Goal: Task Accomplishment & Management: Manage account settings

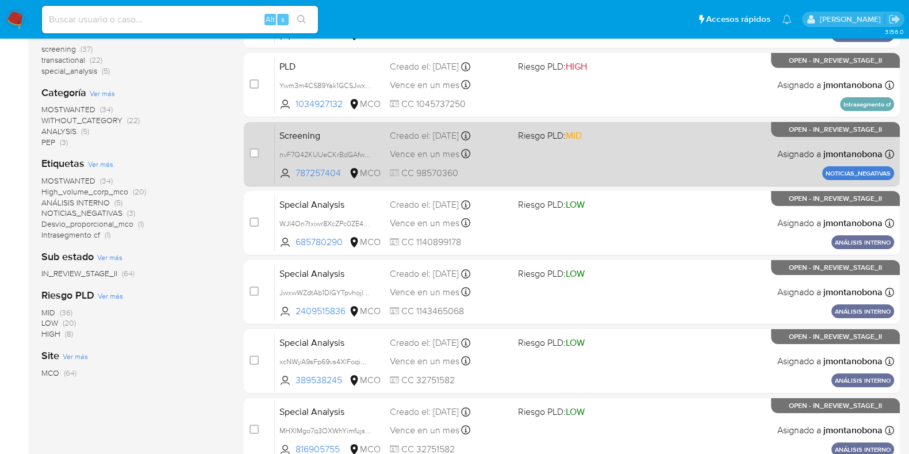
scroll to position [453, 0]
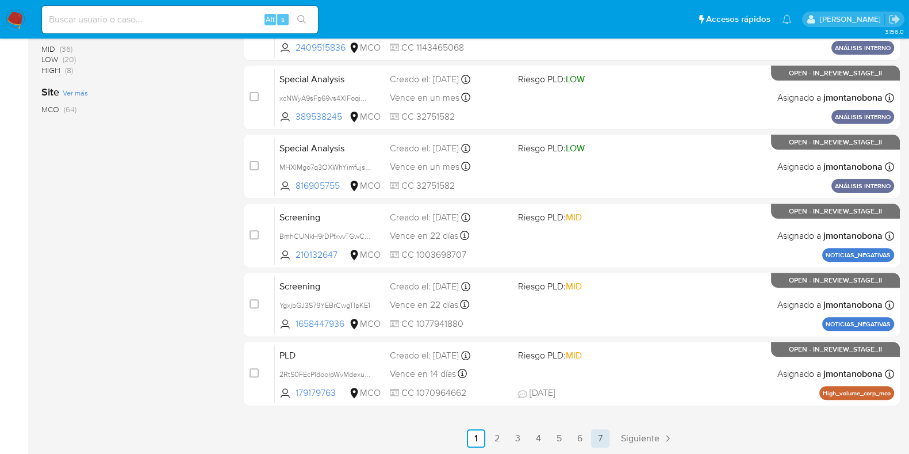
click at [601, 432] on link "7" at bounding box center [600, 438] width 18 height 18
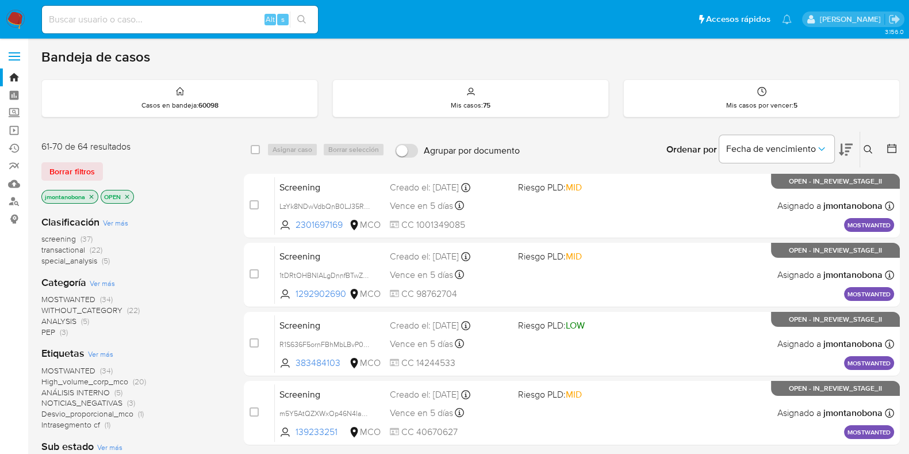
scroll to position [71, 0]
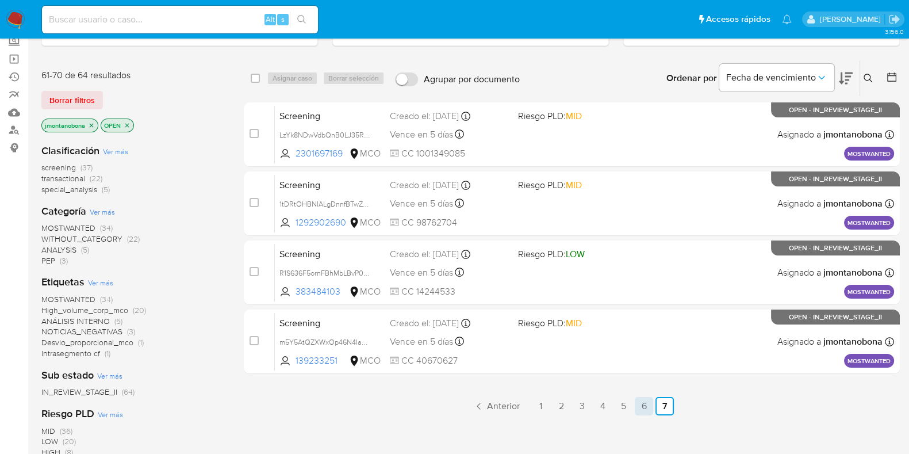
click at [641, 406] on link "6" at bounding box center [644, 406] width 18 height 18
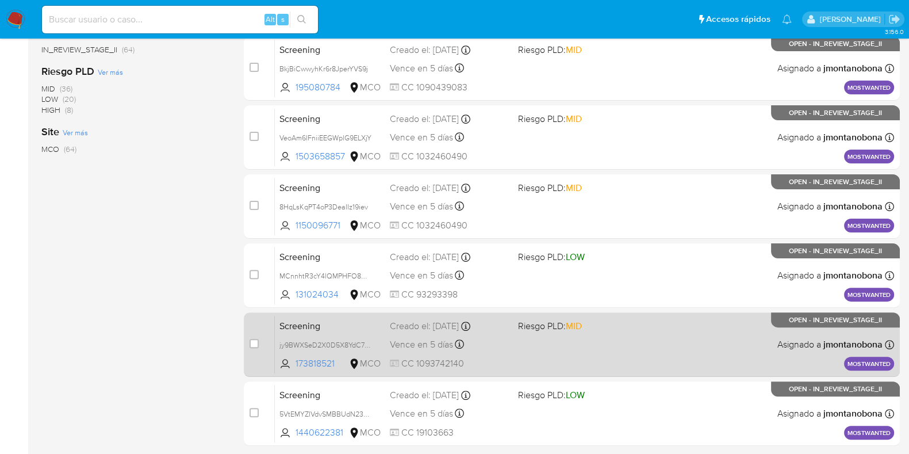
scroll to position [453, 0]
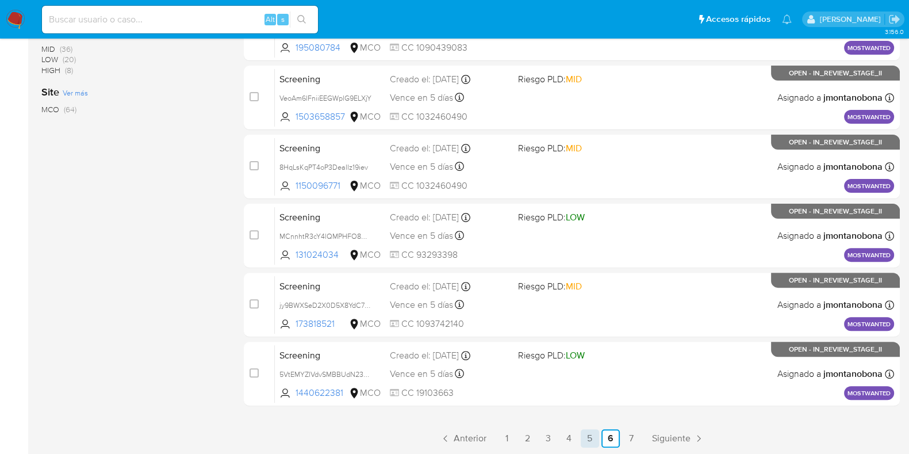
click at [596, 437] on link "5" at bounding box center [590, 438] width 18 height 18
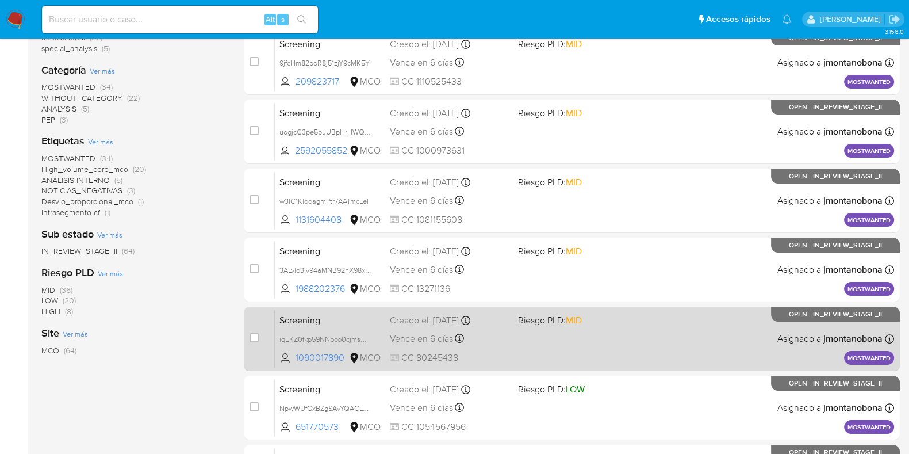
scroll to position [453, 0]
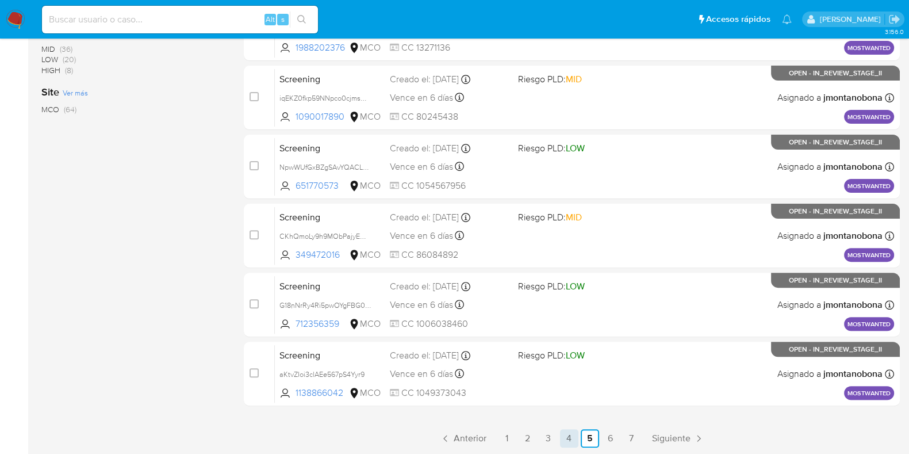
click at [575, 437] on link "4" at bounding box center [569, 438] width 18 height 18
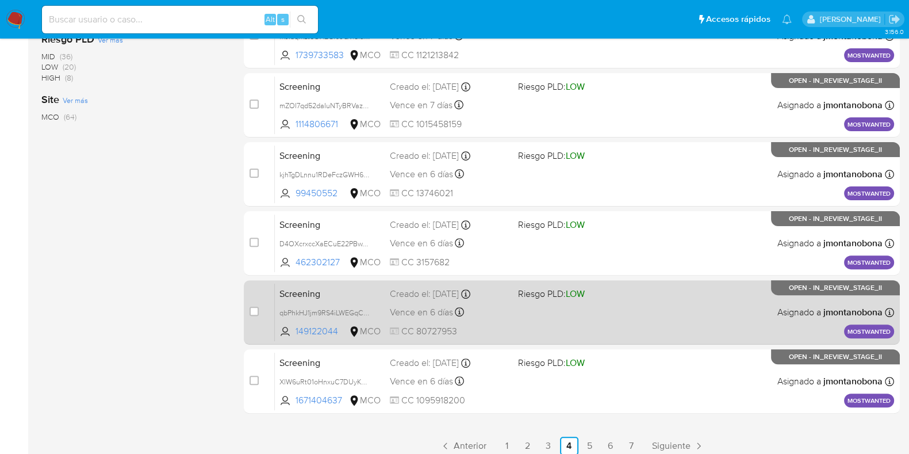
scroll to position [453, 0]
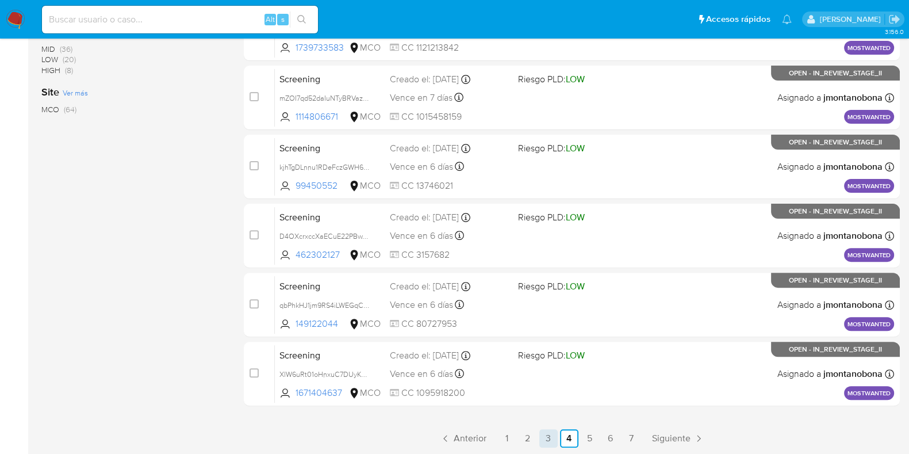
click at [550, 441] on link "3" at bounding box center [548, 438] width 18 height 18
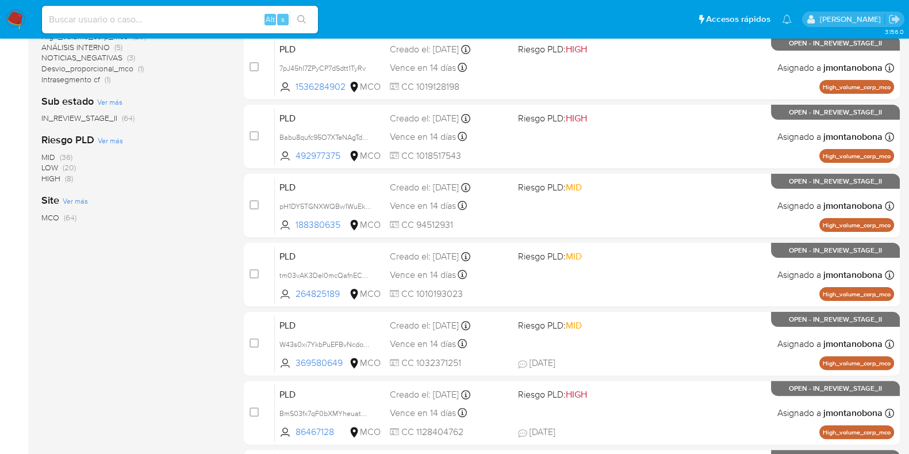
scroll to position [453, 0]
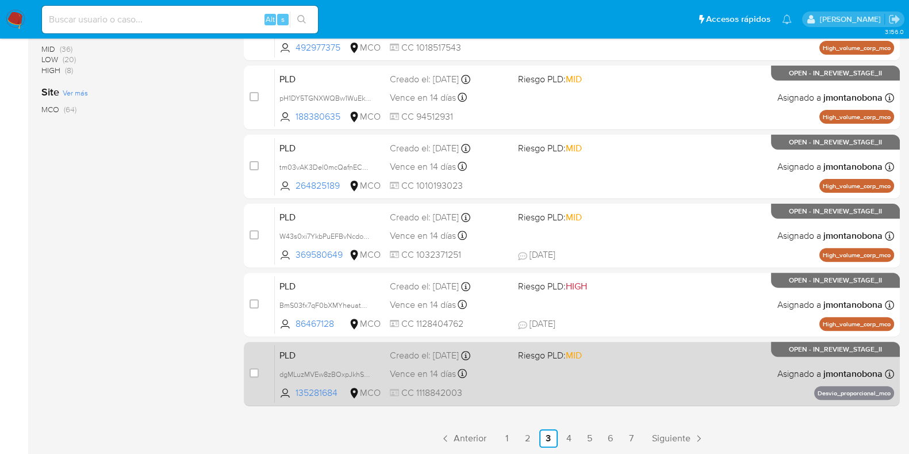
click at [324, 356] on span "PLD" at bounding box center [330, 354] width 101 height 15
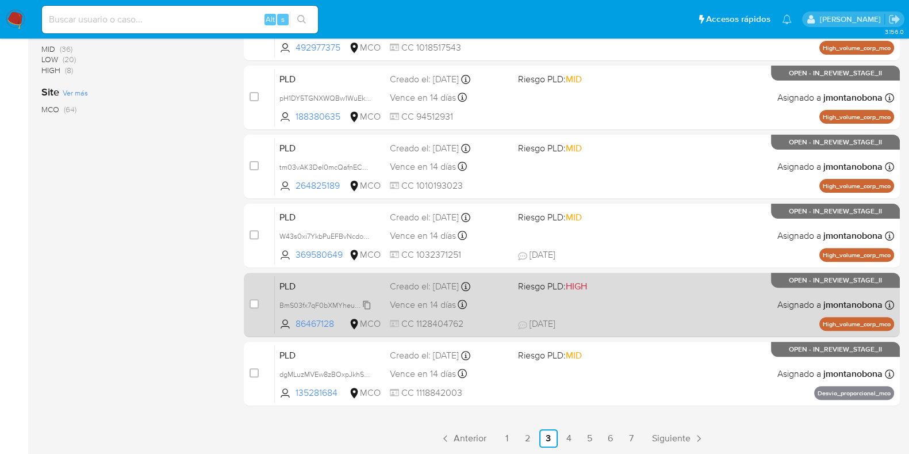
click at [326, 306] on span "BmS03fx7qF0bXMYheuatWqqz" at bounding box center [329, 304] width 99 height 13
click at [327, 299] on div "BmS03fx7qF0bXMYheuatWqqz" at bounding box center [326, 305] width 92 height 13
click at [359, 280] on span "PLD" at bounding box center [330, 285] width 101 height 15
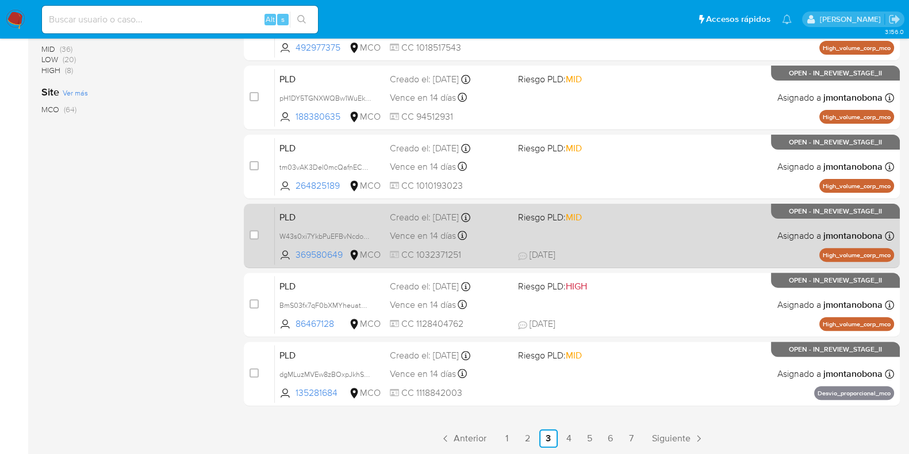
click at [343, 217] on span "PLD" at bounding box center [330, 216] width 101 height 15
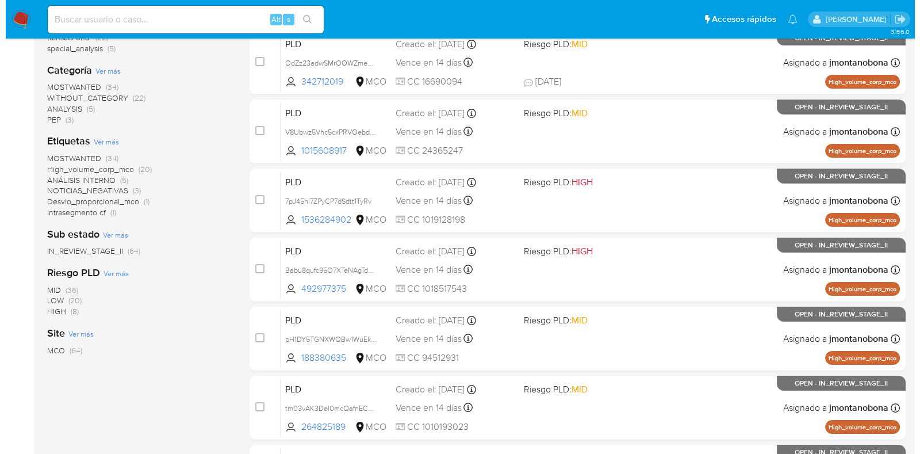
scroll to position [0, 0]
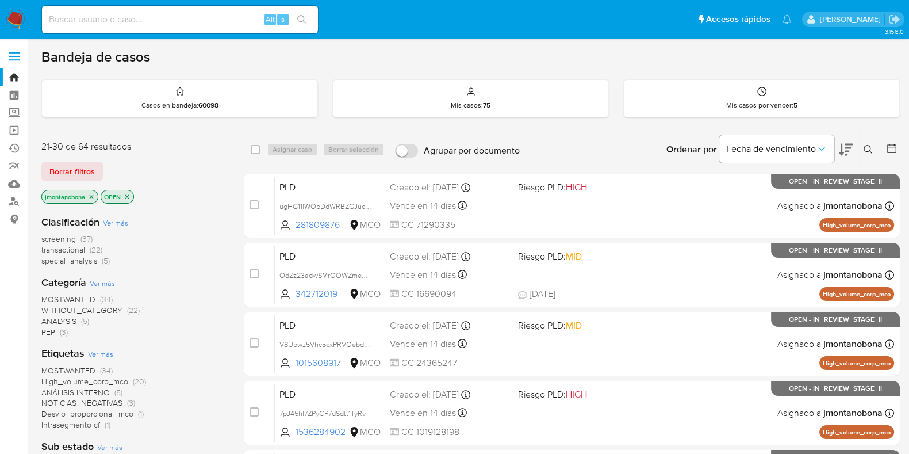
click at [90, 196] on icon "close-filter" at bounding box center [91, 196] width 7 height 7
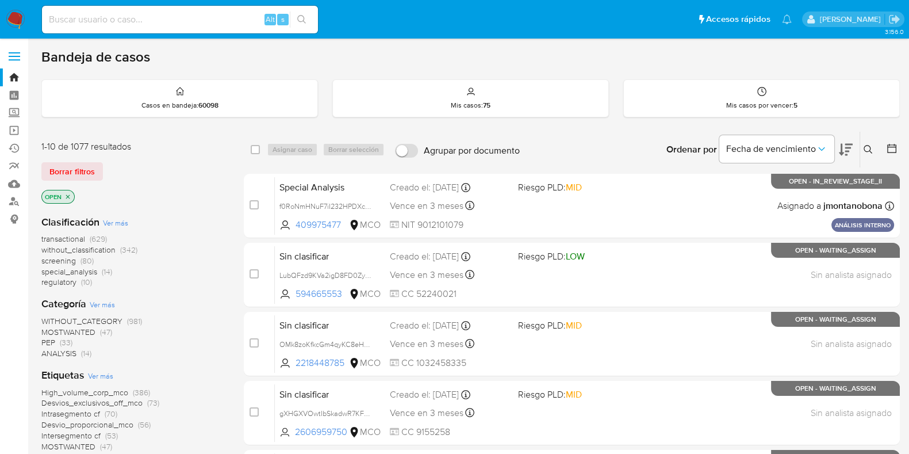
click at [69, 195] on icon "close-filter" at bounding box center [67, 196] width 7 height 7
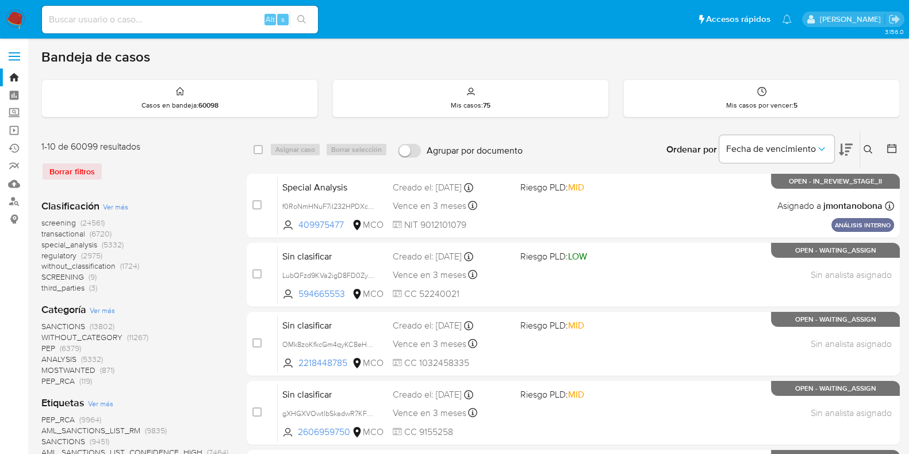
click at [866, 148] on icon at bounding box center [868, 149] width 9 height 9
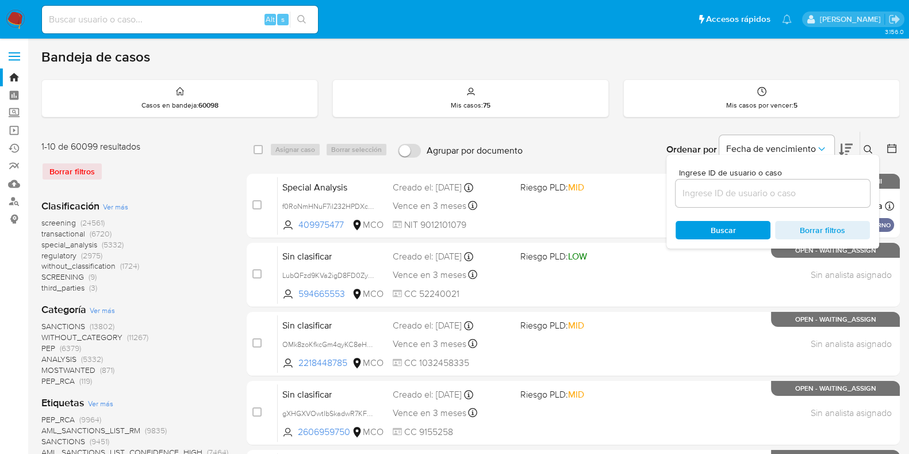
drag, startPoint x: 751, startPoint y: 188, endPoint x: 763, endPoint y: 197, distance: 14.8
click at [751, 189] on input at bounding box center [773, 193] width 194 height 15
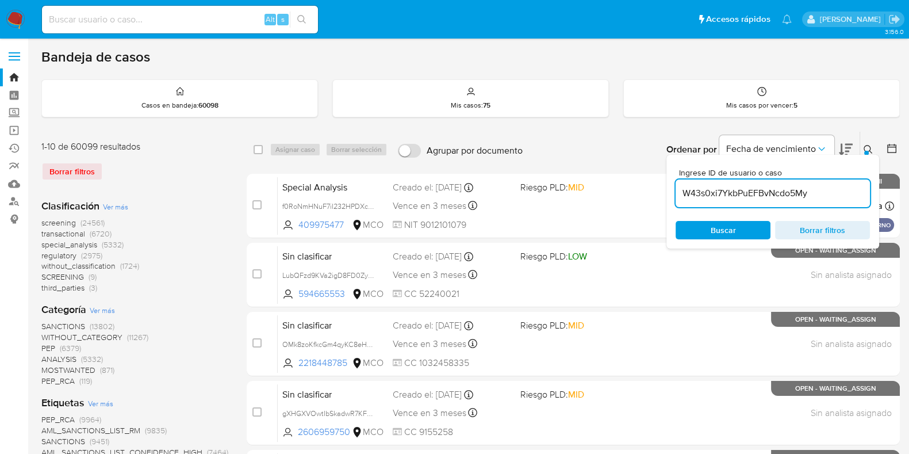
type input "W43s0xi7YkbPuEFBvNcdo5My"
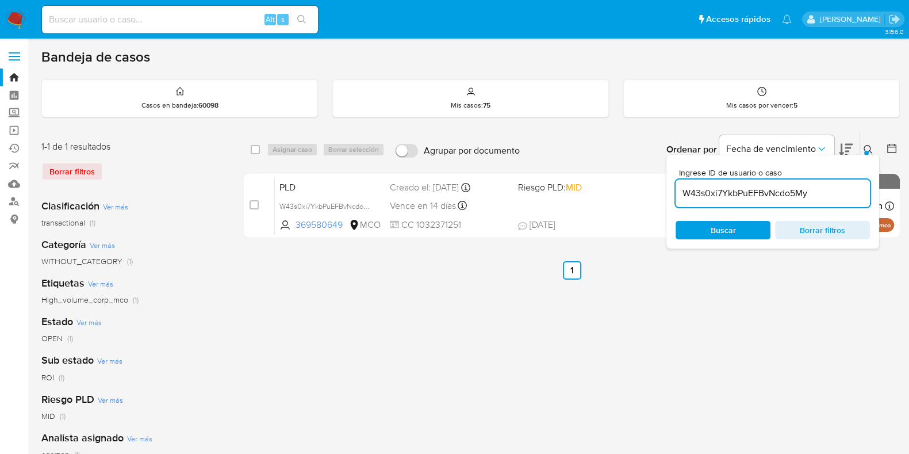
click at [641, 311] on div "select-all-cases-checkbox Asignar caso Borrar selección Agrupar por documento O…" at bounding box center [572, 383] width 656 height 505
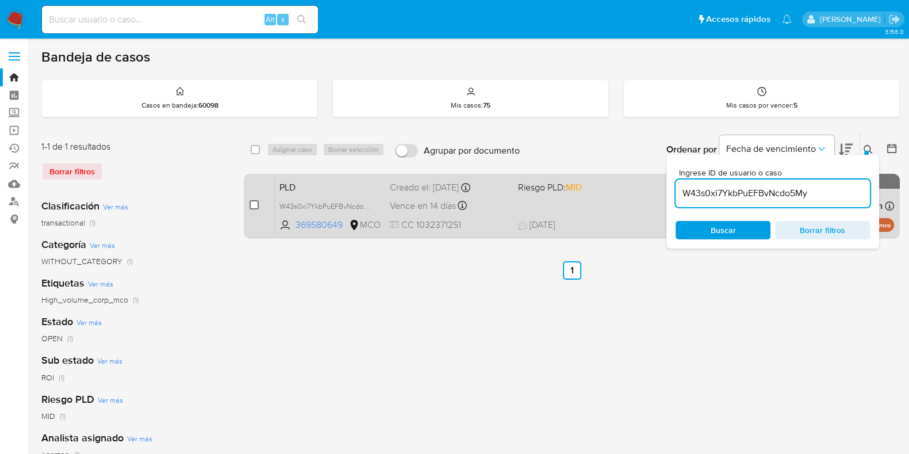
click at [250, 202] on input "checkbox" at bounding box center [254, 204] width 9 height 9
checkbox input "true"
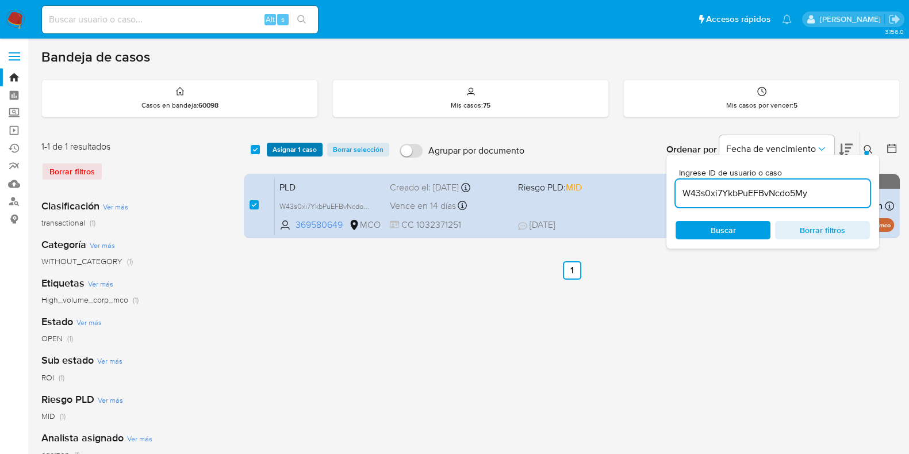
click at [289, 145] on span "Asignar 1 caso" at bounding box center [295, 150] width 44 height 12
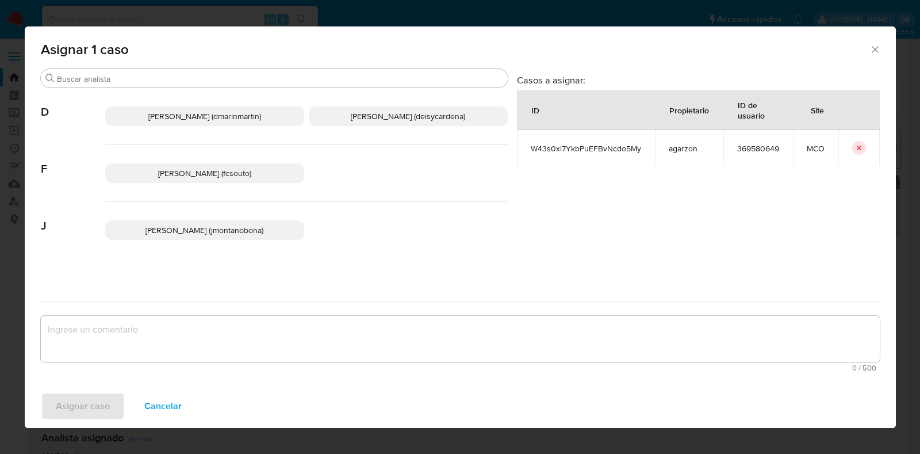
click at [217, 175] on span "Felipe Cayon (fcsouto)" at bounding box center [204, 173] width 93 height 12
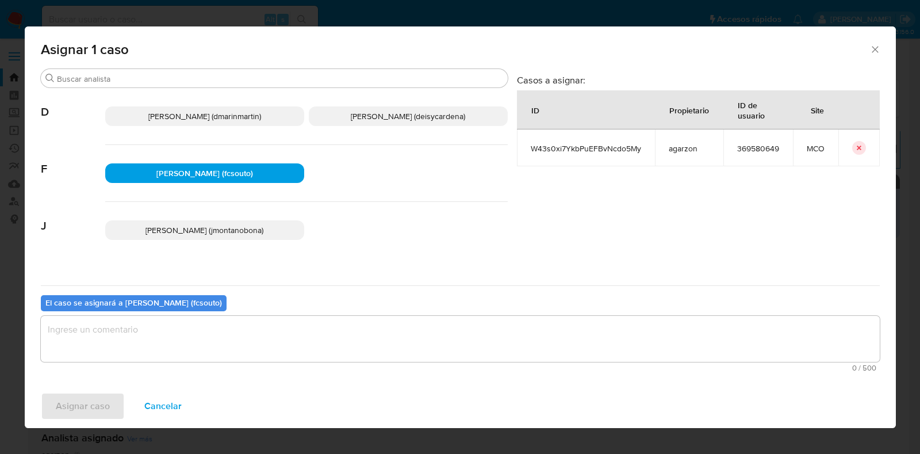
click at [259, 338] on textarea "assign-modal" at bounding box center [460, 339] width 839 height 46
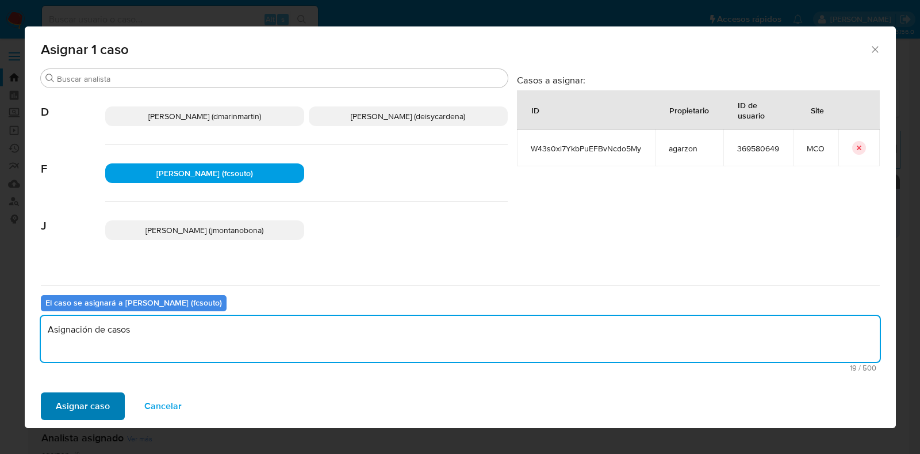
type textarea "Asignación de casos"
click at [92, 403] on span "Asignar caso" at bounding box center [83, 405] width 54 height 25
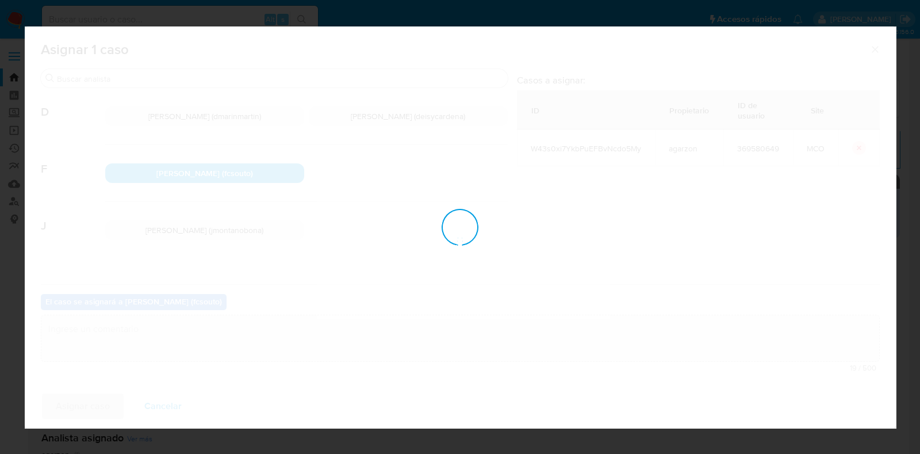
checkbox input "false"
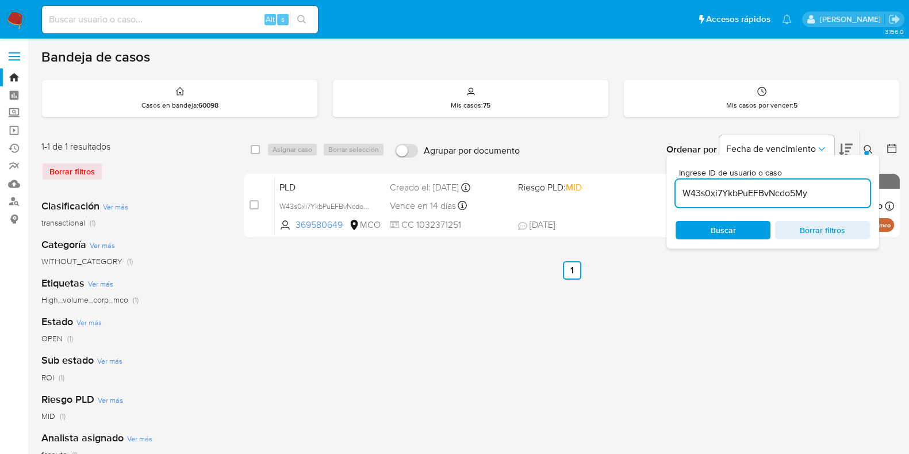
click at [806, 230] on span "Borrar filtros" at bounding box center [822, 230] width 79 height 16
click at [867, 143] on button at bounding box center [869, 150] width 19 height 14
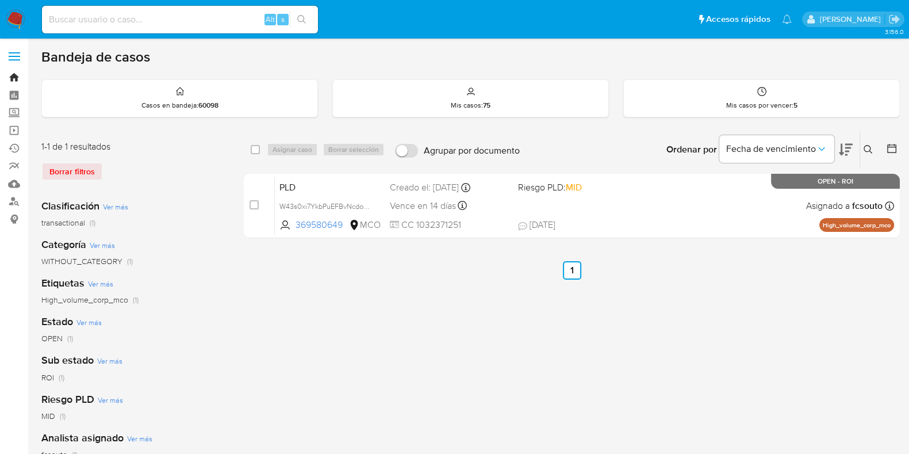
click at [20, 70] on link "Bandeja" at bounding box center [68, 77] width 137 height 18
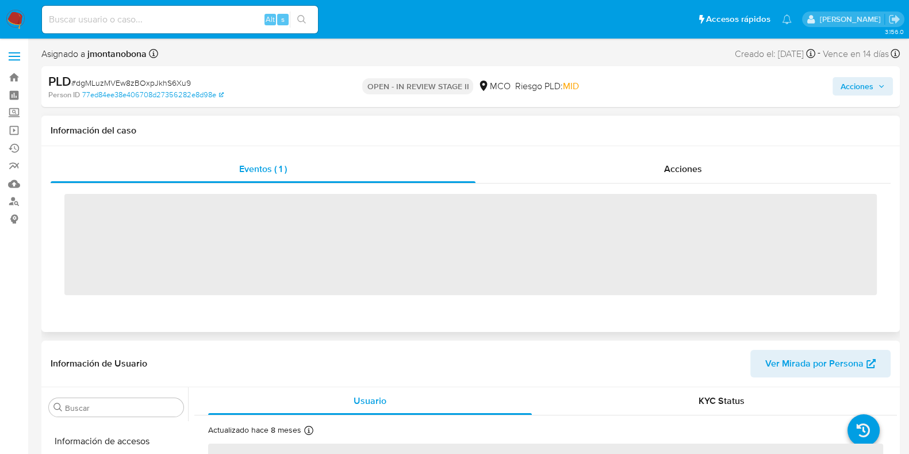
scroll to position [485, 0]
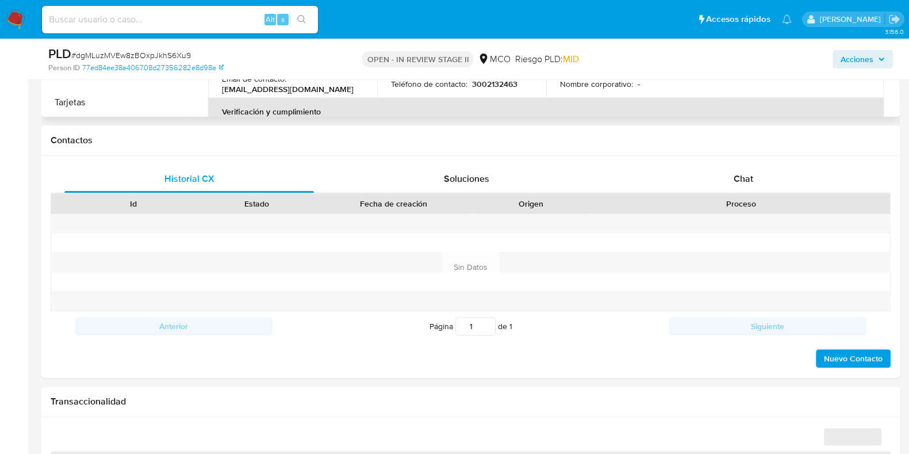
select select "10"
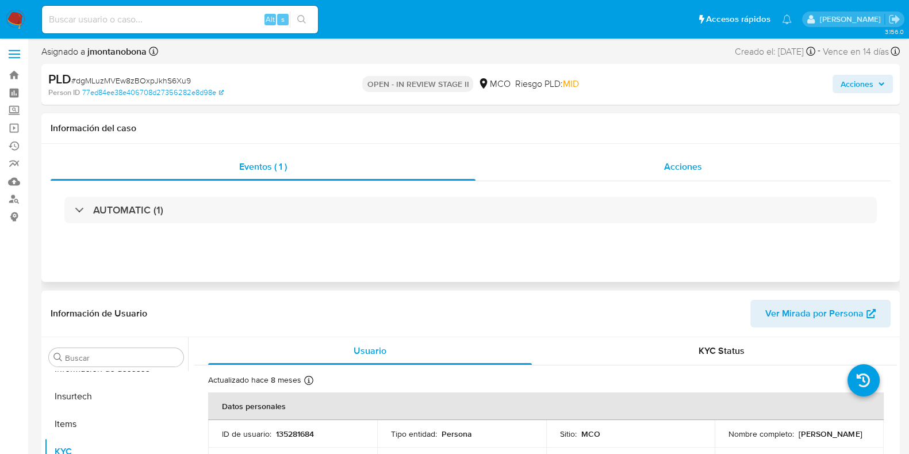
scroll to position [0, 0]
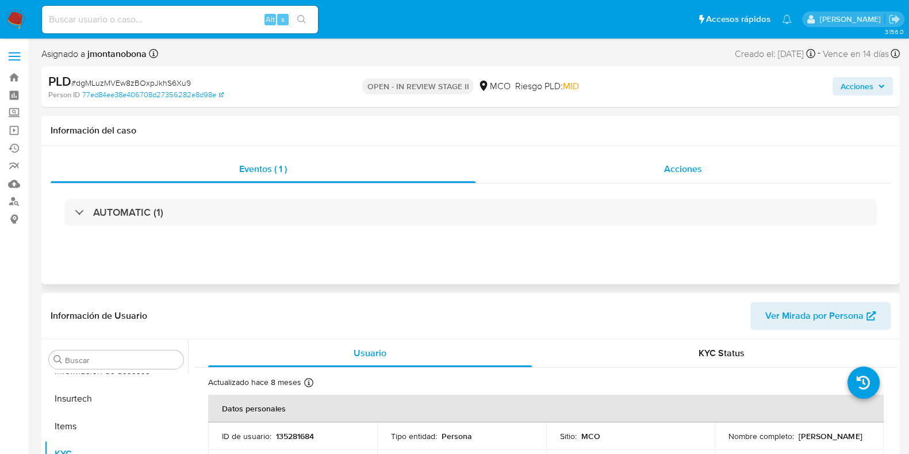
click at [674, 181] on div "Acciones" at bounding box center [683, 169] width 415 height 28
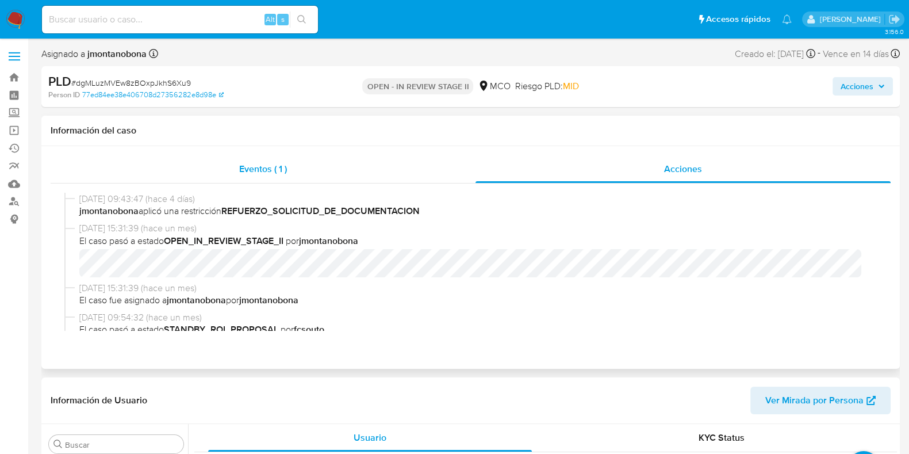
click at [336, 173] on div "Eventos ( 1 )" at bounding box center [263, 169] width 425 height 28
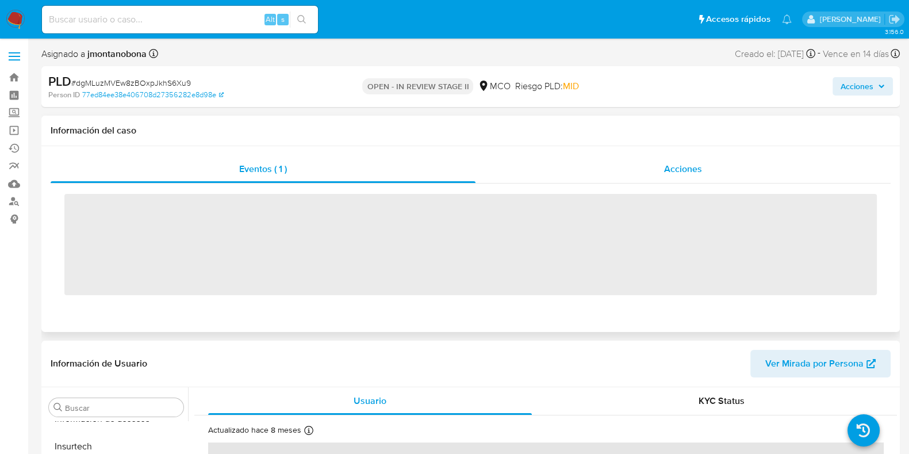
click at [623, 175] on div "Acciones" at bounding box center [683, 169] width 415 height 28
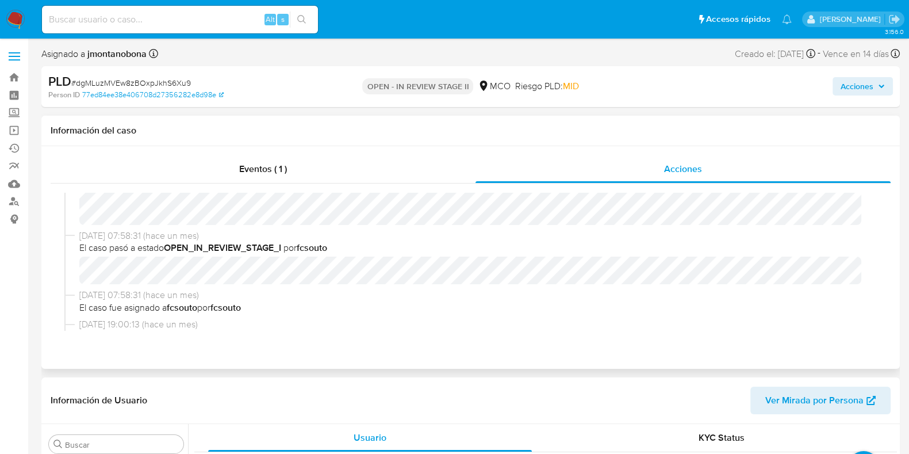
scroll to position [143, 0]
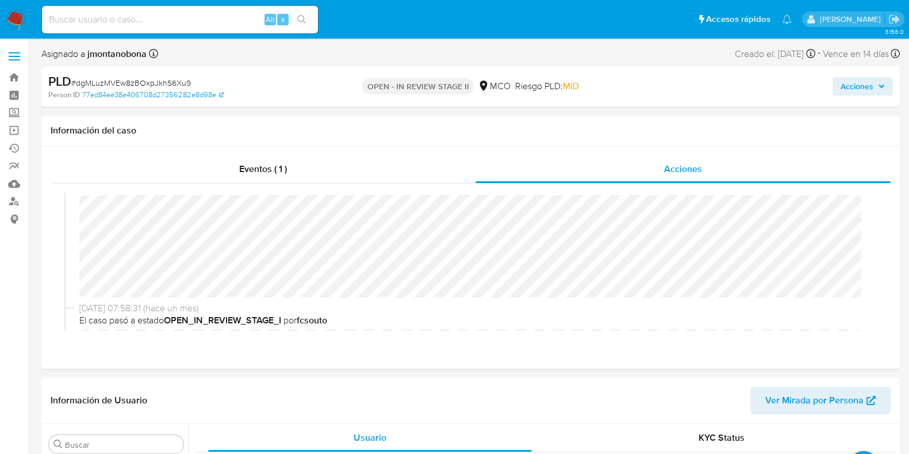
click at [862, 88] on span "Acciones" at bounding box center [857, 86] width 33 height 18
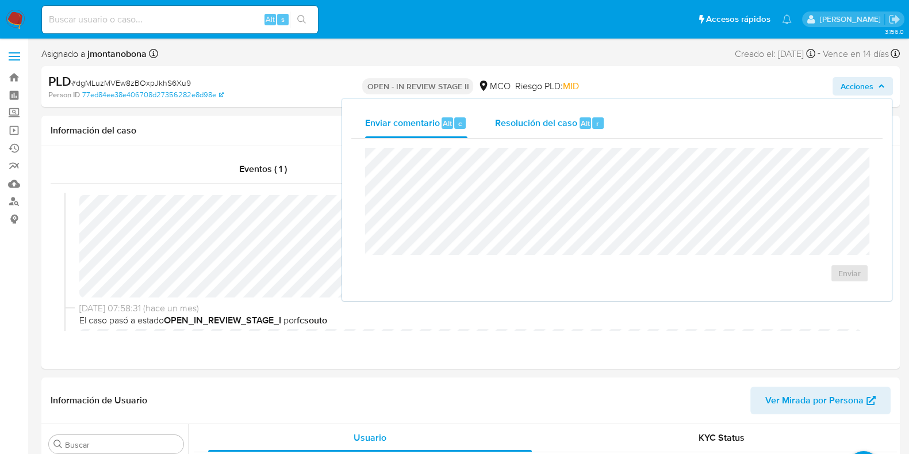
click at [548, 117] on span "Resolución del caso" at bounding box center [536, 122] width 82 height 13
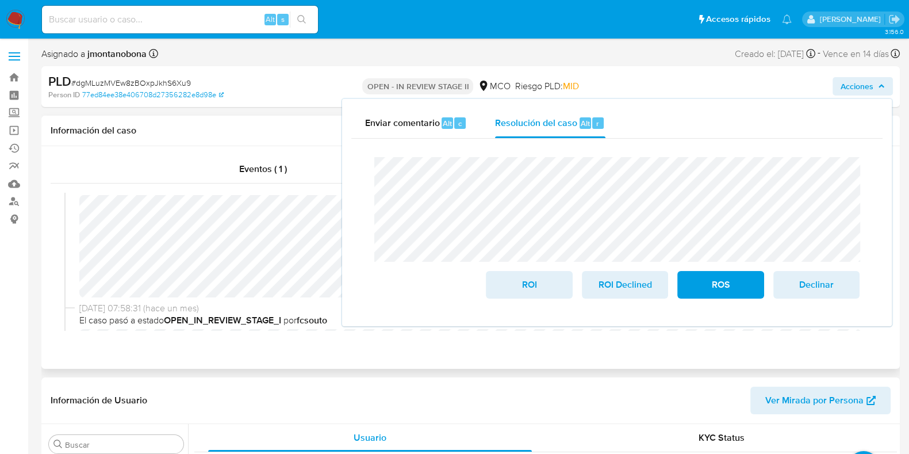
click at [895, 187] on div "Eventos ( 1 ) Acciones 22/08/2025 09:43:47 (hace 4 días) jmontanobona aplicó un…" at bounding box center [470, 257] width 859 height 223
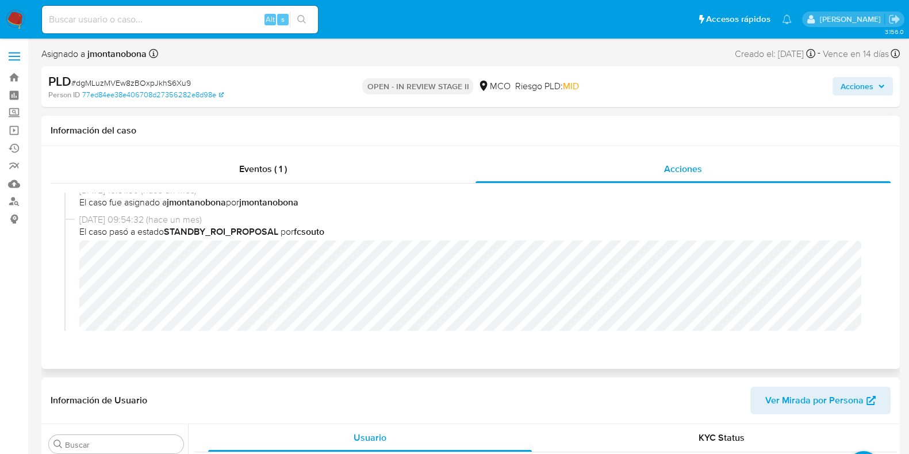
scroll to position [71, 0]
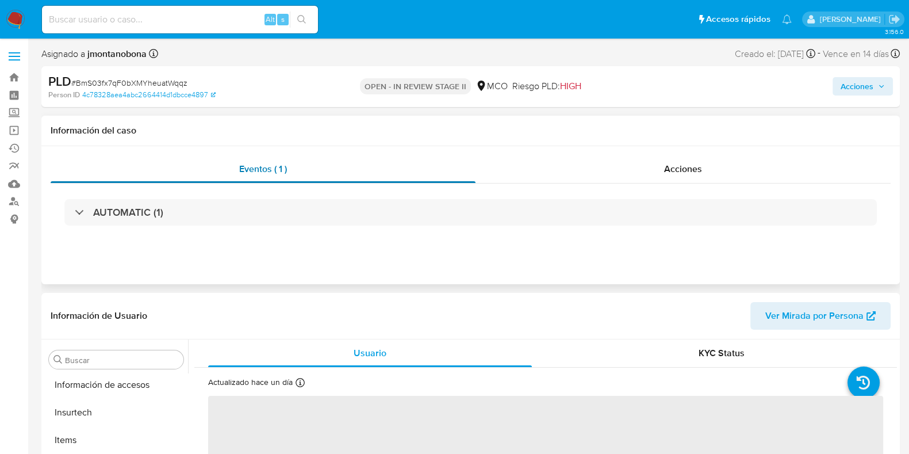
scroll to position [485, 0]
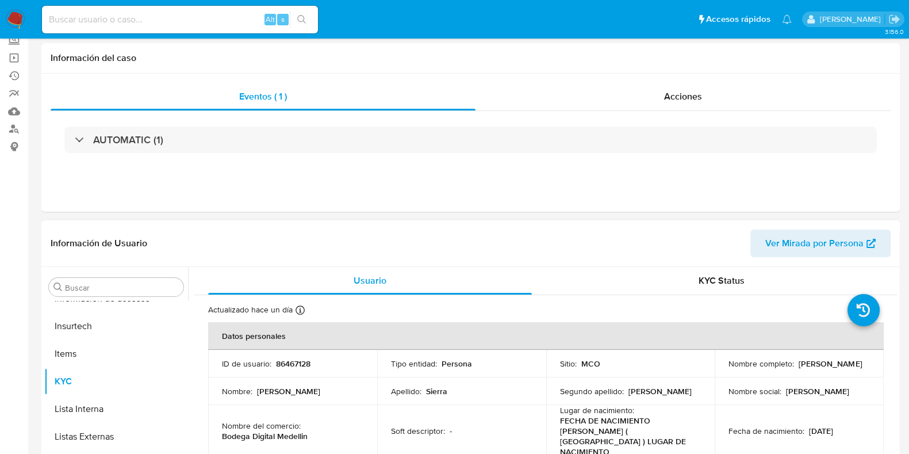
select select "10"
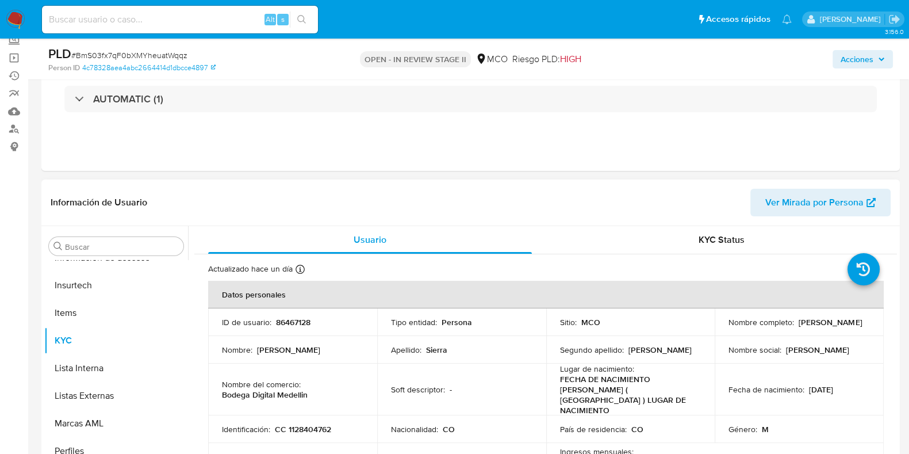
scroll to position [216, 0]
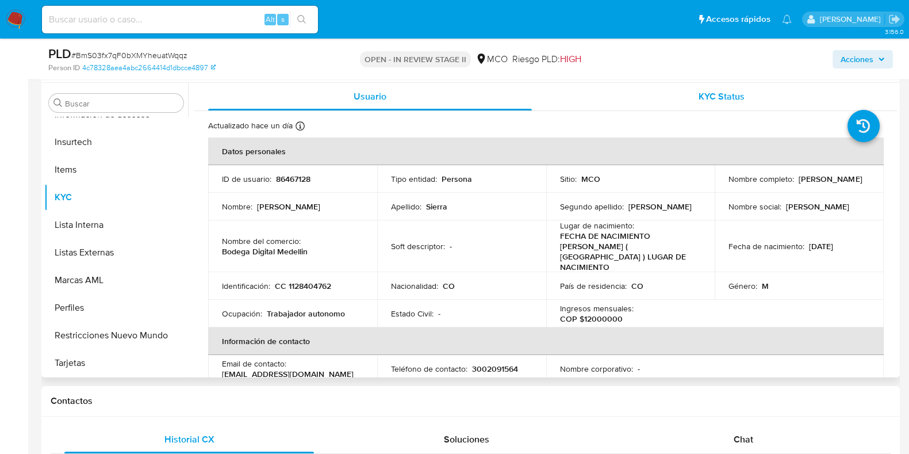
click at [676, 94] on div "KYC Status" at bounding box center [722, 97] width 324 height 28
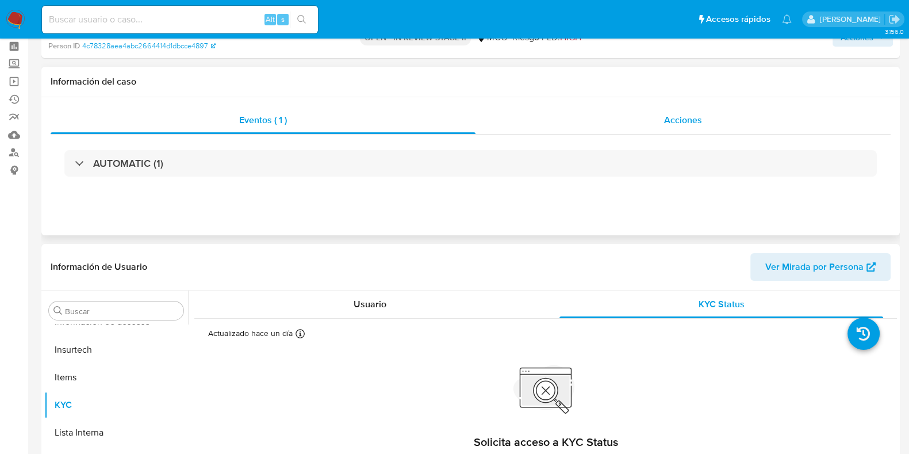
scroll to position [0, 0]
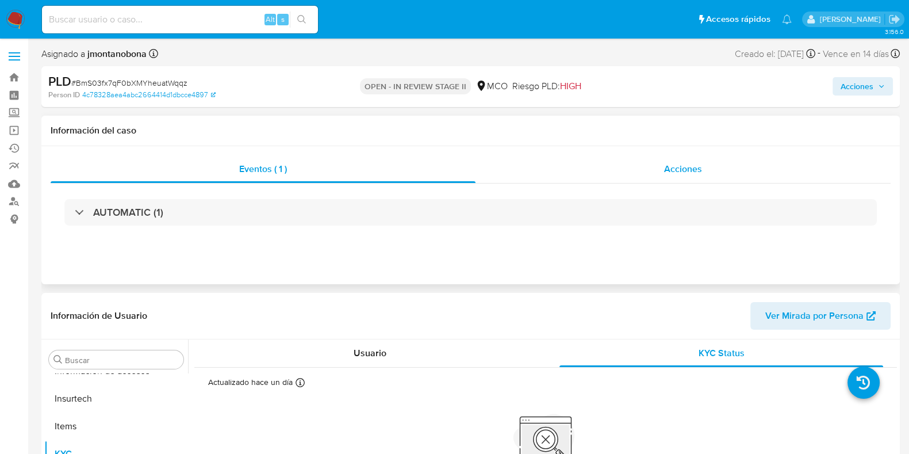
click at [670, 164] on span "Acciones" at bounding box center [683, 168] width 38 height 13
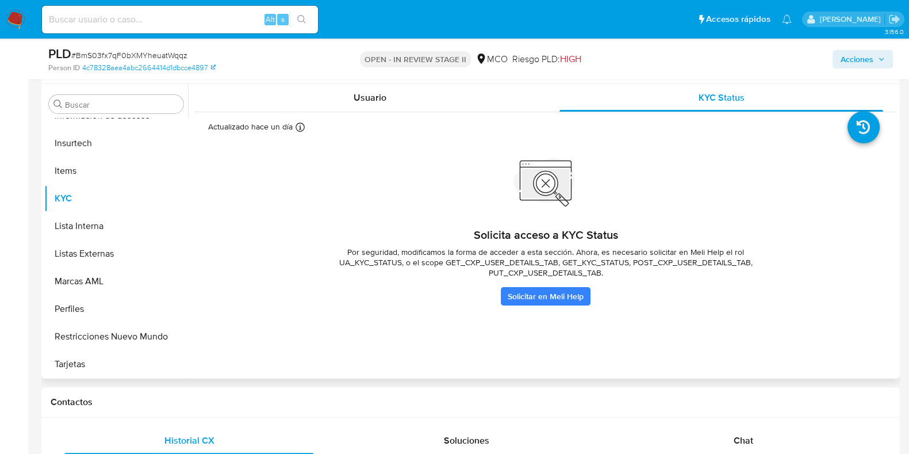
scroll to position [143, 0]
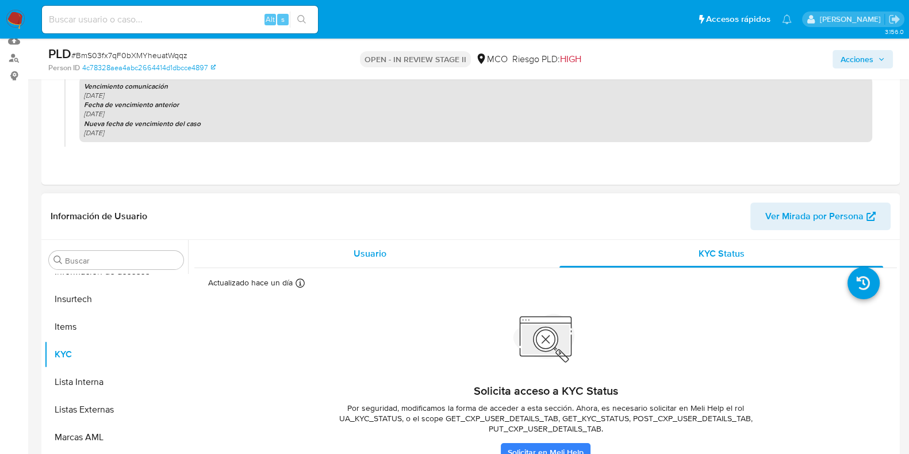
click at [394, 253] on div "Usuario" at bounding box center [370, 254] width 324 height 28
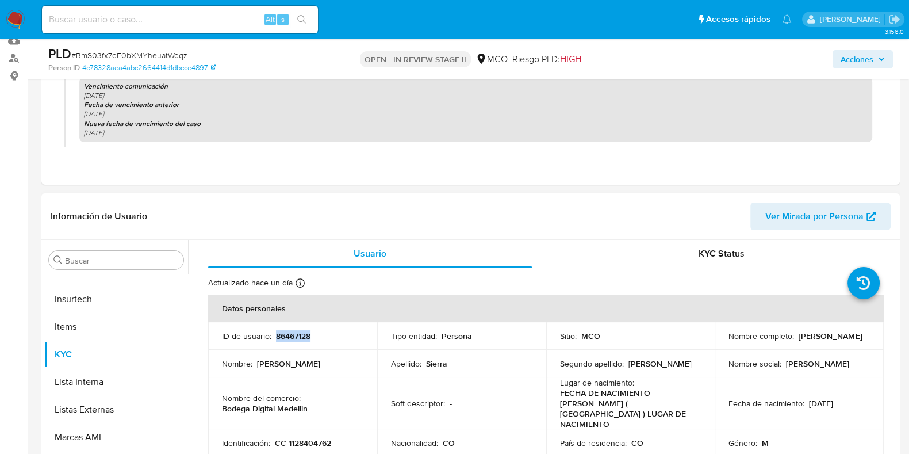
drag, startPoint x: 319, startPoint y: 335, endPoint x: 275, endPoint y: 334, distance: 44.3
click at [275, 334] on div "ID de usuario : 86467128" at bounding box center [292, 336] width 141 height 10
copy p "86467128"
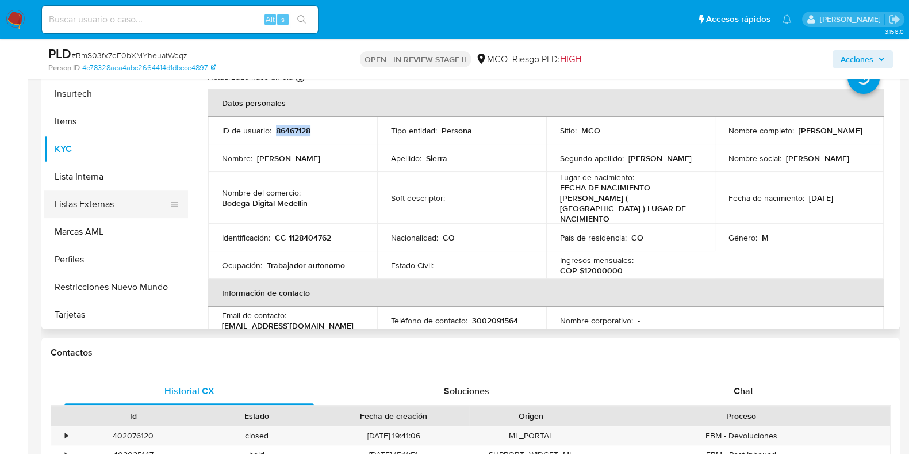
scroll to position [359, 0]
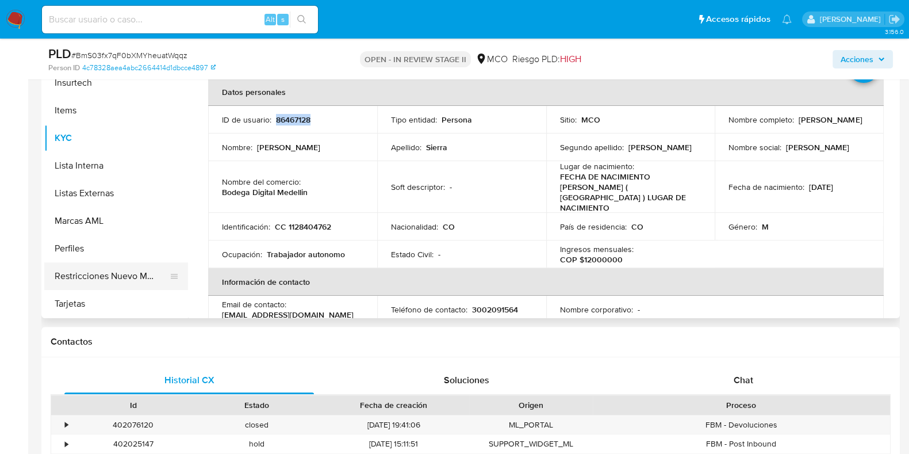
click at [110, 273] on button "Restricciones Nuevo Mundo" at bounding box center [111, 276] width 135 height 28
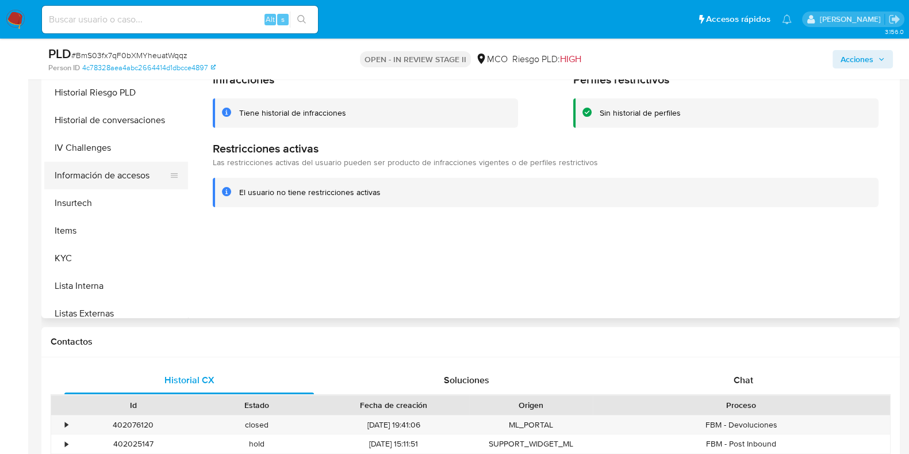
scroll to position [342, 0]
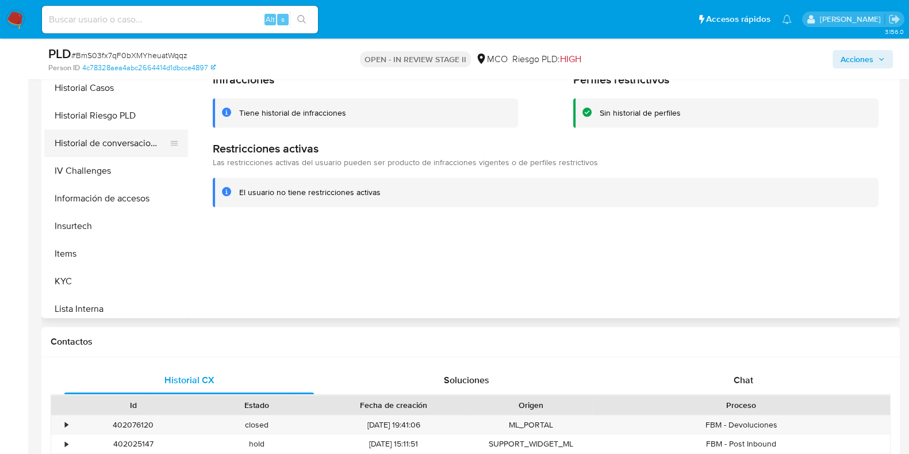
click at [111, 144] on button "Historial de conversaciones" at bounding box center [111, 143] width 135 height 28
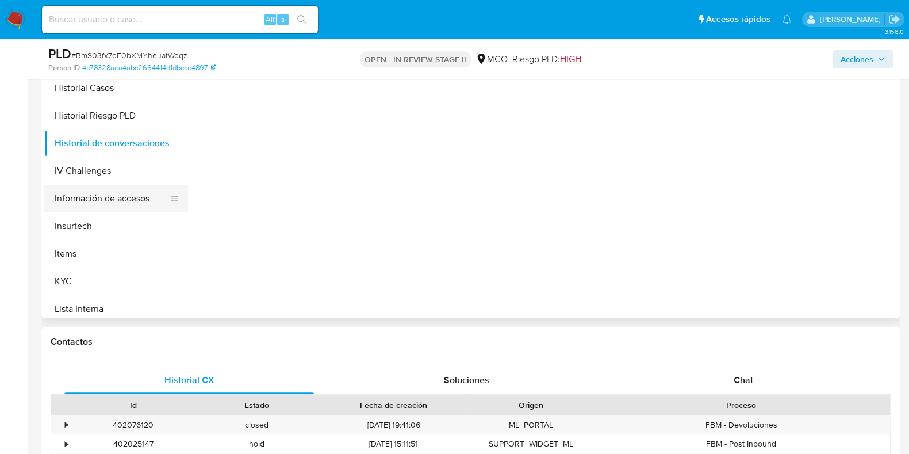
scroll to position [270, 0]
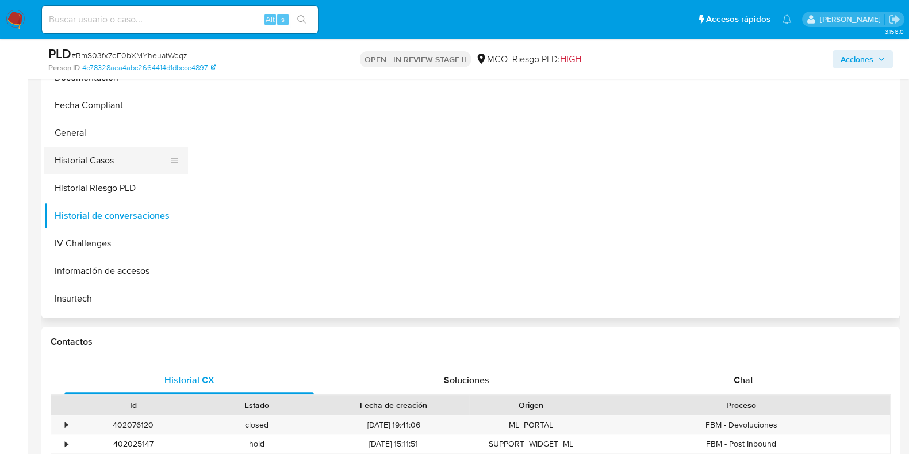
click at [98, 160] on button "Historial Casos" at bounding box center [111, 161] width 135 height 28
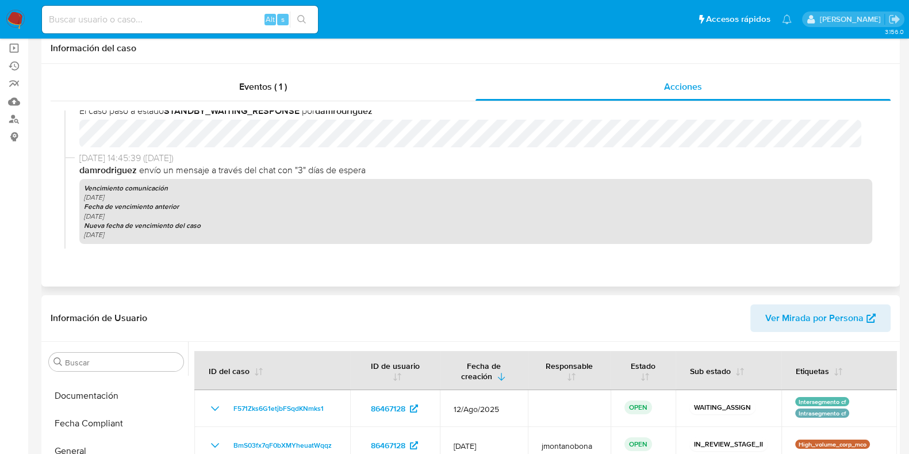
scroll to position [0, 0]
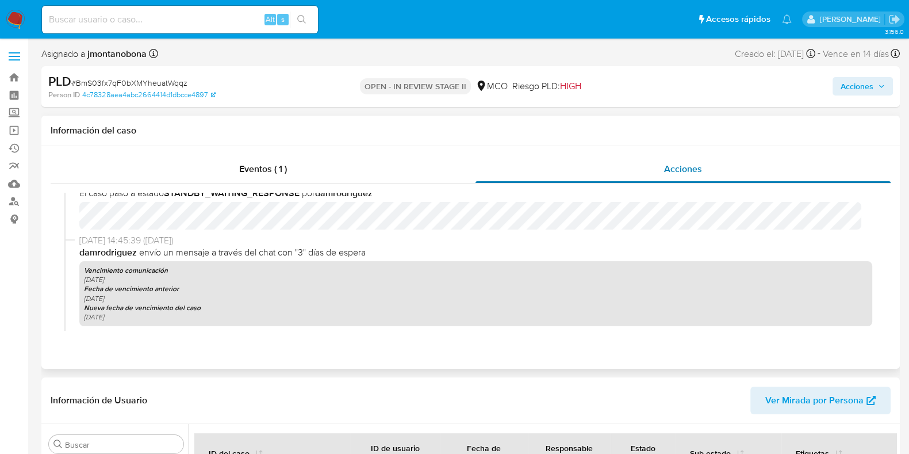
click at [699, 160] on div "Acciones" at bounding box center [683, 169] width 415 height 28
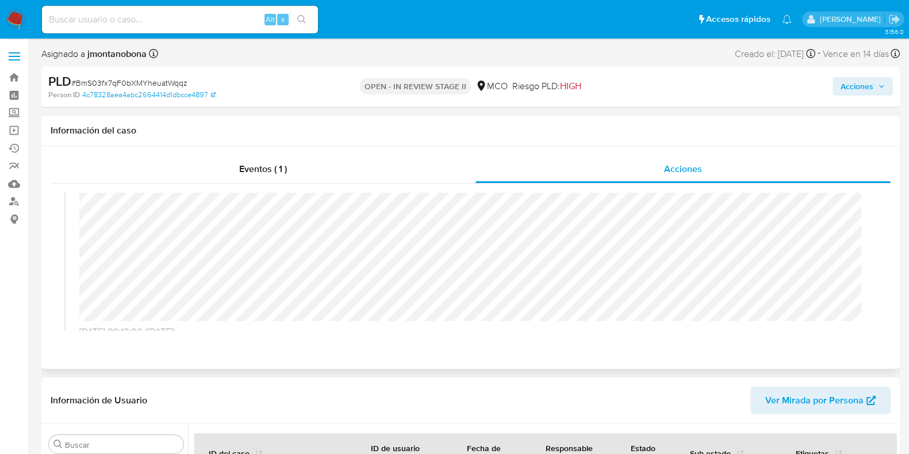
scroll to position [190, 0]
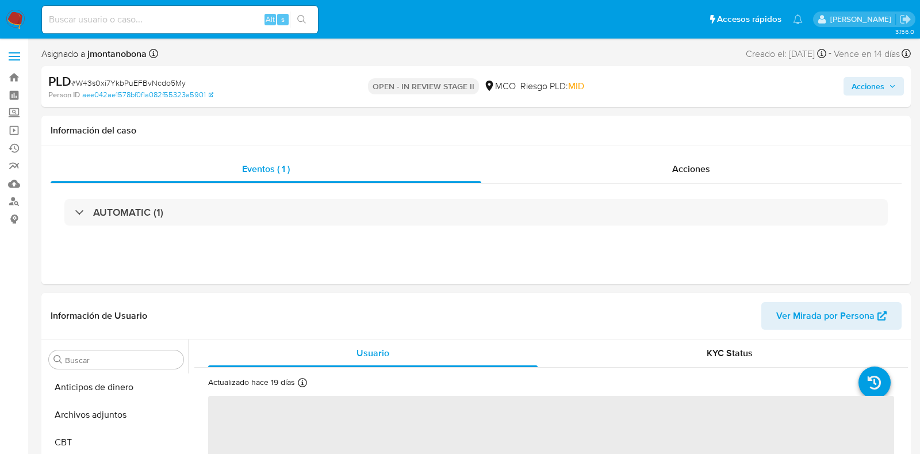
select select "10"
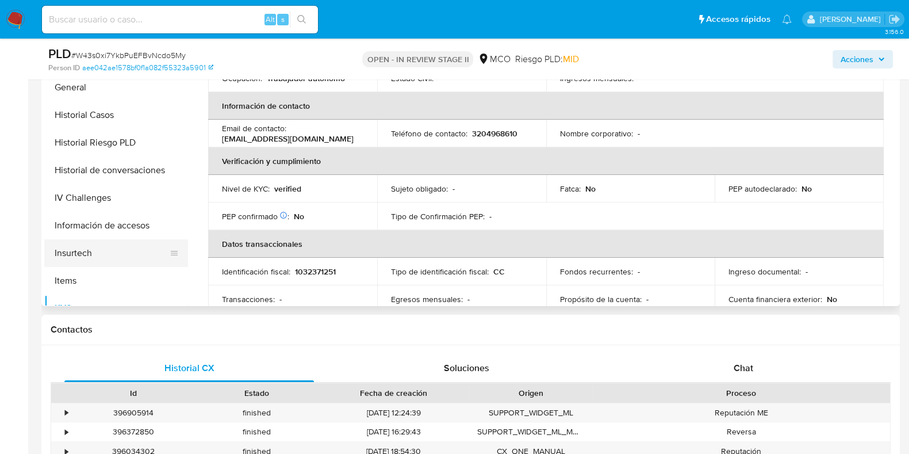
scroll to position [270, 0]
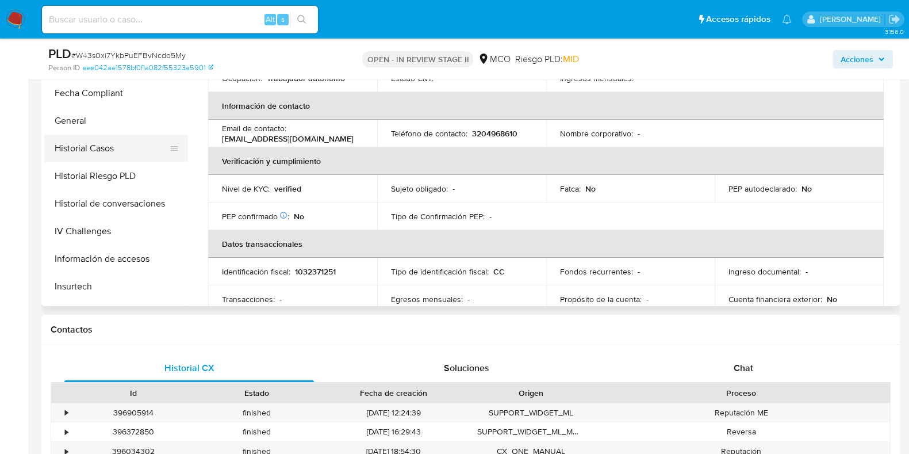
click at [86, 148] on button "Historial Casos" at bounding box center [111, 149] width 135 height 28
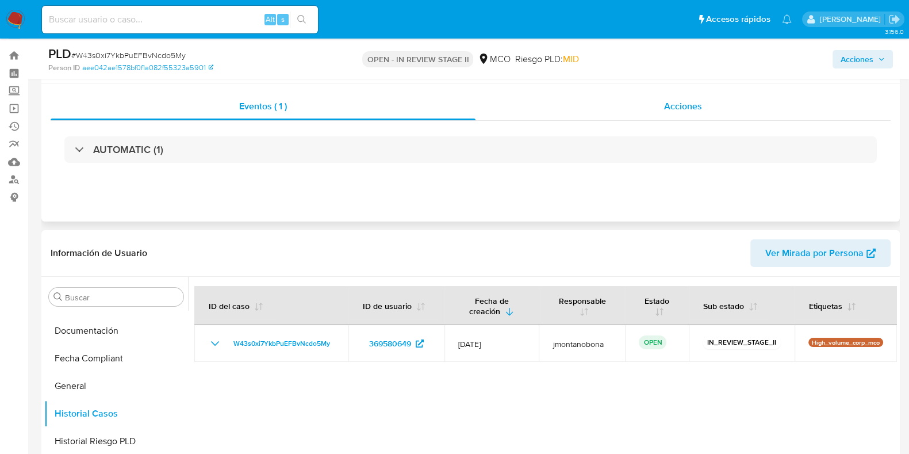
scroll to position [0, 0]
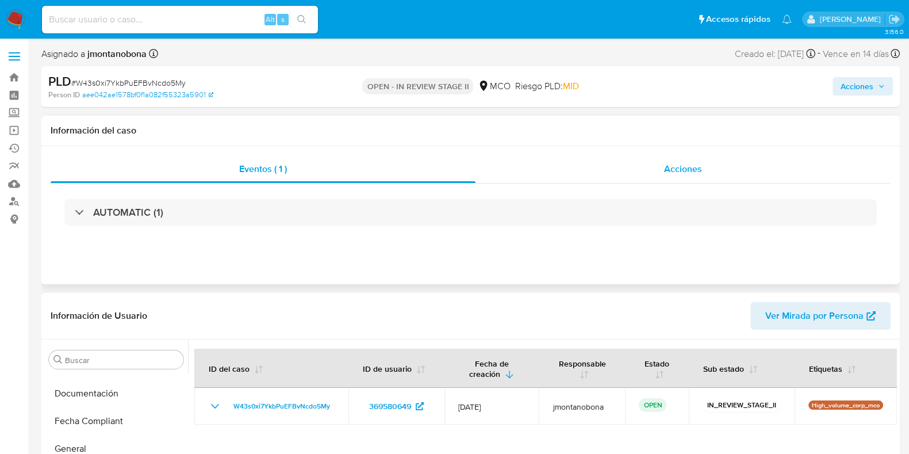
click at [698, 165] on span "Acciones" at bounding box center [683, 168] width 38 height 13
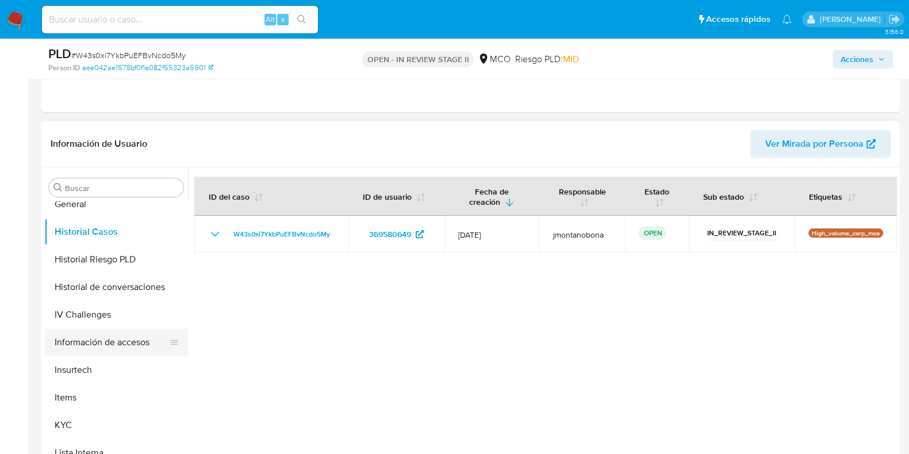
scroll to position [270, 0]
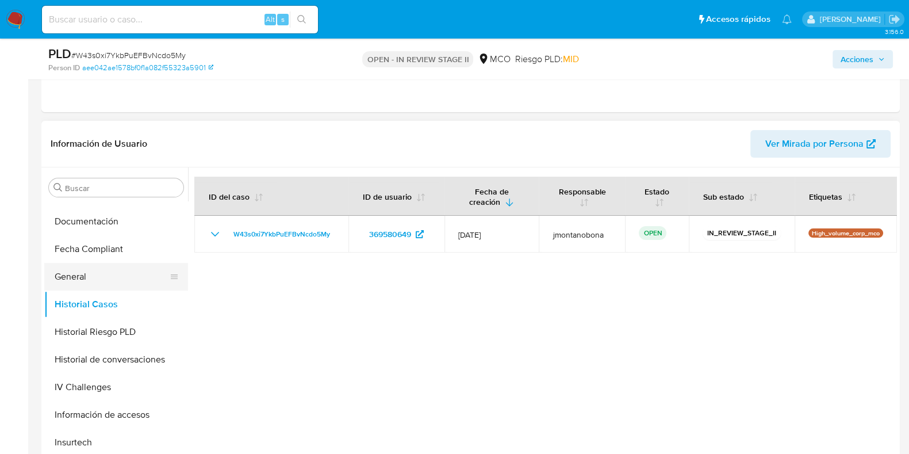
click at [95, 278] on button "General" at bounding box center [111, 277] width 135 height 28
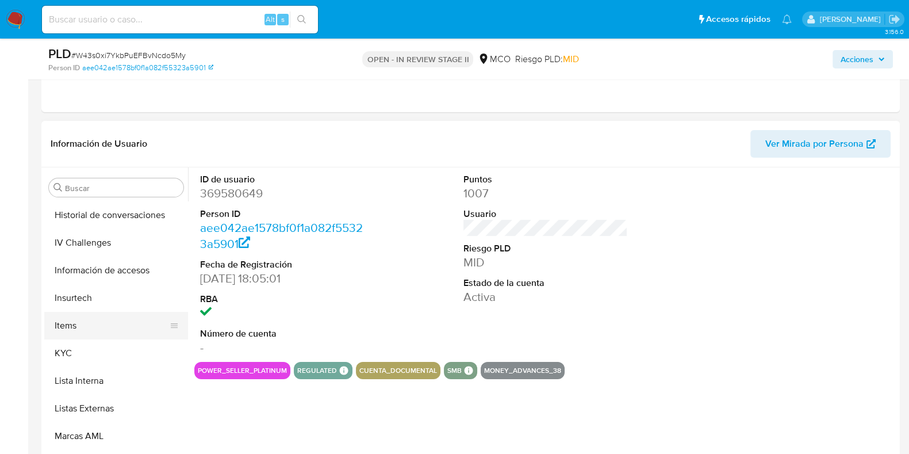
scroll to position [485, 0]
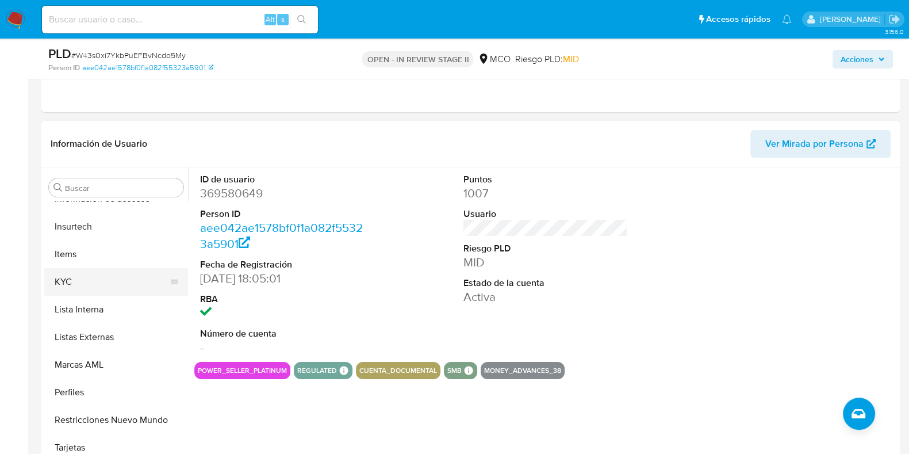
click at [100, 288] on button "KYC" at bounding box center [111, 282] width 135 height 28
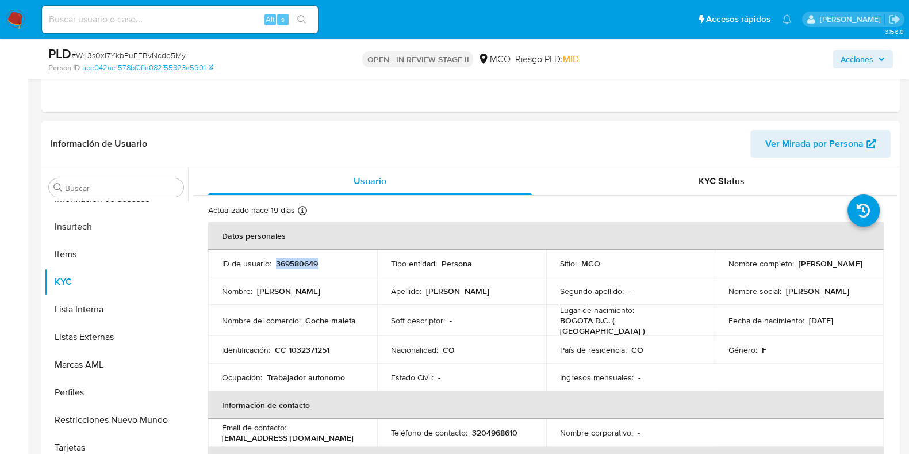
drag, startPoint x: 322, startPoint y: 263, endPoint x: 276, endPoint y: 263, distance: 46.6
click at [276, 263] on div "ID de usuario : 369580649" at bounding box center [292, 263] width 141 height 10
copy p "369580649"
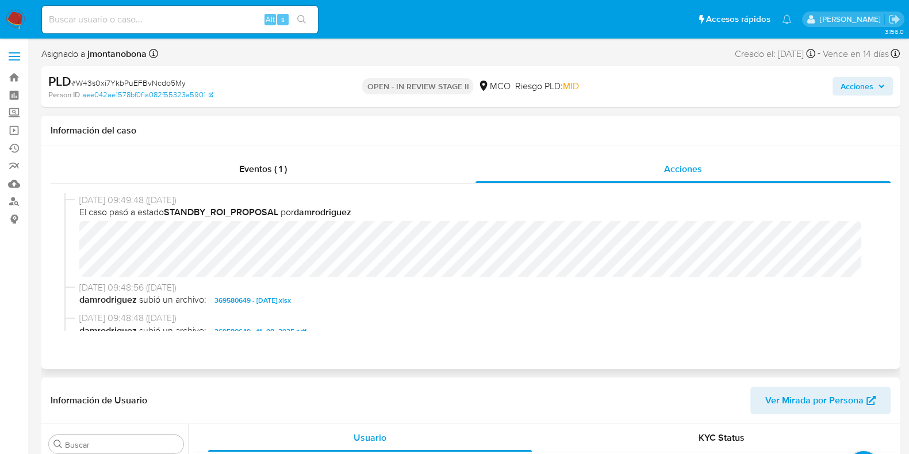
scroll to position [71, 0]
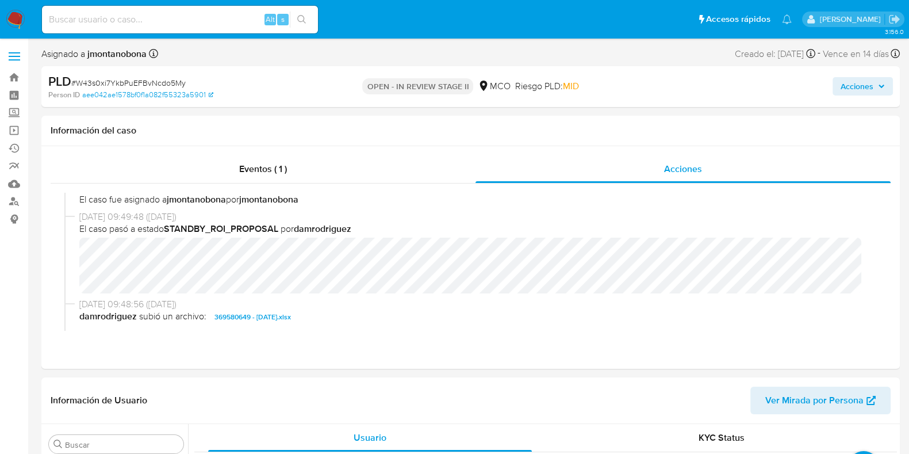
click at [873, 87] on span "Acciones" at bounding box center [857, 86] width 33 height 18
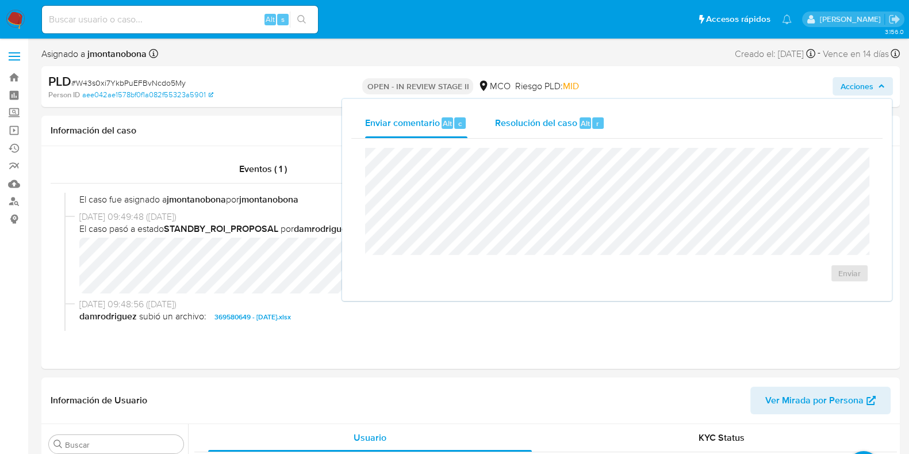
click at [546, 128] on span "Resolución del caso" at bounding box center [536, 122] width 82 height 13
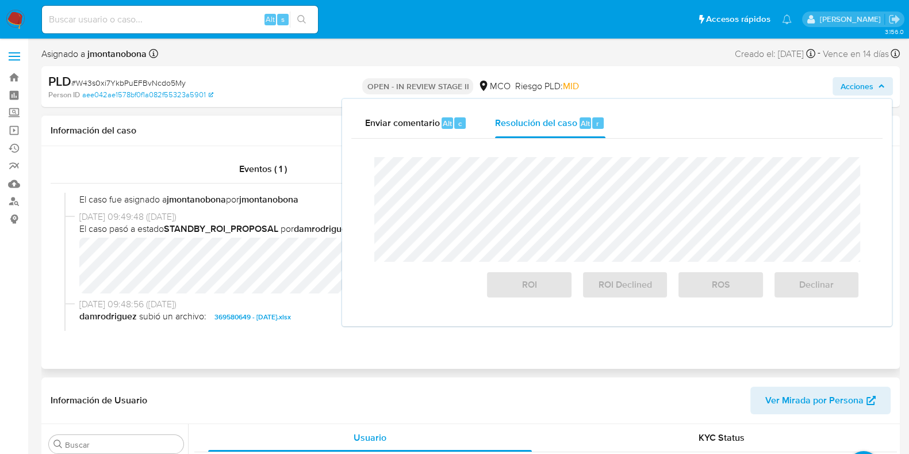
click at [230, 151] on div "Eventos ( 1 ) Acciones 22/08/2025 08:41:01 (hace 4 días) El caso pasó a estado …" at bounding box center [470, 257] width 859 height 223
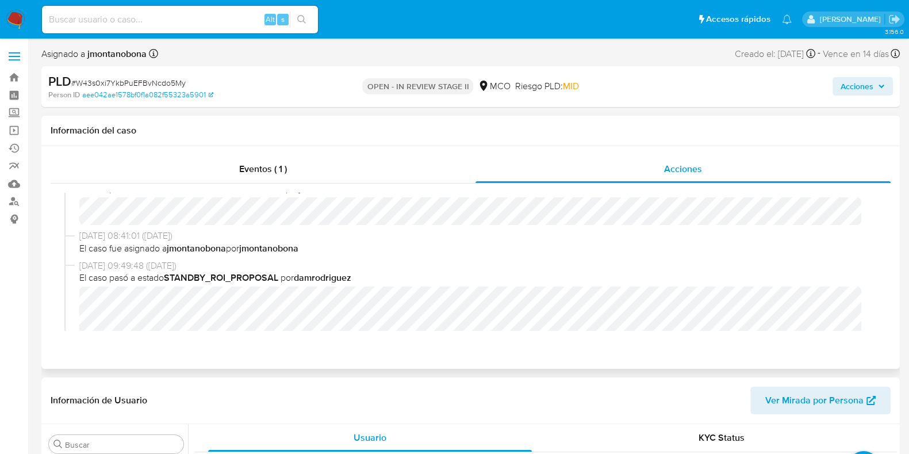
scroll to position [0, 0]
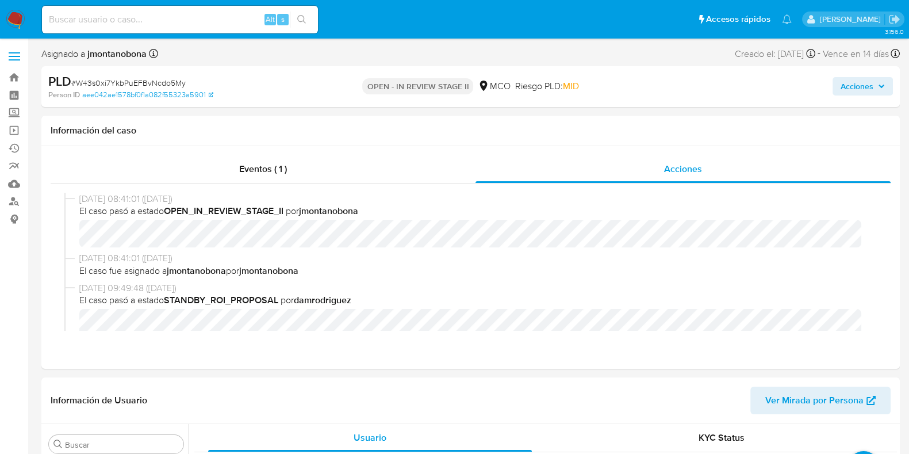
click at [875, 95] on button "Acciones" at bounding box center [863, 86] width 60 height 18
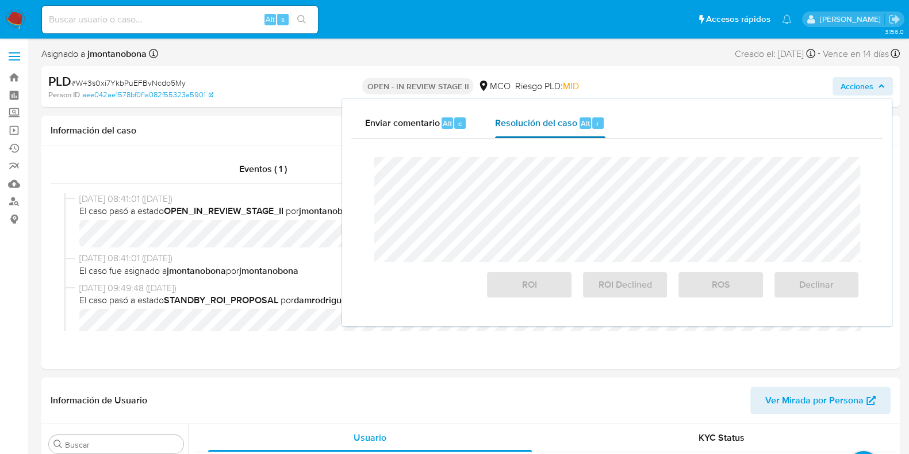
click at [572, 127] on span "Resolución del caso" at bounding box center [536, 122] width 82 height 13
click at [513, 136] on div "Resolución del caso Alt r" at bounding box center [550, 123] width 110 height 30
click at [403, 125] on span "Enviar comentario" at bounding box center [402, 122] width 75 height 13
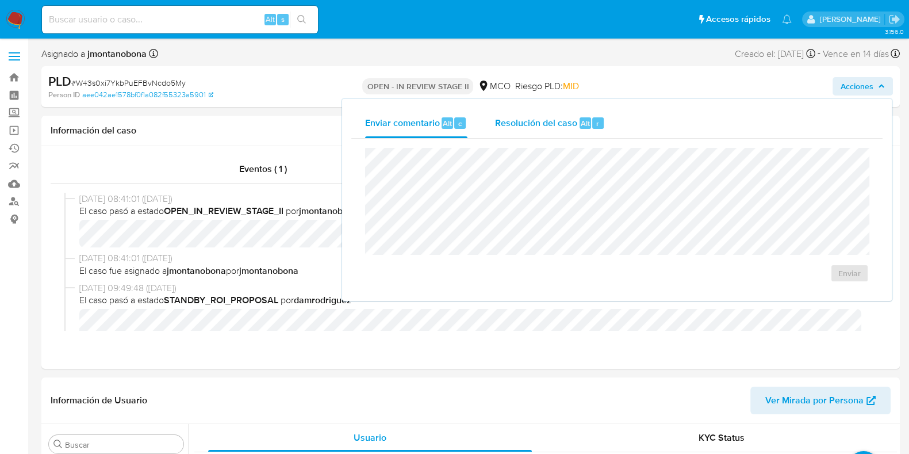
click at [540, 114] on div "Resolución del caso Alt r" at bounding box center [550, 123] width 110 height 30
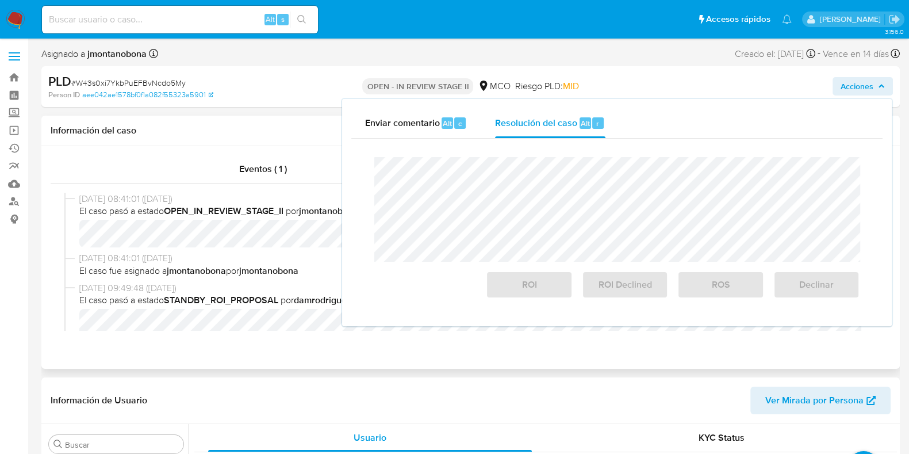
click at [255, 137] on div "Información del caso" at bounding box center [470, 131] width 859 height 30
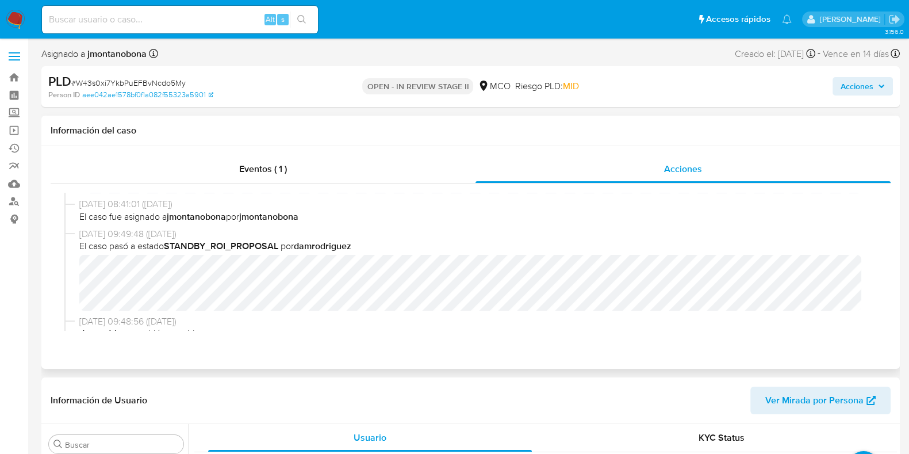
scroll to position [71, 0]
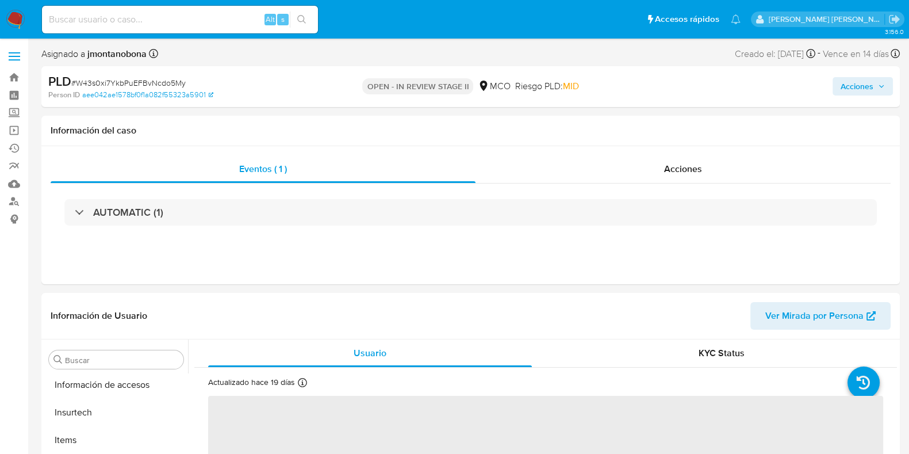
scroll to position [485, 0]
click at [850, 85] on span "Acciones" at bounding box center [857, 86] width 33 height 18
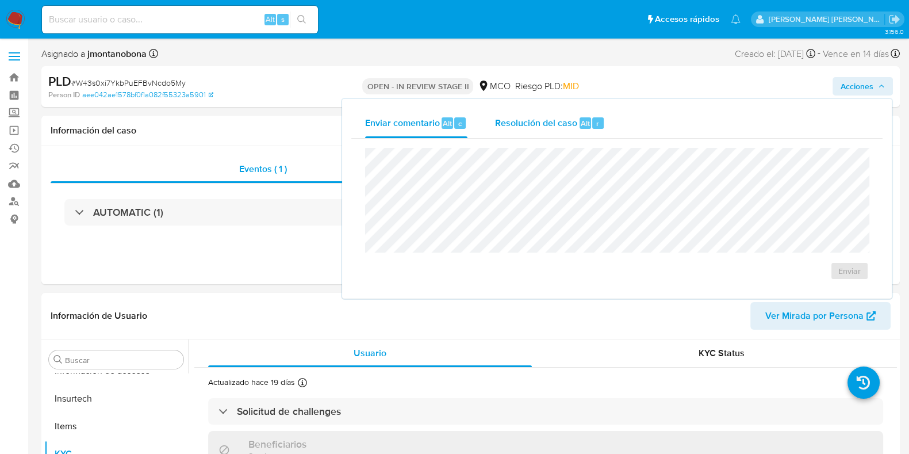
drag, startPoint x: 580, startPoint y: 133, endPoint x: 571, endPoint y: 133, distance: 9.2
click at [580, 133] on div "Resolución del caso Alt r" at bounding box center [550, 123] width 110 height 30
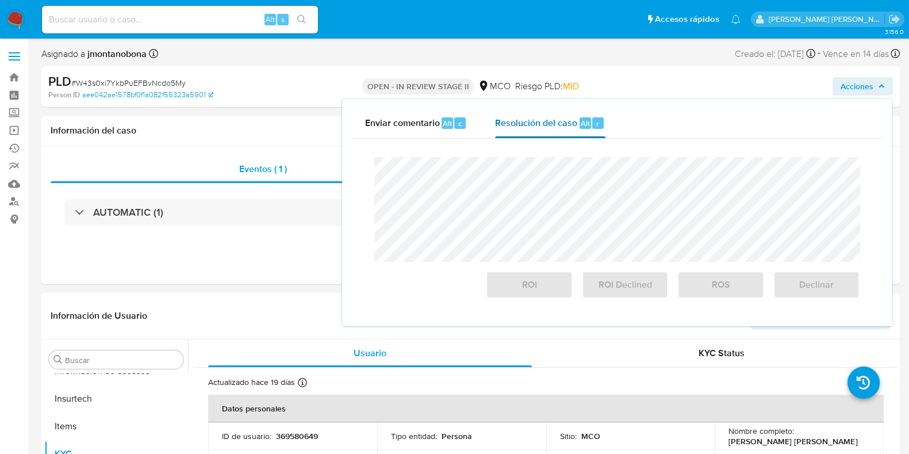
select select "10"
click at [431, 131] on div "Enviar comentario Alt c" at bounding box center [416, 123] width 102 height 30
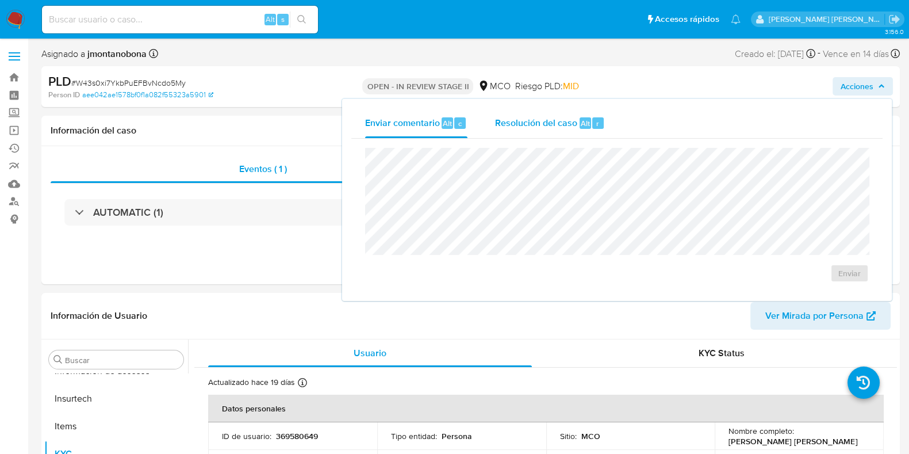
click at [502, 113] on div "Resolución del caso Alt r" at bounding box center [550, 123] width 110 height 30
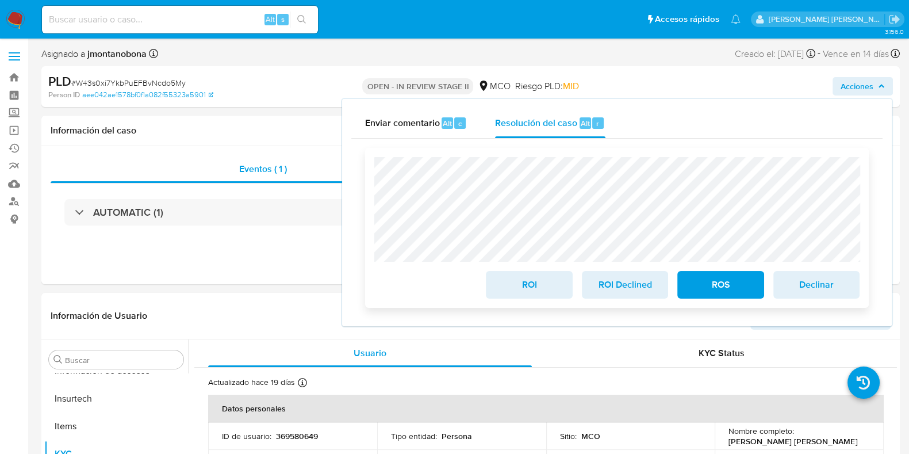
click at [539, 289] on span "ROI" at bounding box center [529, 284] width 56 height 25
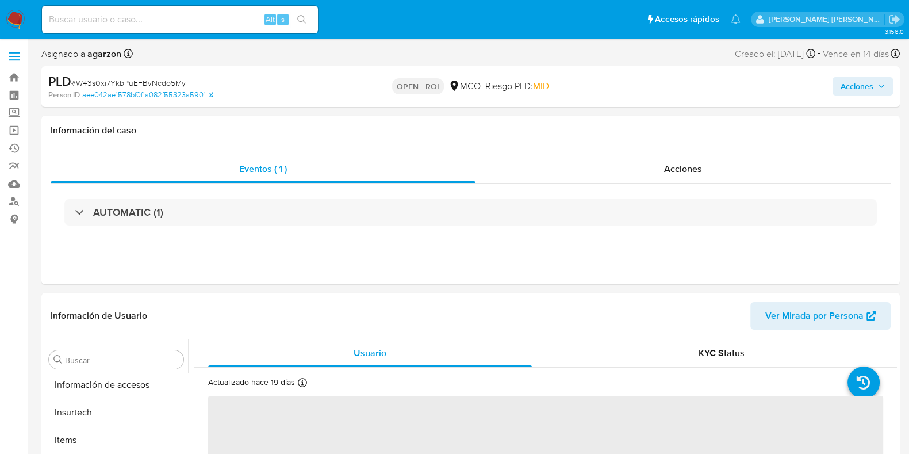
scroll to position [485, 0]
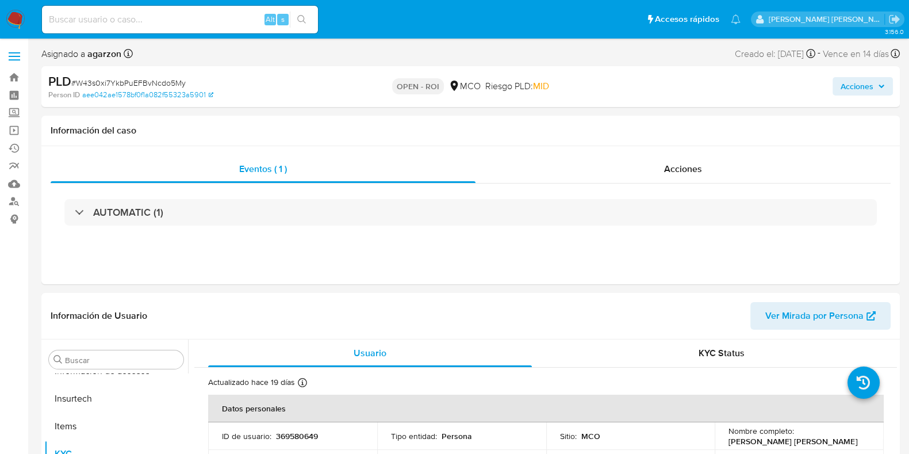
select select "10"
drag, startPoint x: 189, startPoint y: 83, endPoint x: 78, endPoint y: 86, distance: 111.0
click at [78, 86] on div "PLD # W43s0xi7YkbPuEFBvNcdo5My" at bounding box center [186, 81] width 277 height 17
copy span "W43s0xi7YkbPuEFBvNcdo5My"
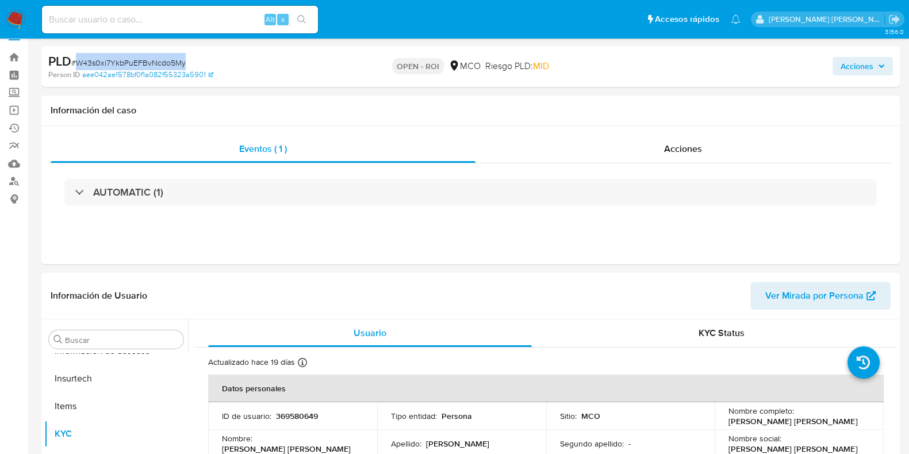
scroll to position [0, 0]
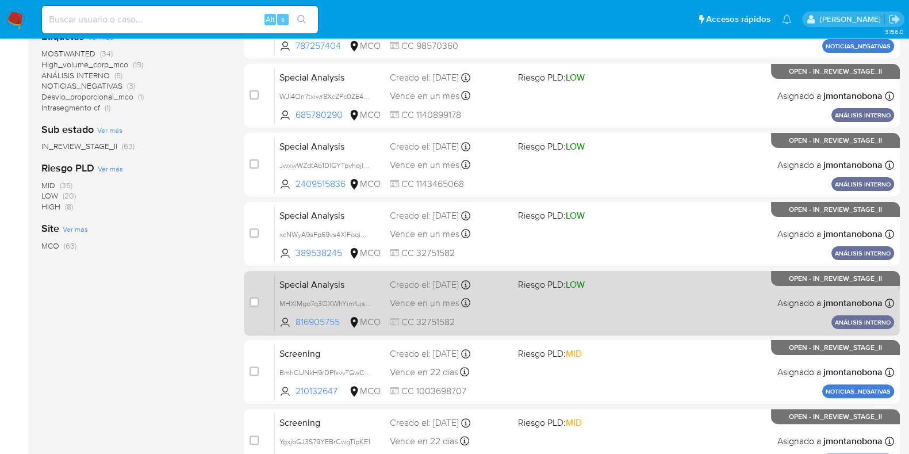
scroll to position [453, 0]
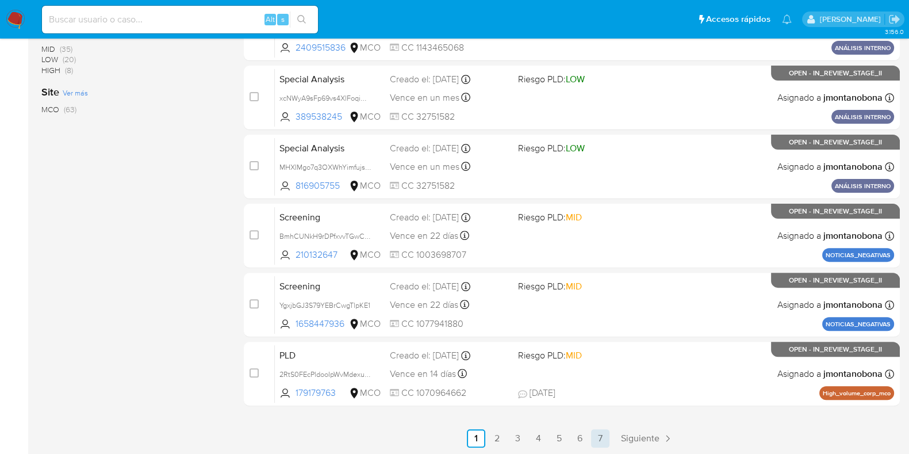
click at [601, 439] on link "7" at bounding box center [600, 438] width 18 height 18
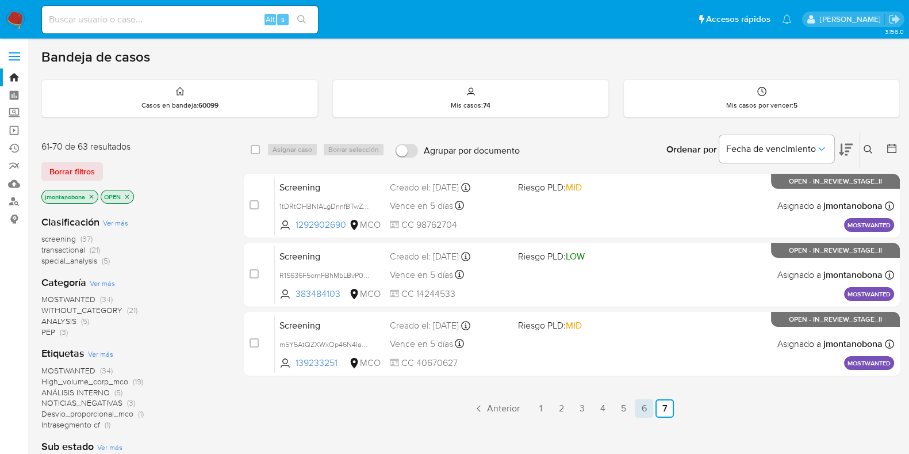
click at [648, 407] on link "6" at bounding box center [644, 408] width 18 height 18
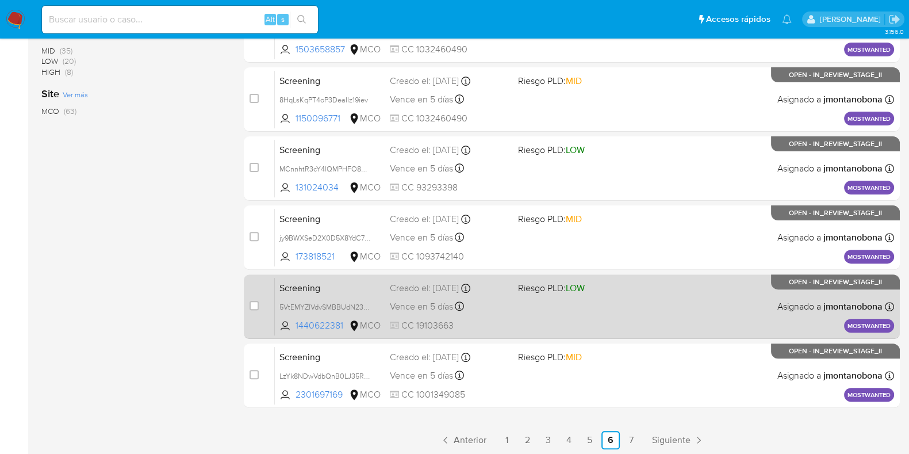
scroll to position [453, 0]
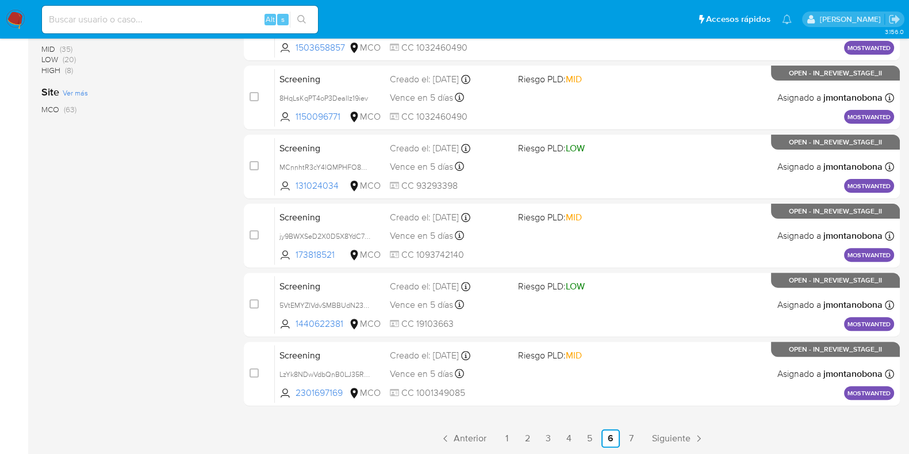
click at [584, 437] on link "5" at bounding box center [590, 438] width 18 height 18
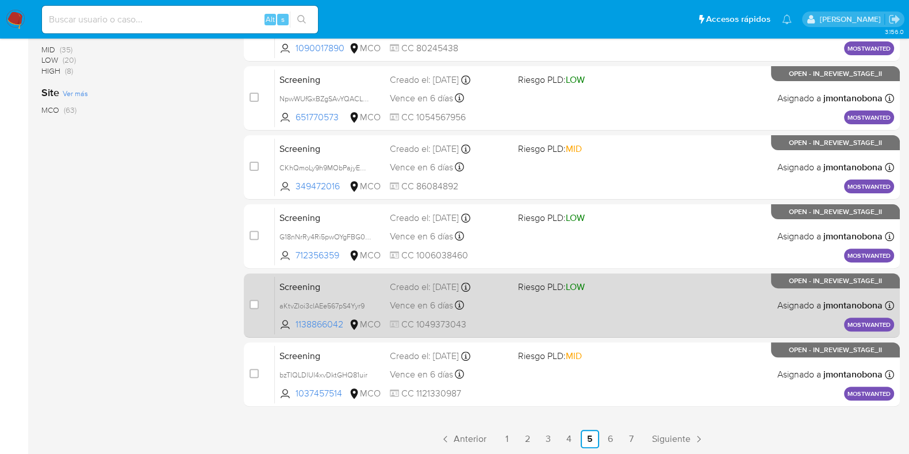
scroll to position [453, 0]
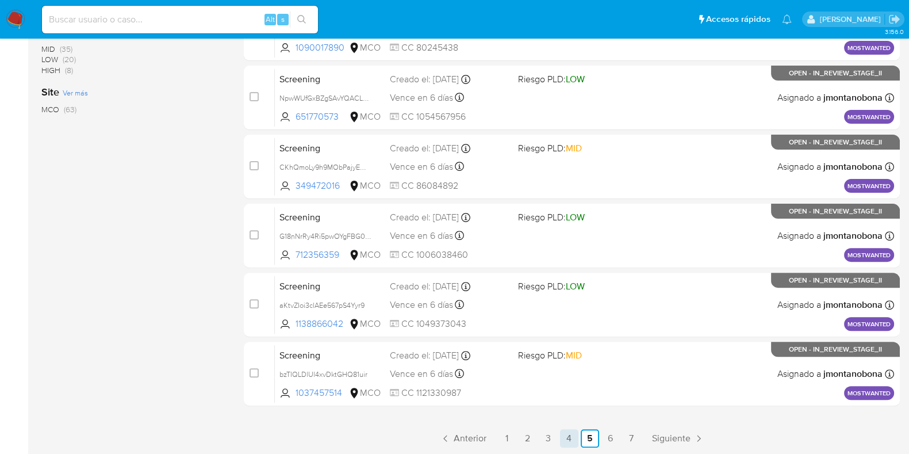
click at [572, 437] on link "4" at bounding box center [569, 438] width 18 height 18
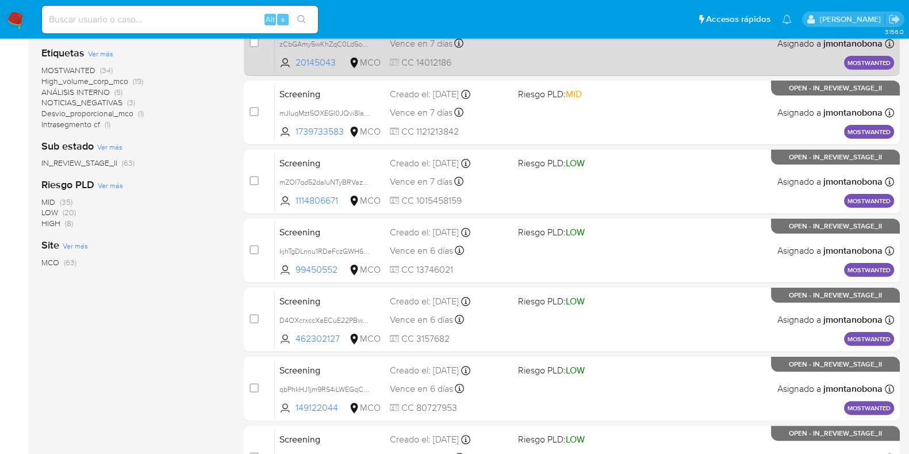
scroll to position [453, 0]
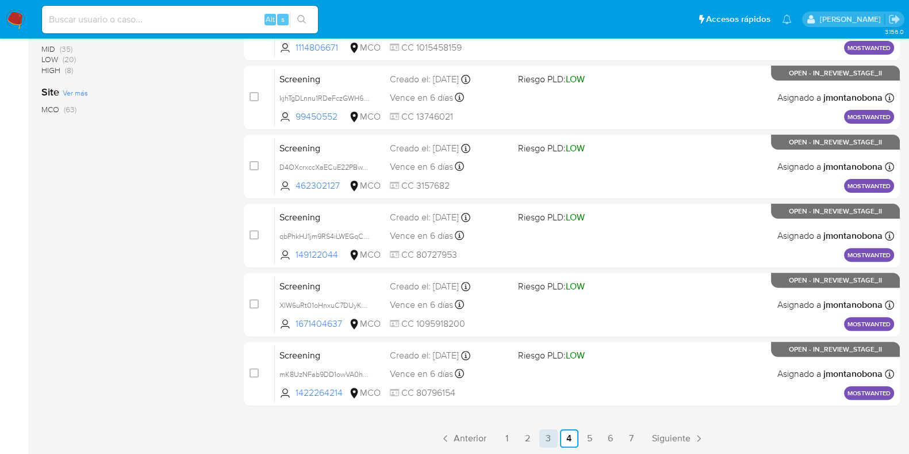
click at [548, 433] on link "3" at bounding box center [548, 438] width 18 height 18
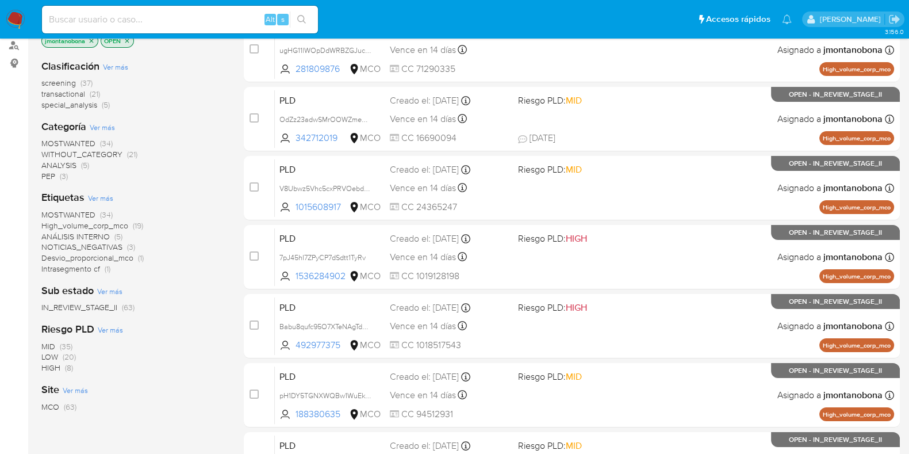
scroll to position [453, 0]
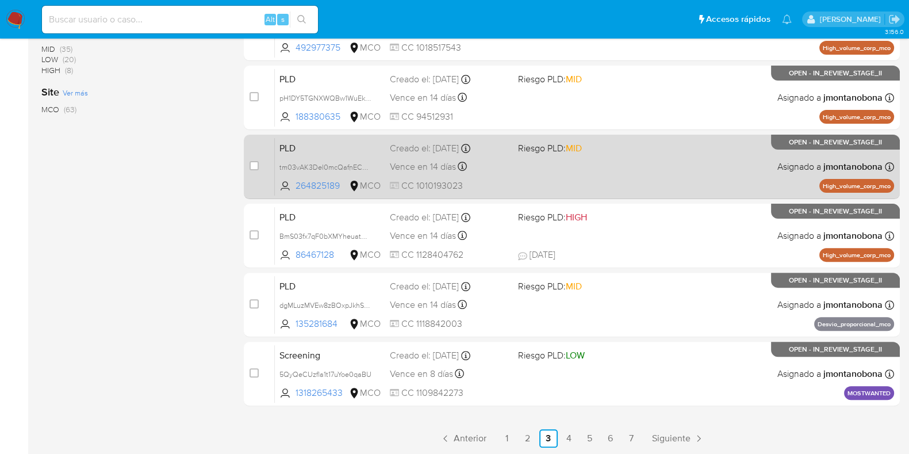
click at [332, 141] on span "PLD" at bounding box center [330, 147] width 101 height 15
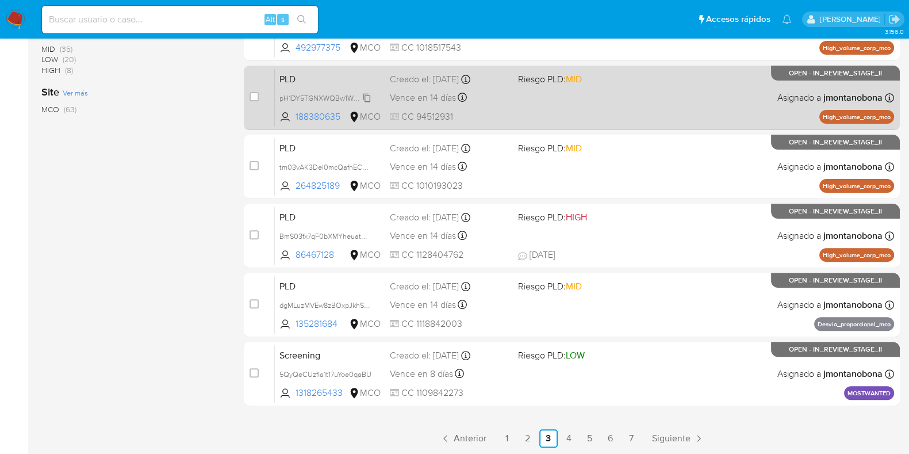
click at [317, 91] on span "pH1DY5TGNXWQBw1WuEkKQP2N" at bounding box center [334, 97] width 109 height 13
click at [339, 75] on span "PLD" at bounding box center [330, 78] width 101 height 15
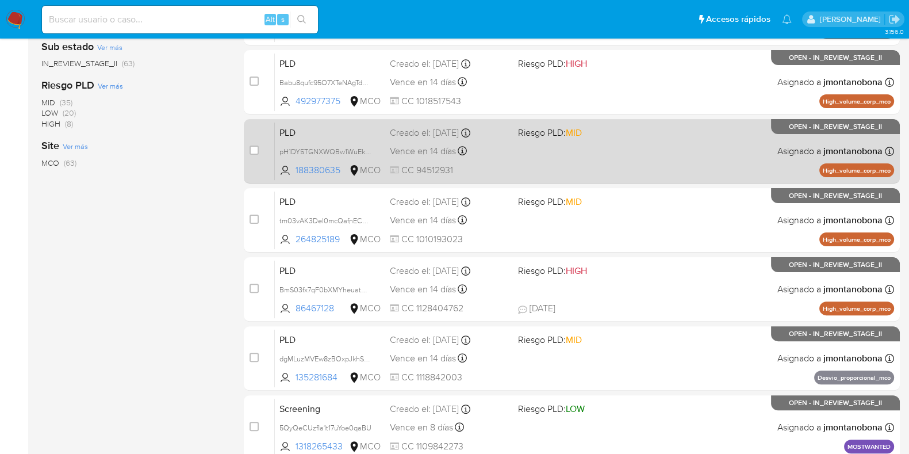
scroll to position [381, 0]
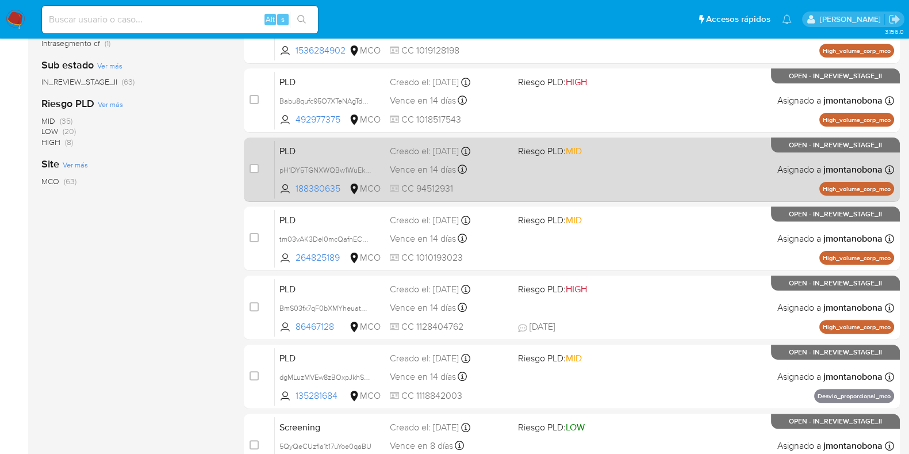
click at [308, 152] on span "PLD" at bounding box center [330, 150] width 101 height 15
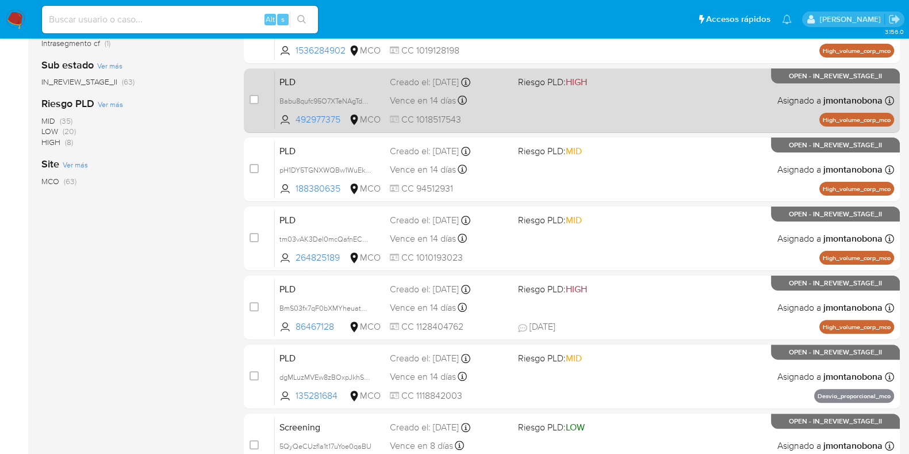
click at [327, 87] on span "PLD" at bounding box center [330, 81] width 101 height 15
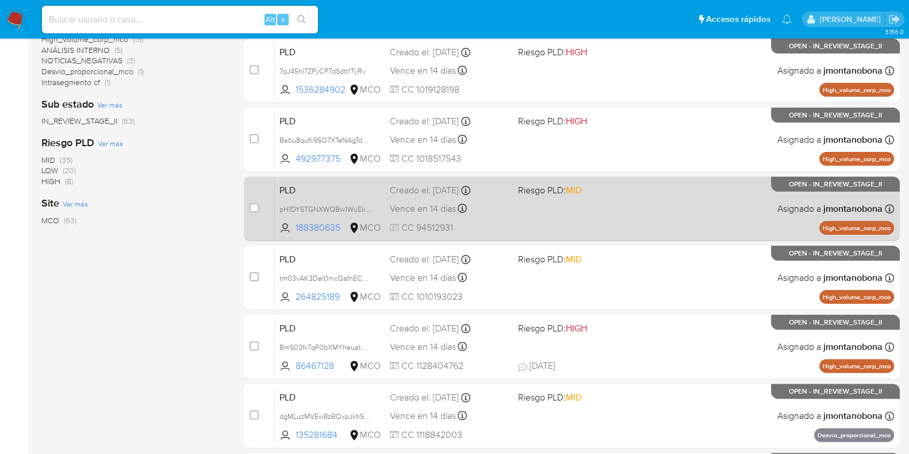
scroll to position [309, 0]
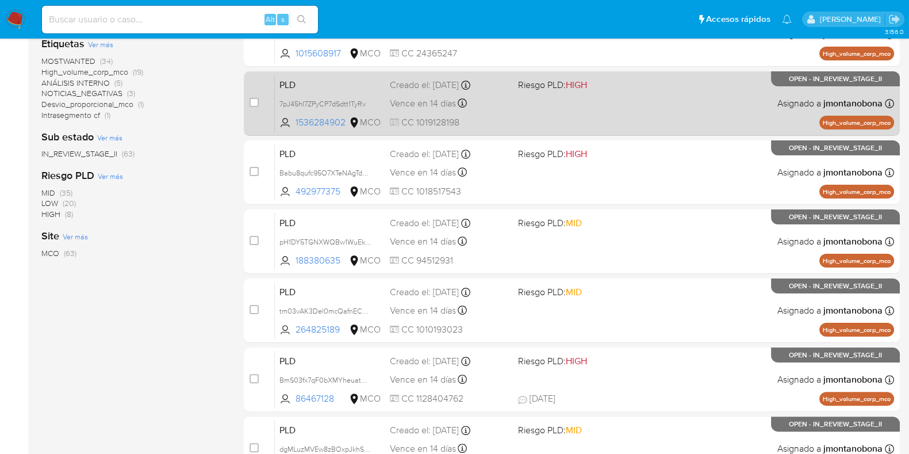
click at [332, 74] on div "PLD 7pJ45hI7ZPyCP7dSdtt1TyRv 1536284902 MCO Riesgo PLD: HIGH Creado el: 12/06/2…" at bounding box center [584, 103] width 619 height 58
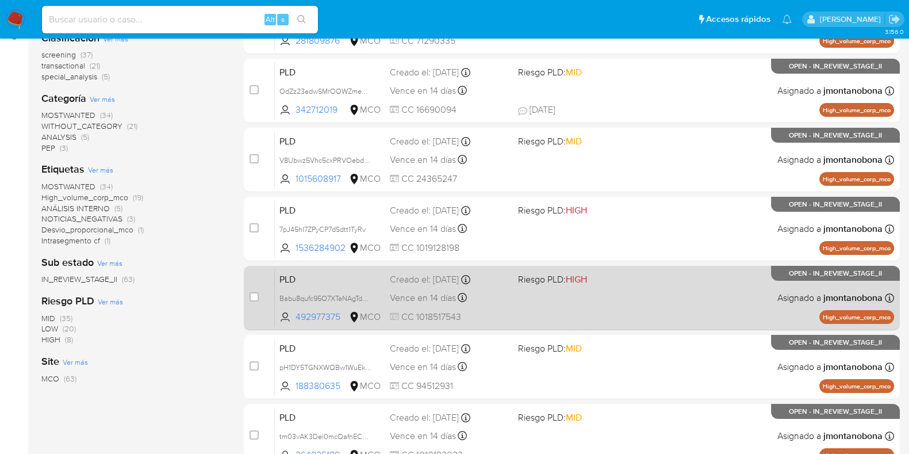
scroll to position [166, 0]
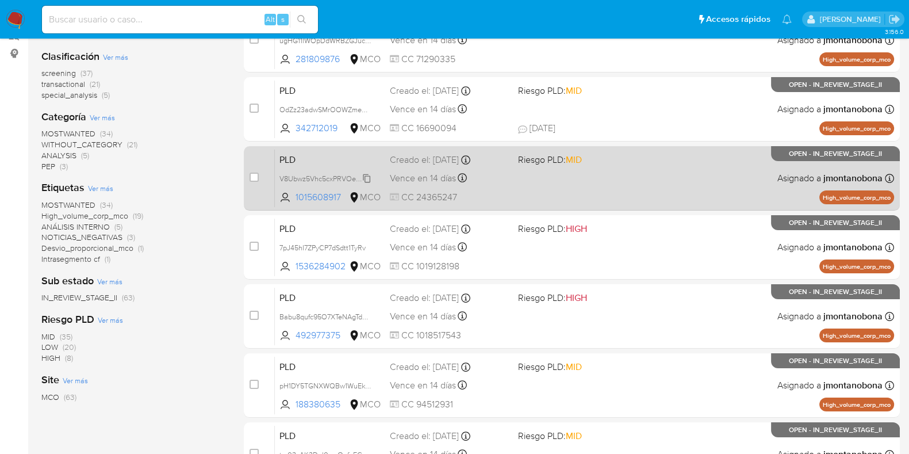
click at [319, 173] on span "V8Ubwz5Vhc5cxPRVOebdKAZH" at bounding box center [331, 177] width 103 height 13
click at [332, 151] on span "PLD" at bounding box center [330, 158] width 101 height 15
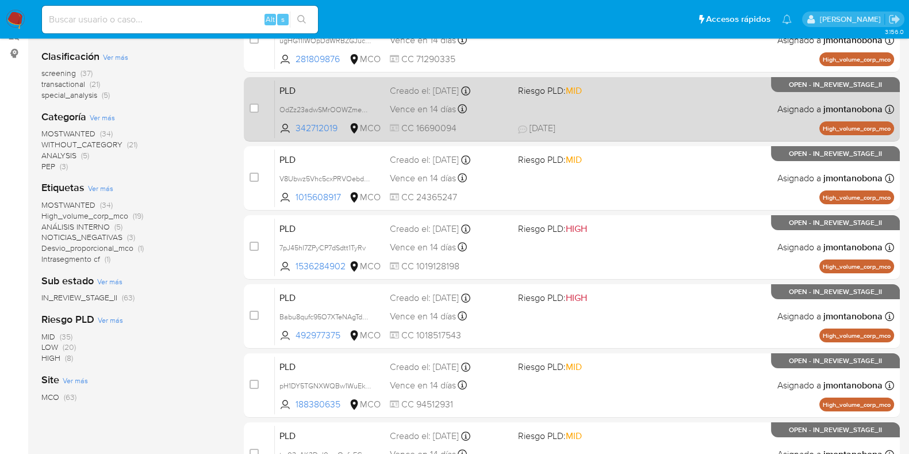
click at [320, 87] on span "PLD" at bounding box center [330, 89] width 101 height 15
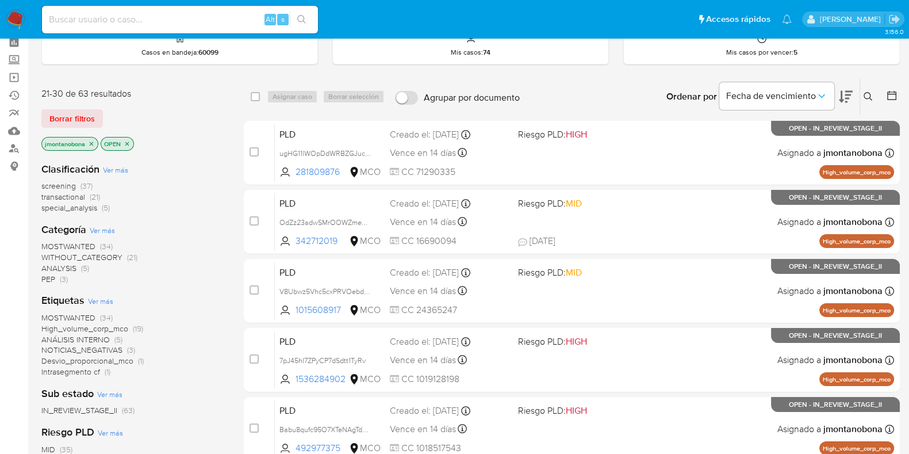
scroll to position [71, 0]
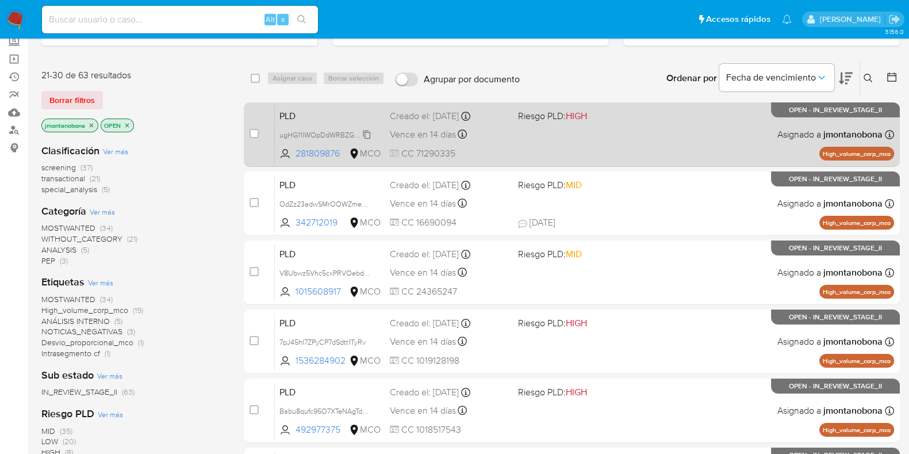
click at [308, 128] on span "ugHG11lWOpDdWRBZGJucApRF" at bounding box center [331, 134] width 103 height 13
click at [339, 108] on span "PLD" at bounding box center [330, 115] width 101 height 15
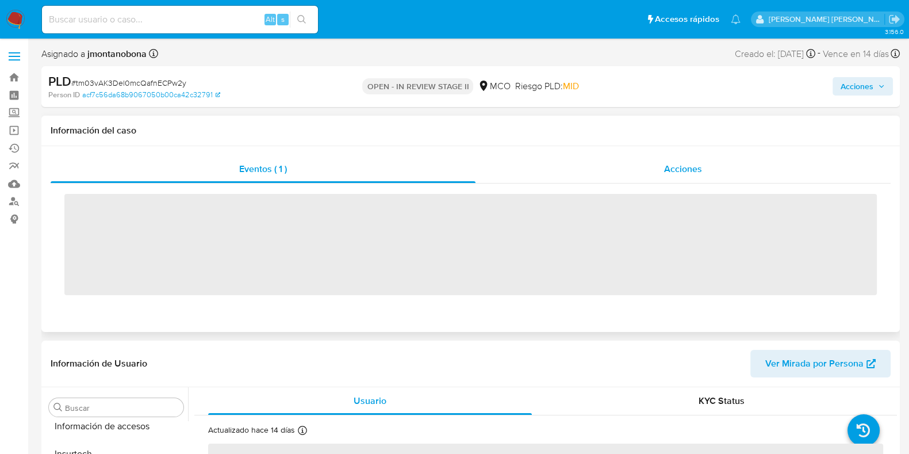
scroll to position [485, 0]
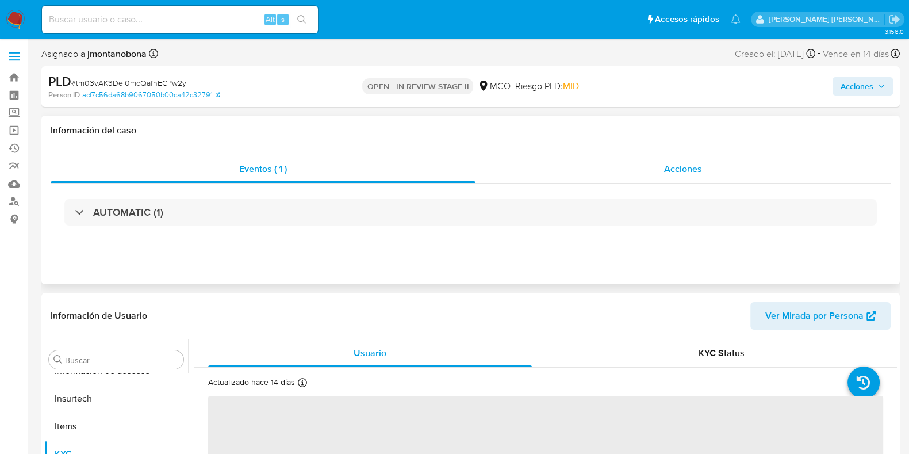
click at [693, 170] on span "Acciones" at bounding box center [683, 168] width 38 height 13
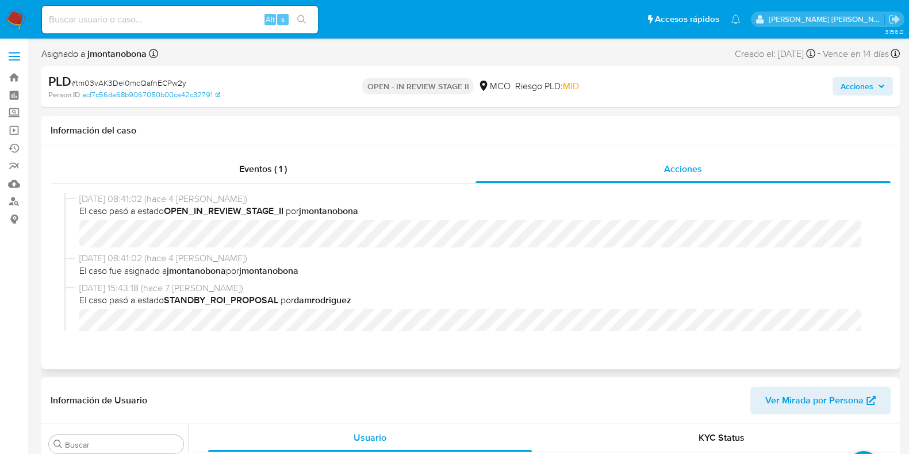
scroll to position [71, 0]
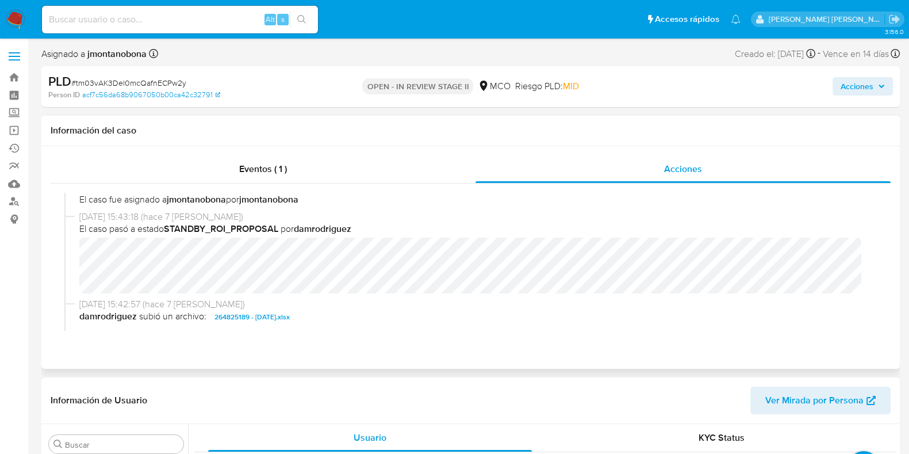
select select "10"
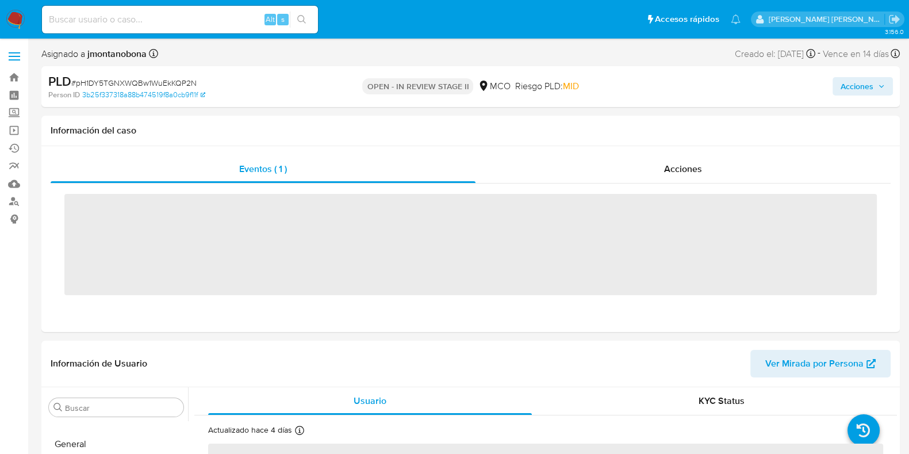
scroll to position [485, 0]
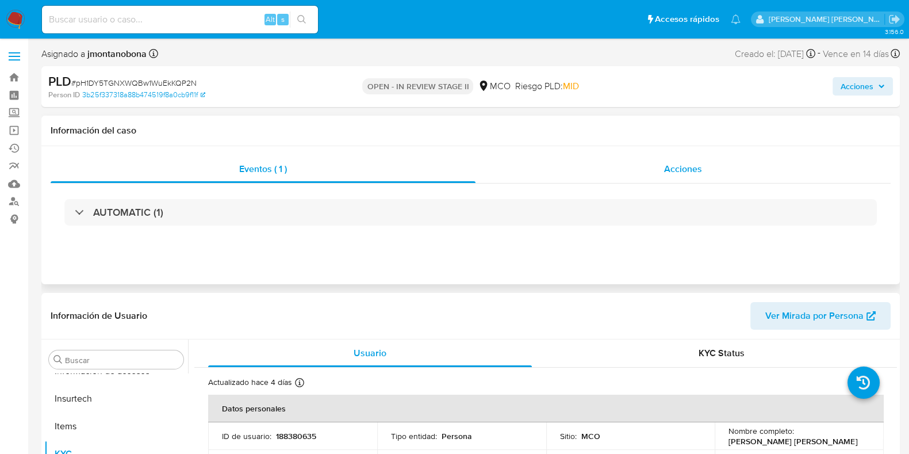
select select "10"
click at [705, 168] on div "Acciones" at bounding box center [683, 169] width 415 height 28
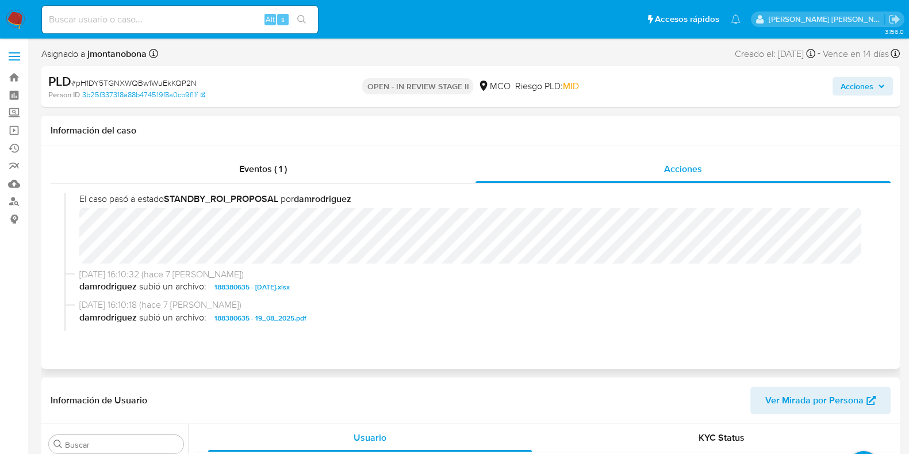
scroll to position [71, 0]
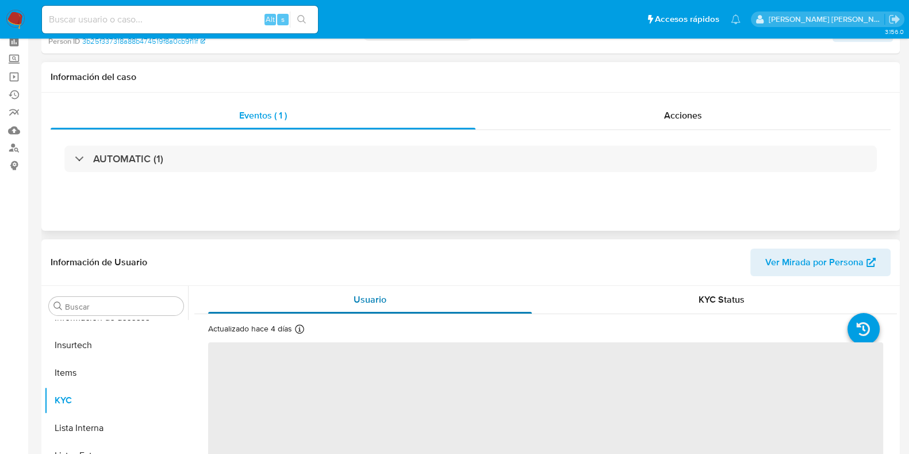
scroll to position [13, 0]
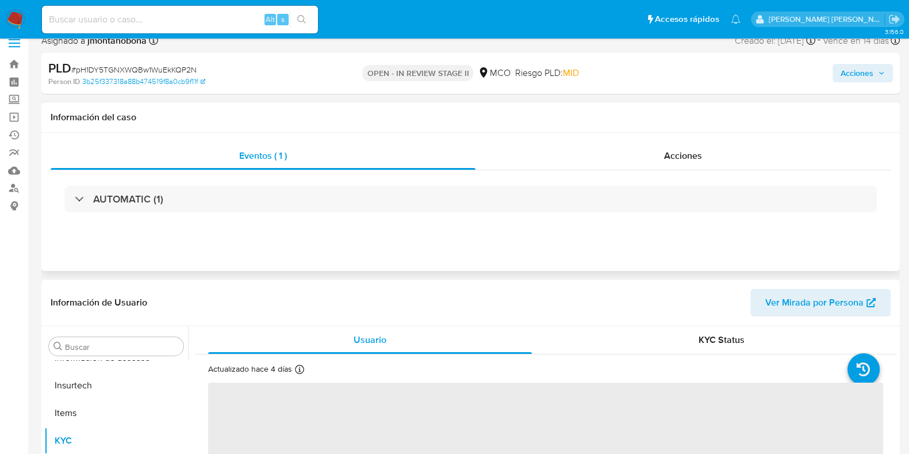
select select "10"
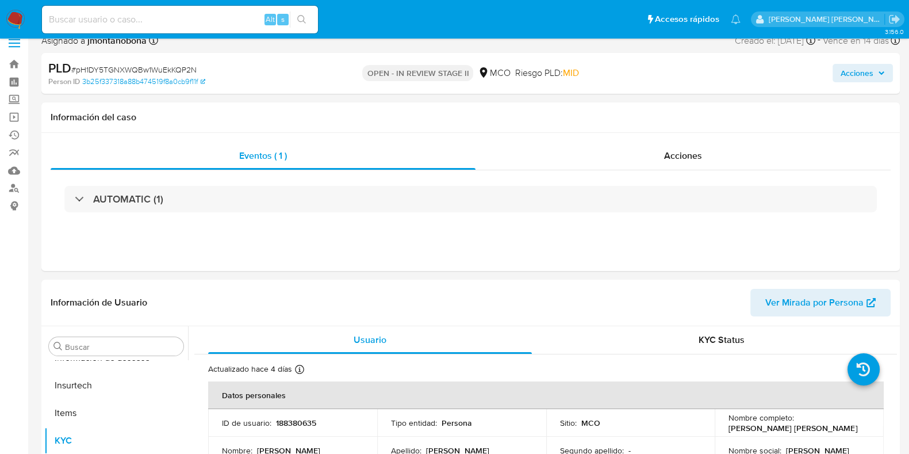
scroll to position [0, 0]
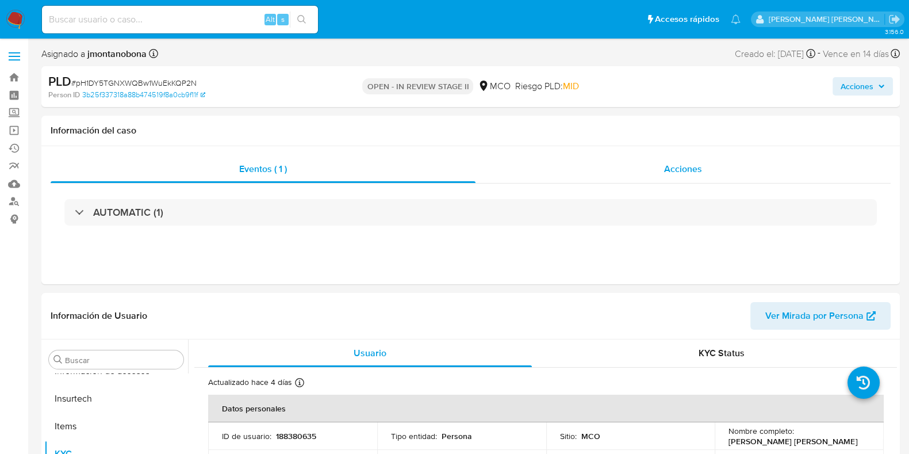
click at [640, 160] on div "Acciones" at bounding box center [683, 169] width 415 height 28
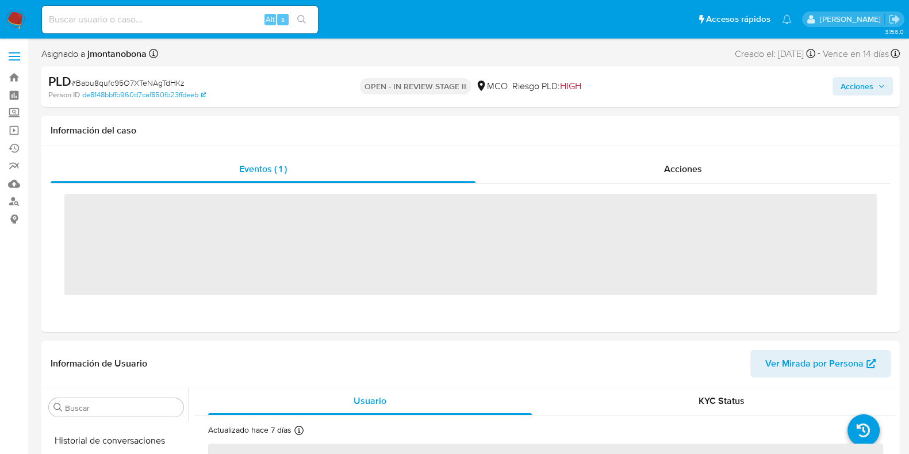
scroll to position [485, 0]
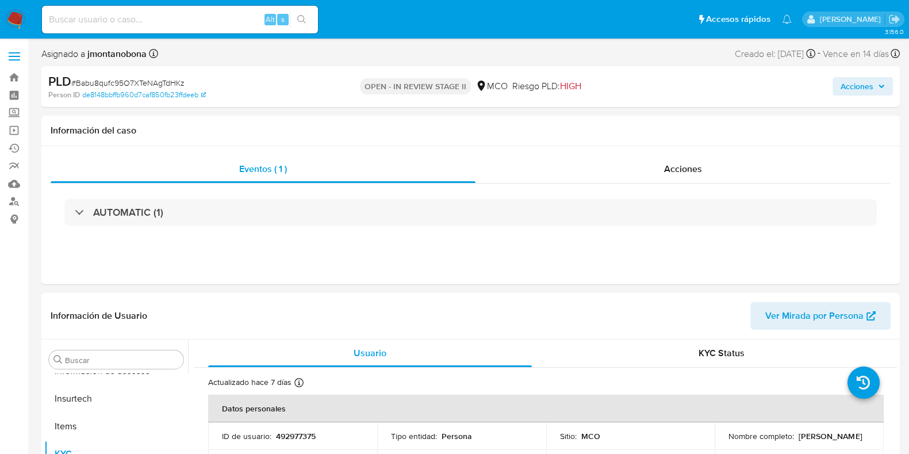
select select "10"
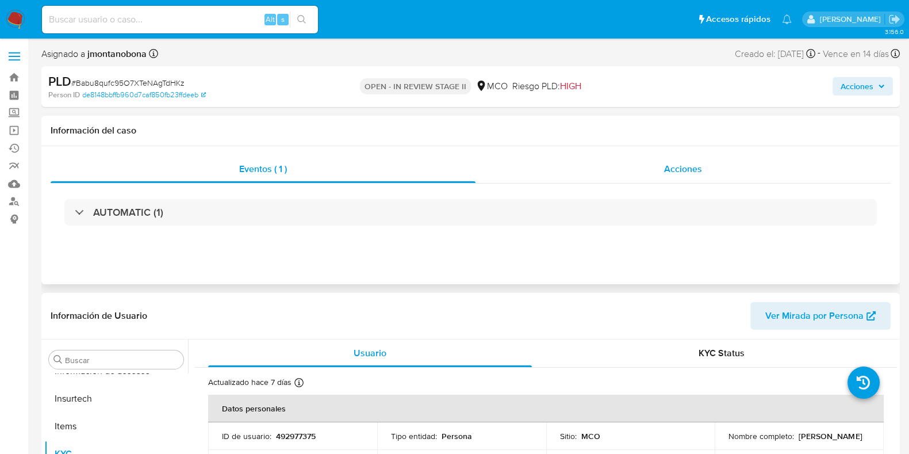
click at [671, 166] on span "Acciones" at bounding box center [683, 168] width 38 height 13
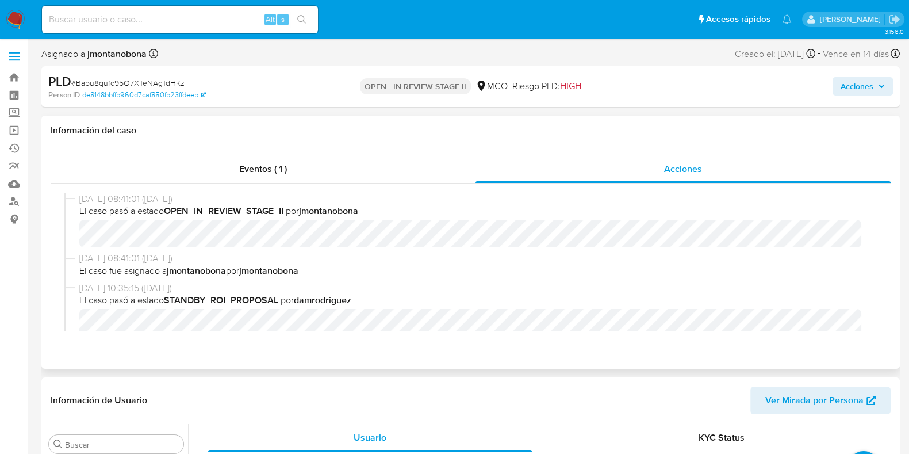
scroll to position [71, 0]
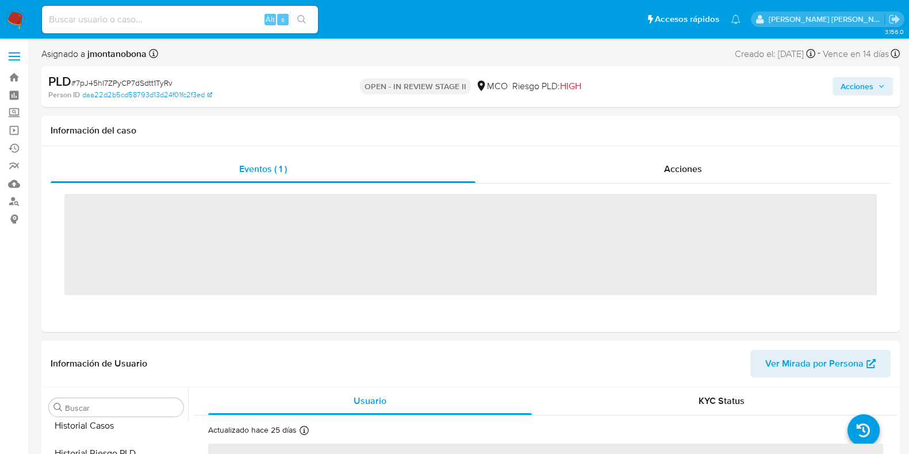
scroll to position [485, 0]
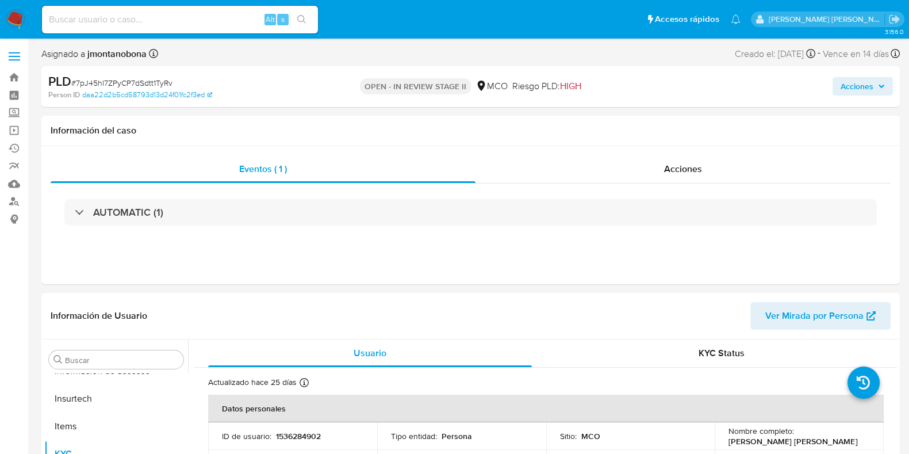
select select "10"
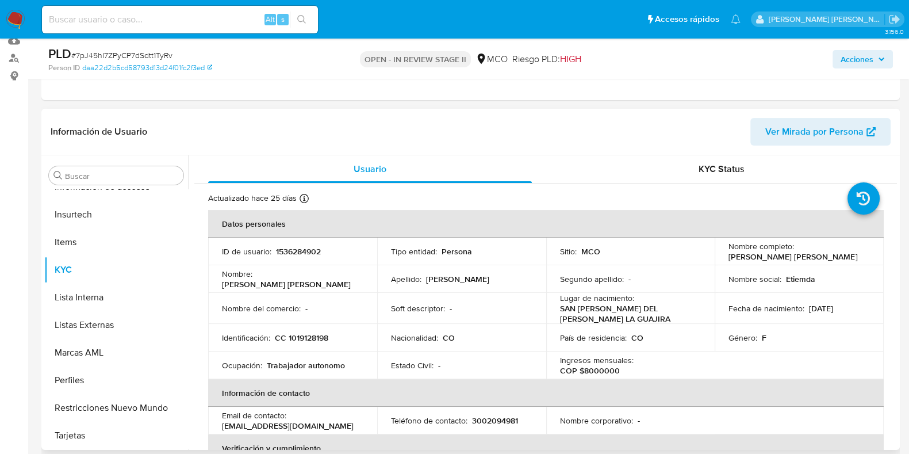
scroll to position [0, 0]
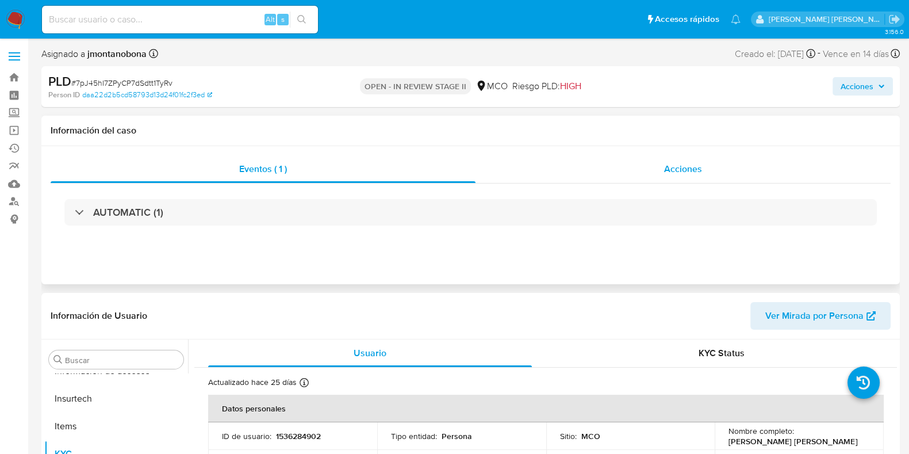
click at [695, 174] on span "Acciones" at bounding box center [683, 168] width 38 height 13
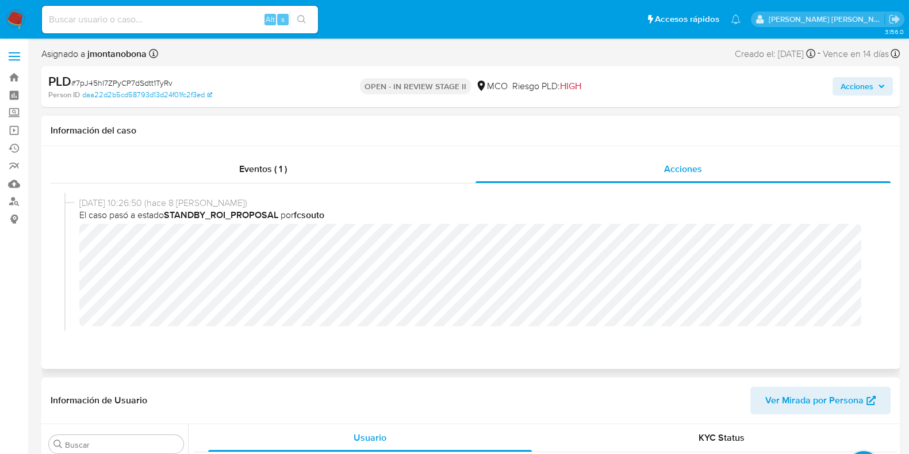
scroll to position [71, 0]
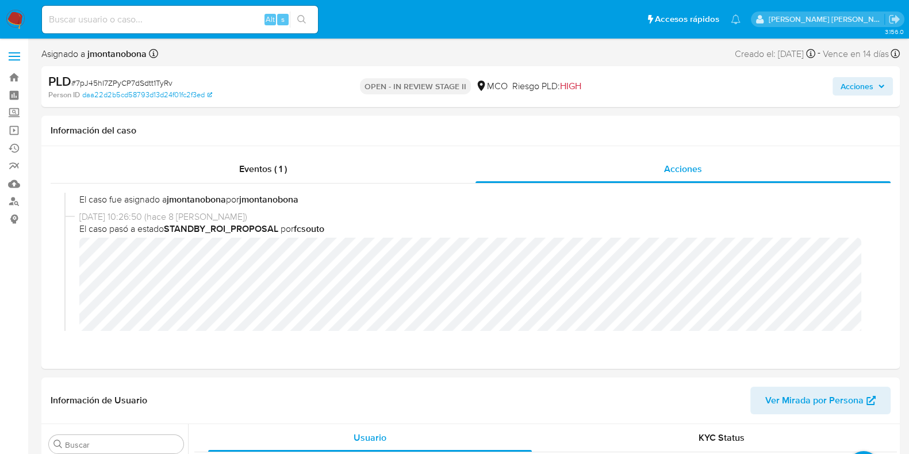
click at [865, 85] on span "Acciones" at bounding box center [857, 86] width 33 height 18
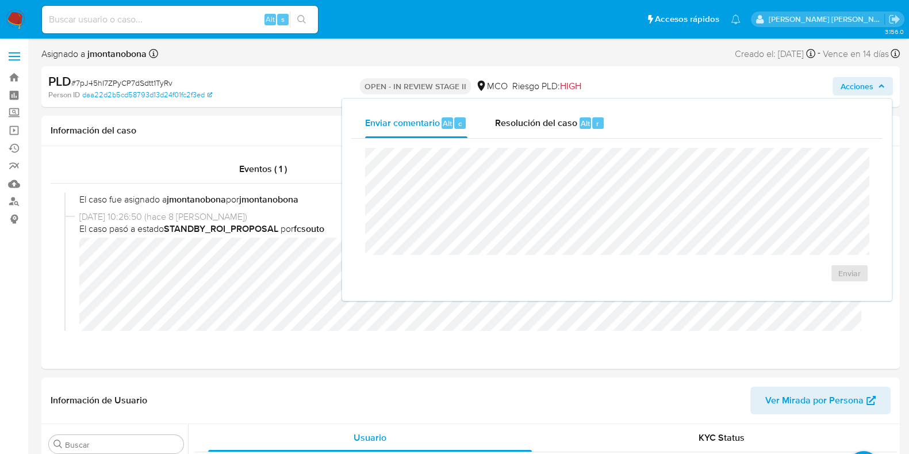
click at [559, 47] on div "Asignado a jmontanobona Asignado el: 14/07/2025 09:00:48 Creado el: 12/06/2025 …" at bounding box center [470, 56] width 859 height 20
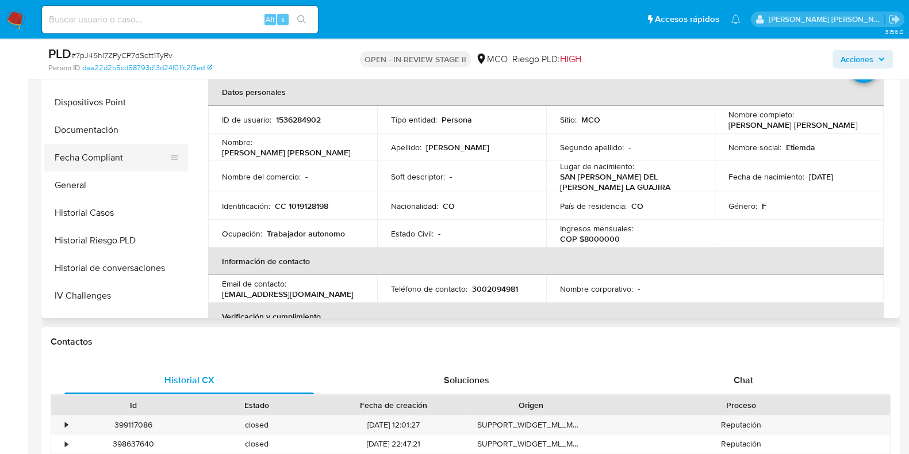
scroll to position [198, 0]
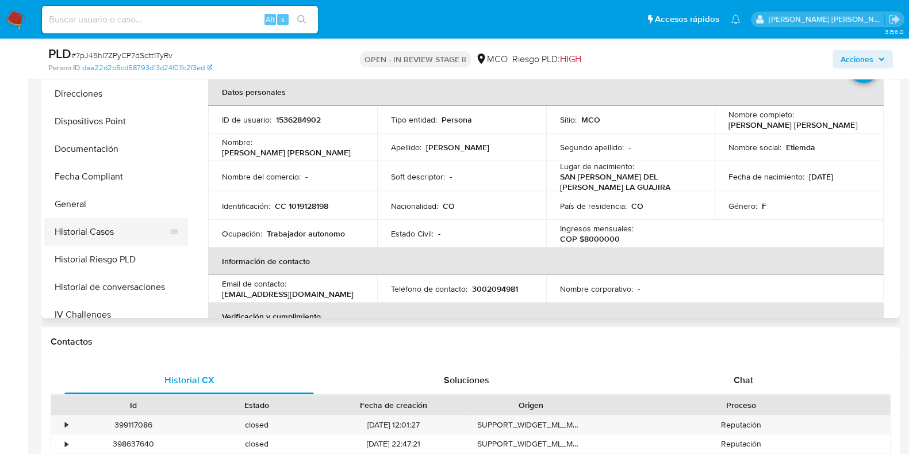
click at [96, 231] on button "Historial Casos" at bounding box center [111, 232] width 135 height 28
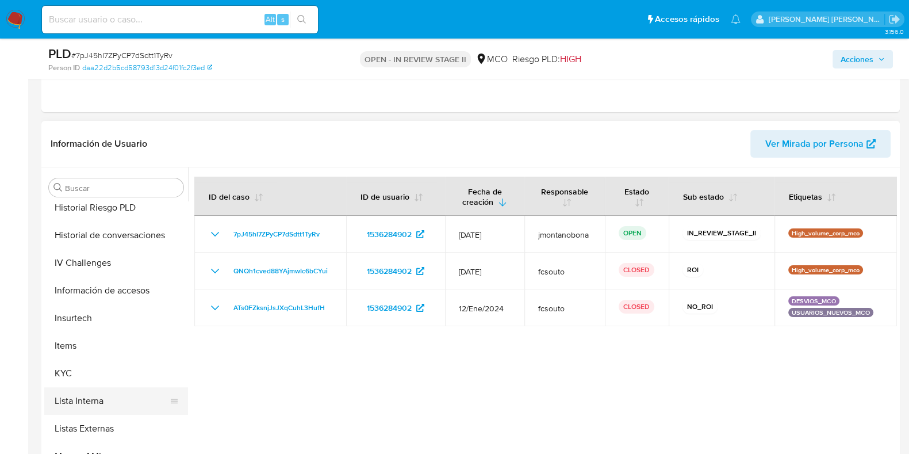
scroll to position [414, 0]
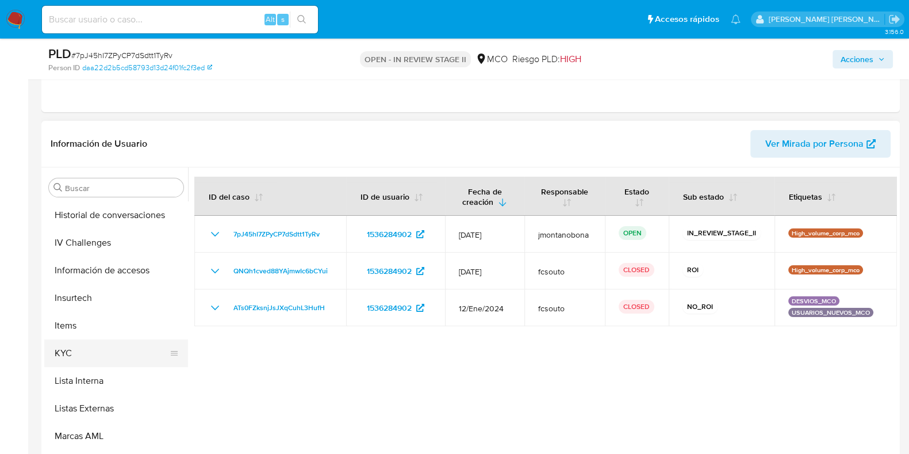
click at [79, 349] on button "KYC" at bounding box center [111, 353] width 135 height 28
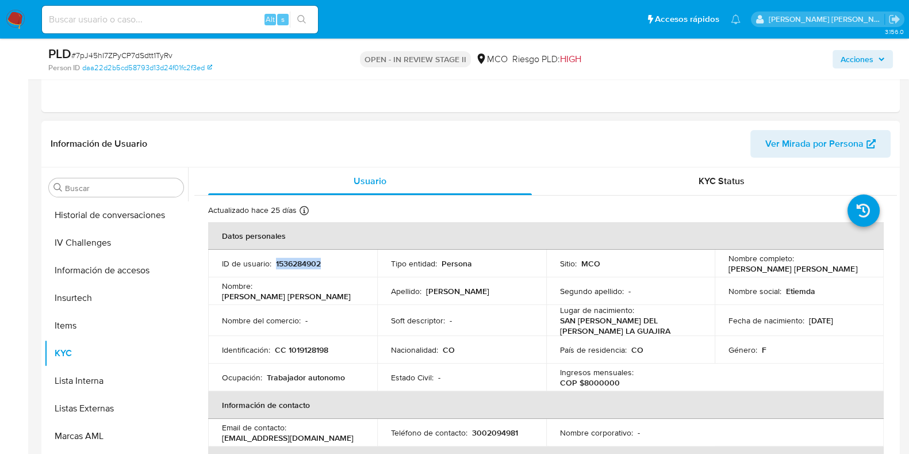
drag, startPoint x: 336, startPoint y: 260, endPoint x: 274, endPoint y: 263, distance: 62.2
click at [274, 263] on div "ID de usuario : 1536284902" at bounding box center [292, 263] width 141 height 10
copy p "1536284902"
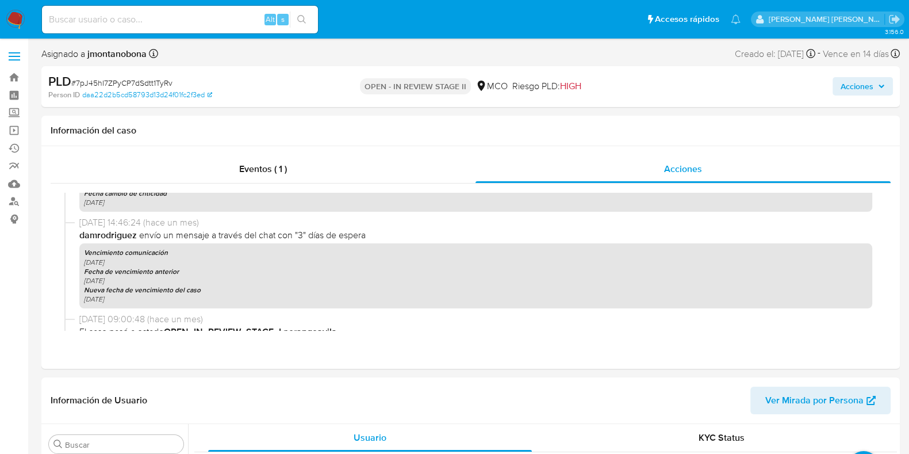
click at [866, 81] on span "Acciones" at bounding box center [857, 86] width 33 height 18
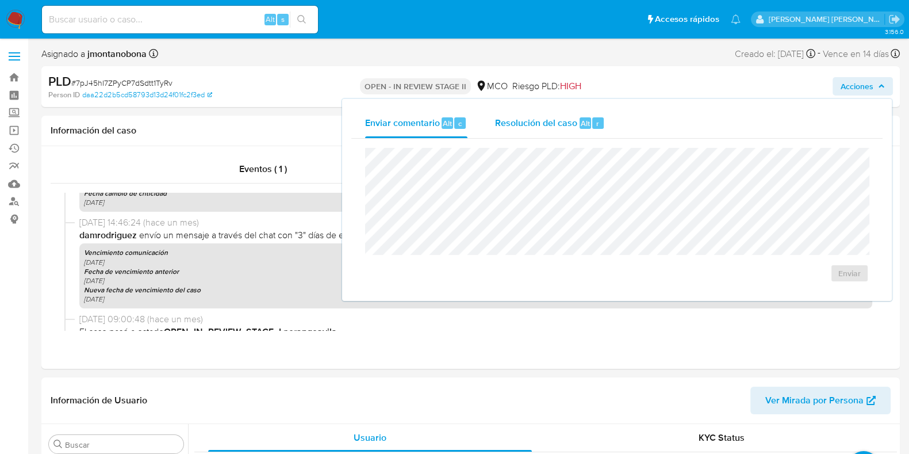
click at [533, 124] on span "Resolución del caso" at bounding box center [536, 122] width 82 height 13
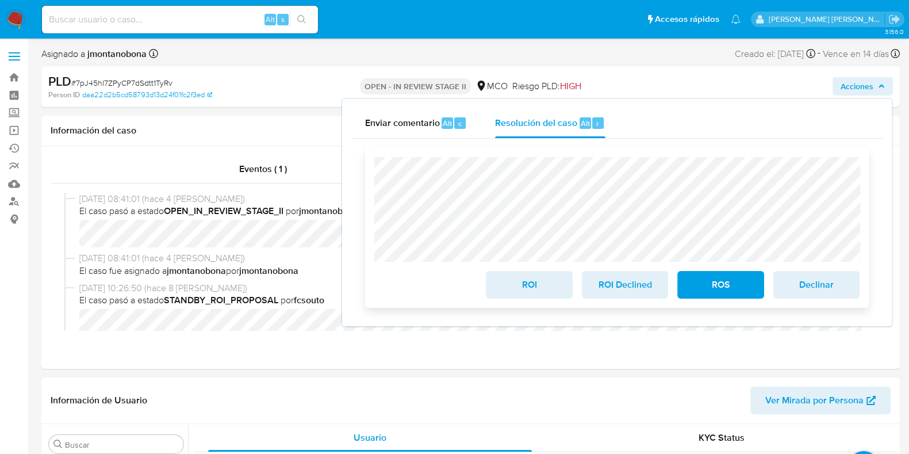
click at [510, 282] on span "ROI" at bounding box center [529, 284] width 56 height 25
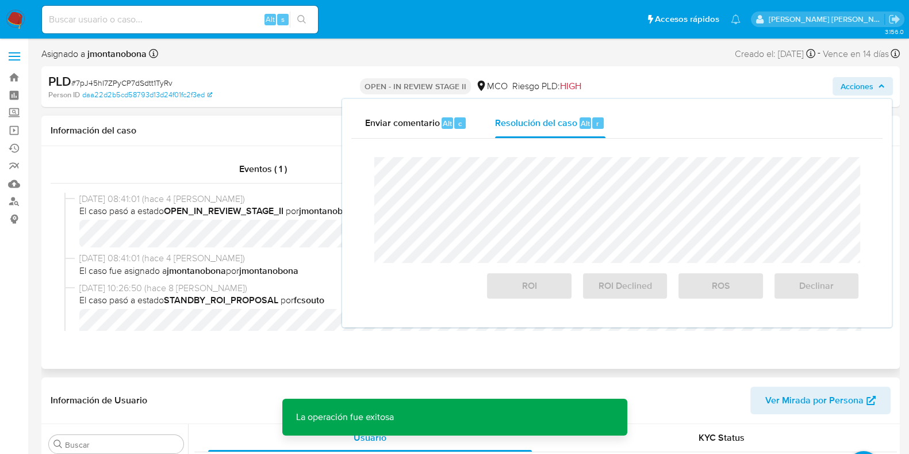
scroll to position [71, 0]
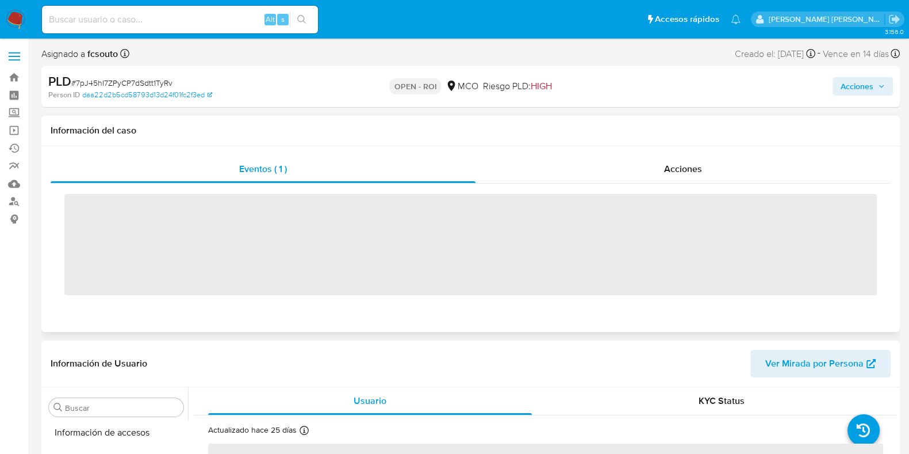
scroll to position [485, 0]
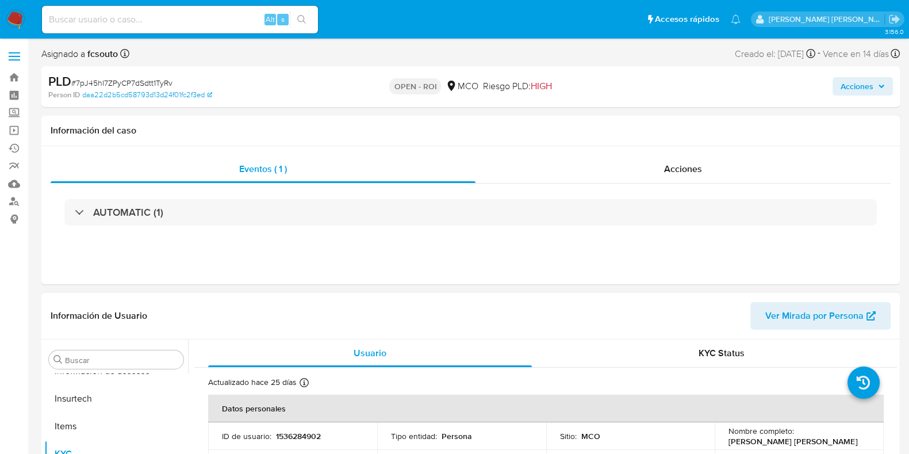
select select "10"
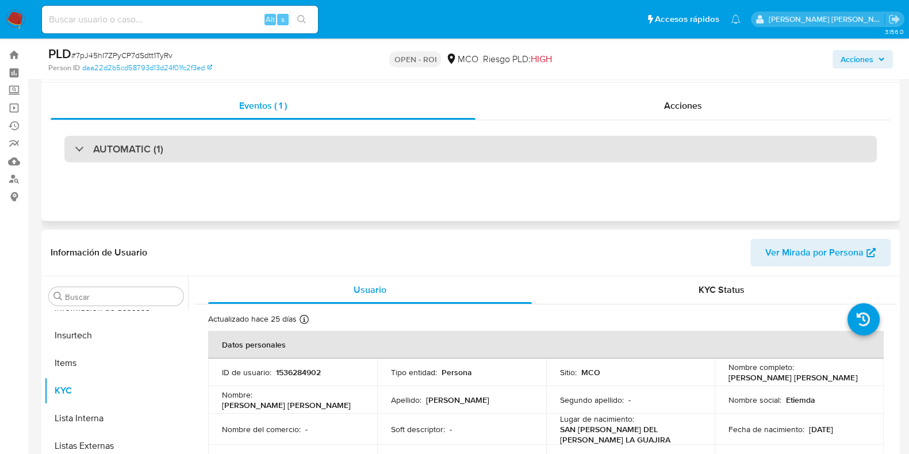
scroll to position [0, 0]
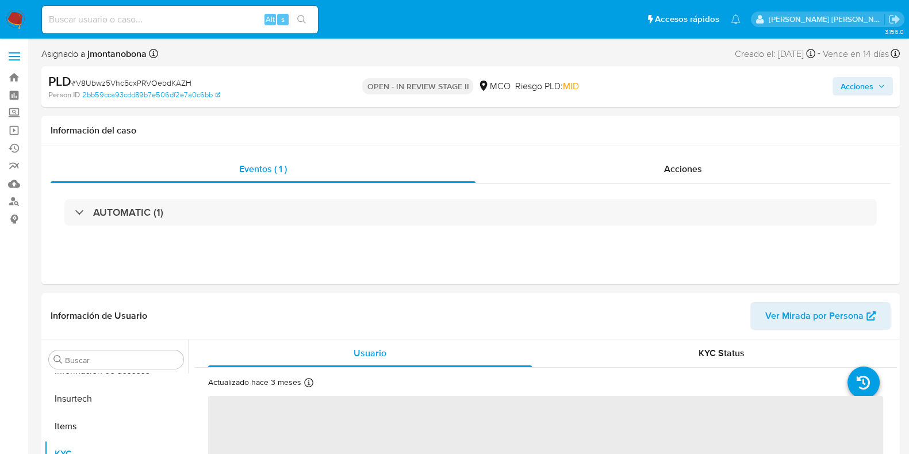
scroll to position [485, 0]
click at [691, 163] on span "Acciones" at bounding box center [683, 168] width 38 height 13
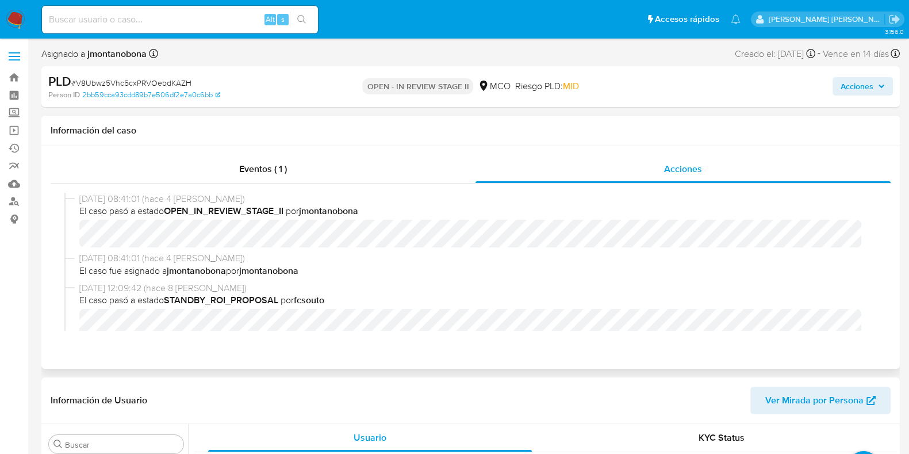
select select "10"
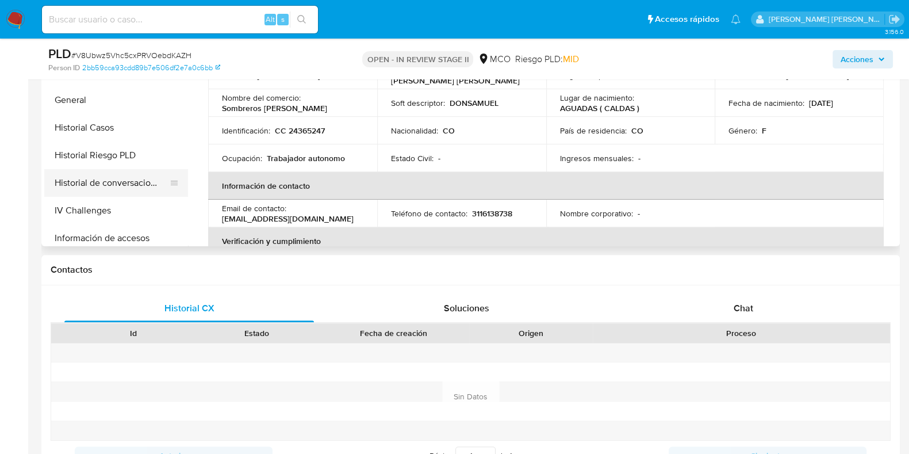
scroll to position [198, 0]
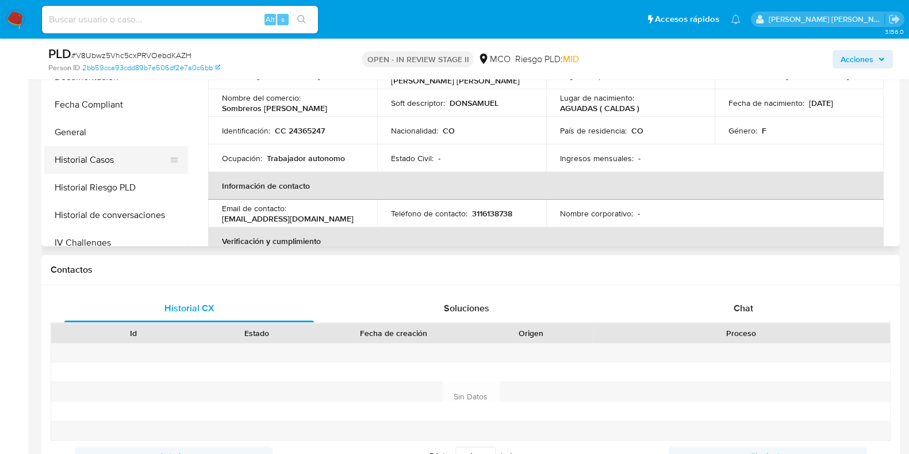
click at [114, 168] on button "Historial Casos" at bounding box center [111, 160] width 135 height 28
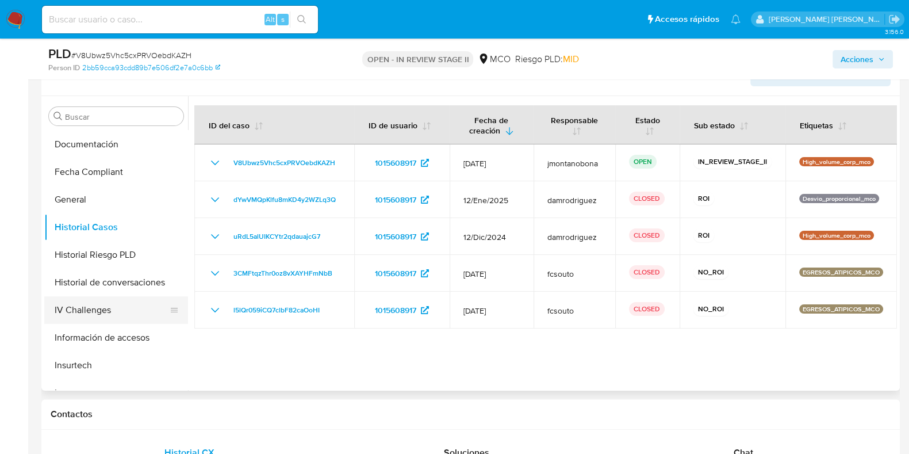
scroll to position [198, 0]
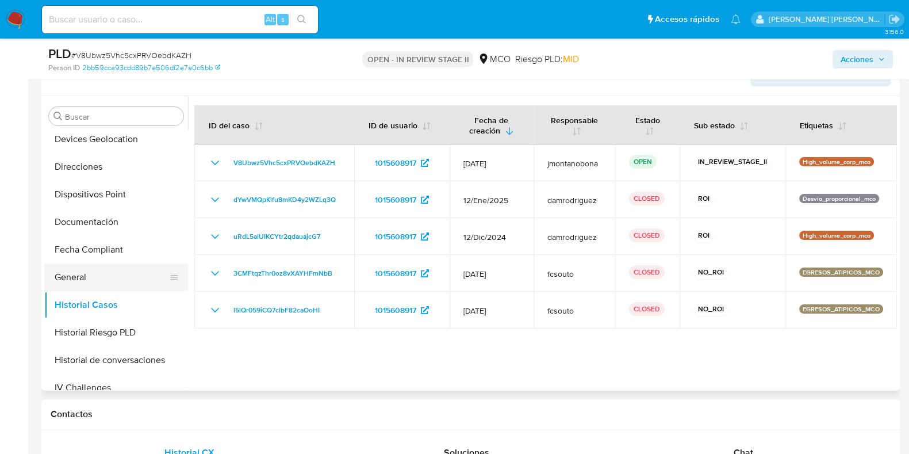
click at [90, 277] on button "General" at bounding box center [111, 277] width 135 height 28
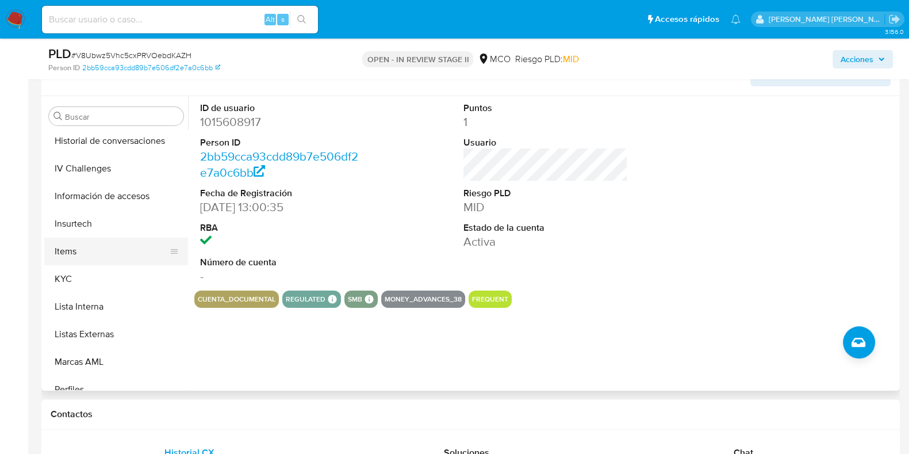
scroll to position [431, 0]
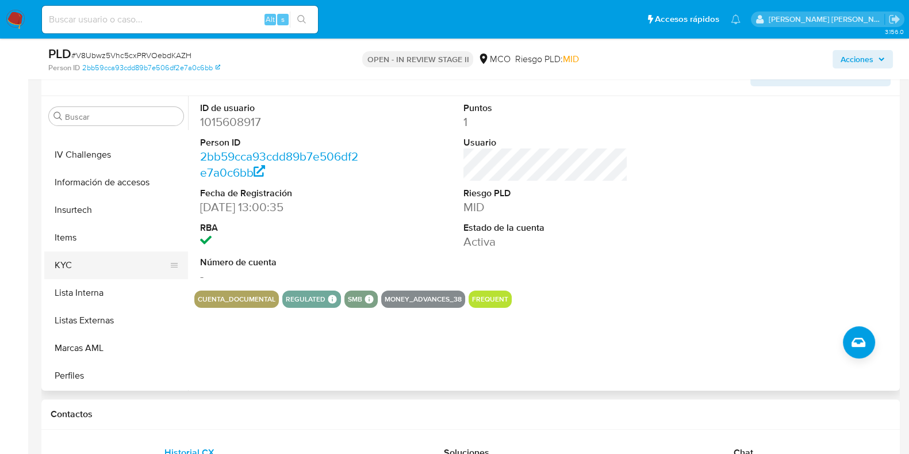
click at [85, 258] on button "KYC" at bounding box center [111, 265] width 135 height 28
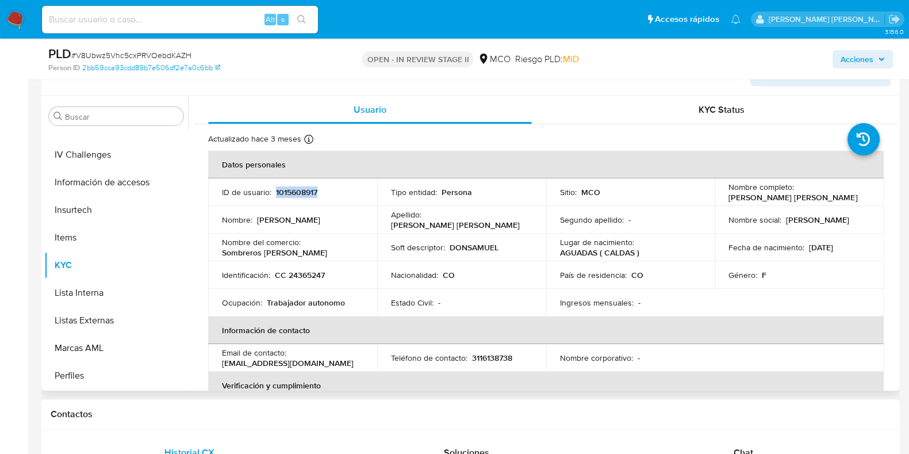
drag, startPoint x: 320, startPoint y: 188, endPoint x: 274, endPoint y: 189, distance: 46.0
click at [274, 189] on div "ID de usuario : 1015608917" at bounding box center [292, 192] width 141 height 10
copy p "1015608917"
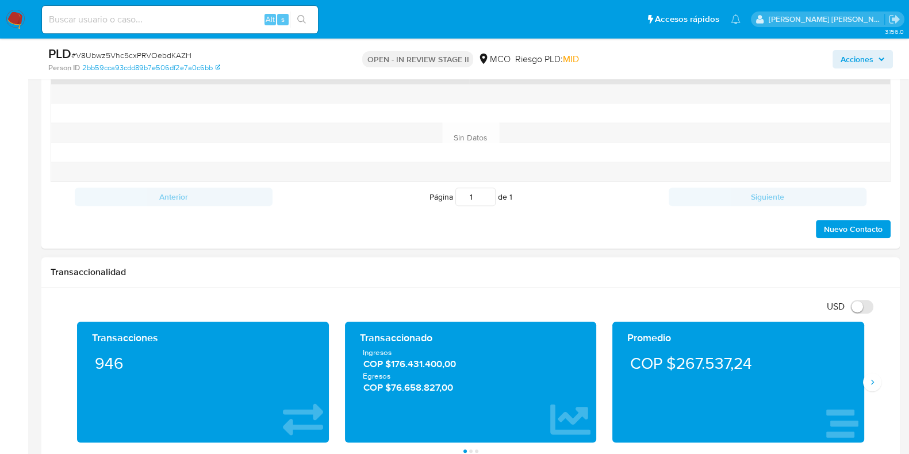
scroll to position [863, 0]
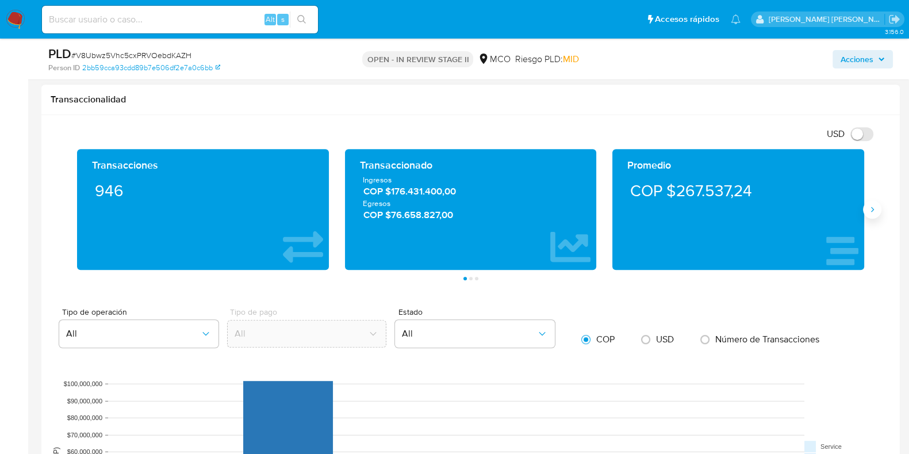
click at [871, 209] on icon "Siguiente" at bounding box center [872, 209] width 9 height 9
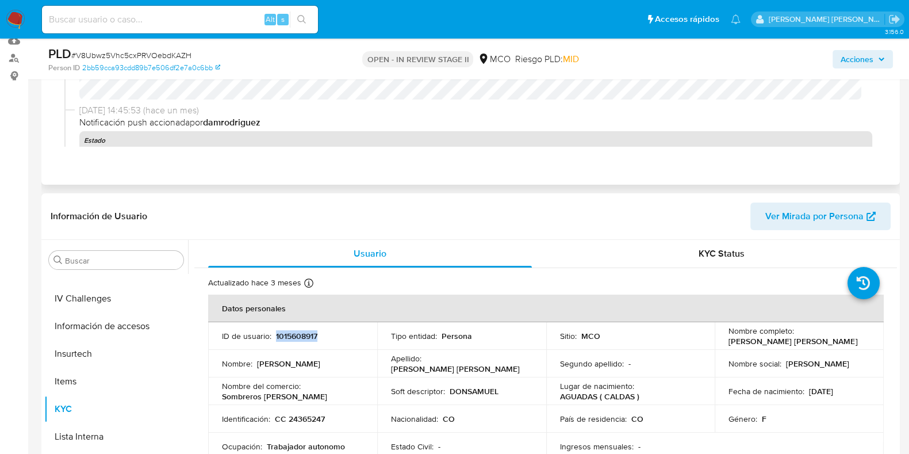
scroll to position [0, 0]
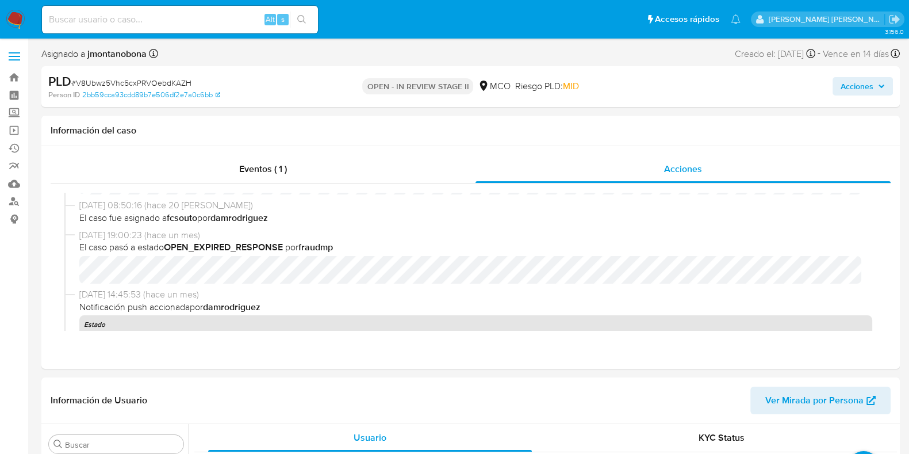
click at [867, 89] on span "Acciones" at bounding box center [857, 86] width 33 height 18
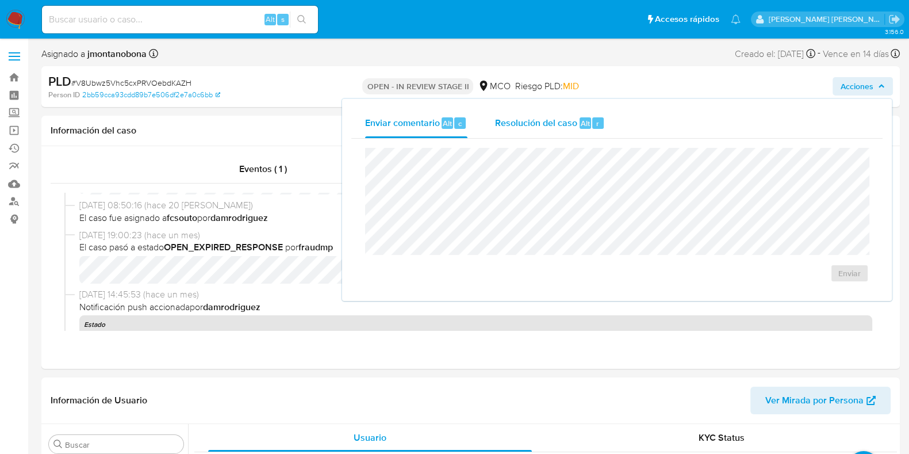
click at [537, 118] on span "Resolución del caso" at bounding box center [536, 122] width 82 height 13
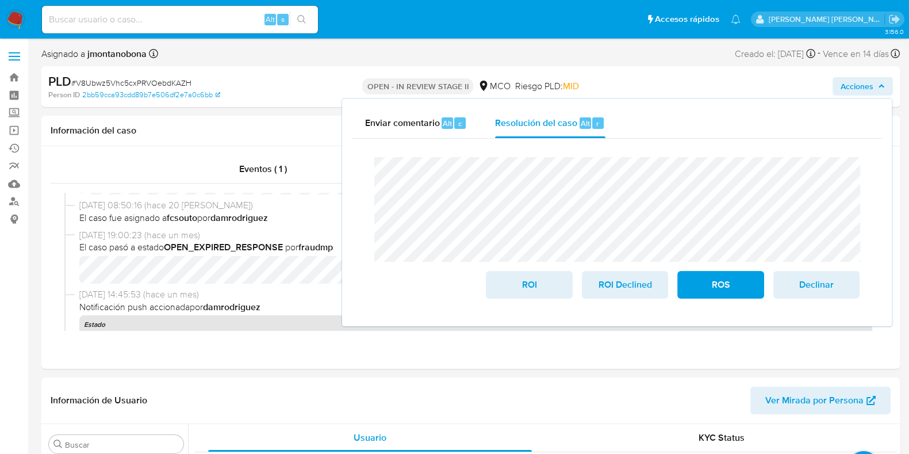
click at [875, 86] on span "Acciones" at bounding box center [863, 86] width 44 height 16
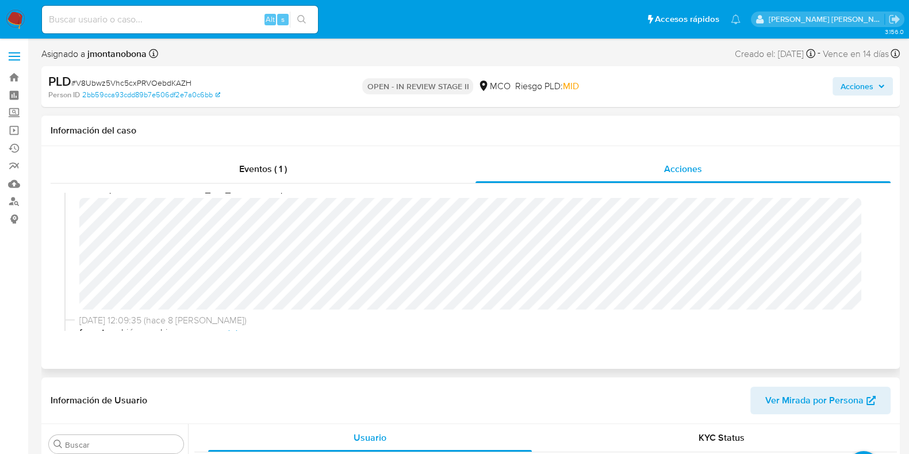
scroll to position [143, 0]
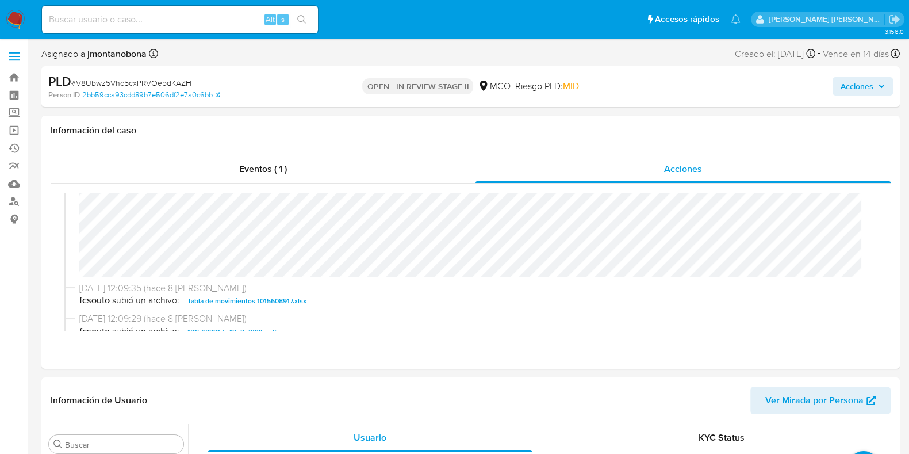
click at [860, 87] on span "Acciones" at bounding box center [857, 86] width 33 height 18
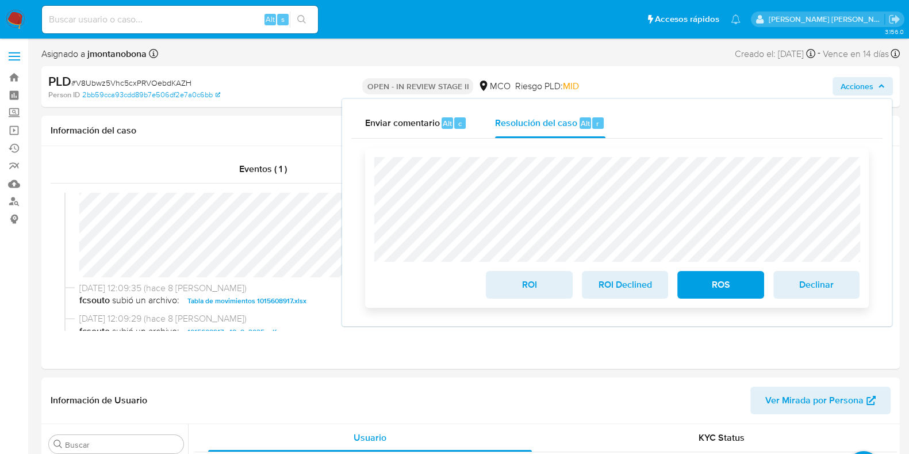
click at [541, 289] on span "ROI" at bounding box center [529, 284] width 56 height 25
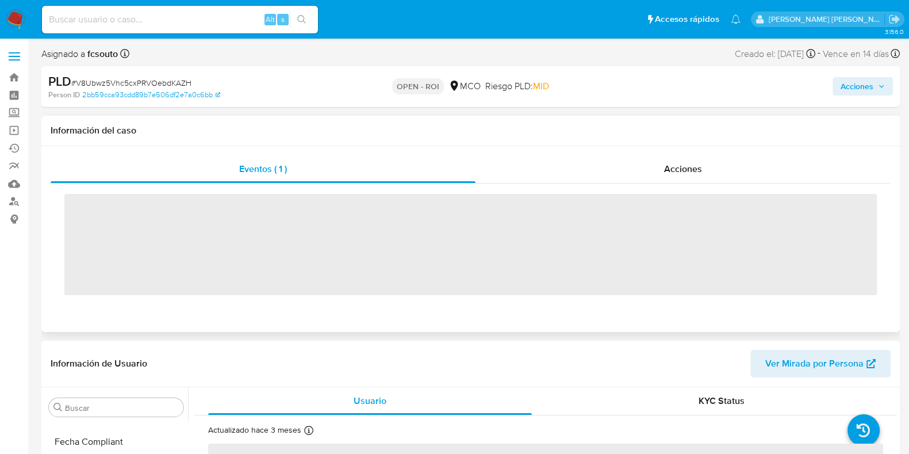
scroll to position [485, 0]
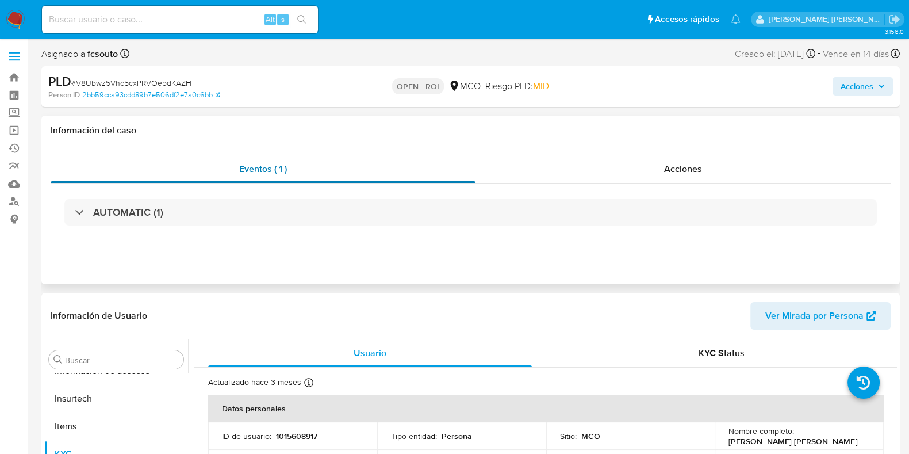
select select "10"
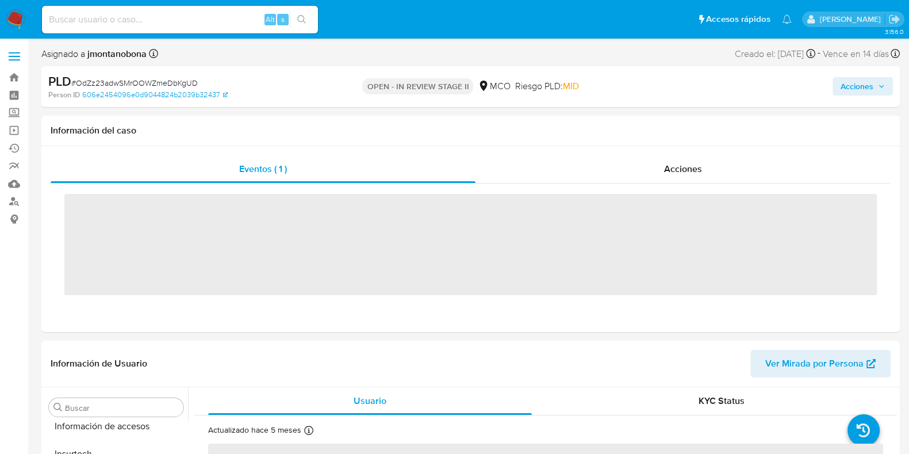
scroll to position [485, 0]
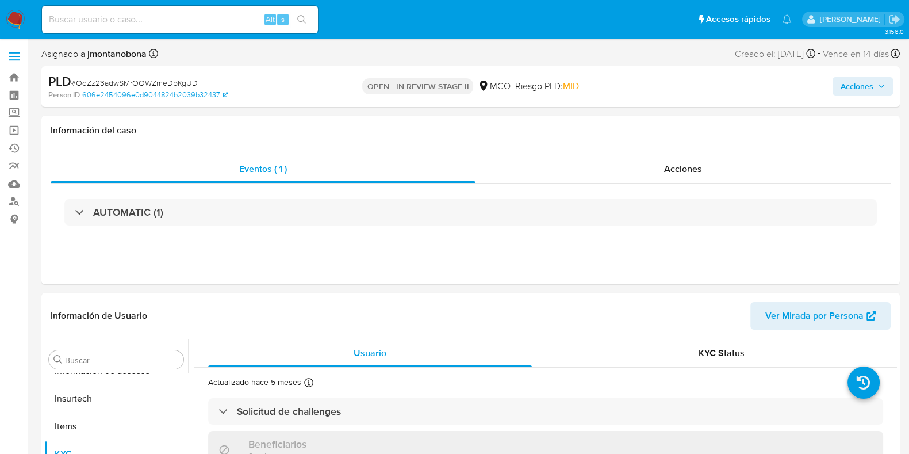
select select "10"
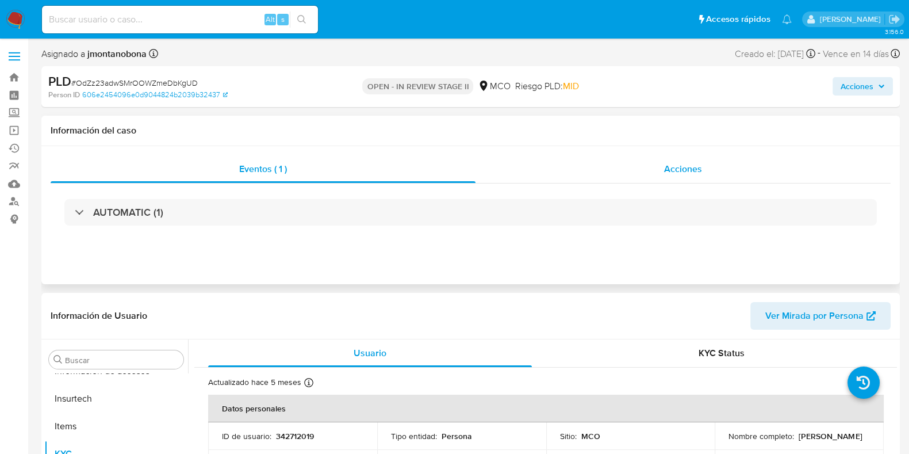
click at [686, 171] on span "Acciones" at bounding box center [683, 168] width 38 height 13
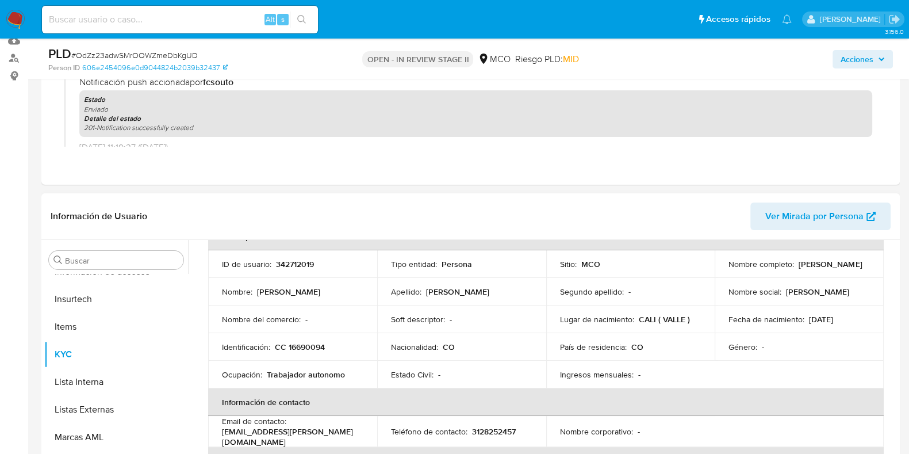
scroll to position [71, 0]
drag, startPoint x: 319, startPoint y: 264, endPoint x: 274, endPoint y: 262, distance: 45.5
click at [274, 262] on div "ID de usuario : 342712019" at bounding box center [292, 264] width 141 height 10
copy p "342712019"
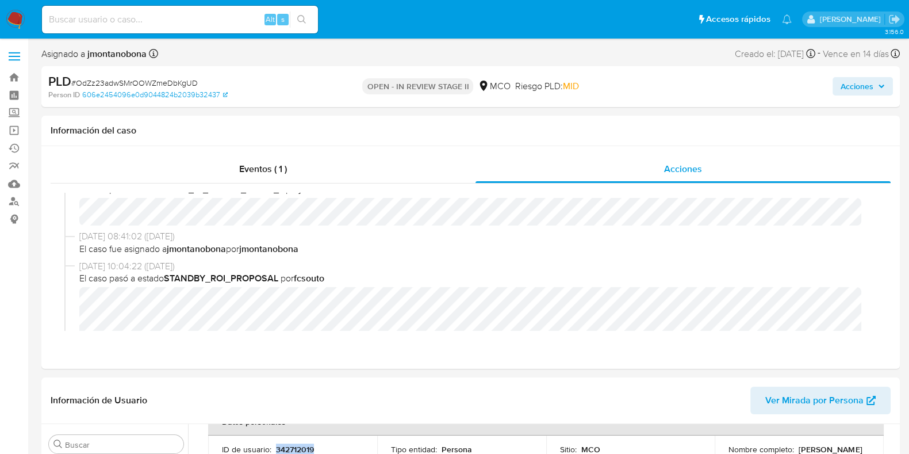
scroll to position [0, 0]
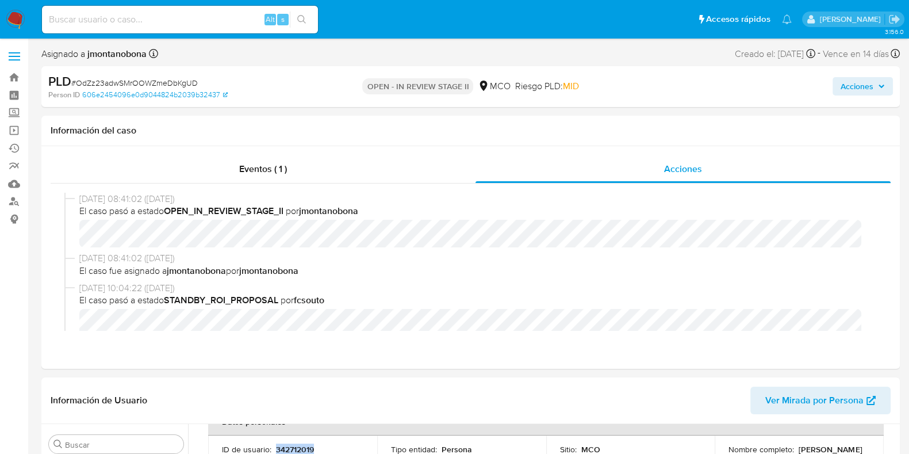
click at [854, 90] on span "Acciones" at bounding box center [857, 86] width 33 height 18
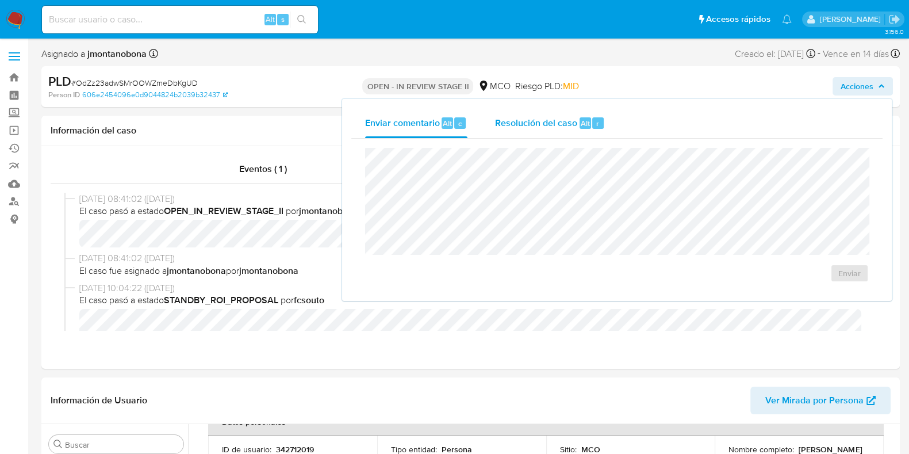
click at [567, 128] on span "Resolución del caso" at bounding box center [536, 122] width 82 height 13
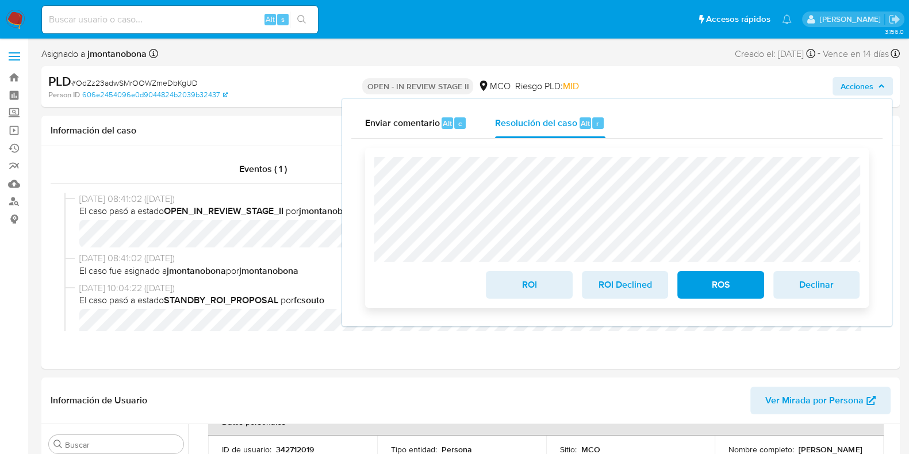
click at [526, 289] on span "ROI" at bounding box center [529, 284] width 56 height 25
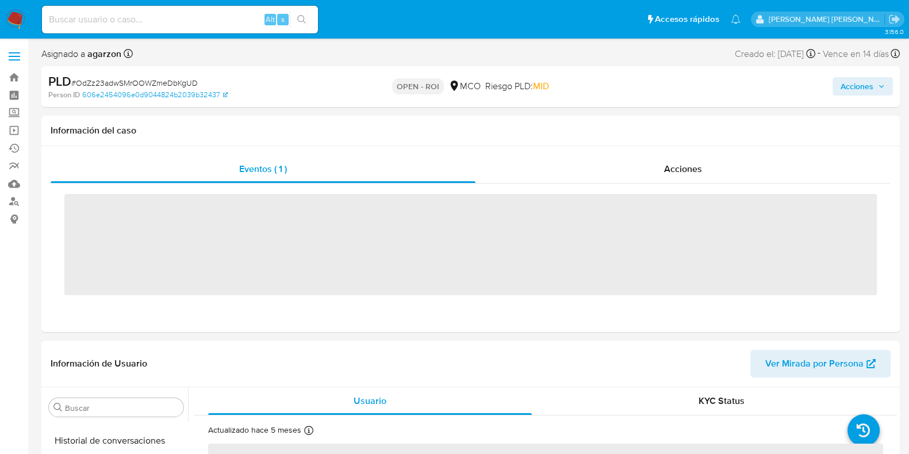
scroll to position [485, 0]
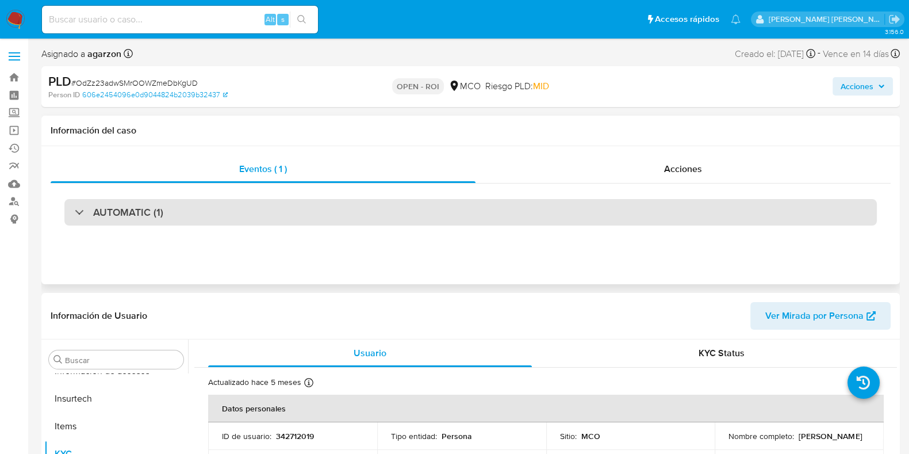
select select "10"
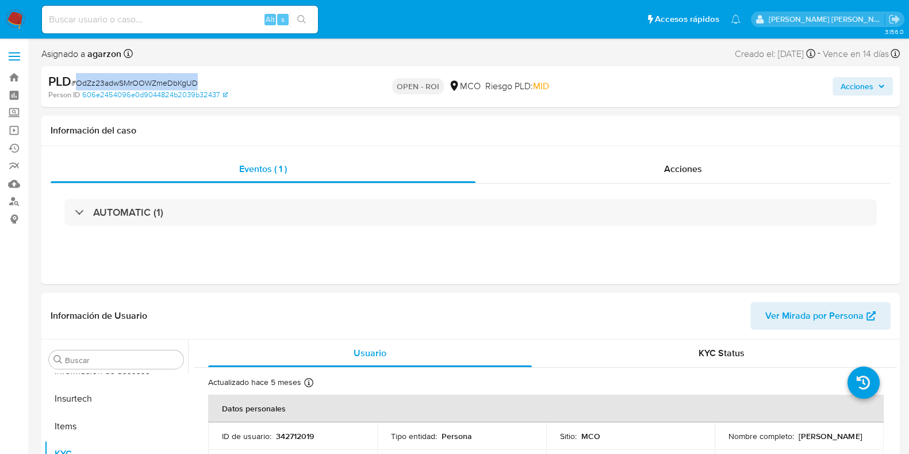
drag, startPoint x: 198, startPoint y: 82, endPoint x: 76, endPoint y: 86, distance: 122.6
click at [76, 86] on div "PLD # OdZz23adwSMrOOWZmeDbKgUD" at bounding box center [186, 81] width 277 height 17
copy span "OdZz23adwSMrOOWZmeDbKgUD"
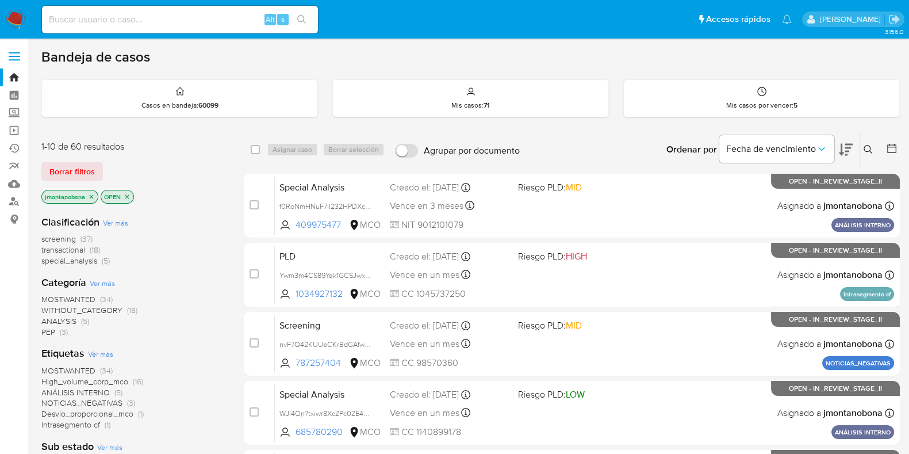
click at [92, 197] on icon "close-filter" at bounding box center [91, 196] width 7 height 7
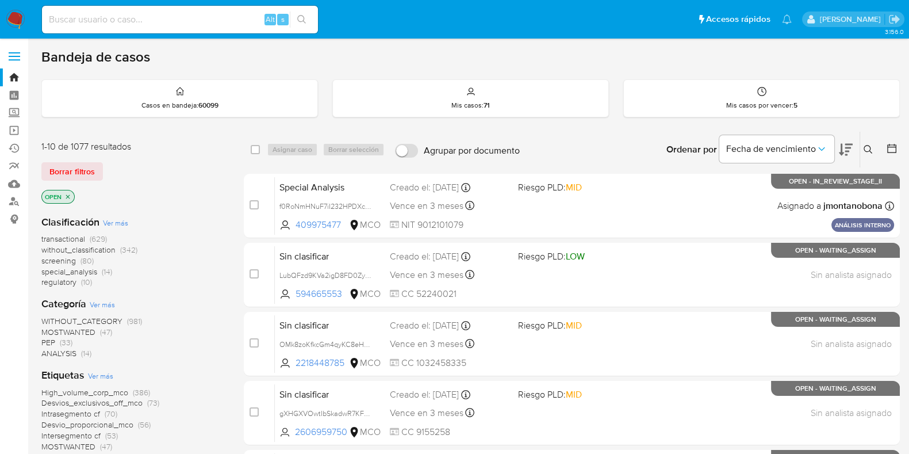
click at [66, 193] on icon "close-filter" at bounding box center [67, 196] width 7 height 7
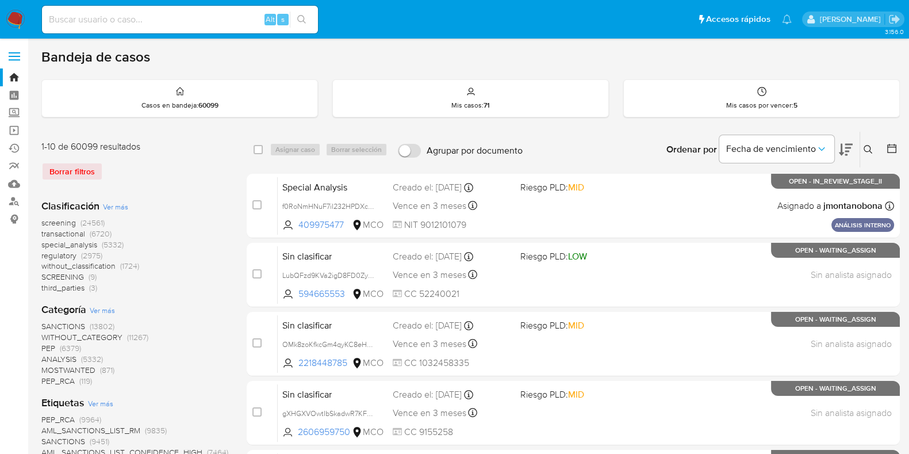
click at [868, 145] on icon at bounding box center [868, 149] width 9 height 9
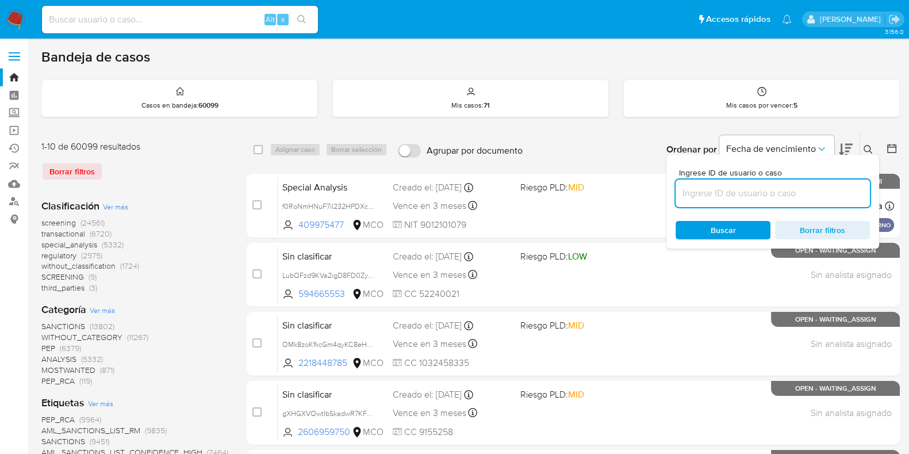
click at [713, 188] on input at bounding box center [773, 193] width 194 height 15
type input "OdZz23adwSMrOOWZmeDbKgUD"
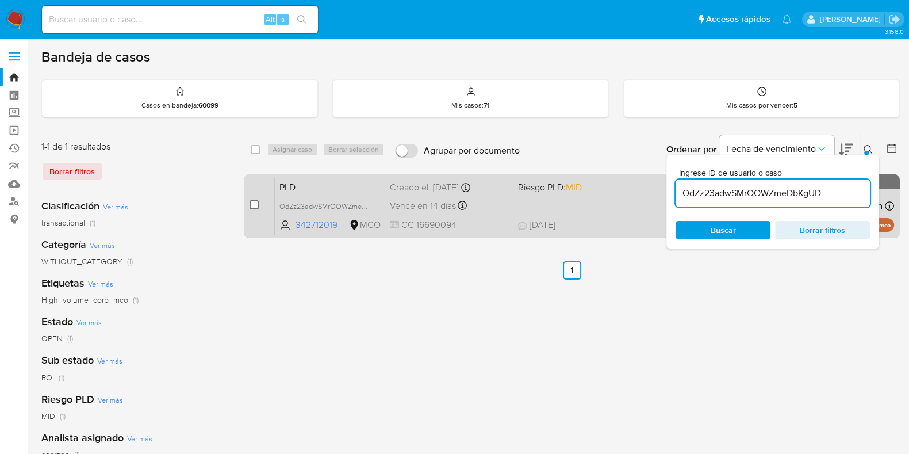
click at [258, 205] on input "checkbox" at bounding box center [254, 204] width 9 height 9
checkbox input "true"
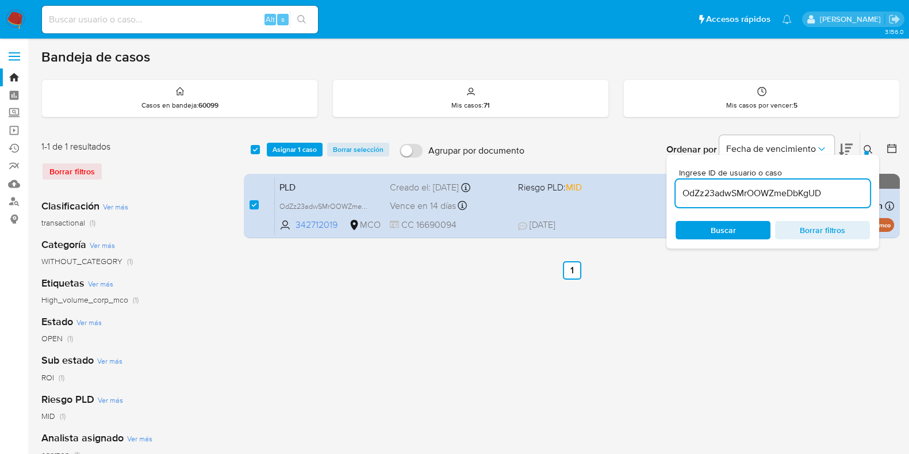
click at [869, 148] on icon at bounding box center [868, 149] width 9 height 9
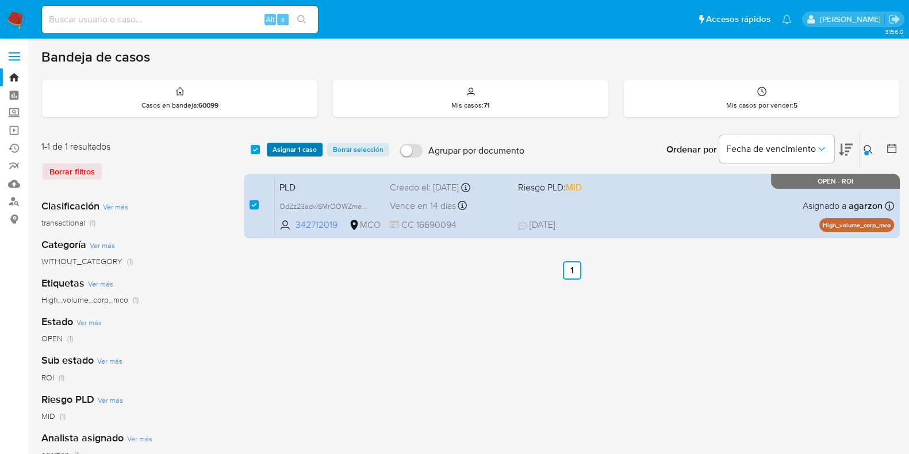
click at [302, 148] on span "Asignar 1 caso" at bounding box center [295, 150] width 44 height 12
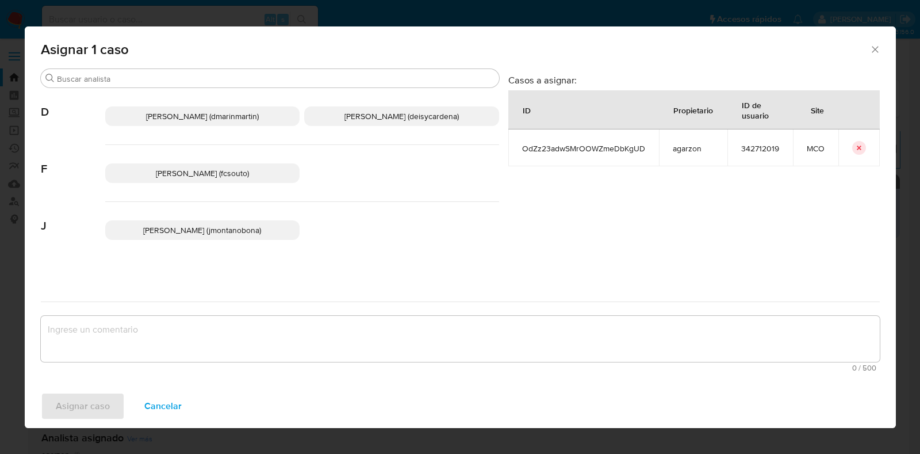
click at [211, 176] on span "Felipe Cayon (fcsouto)" at bounding box center [202, 173] width 93 height 12
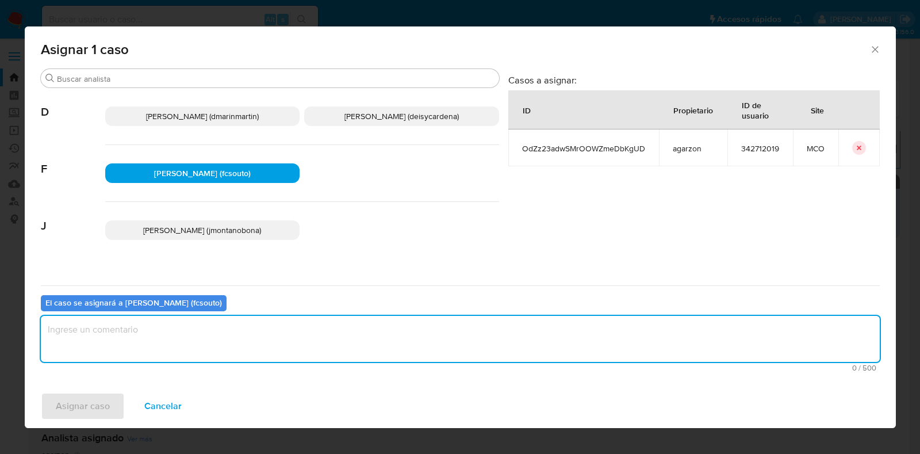
click at [209, 335] on textarea "assign-modal" at bounding box center [460, 339] width 839 height 46
type textarea "Asignación"
click at [98, 412] on span "Asignar caso" at bounding box center [83, 405] width 54 height 25
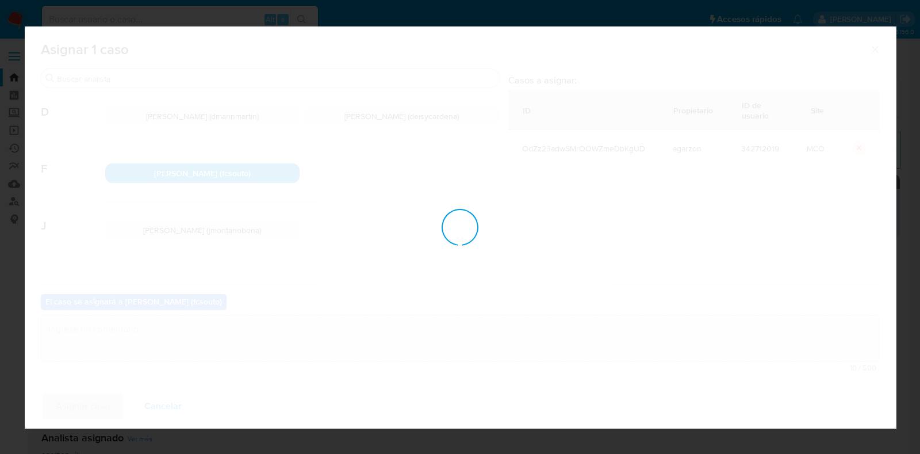
checkbox input "false"
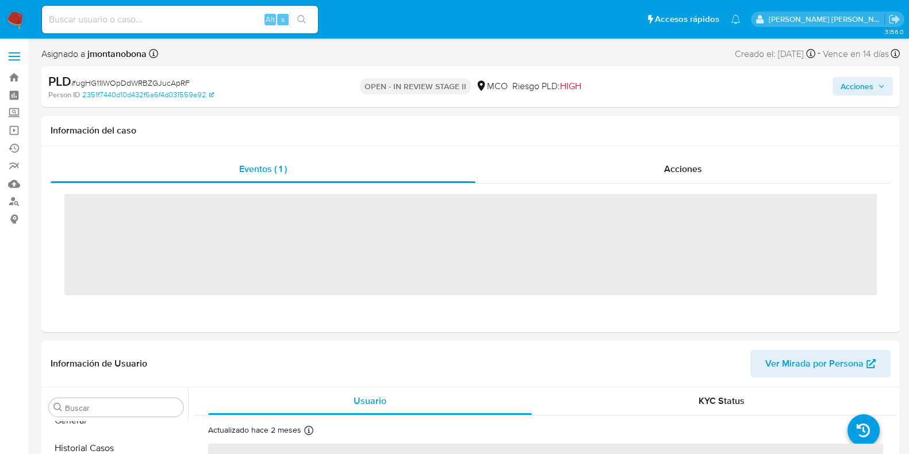
scroll to position [485, 0]
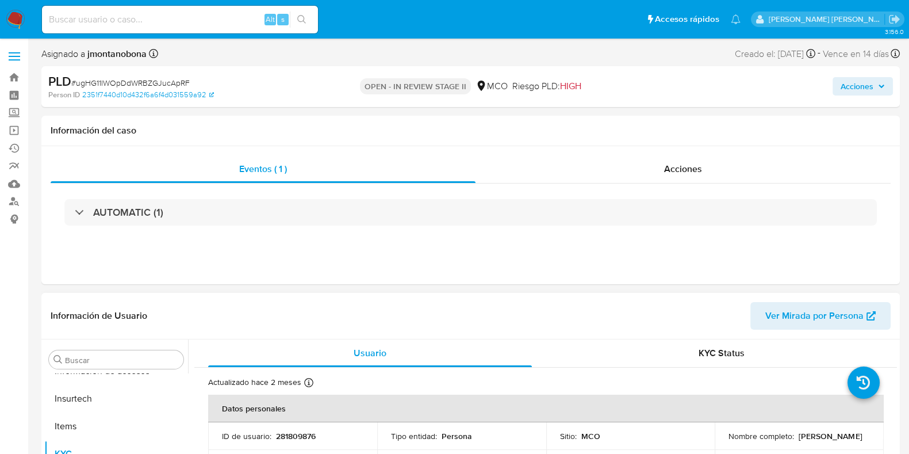
select select "10"
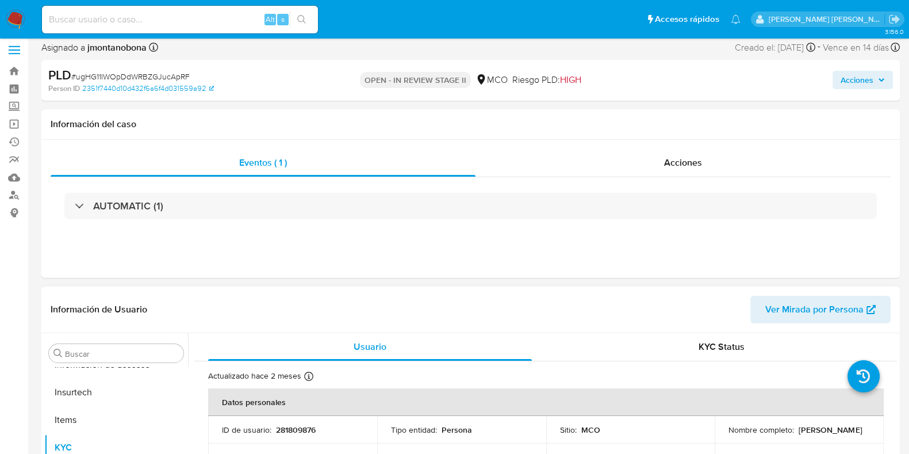
scroll to position [0, 0]
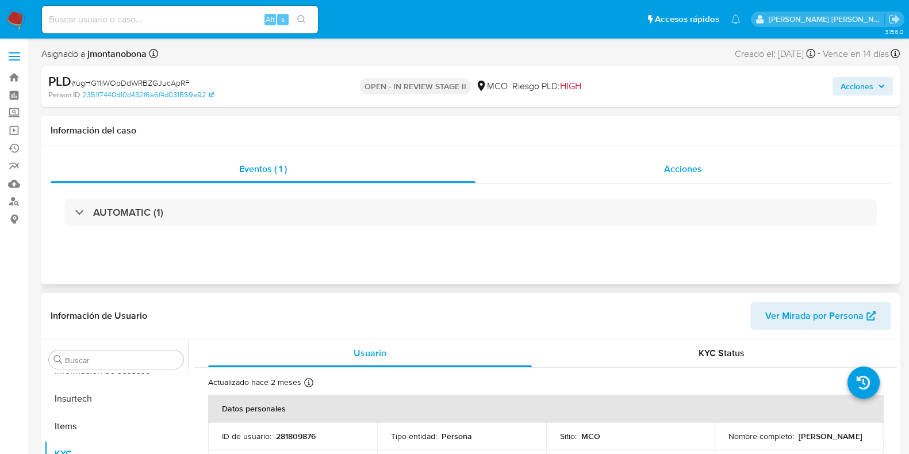
click at [679, 170] on span "Acciones" at bounding box center [683, 168] width 38 height 13
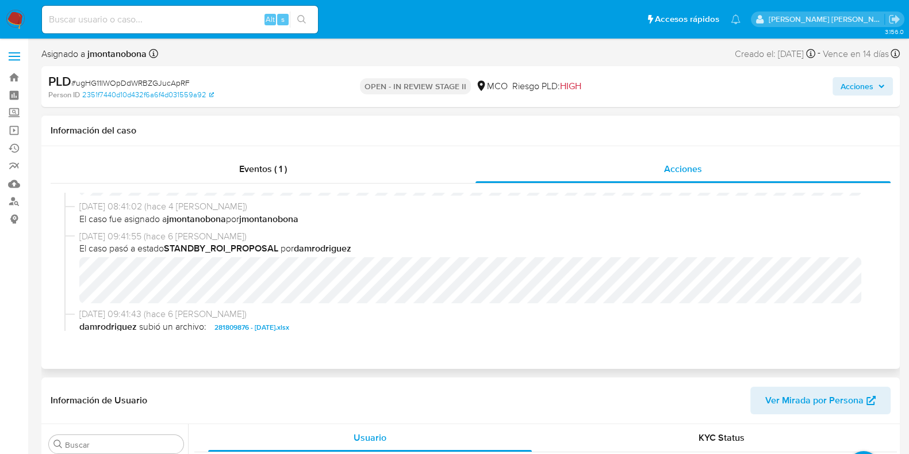
scroll to position [71, 0]
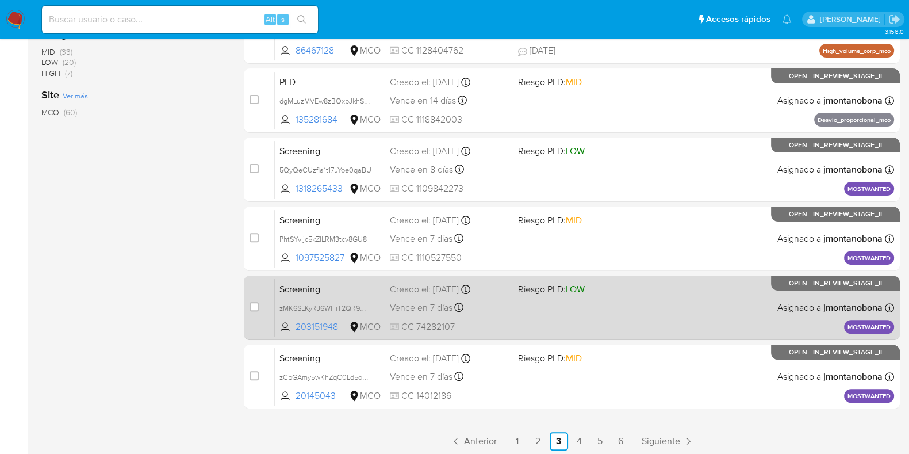
scroll to position [453, 0]
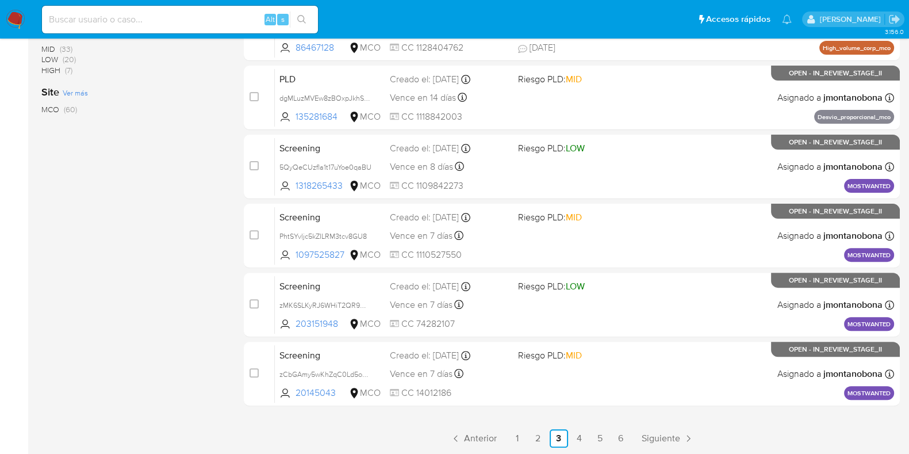
click at [539, 440] on link "2" at bounding box center [538, 438] width 18 height 18
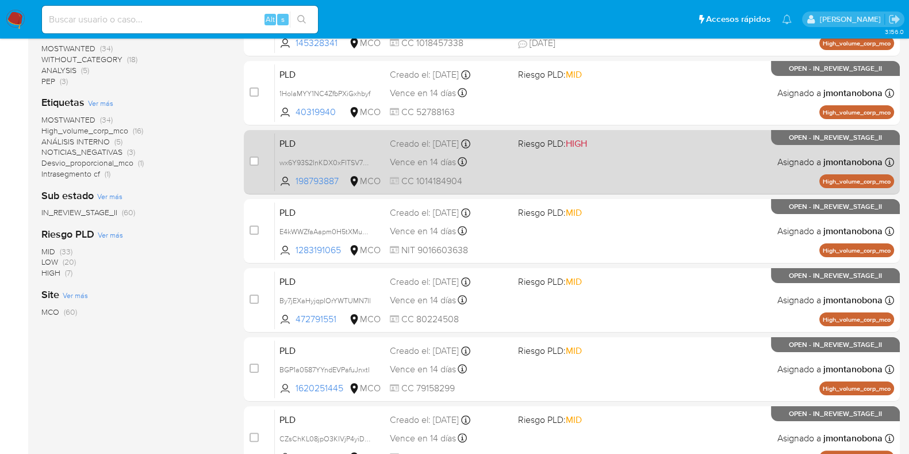
scroll to position [453, 0]
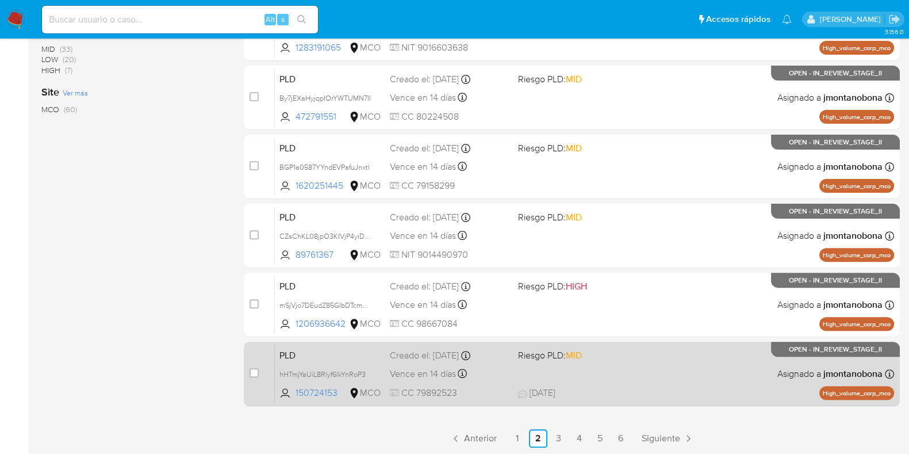
click at [323, 357] on span "PLD" at bounding box center [330, 354] width 101 height 15
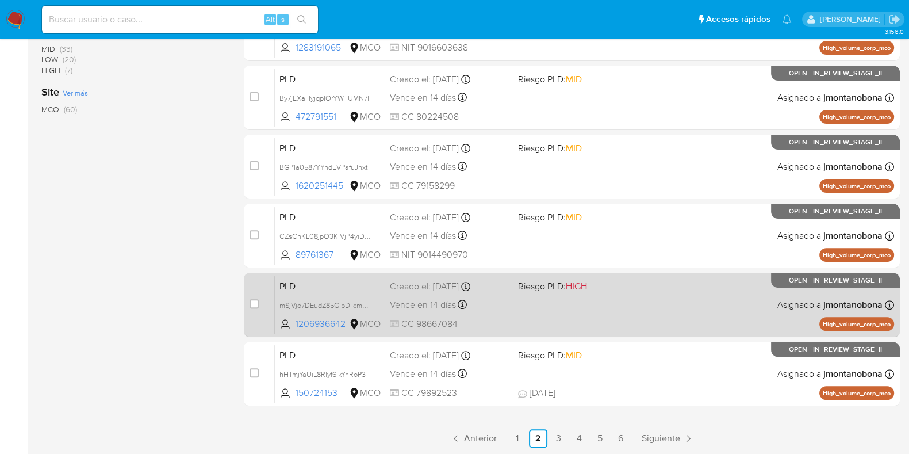
click at [329, 284] on span "PLD" at bounding box center [330, 285] width 101 height 15
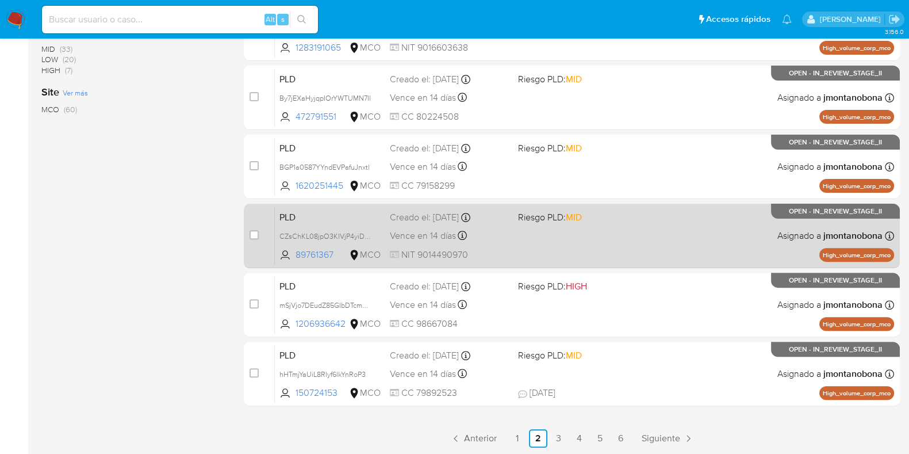
click at [333, 214] on span "PLD" at bounding box center [330, 216] width 101 height 15
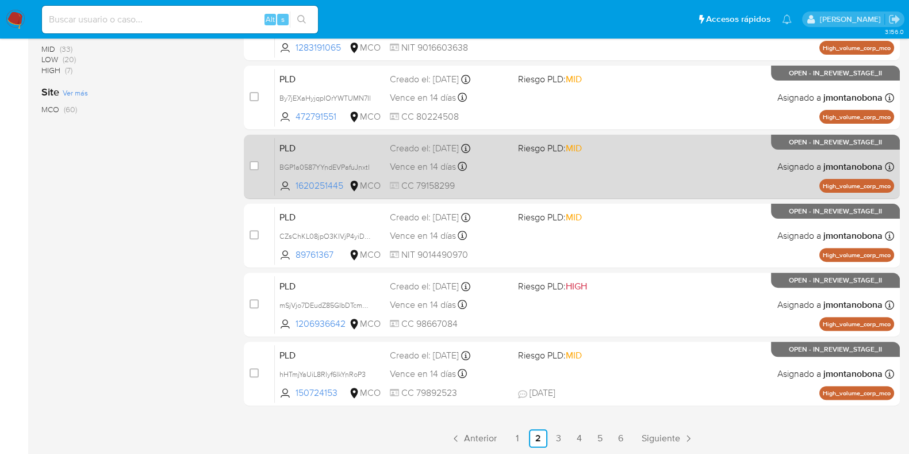
click at [328, 148] on span "PLD" at bounding box center [330, 147] width 101 height 15
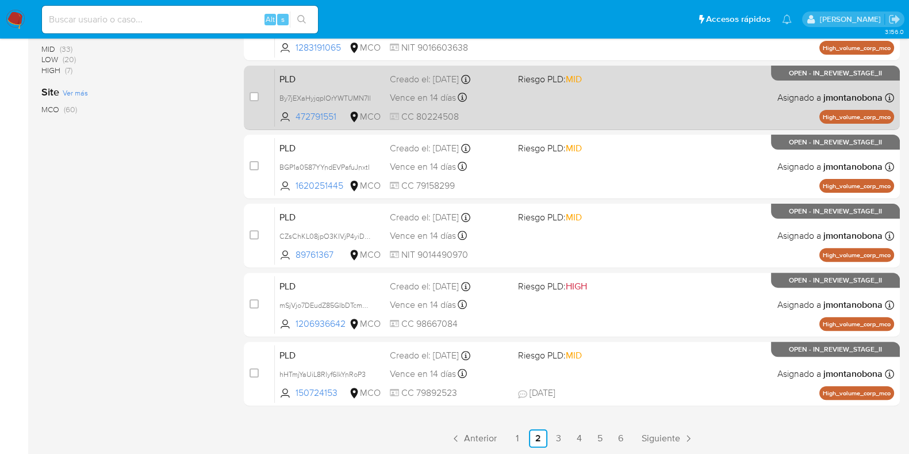
click at [319, 73] on span "PLD" at bounding box center [330, 78] width 101 height 15
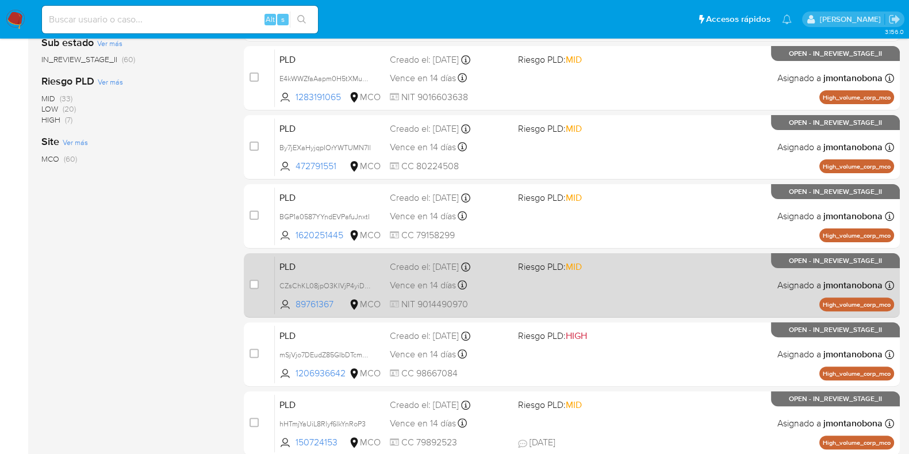
scroll to position [381, 0]
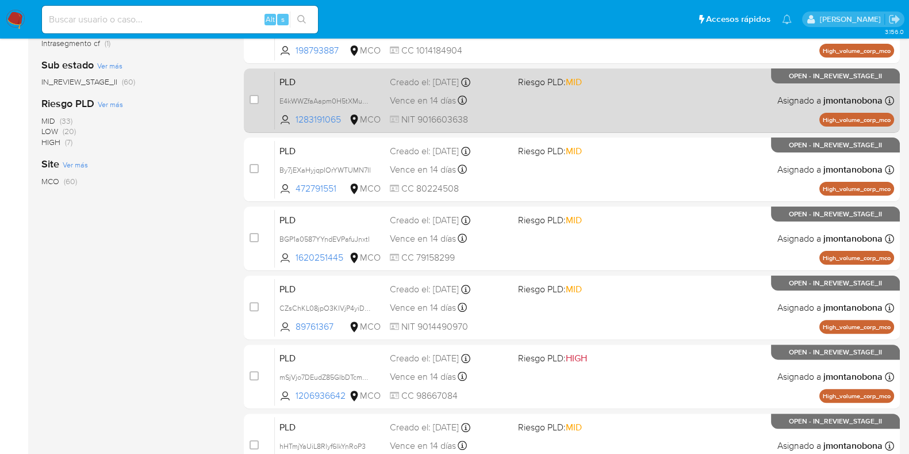
click at [324, 76] on span "PLD" at bounding box center [330, 81] width 101 height 15
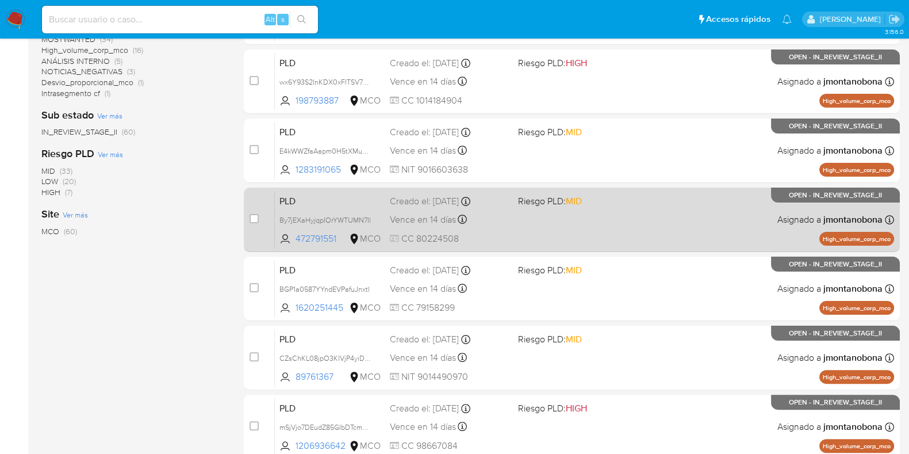
scroll to position [309, 0]
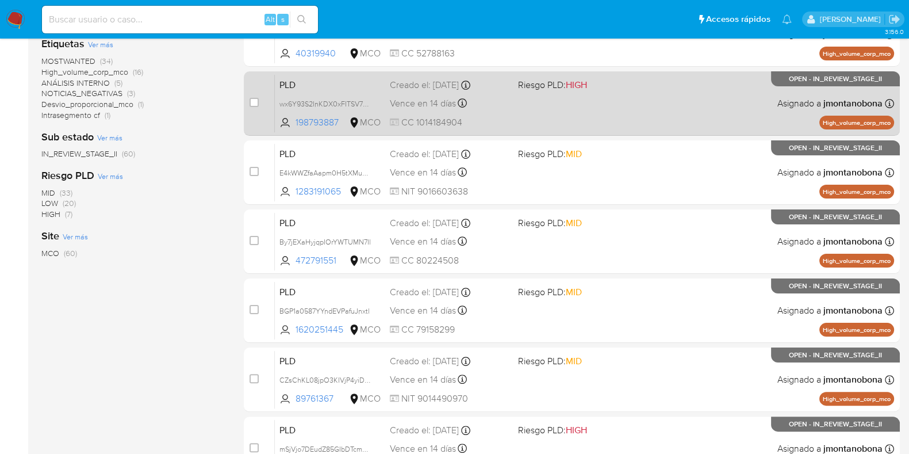
click at [324, 82] on span "PLD" at bounding box center [330, 83] width 101 height 15
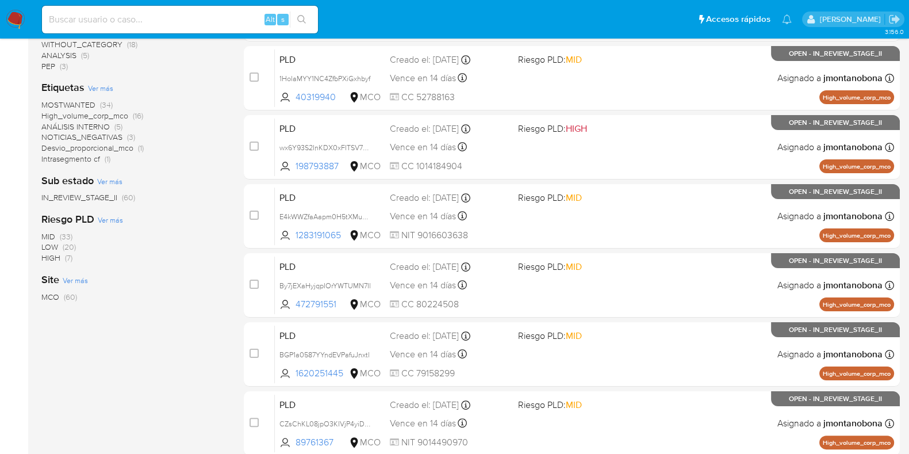
scroll to position [267, 0]
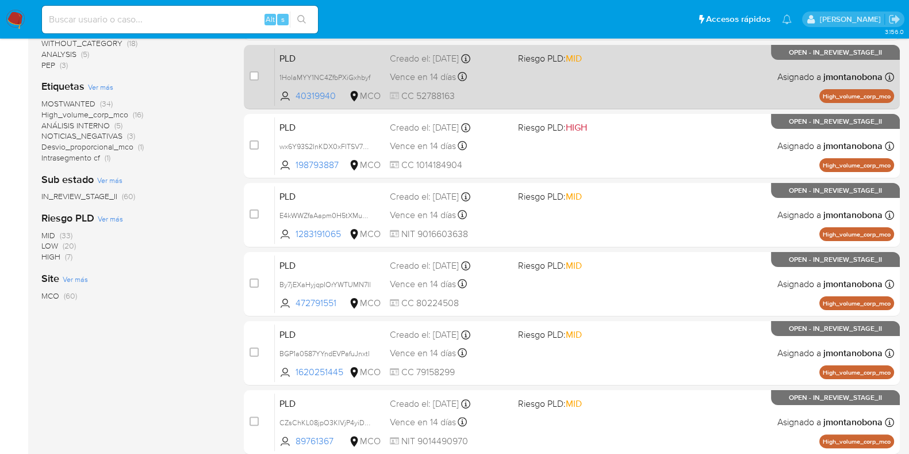
click at [336, 51] on span "PLD" at bounding box center [330, 57] width 101 height 15
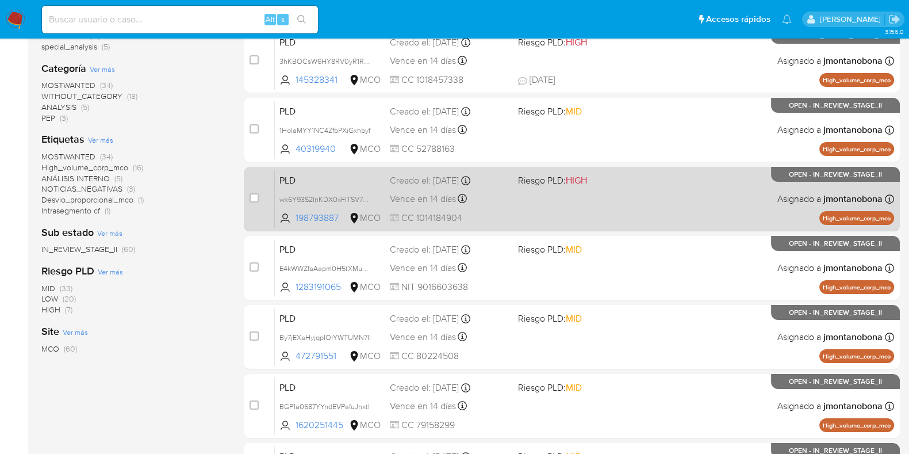
scroll to position [195, 0]
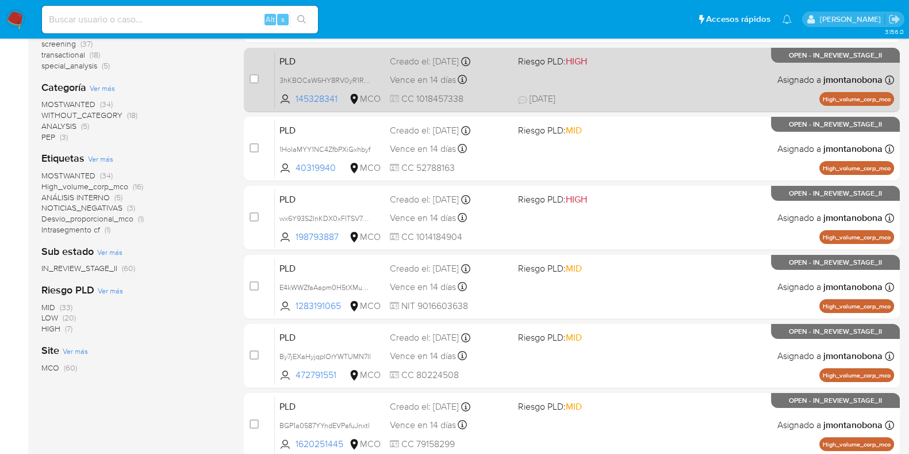
click at [330, 58] on span "PLD" at bounding box center [330, 60] width 101 height 15
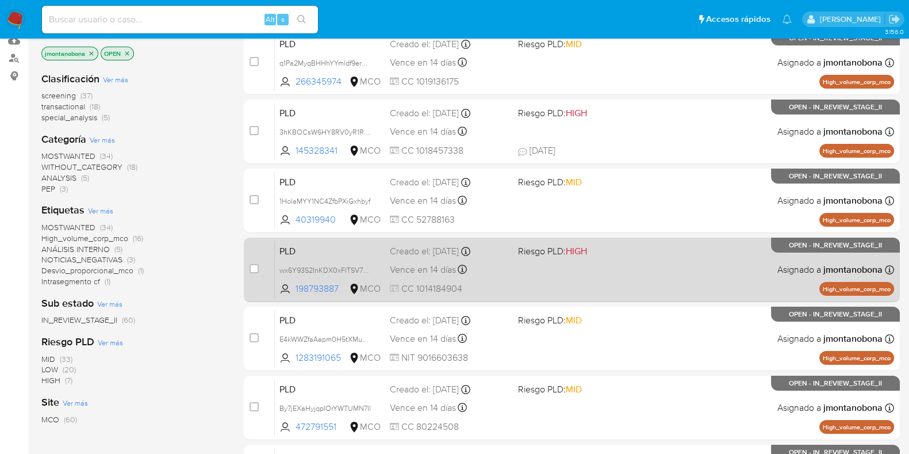
scroll to position [123, 0]
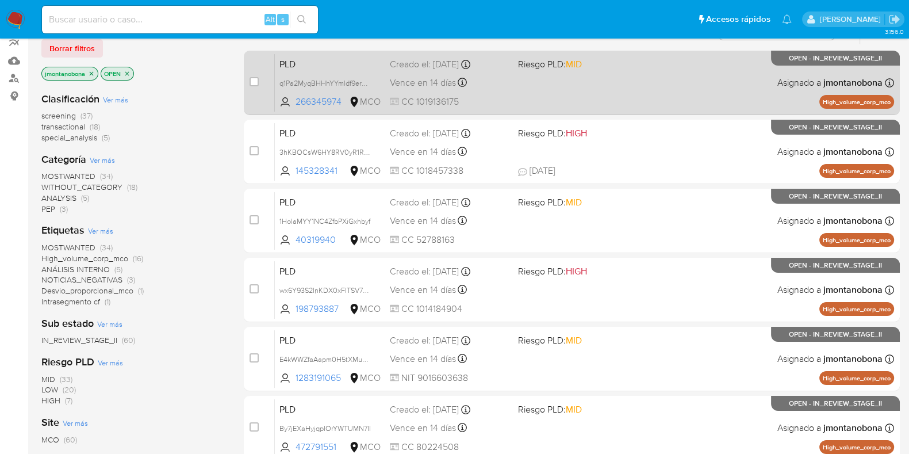
click at [306, 57] on span "PLD" at bounding box center [330, 63] width 101 height 15
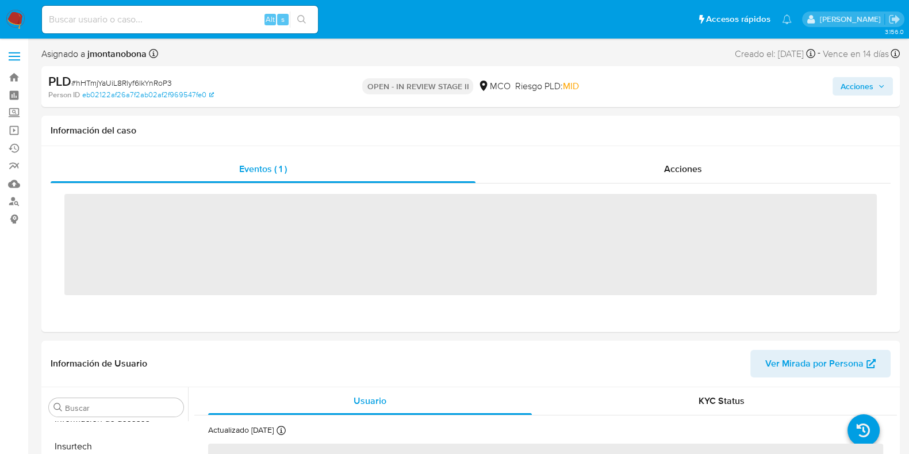
scroll to position [485, 0]
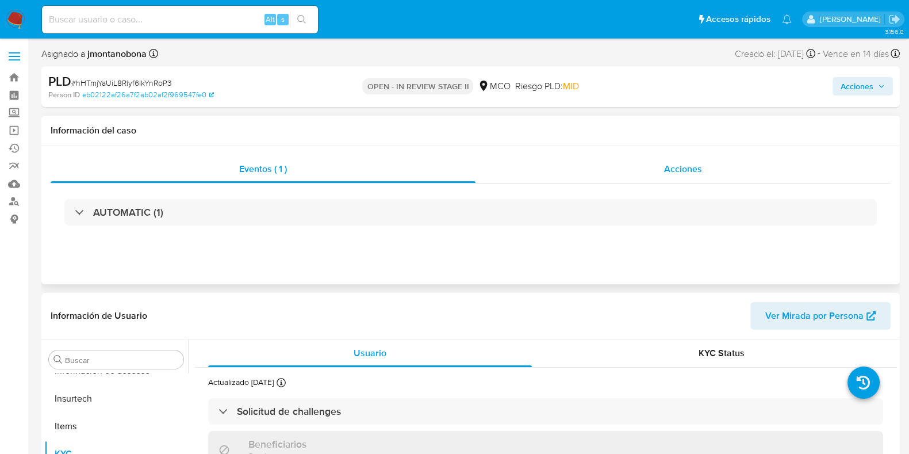
select select "10"
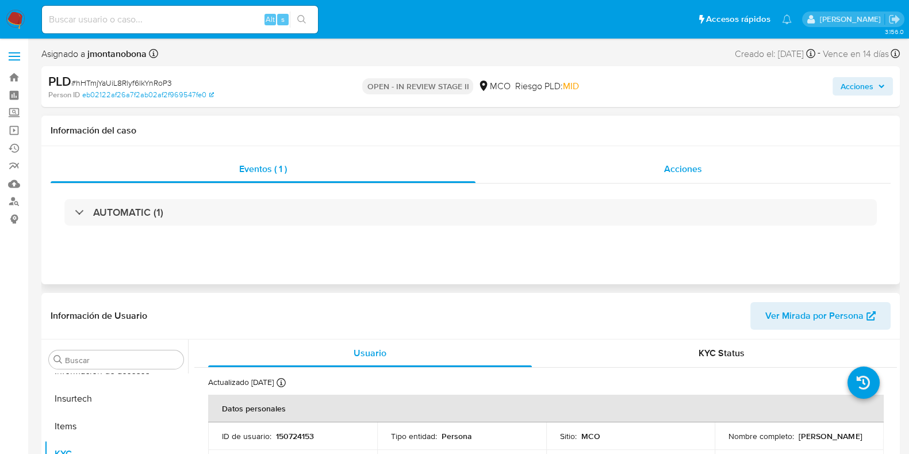
click at [687, 177] on div "Acciones" at bounding box center [683, 169] width 415 height 28
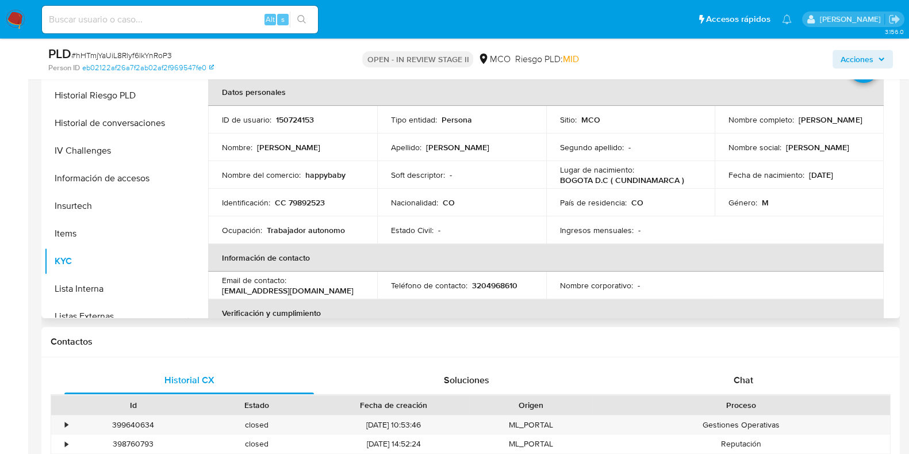
scroll to position [342, 0]
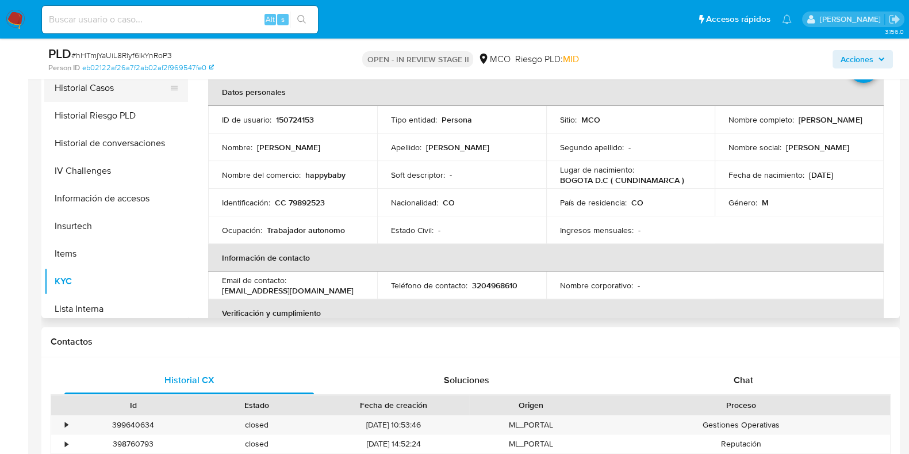
click at [92, 94] on button "Historial Casos" at bounding box center [111, 88] width 135 height 28
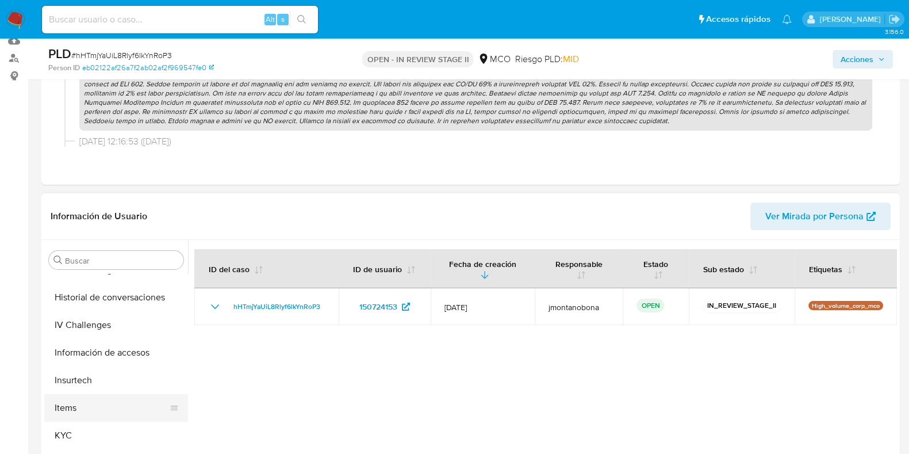
scroll to position [485, 0]
click at [78, 345] on button "KYC" at bounding box center [111, 354] width 135 height 28
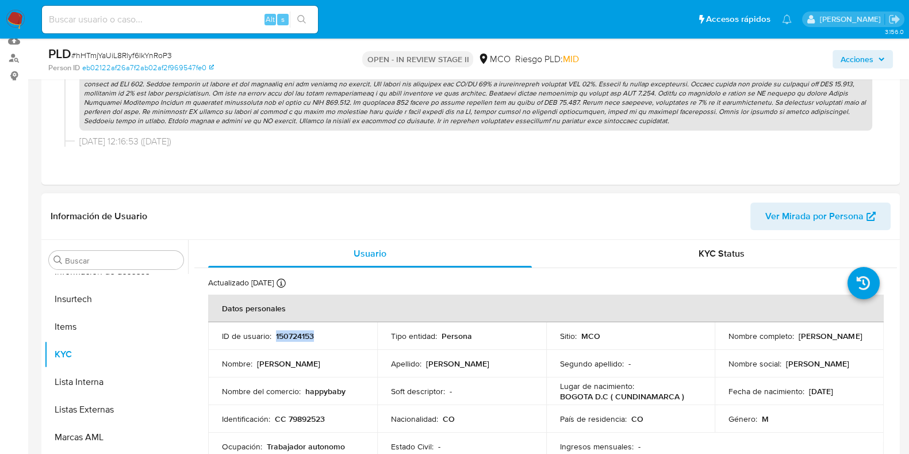
drag, startPoint x: 316, startPoint y: 335, endPoint x: 274, endPoint y: 338, distance: 42.1
click at [274, 338] on div "ID de usuario : 150724153" at bounding box center [292, 336] width 141 height 10
copy p "150724153"
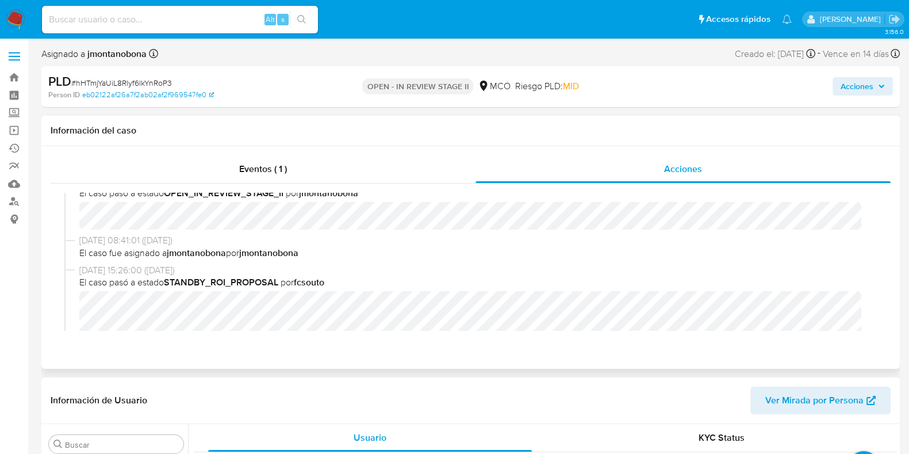
scroll to position [0, 0]
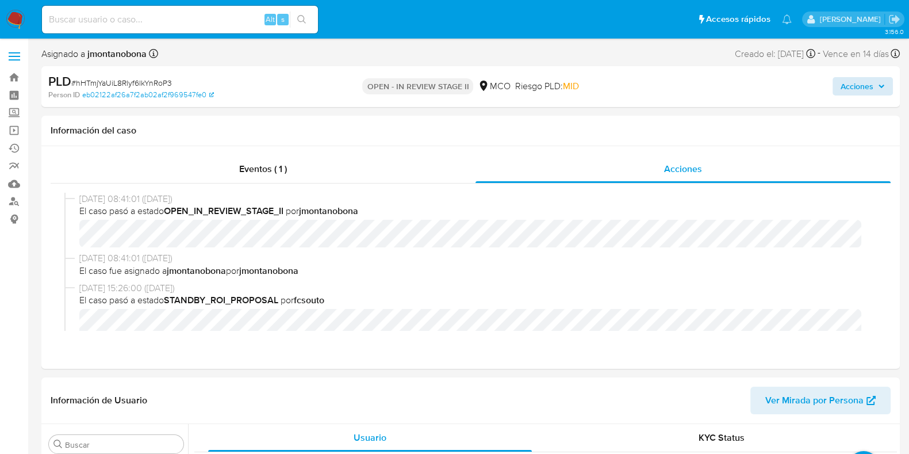
click at [878, 94] on div "Acciones" at bounding box center [754, 86] width 278 height 27
click at [874, 89] on span "Acciones" at bounding box center [863, 86] width 44 height 16
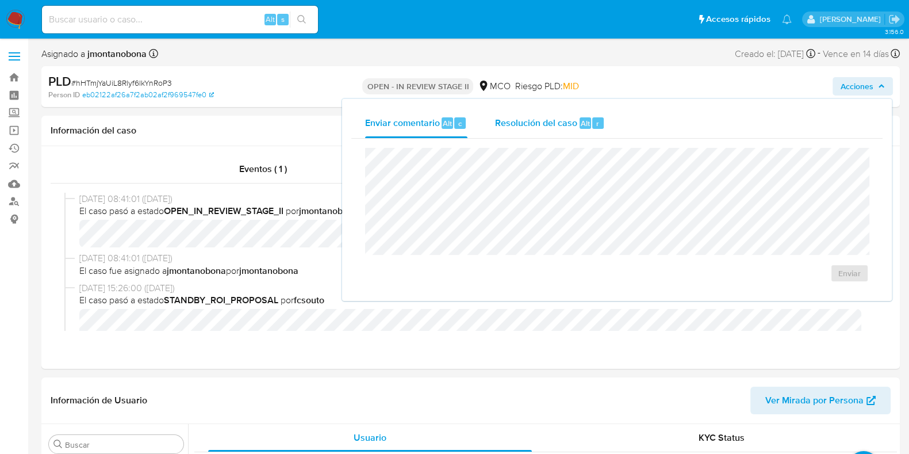
drag, startPoint x: 553, startPoint y: 113, endPoint x: 534, endPoint y: 136, distance: 29.8
click at [553, 113] on div "Resolución del caso Alt r" at bounding box center [550, 123] width 110 height 30
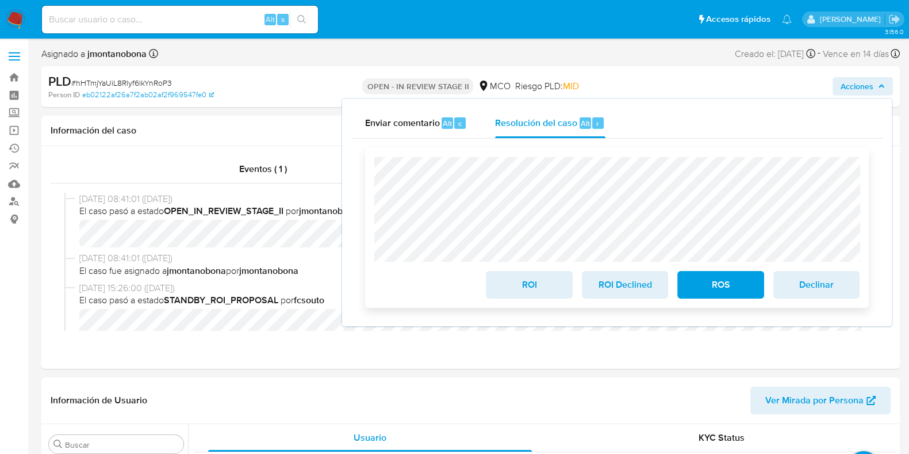
click at [539, 285] on span "ROI" at bounding box center [529, 284] width 56 height 25
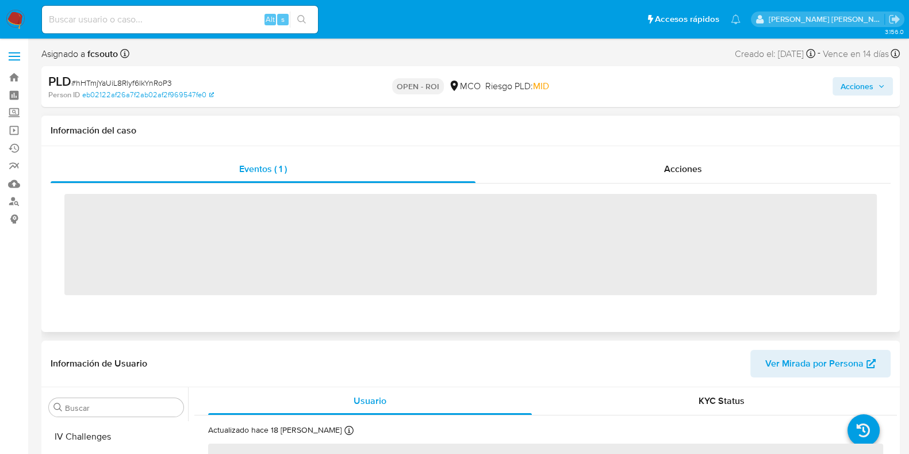
scroll to position [485, 0]
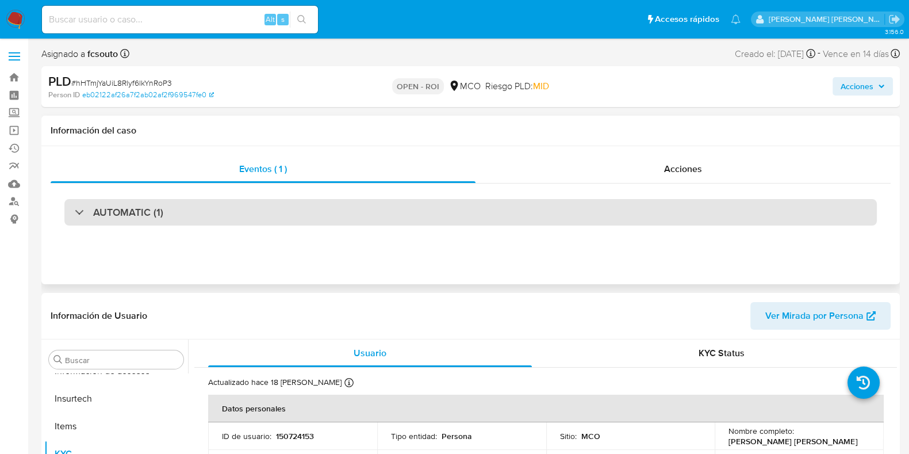
select select "10"
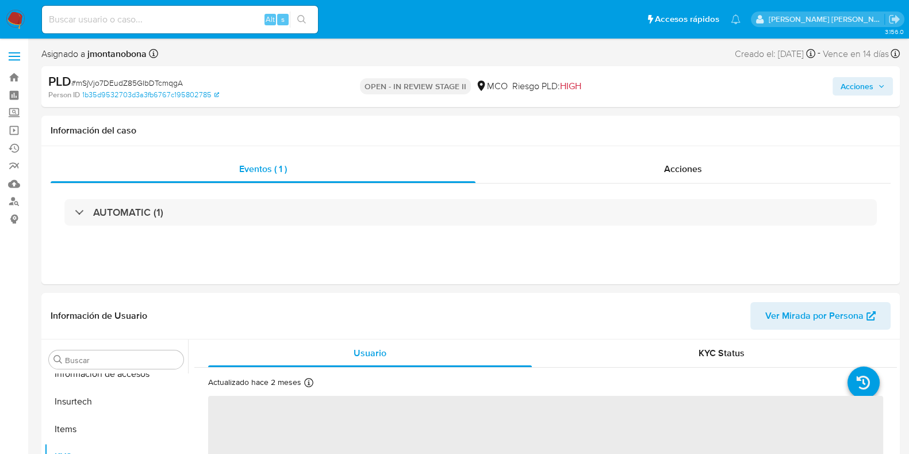
scroll to position [485, 0]
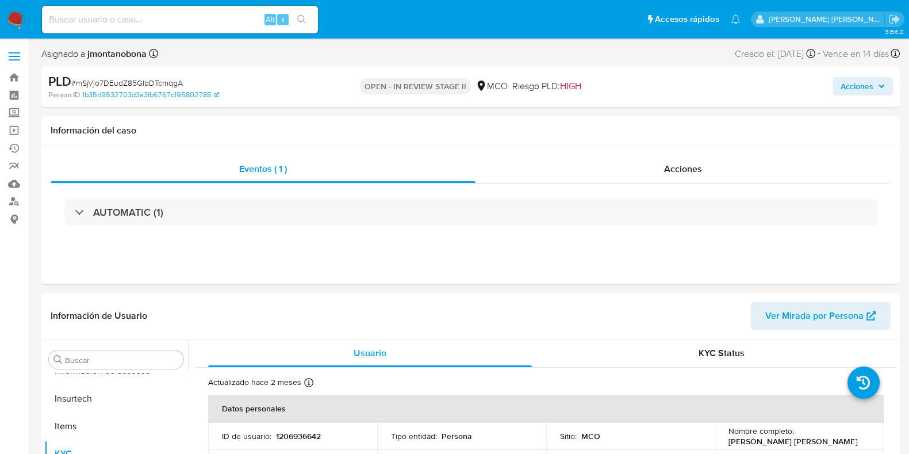
select select "10"
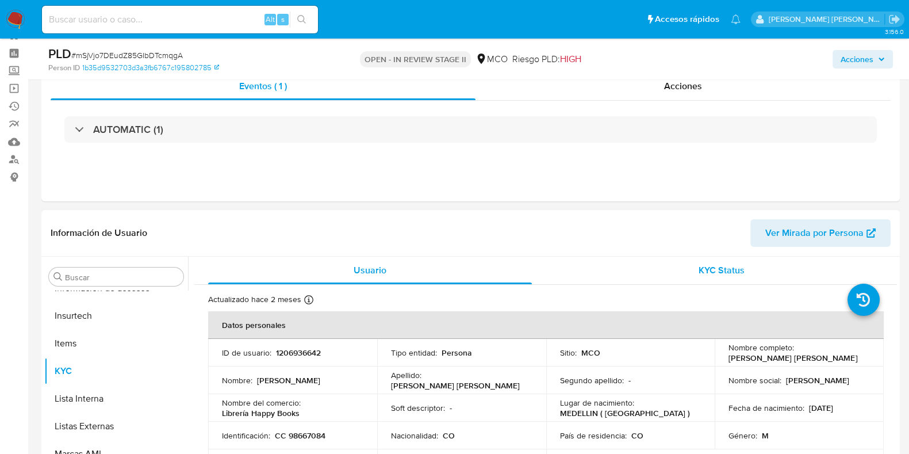
scroll to position [0, 0]
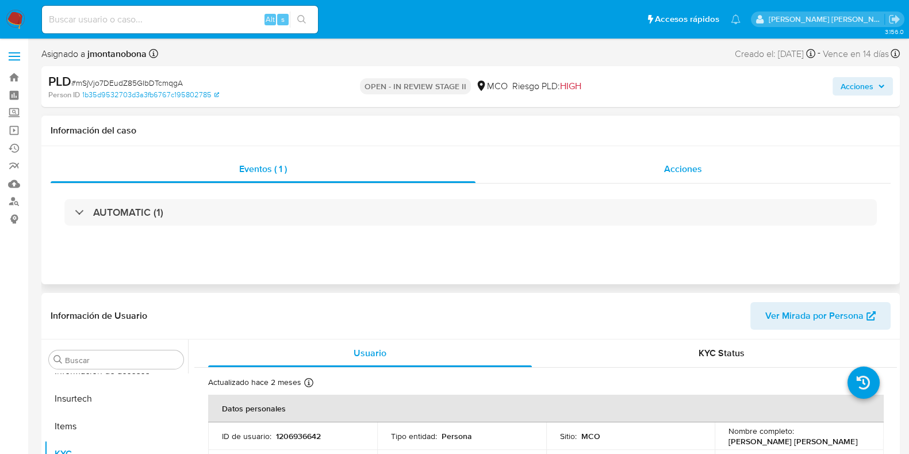
click at [704, 171] on div "Acciones" at bounding box center [683, 169] width 415 height 28
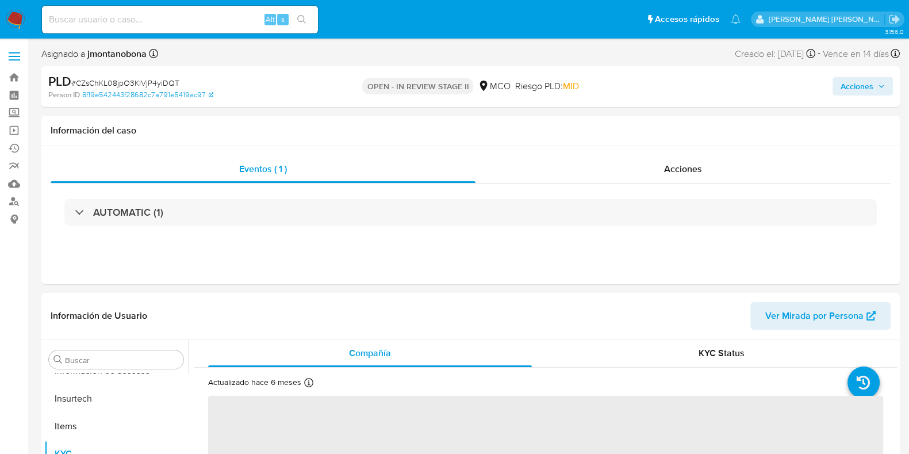
scroll to position [485, 0]
click at [678, 179] on div "Acciones" at bounding box center [683, 169] width 415 height 28
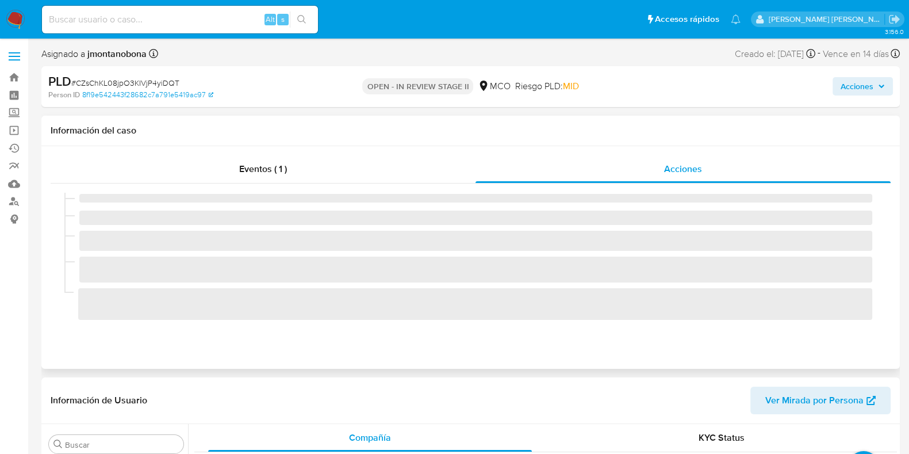
select select "10"
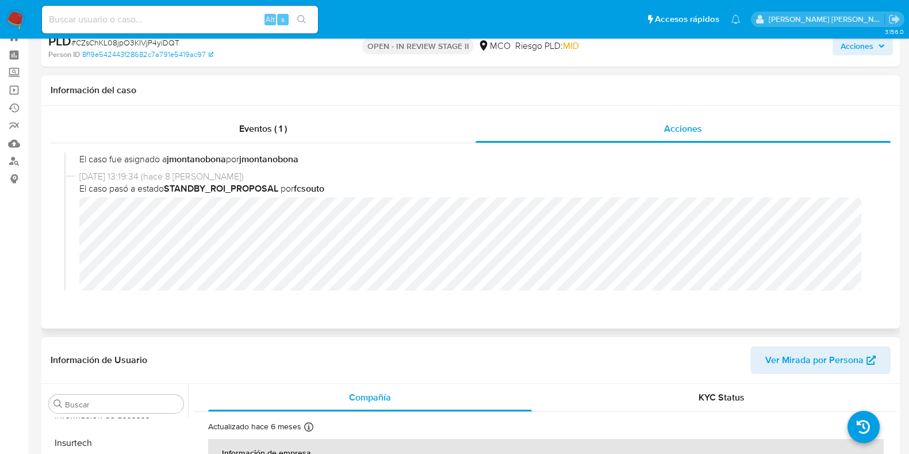
scroll to position [71, 0]
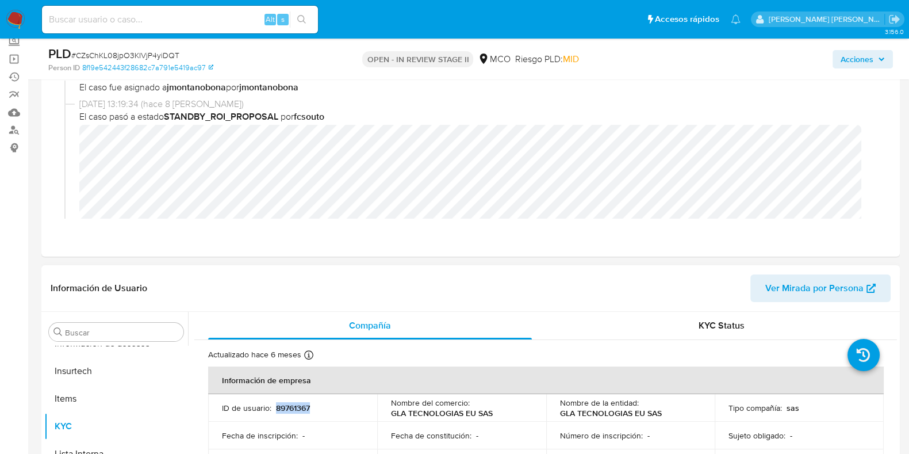
drag, startPoint x: 316, startPoint y: 407, endPoint x: 276, endPoint y: 411, distance: 40.0
click at [276, 411] on div "ID de usuario : 89761367" at bounding box center [292, 408] width 141 height 10
copy p "89761367"
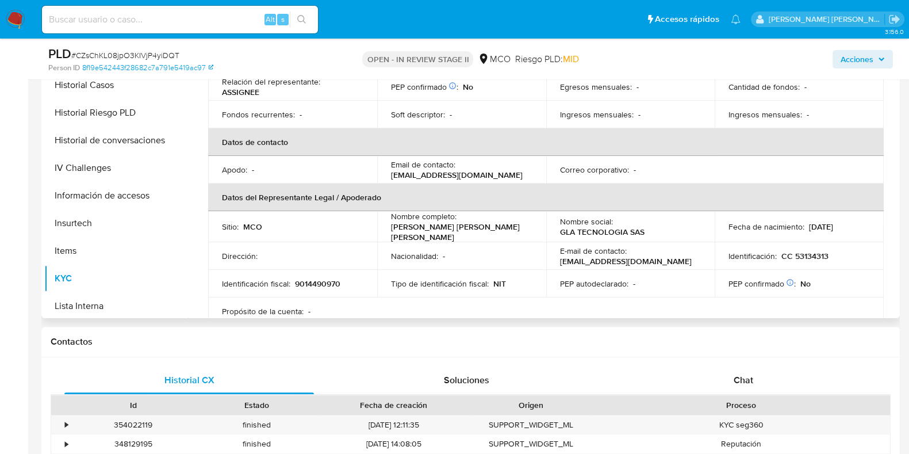
scroll to position [342, 0]
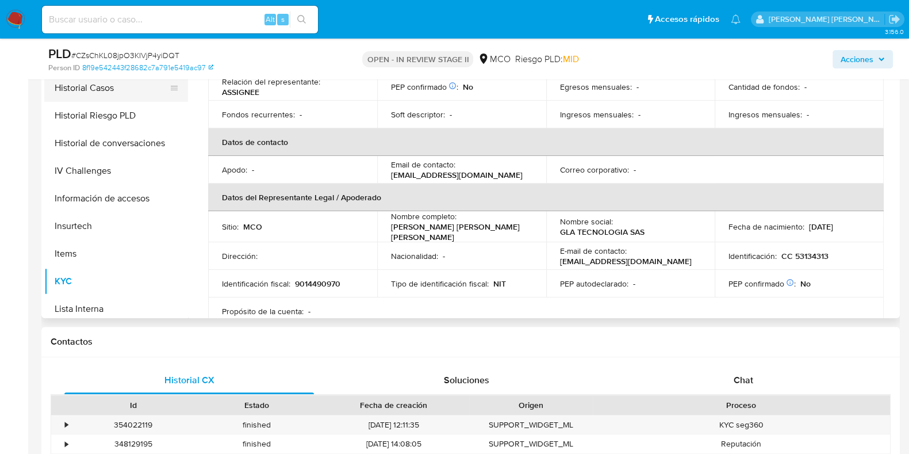
click at [102, 97] on button "Historial Casos" at bounding box center [111, 88] width 135 height 28
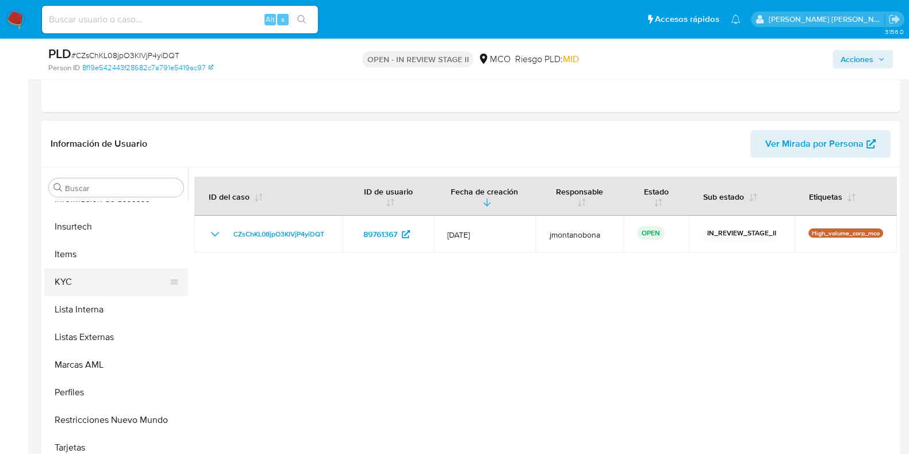
scroll to position [485, 0]
click at [105, 424] on button "Restricciones Nuevo Mundo" at bounding box center [111, 420] width 135 height 28
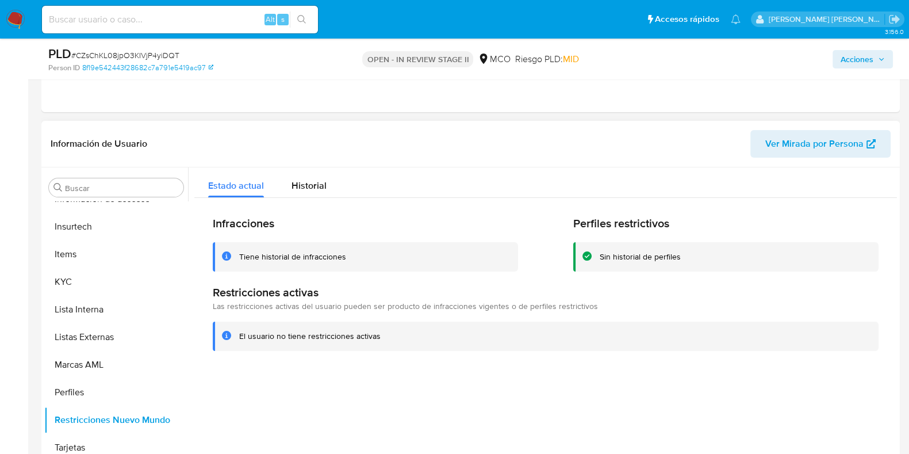
click at [261, 259] on div "Tiene historial de infracciones" at bounding box center [292, 256] width 107 height 11
click at [245, 258] on div "Tiene historial de infracciones" at bounding box center [292, 256] width 107 height 11
click at [229, 259] on icon at bounding box center [226, 255] width 9 height 9
click at [227, 258] on icon at bounding box center [226, 255] width 9 height 9
drag, startPoint x: 225, startPoint y: 257, endPoint x: 299, endPoint y: 258, distance: 74.2
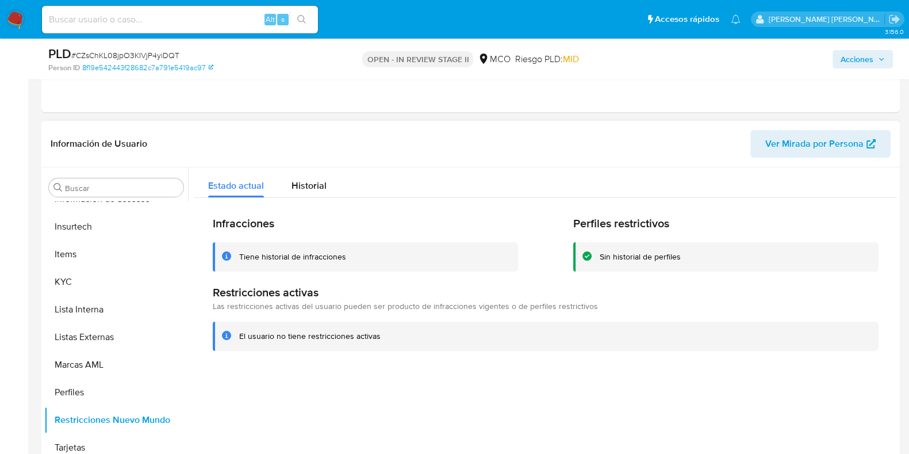
click at [229, 257] on icon at bounding box center [226, 255] width 9 height 9
click at [299, 259] on div "Tiene historial de infracciones" at bounding box center [292, 256] width 107 height 11
click at [269, 338] on div "El usuario no tiene restricciones activas" at bounding box center [309, 336] width 141 height 11
drag, startPoint x: 273, startPoint y: 338, endPoint x: 337, endPoint y: 342, distance: 64.5
click at [275, 338] on div "El usuario no tiene restricciones activas" at bounding box center [309, 336] width 141 height 11
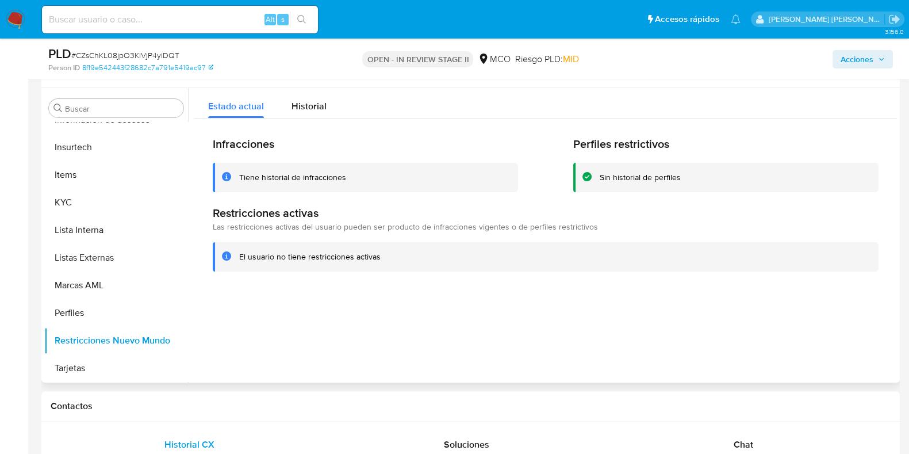
scroll to position [216, 0]
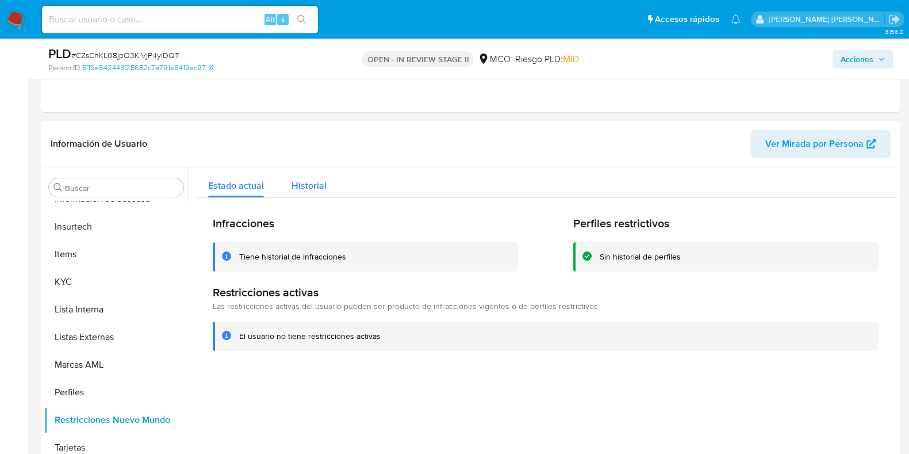
click at [316, 188] on span "Historial" at bounding box center [309, 185] width 35 height 13
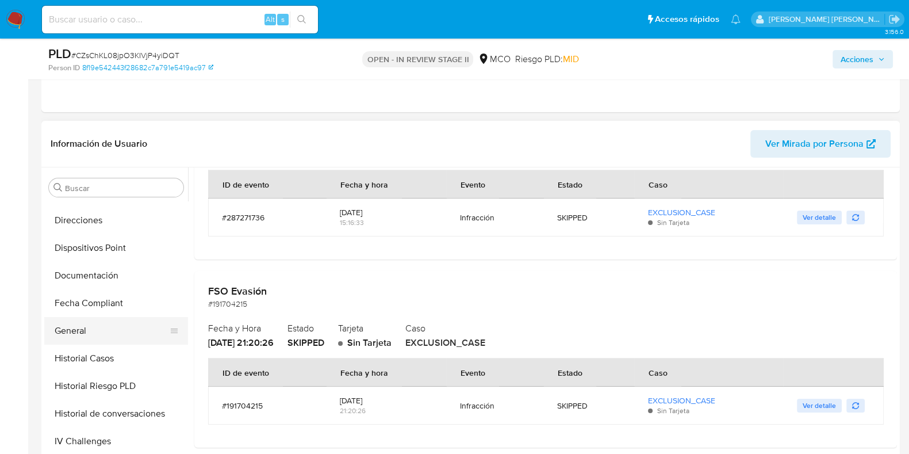
click at [87, 328] on button "General" at bounding box center [111, 331] width 135 height 28
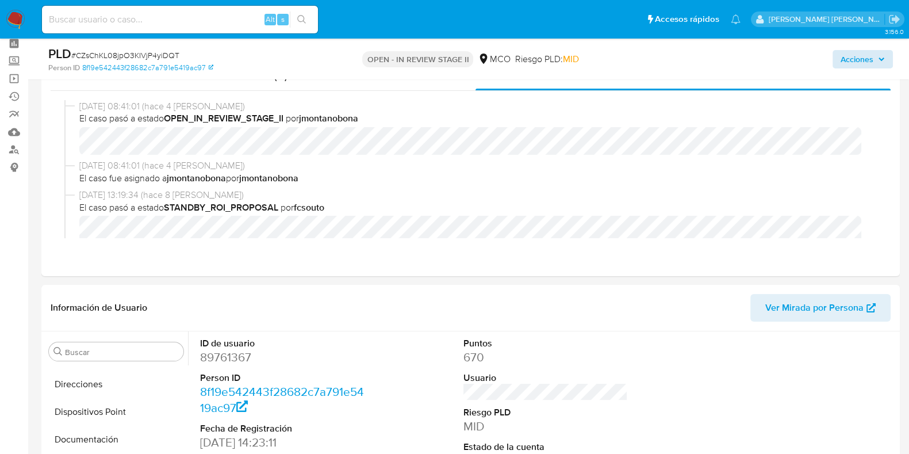
scroll to position [0, 0]
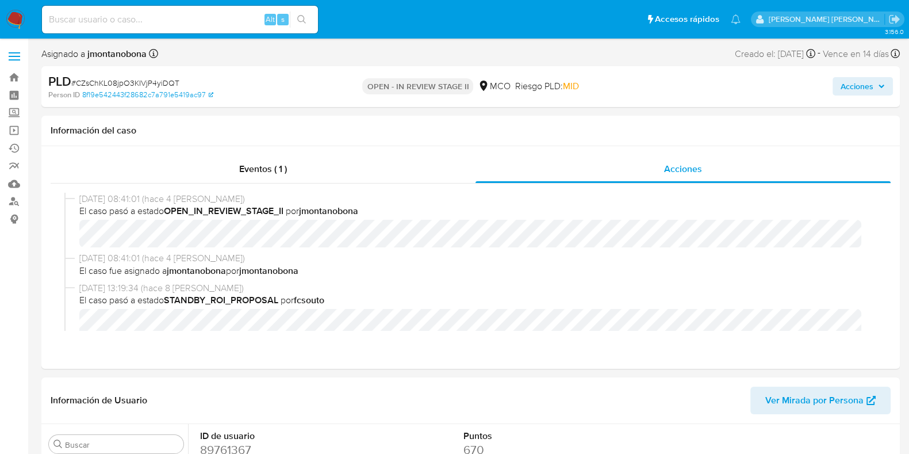
click at [863, 84] on span "Acciones" at bounding box center [857, 86] width 33 height 18
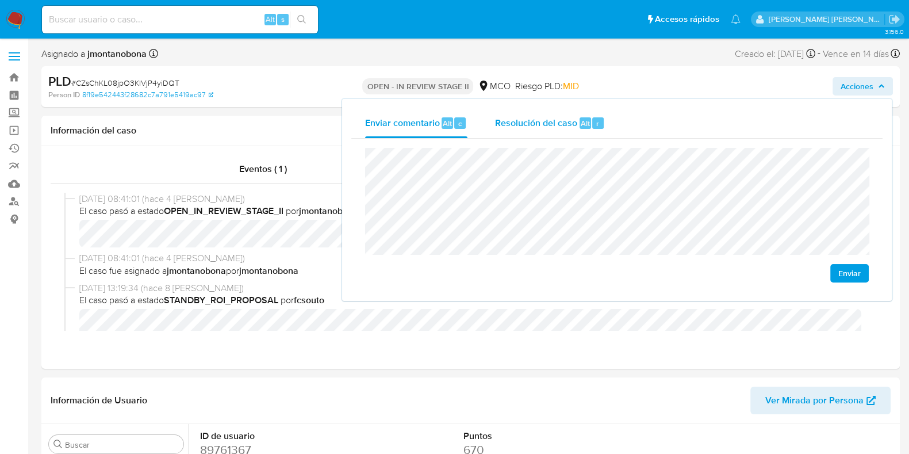
click at [539, 125] on span "Resolución del caso" at bounding box center [536, 122] width 82 height 13
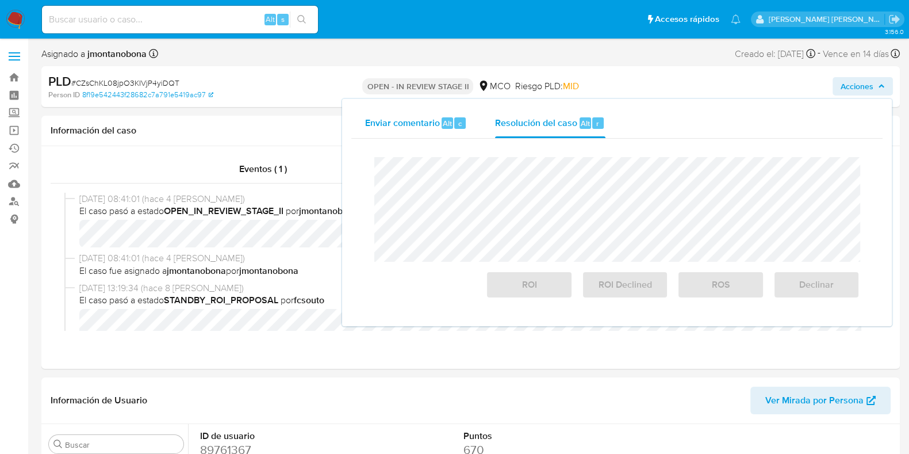
click at [418, 129] on div "Enviar comentario Alt c" at bounding box center [416, 123] width 102 height 30
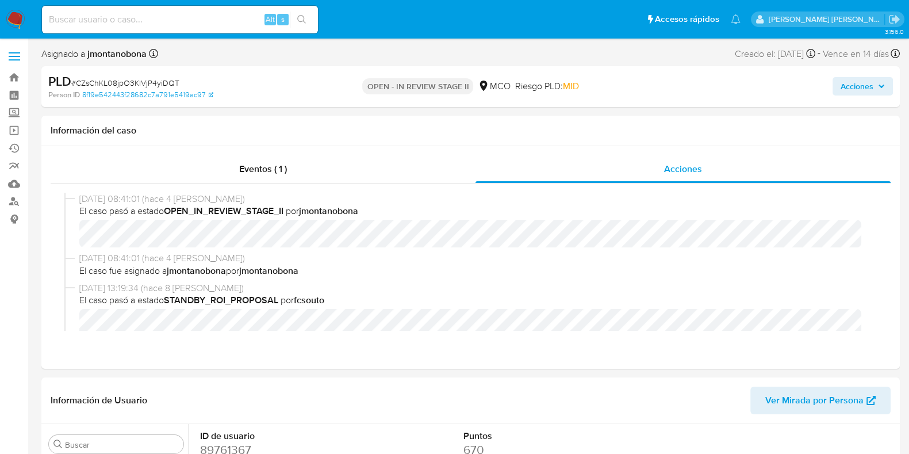
click at [859, 87] on span "Acciones" at bounding box center [857, 86] width 33 height 18
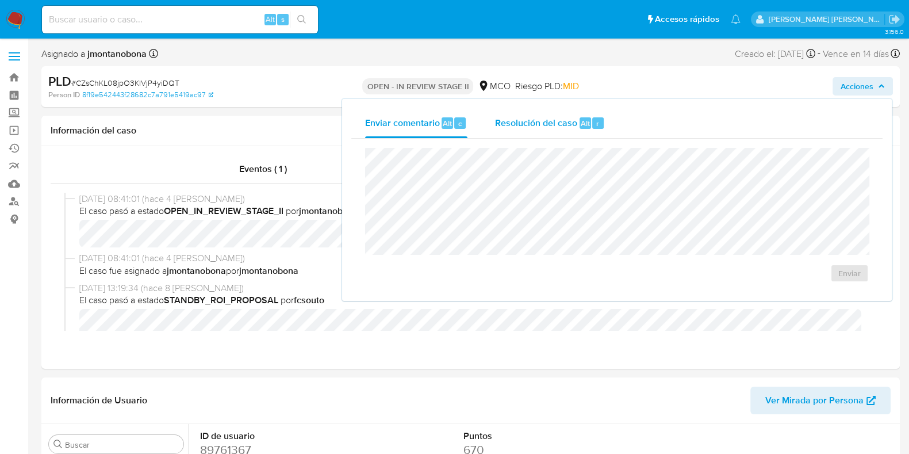
click at [529, 119] on span "Resolución del caso" at bounding box center [536, 122] width 82 height 13
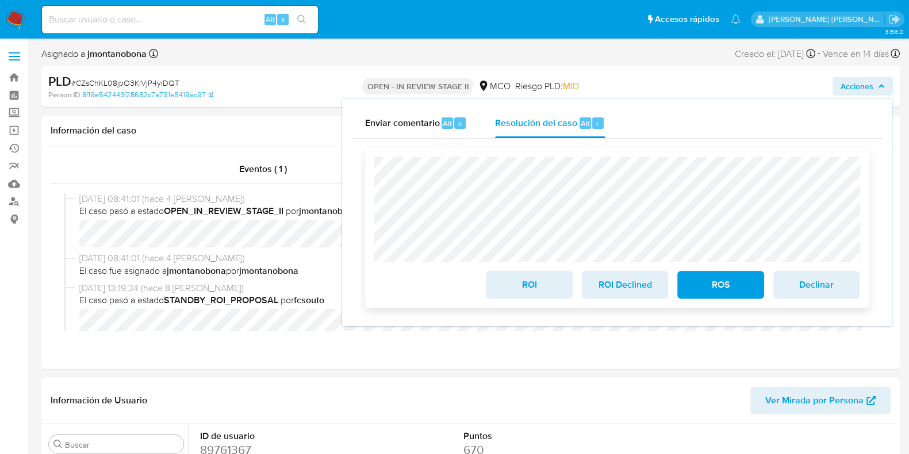
click at [527, 286] on span "ROI" at bounding box center [529, 284] width 56 height 25
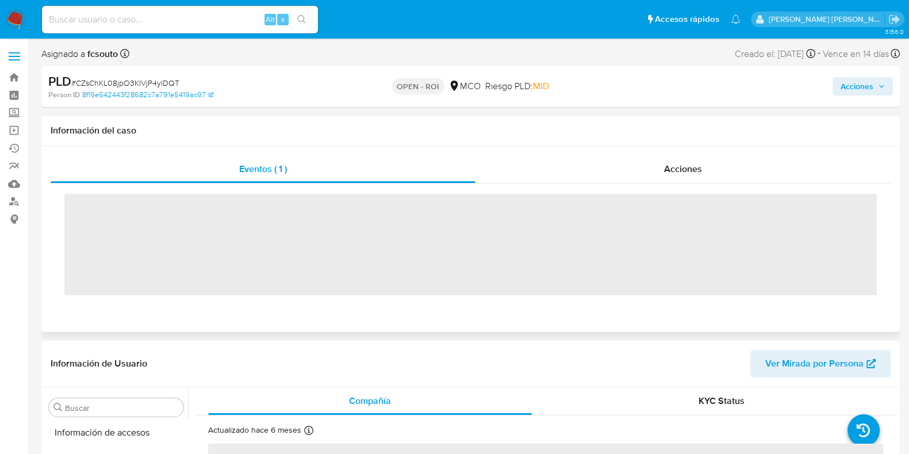
scroll to position [485, 0]
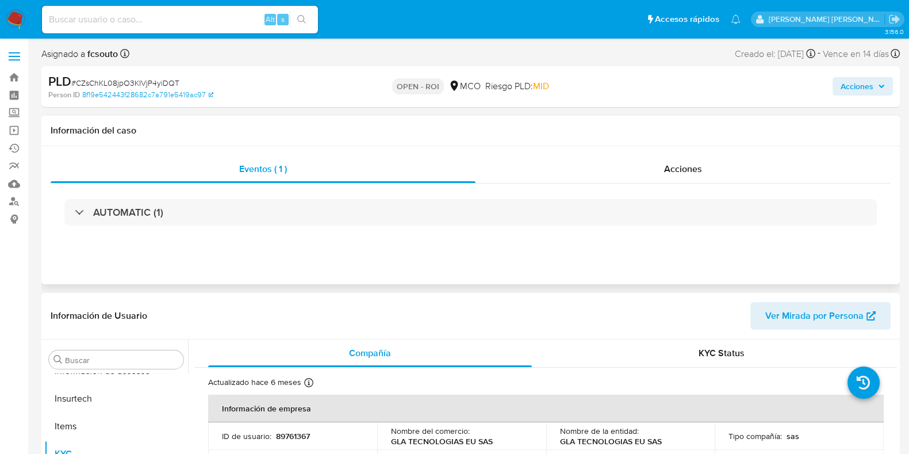
select select "10"
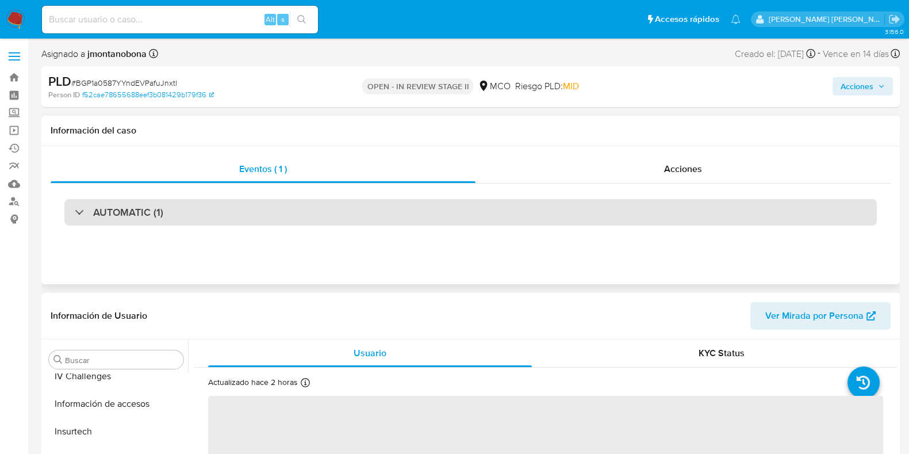
scroll to position [485, 0]
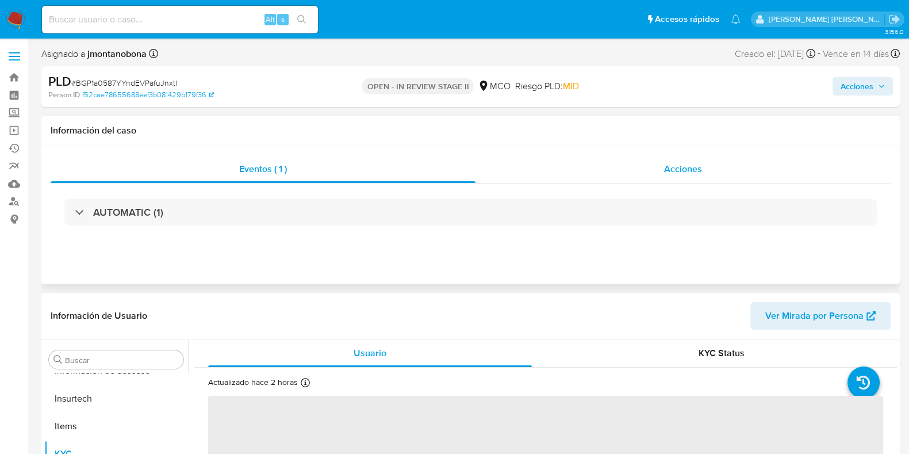
click at [686, 165] on span "Acciones" at bounding box center [683, 168] width 38 height 13
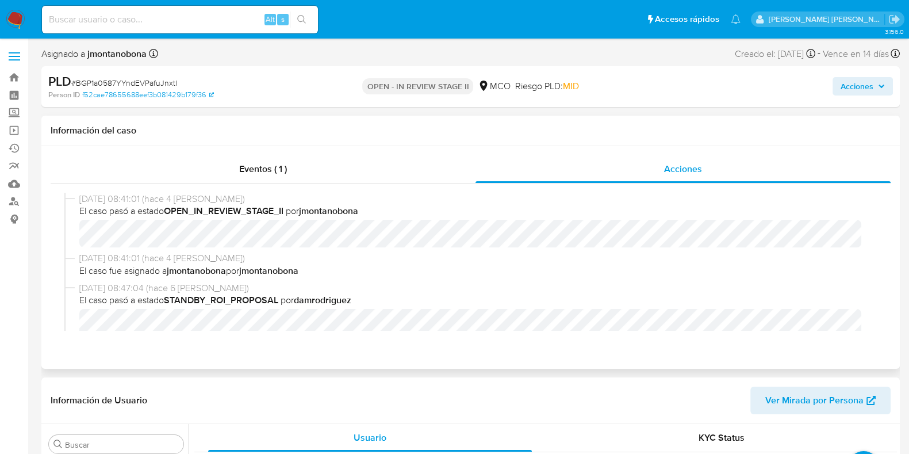
select select "10"
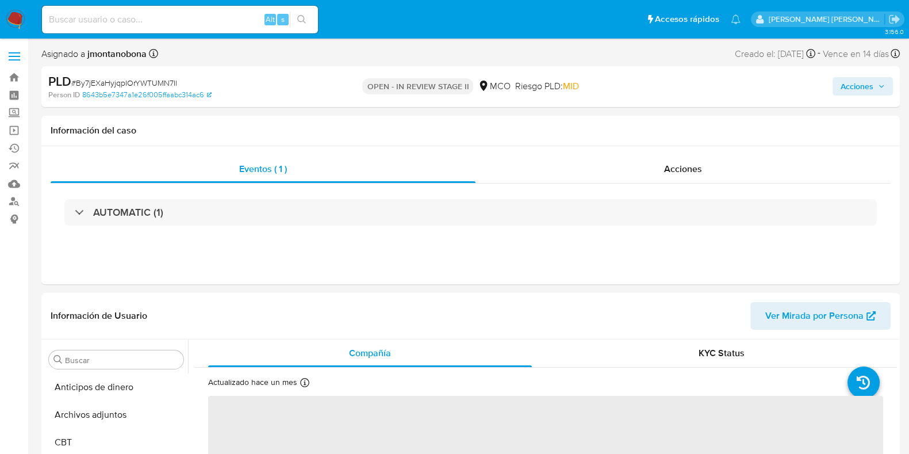
select select "10"
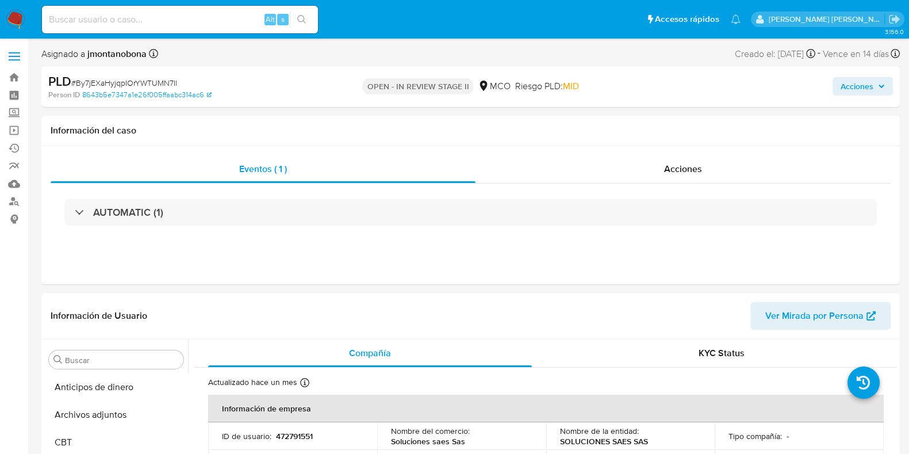
scroll to position [485, 0]
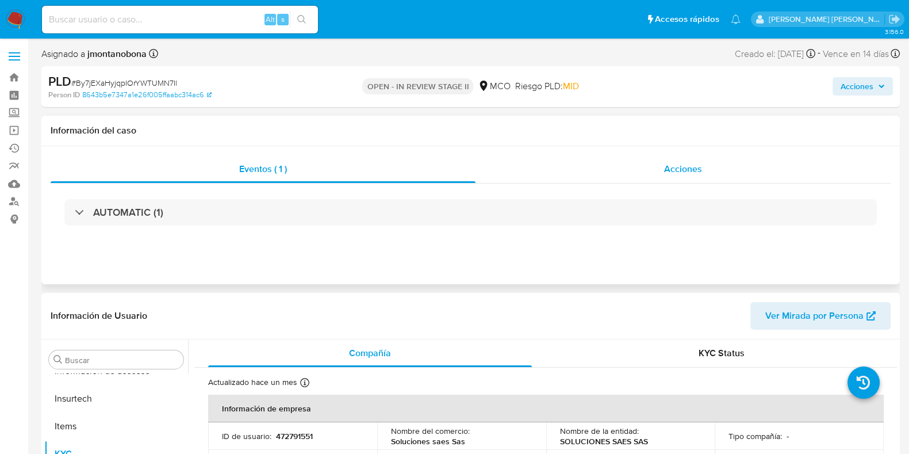
click at [682, 168] on span "Acciones" at bounding box center [683, 168] width 38 height 13
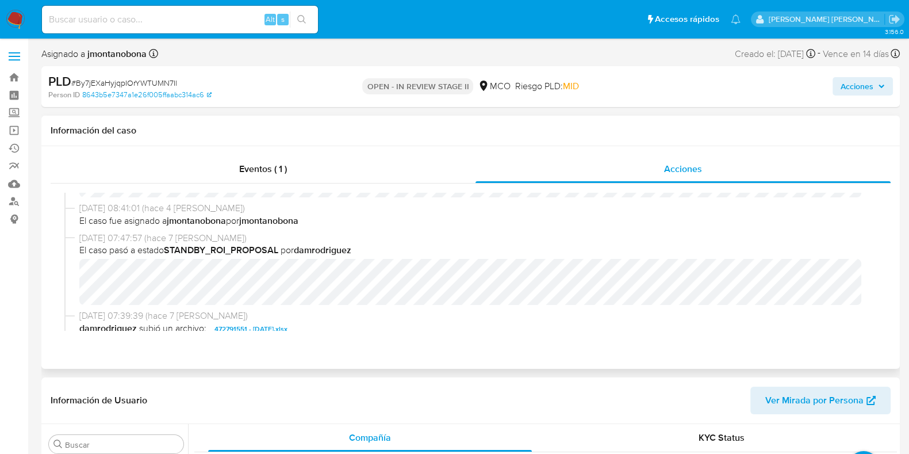
scroll to position [71, 0]
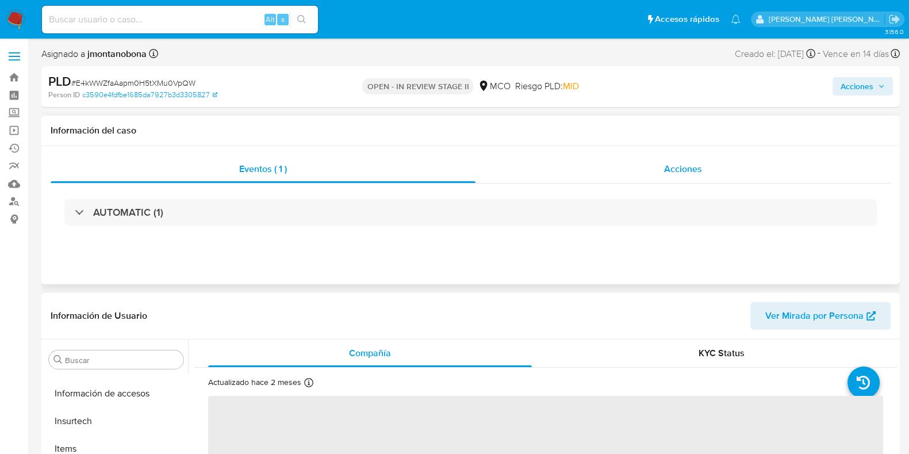
scroll to position [485, 0]
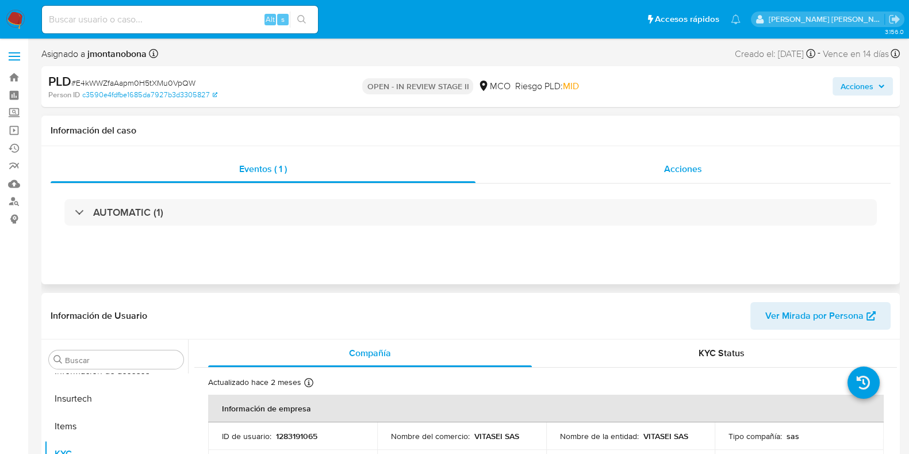
click at [695, 160] on div "Acciones" at bounding box center [683, 169] width 415 height 28
select select "10"
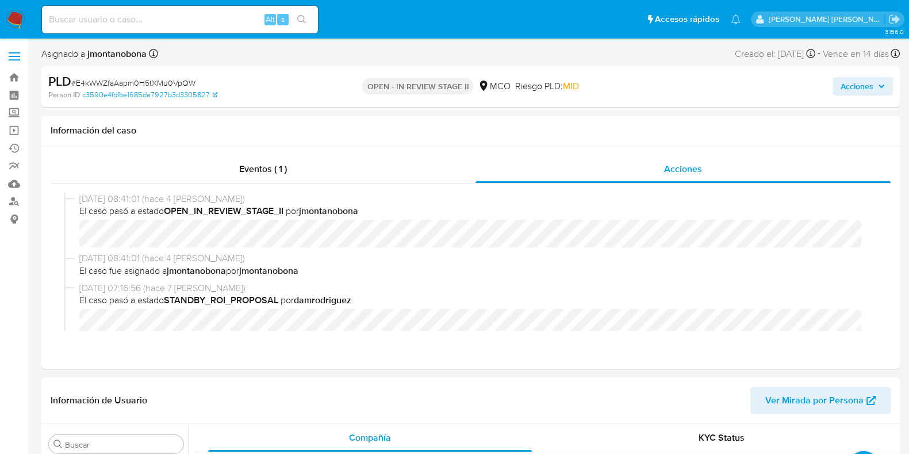
scroll to position [71, 0]
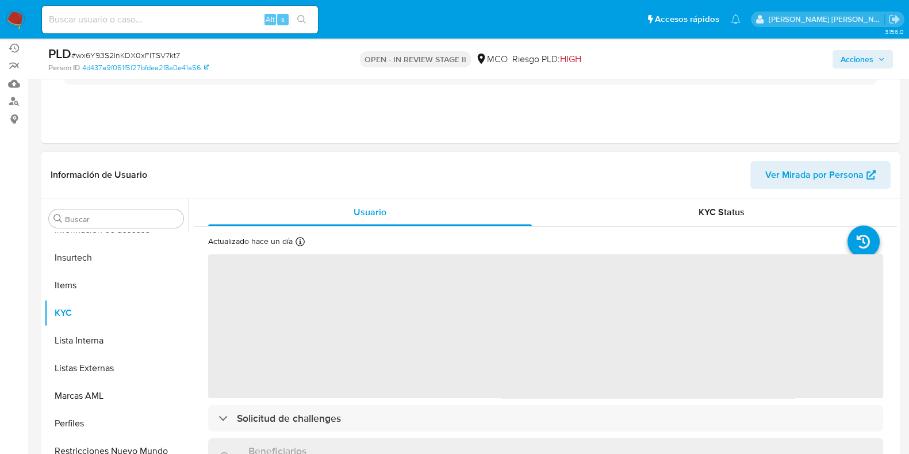
scroll to position [143, 0]
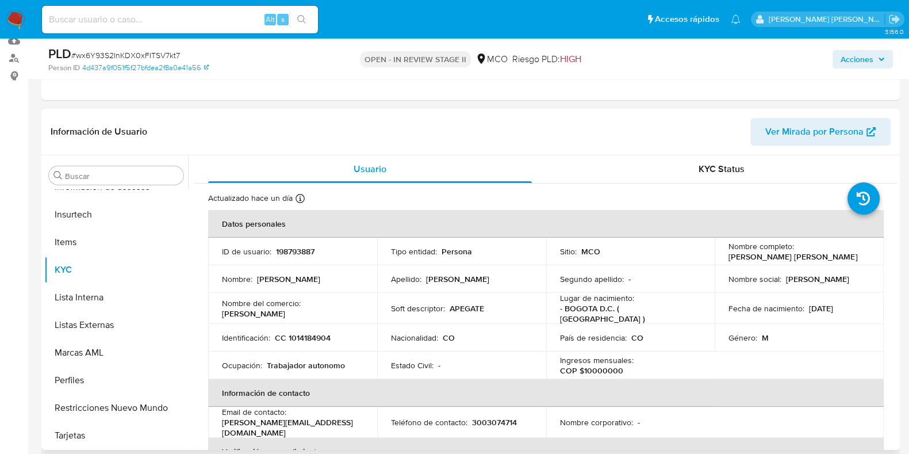
select select "10"
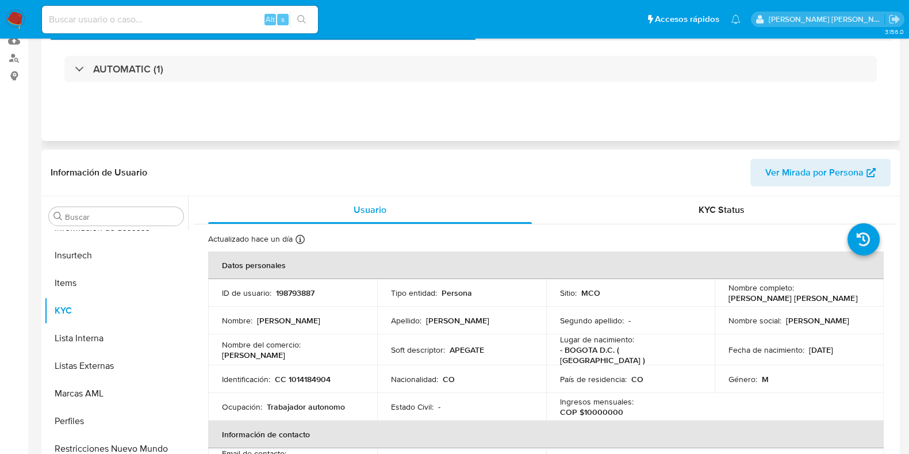
scroll to position [0, 0]
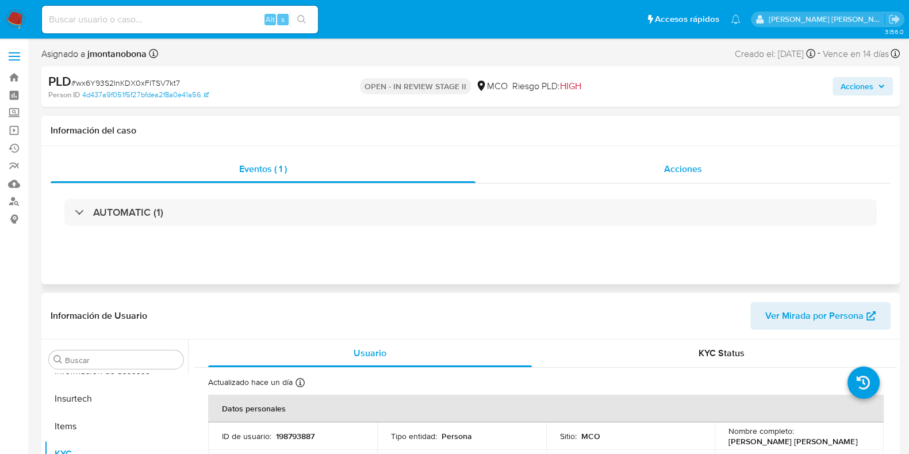
click at [675, 170] on span "Acciones" at bounding box center [683, 168] width 38 height 13
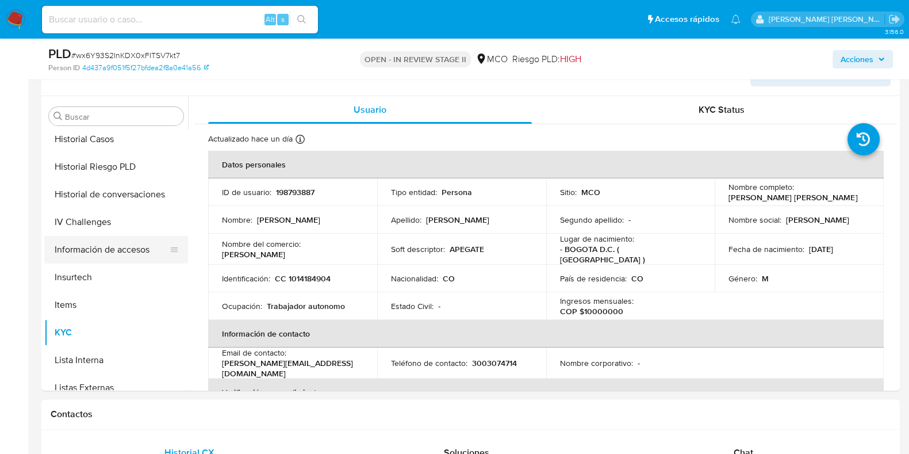
scroll to position [342, 0]
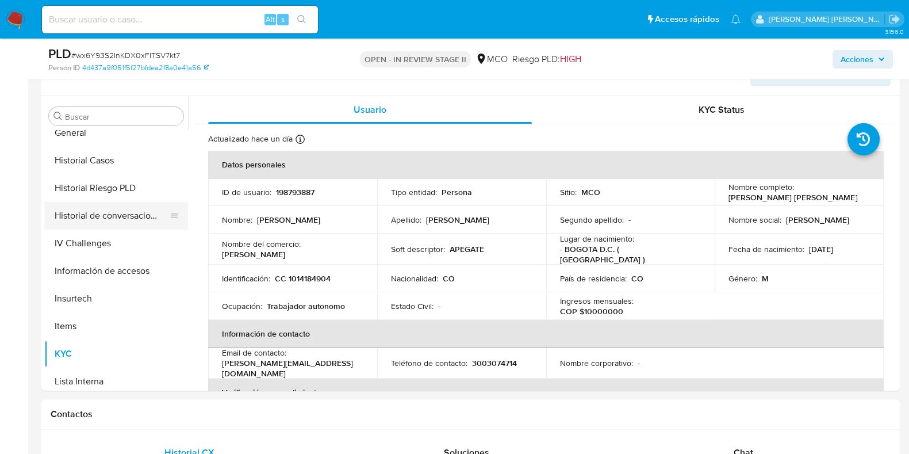
click at [114, 215] on button "Historial de conversaciones" at bounding box center [111, 216] width 135 height 28
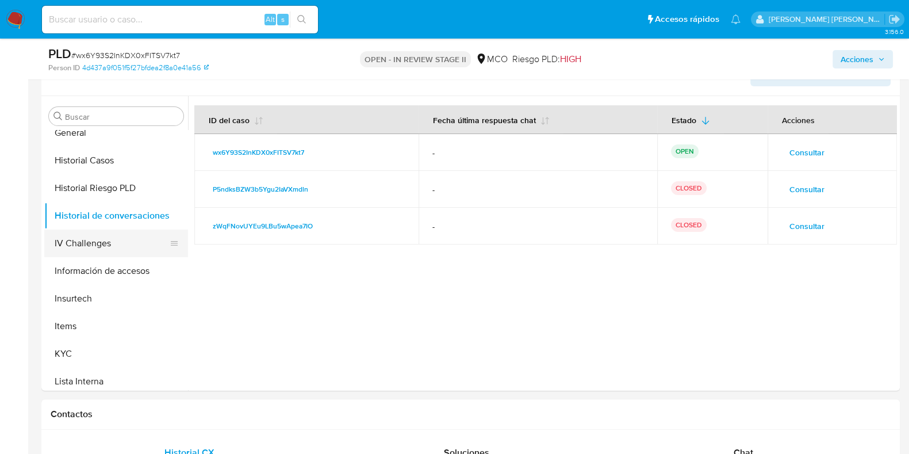
scroll to position [270, 0]
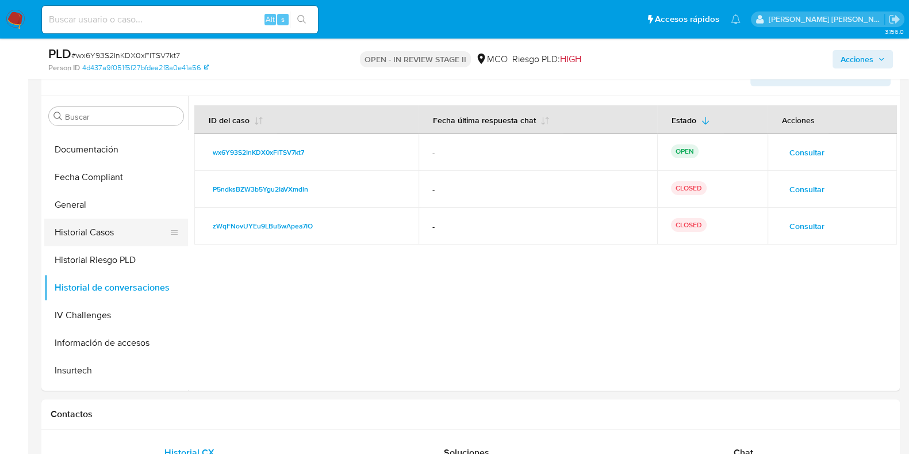
click at [95, 228] on button "Historial Casos" at bounding box center [111, 233] width 135 height 28
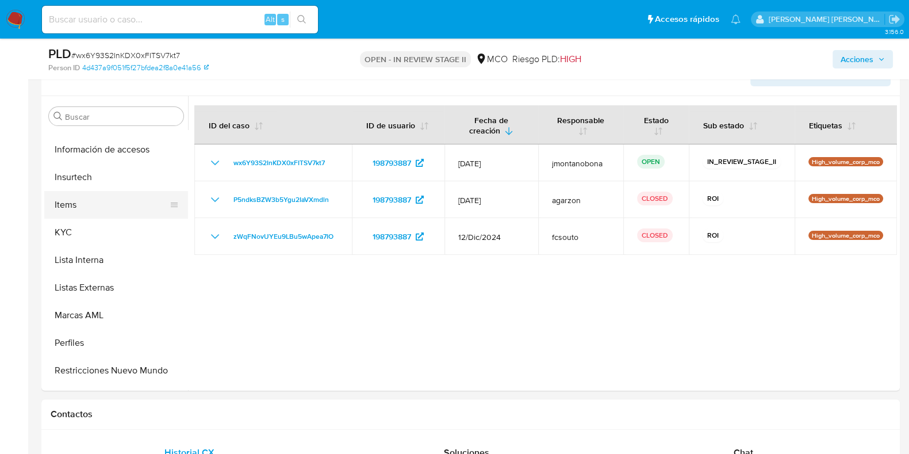
scroll to position [485, 0]
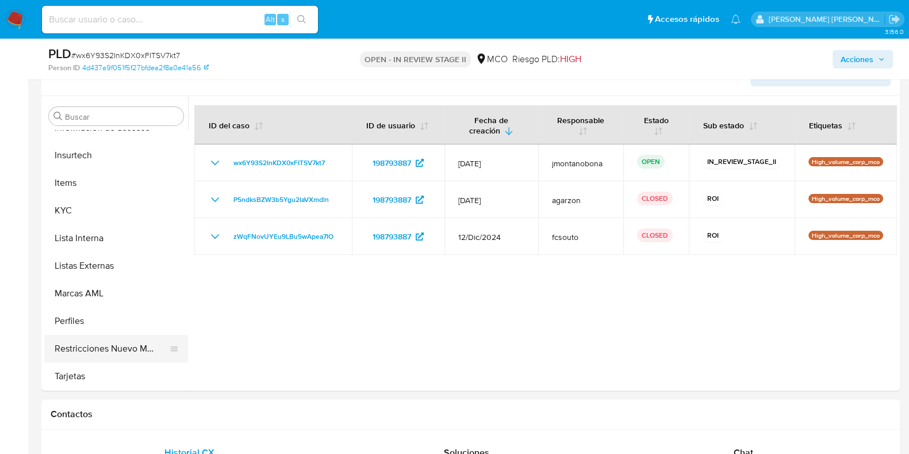
click at [113, 340] on button "Restricciones Nuevo Mundo" at bounding box center [111, 349] width 135 height 28
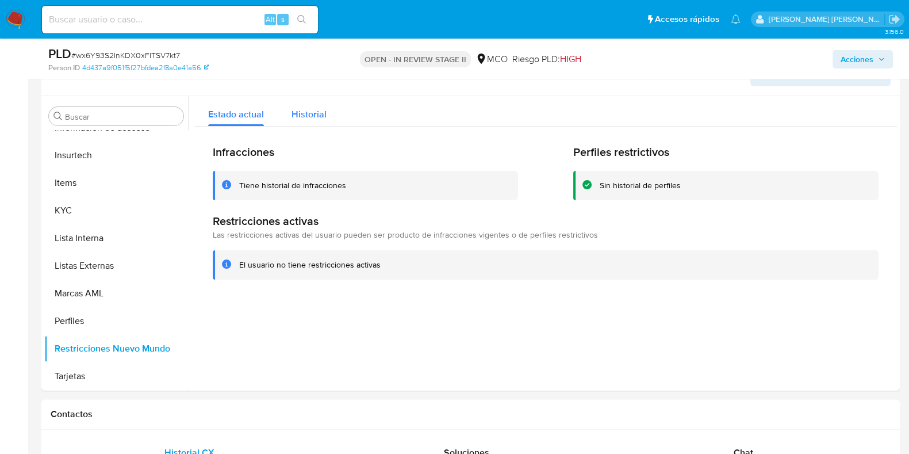
click at [307, 112] on span "Historial" at bounding box center [309, 114] width 35 height 13
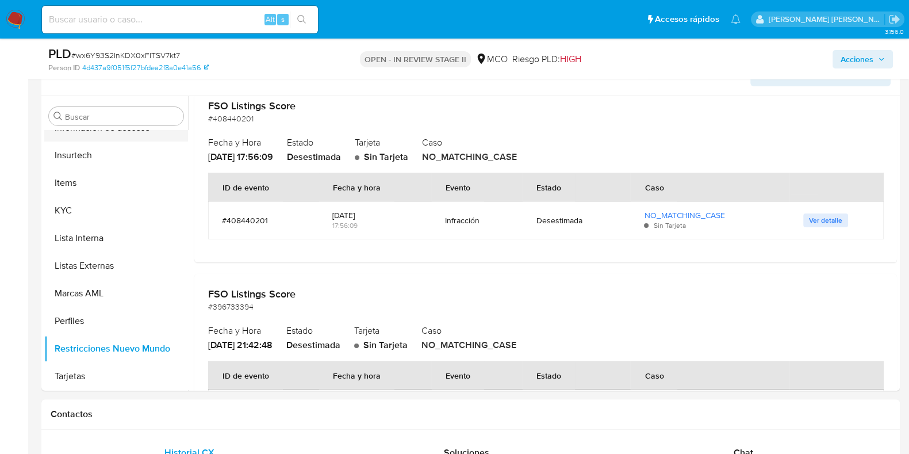
scroll to position [342, 0]
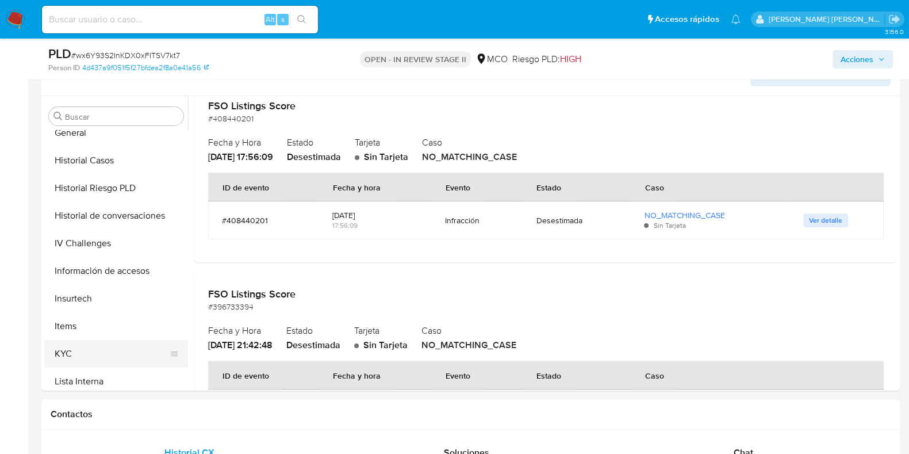
click at [81, 341] on button "KYC" at bounding box center [111, 354] width 135 height 28
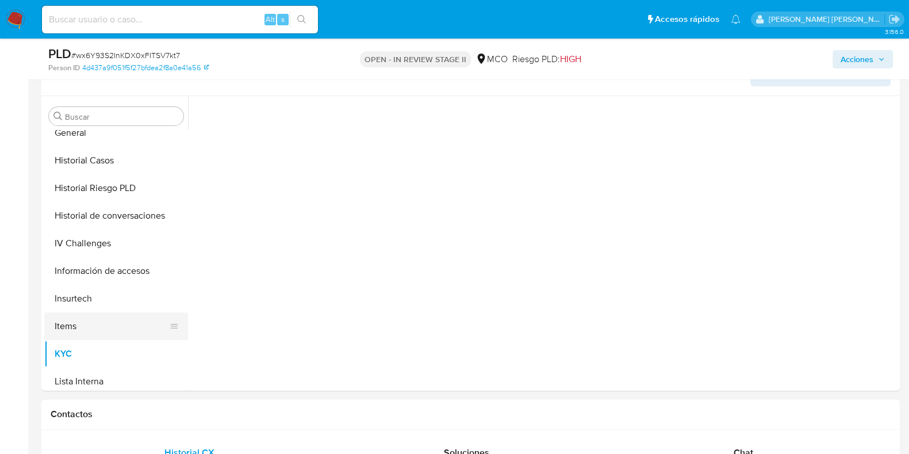
scroll to position [0, 0]
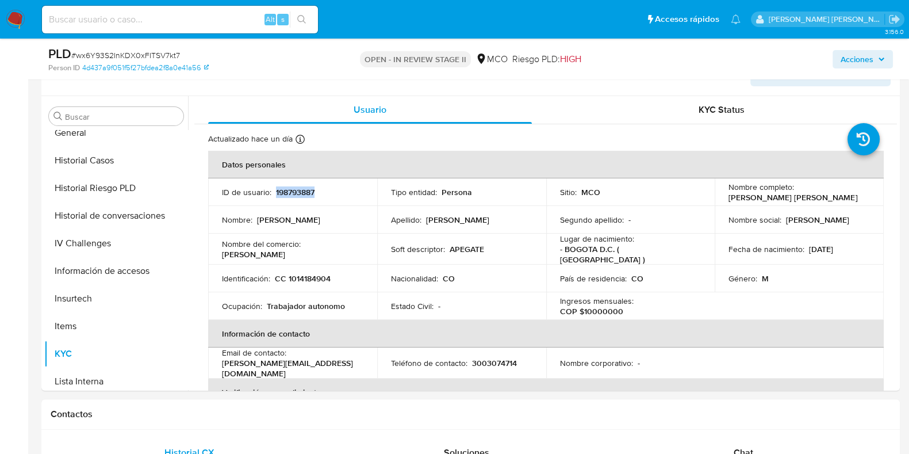
drag, startPoint x: 326, startPoint y: 187, endPoint x: 274, endPoint y: 188, distance: 51.2
click at [274, 188] on div "ID de usuario : 198793887" at bounding box center [292, 192] width 141 height 10
copy p "198793887"
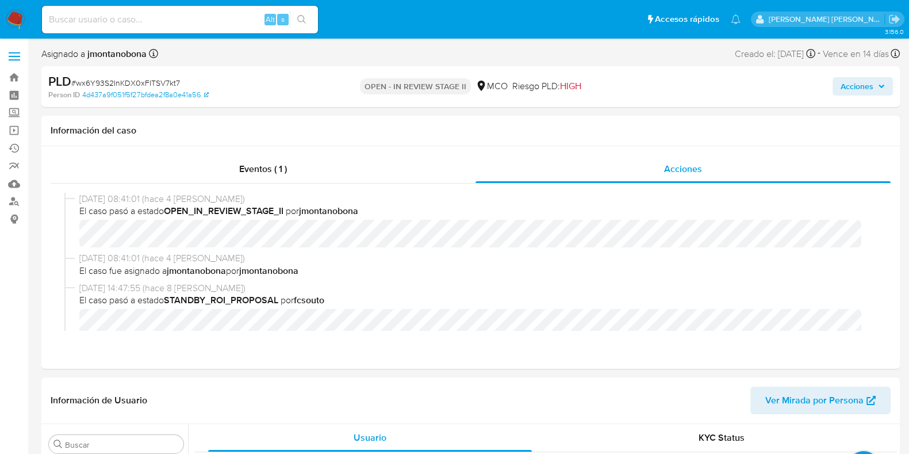
click at [852, 81] on span "Acciones" at bounding box center [857, 86] width 33 height 18
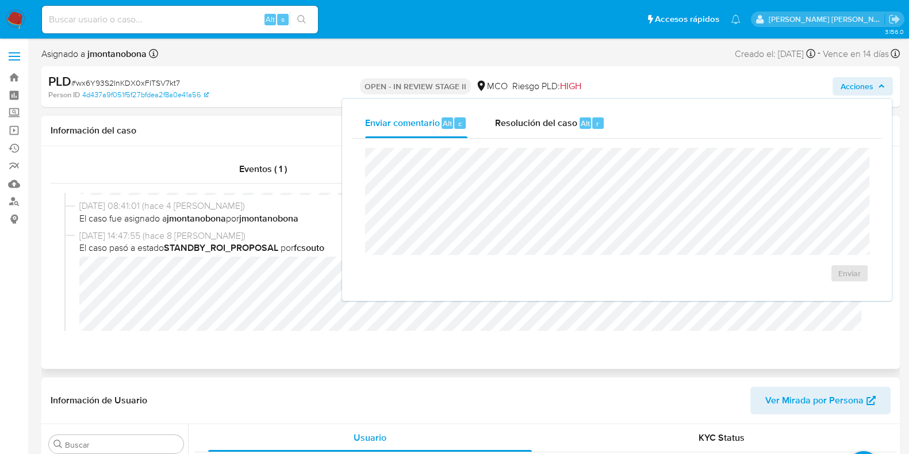
scroll to position [71, 0]
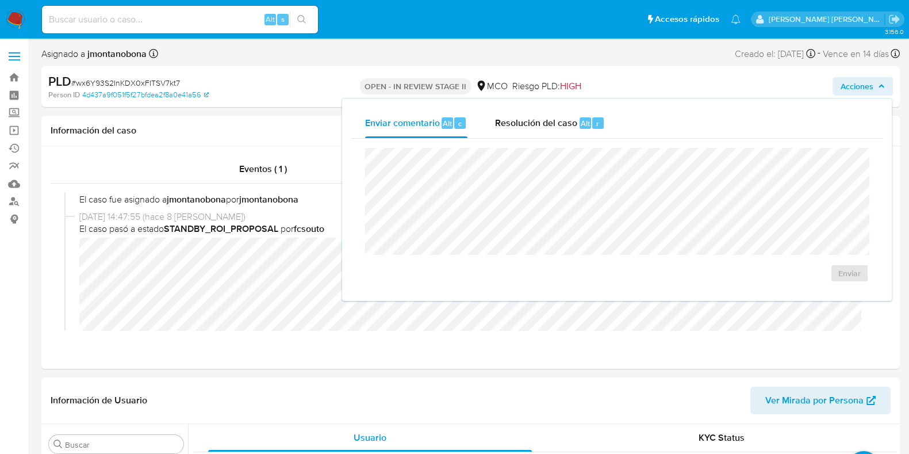
click at [877, 88] on span "Acciones" at bounding box center [863, 86] width 44 height 16
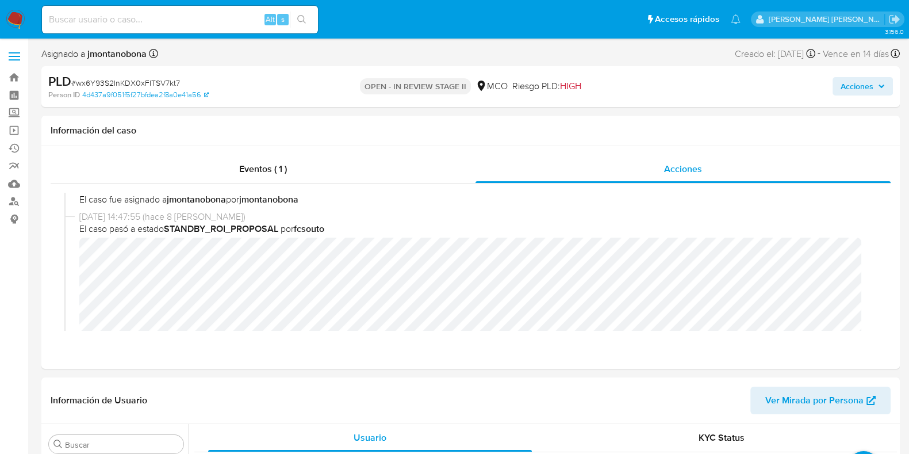
click at [877, 86] on span "Acciones" at bounding box center [863, 86] width 44 height 16
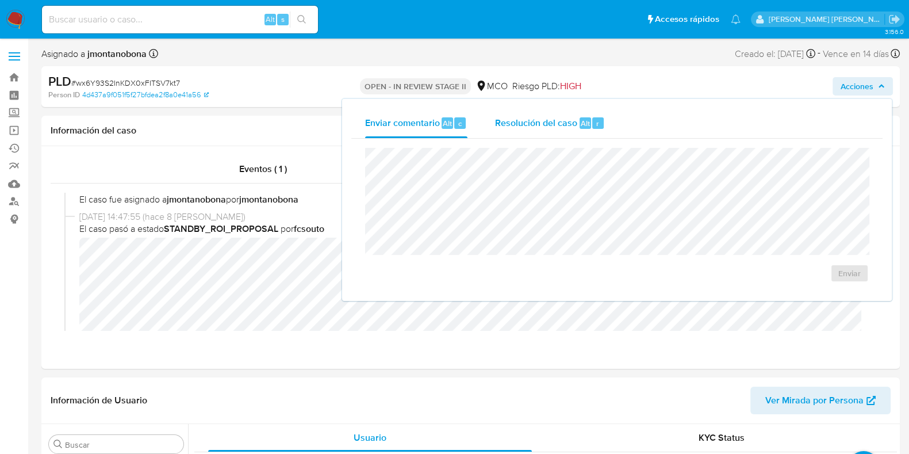
click at [552, 132] on div "Resolución del caso Alt r" at bounding box center [550, 123] width 110 height 30
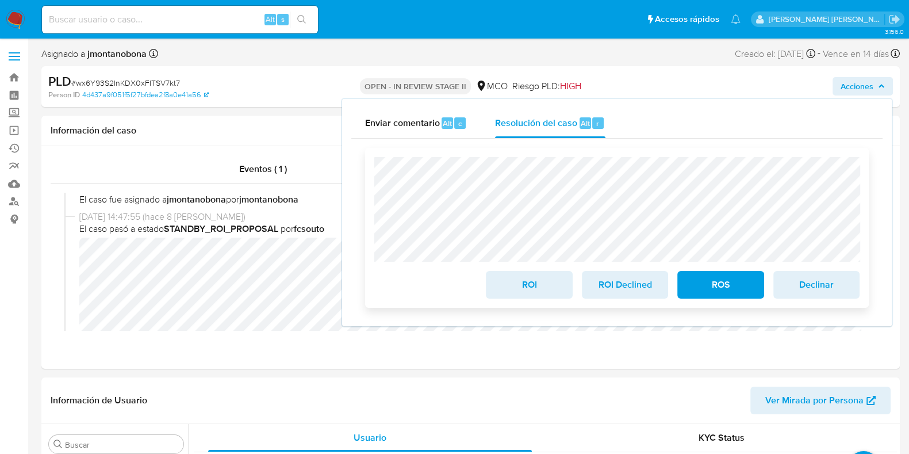
click at [535, 289] on span "ROI" at bounding box center [529, 284] width 56 height 25
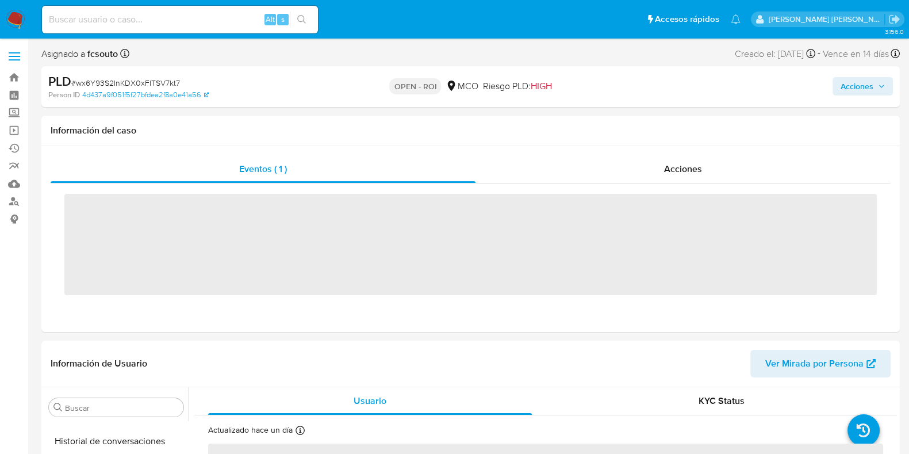
scroll to position [485, 0]
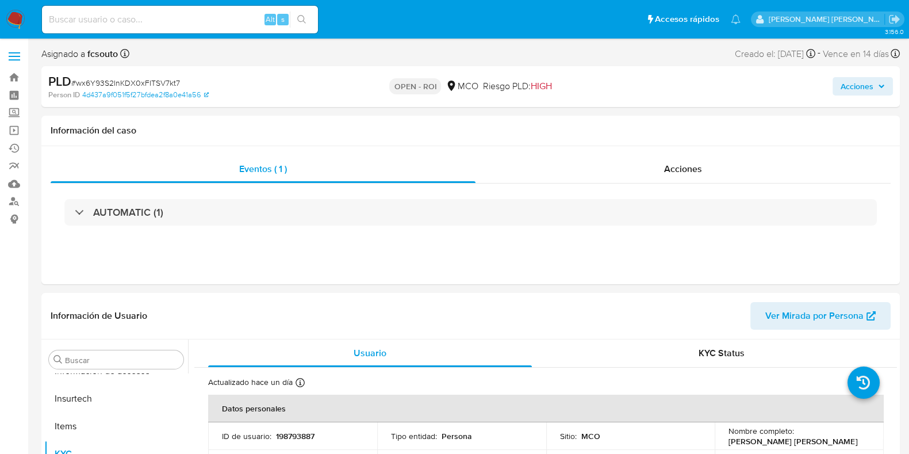
select select "10"
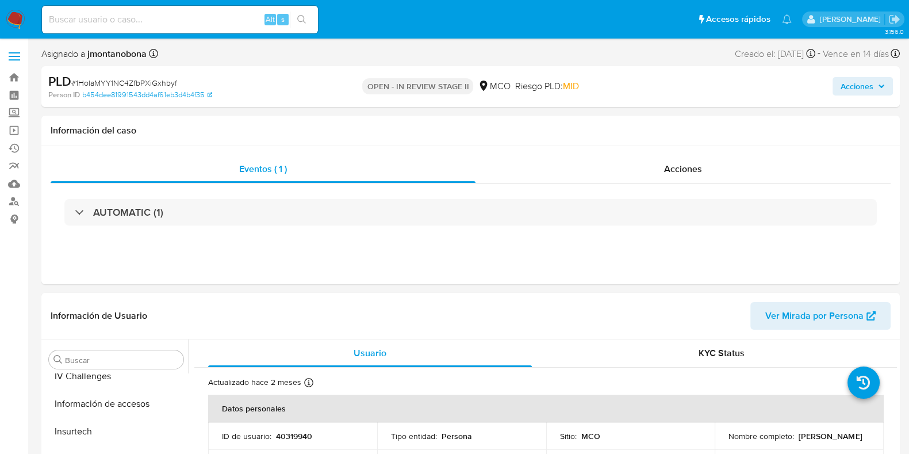
select select "10"
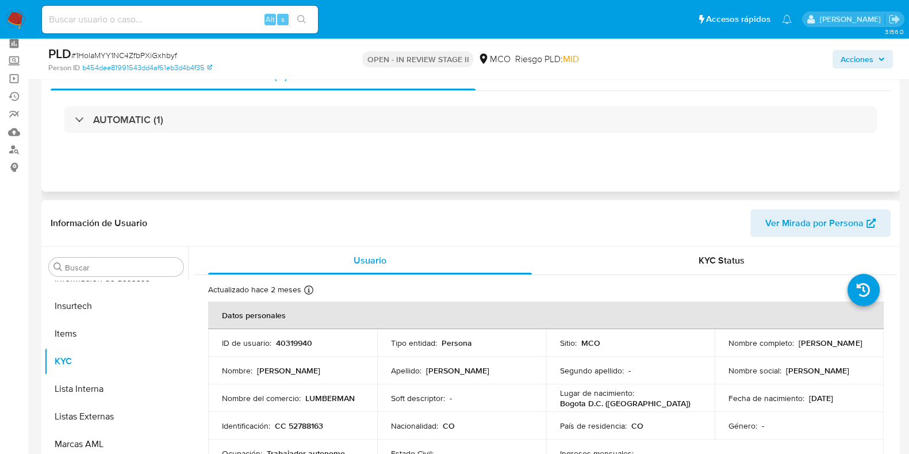
scroll to position [71, 0]
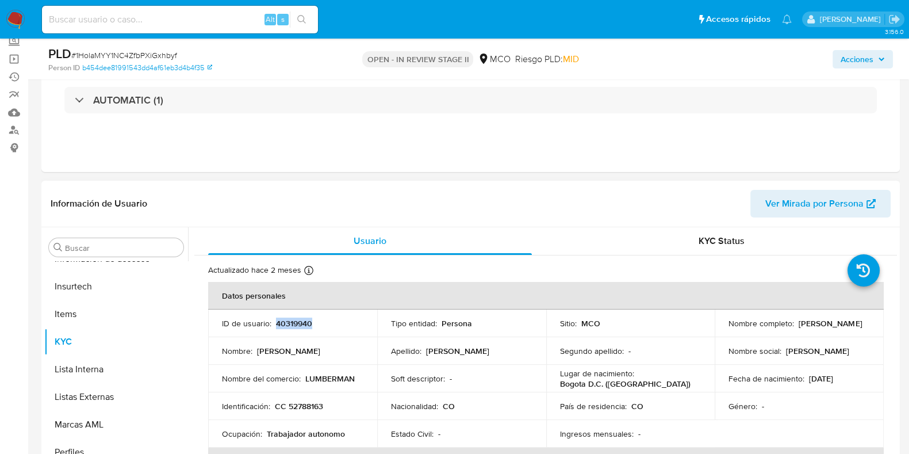
drag, startPoint x: 324, startPoint y: 326, endPoint x: 276, endPoint y: 326, distance: 47.7
click at [276, 326] on div "ID de usuario : 40319940" at bounding box center [292, 323] width 141 height 10
copy p "40319940"
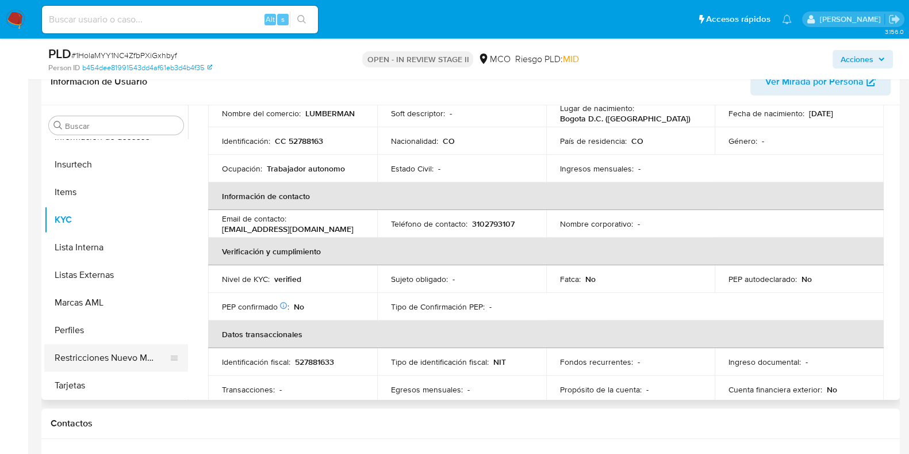
scroll to position [216, 0]
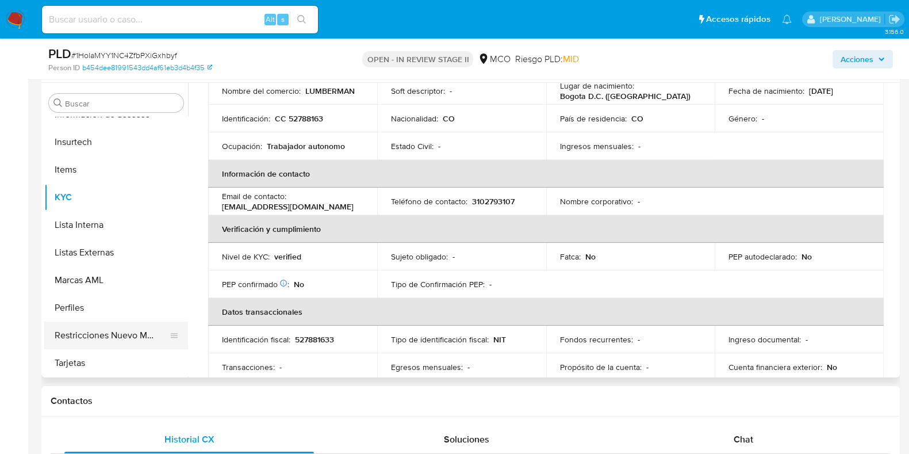
click at [98, 337] on button "Restricciones Nuevo Mundo" at bounding box center [111, 336] width 135 height 28
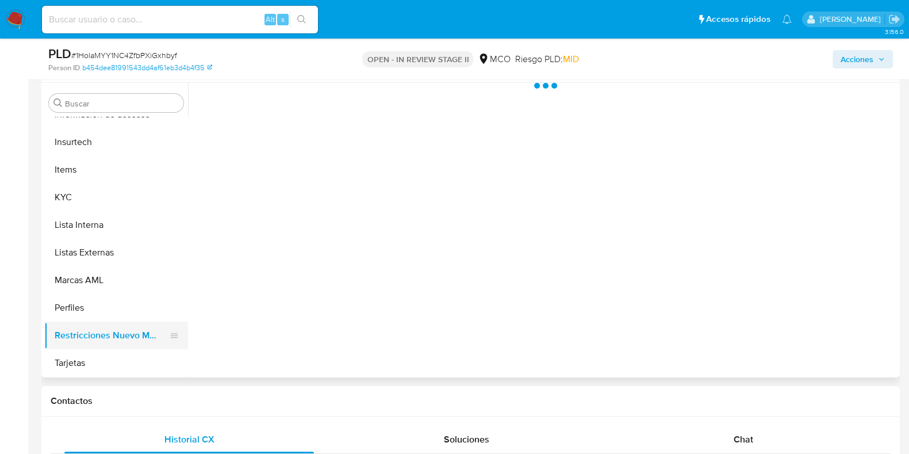
scroll to position [0, 0]
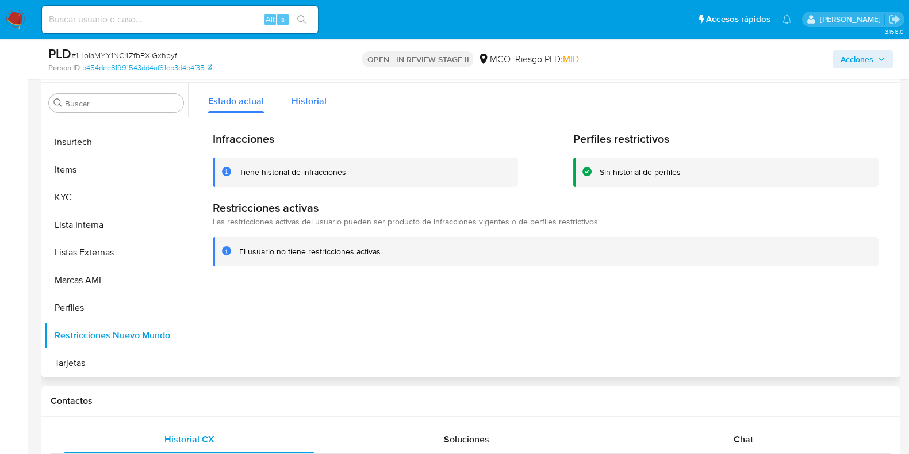
click at [316, 99] on span "Historial" at bounding box center [309, 100] width 35 height 13
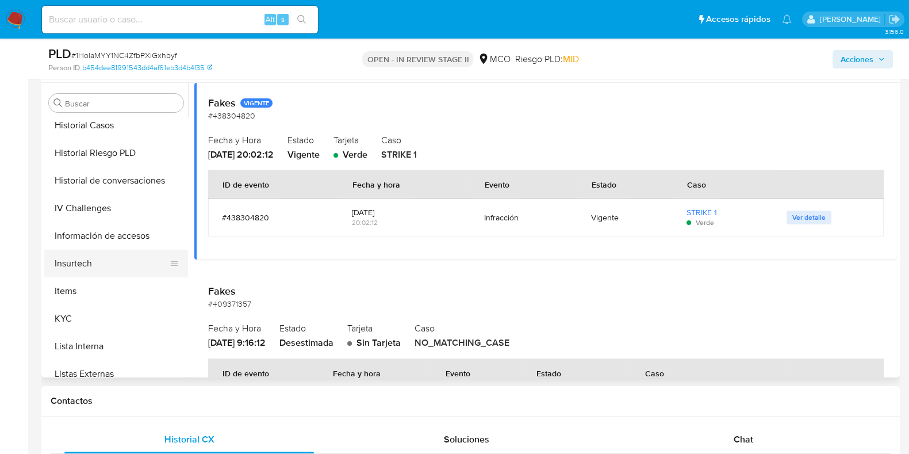
scroll to position [342, 0]
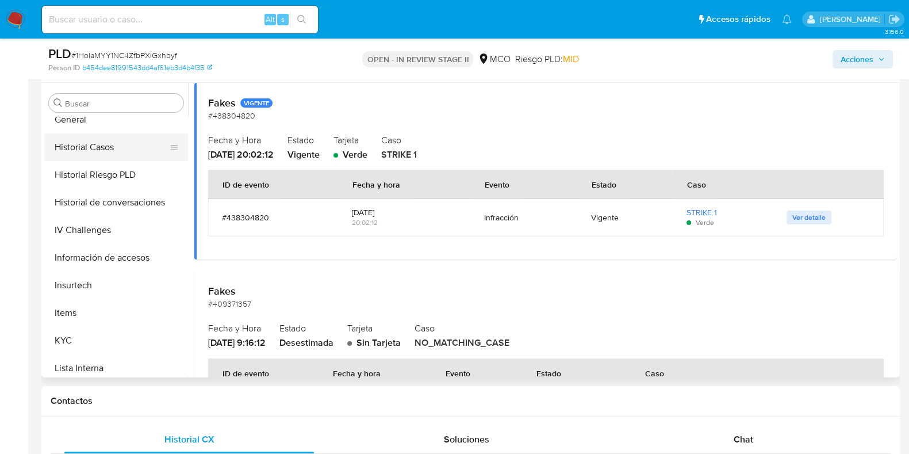
click at [93, 147] on button "Historial Casos" at bounding box center [111, 147] width 135 height 28
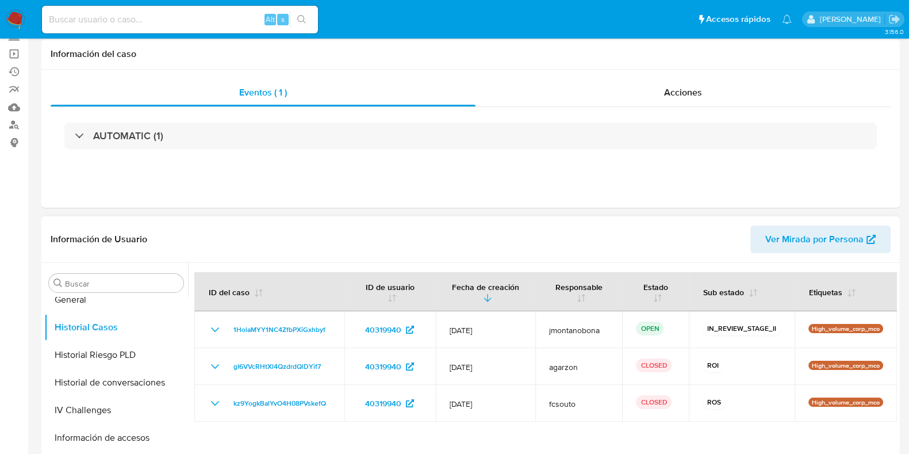
scroll to position [0, 0]
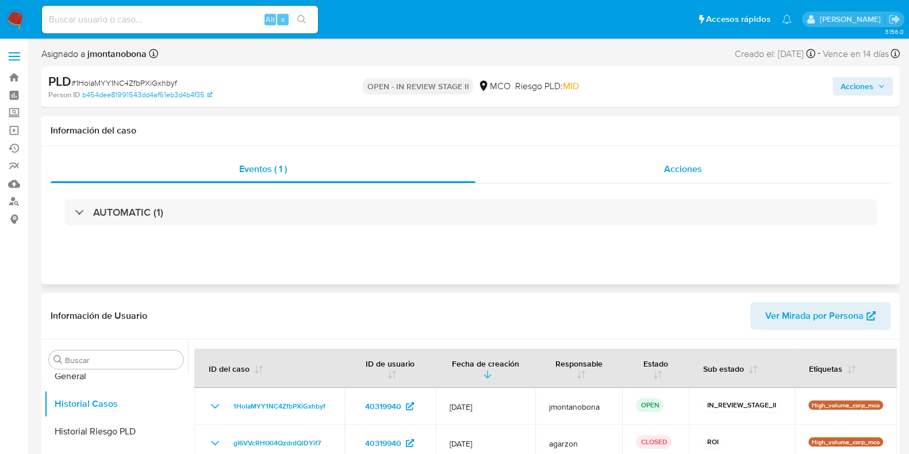
click at [680, 182] on div "Acciones" at bounding box center [683, 169] width 415 height 28
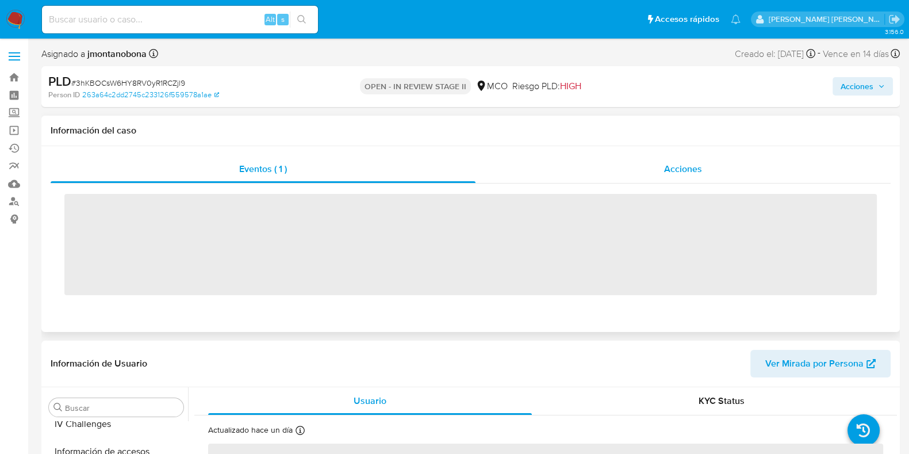
scroll to position [485, 0]
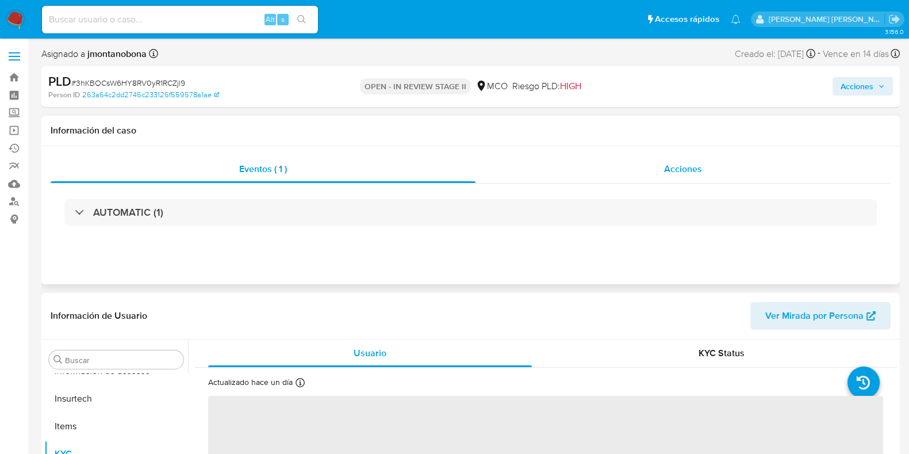
click at [686, 165] on span "Acciones" at bounding box center [683, 168] width 38 height 13
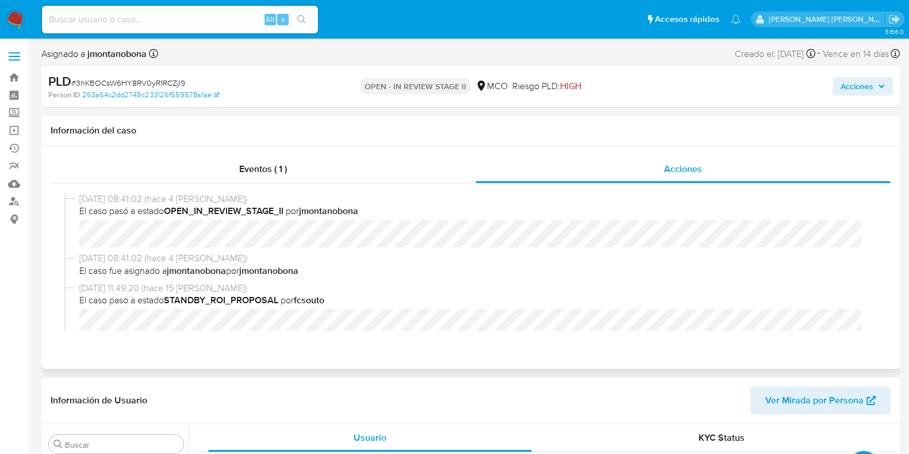
select select "10"
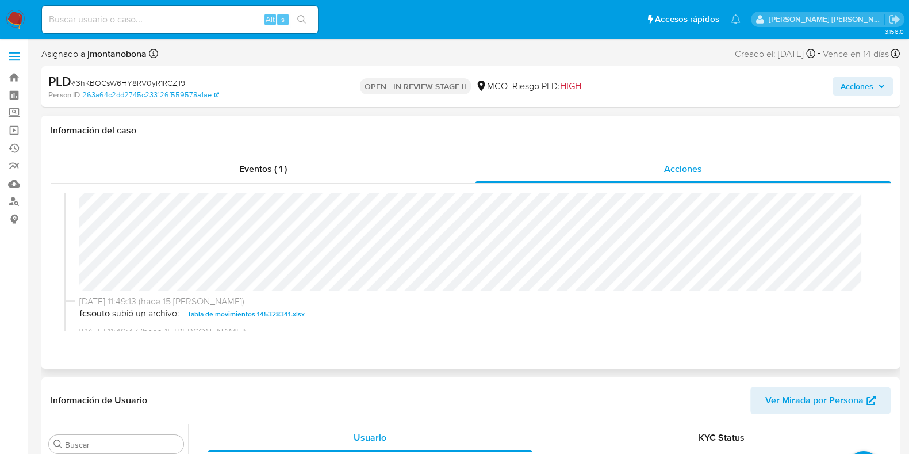
scroll to position [143, 0]
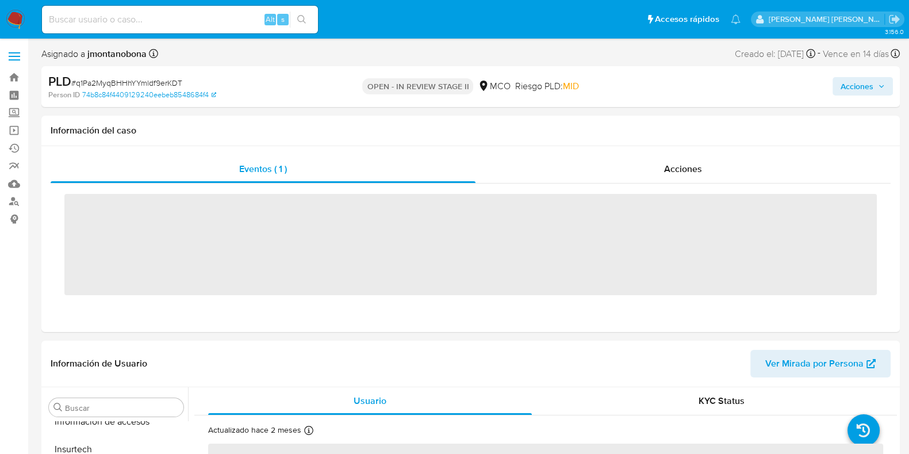
scroll to position [485, 0]
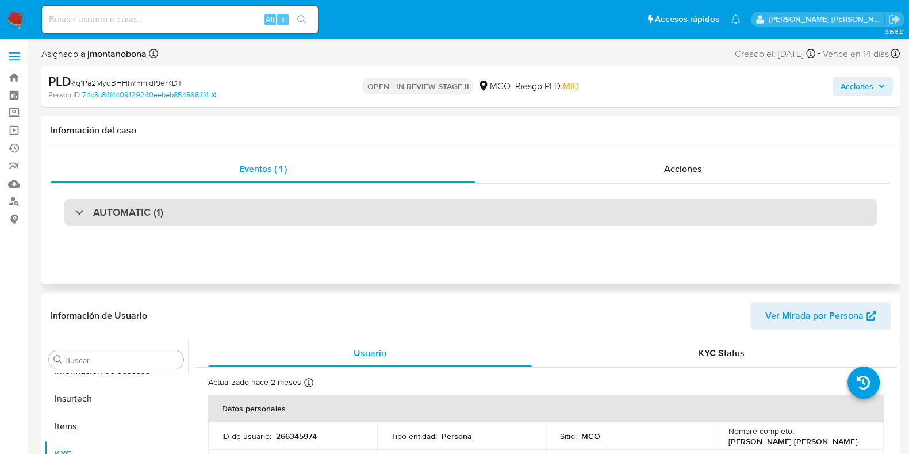
select select "10"
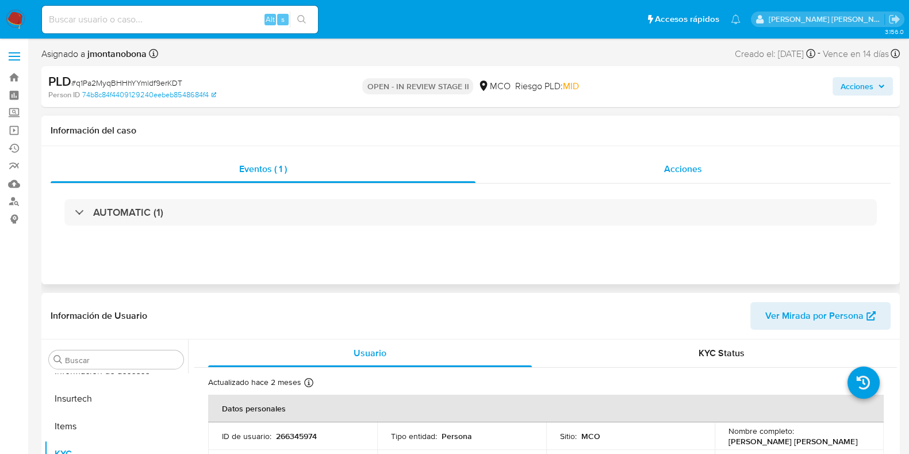
click at [681, 174] on span "Acciones" at bounding box center [683, 168] width 38 height 13
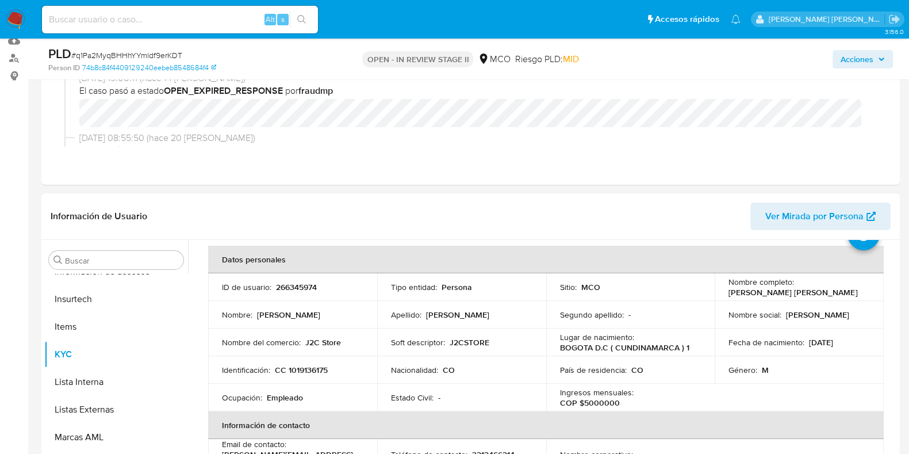
scroll to position [71, 0]
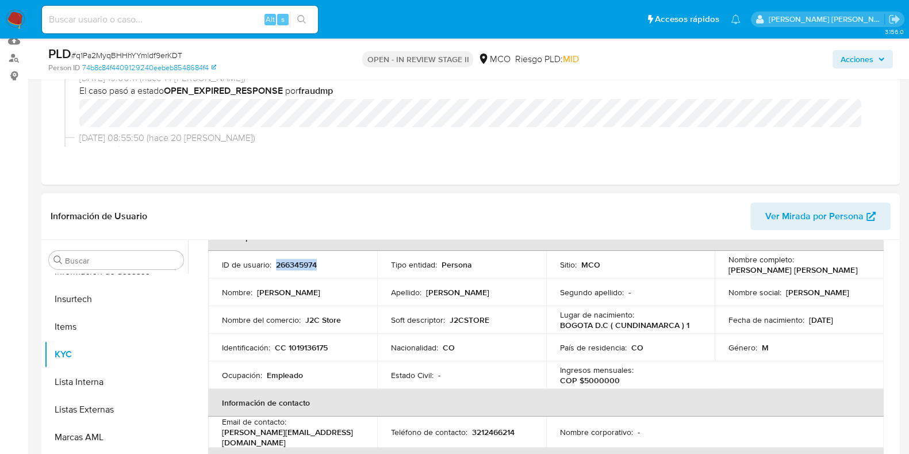
drag, startPoint x: 313, startPoint y: 263, endPoint x: 275, endPoint y: 263, distance: 38.5
click at [275, 263] on div "ID de usuario : 266345974" at bounding box center [292, 264] width 141 height 10
copy p "266345974"
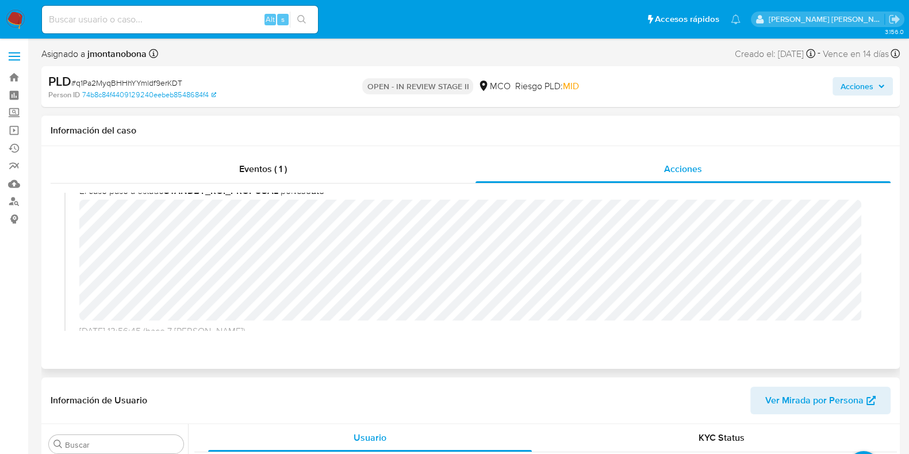
scroll to position [143, 0]
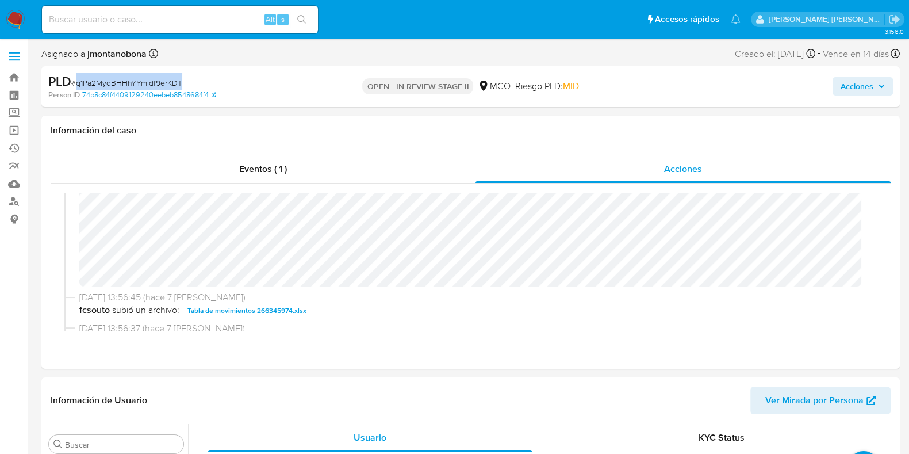
drag, startPoint x: 188, startPoint y: 80, endPoint x: 76, endPoint y: 83, distance: 111.0
click at [76, 83] on div "PLD # q1Pa2MyqBHHhYYmldf9erKDT" at bounding box center [186, 81] width 277 height 17
copy span "q1Pa2MyqBHHhYYmldf9erKDT"
click at [851, 86] on span "Acciones" at bounding box center [857, 86] width 33 height 18
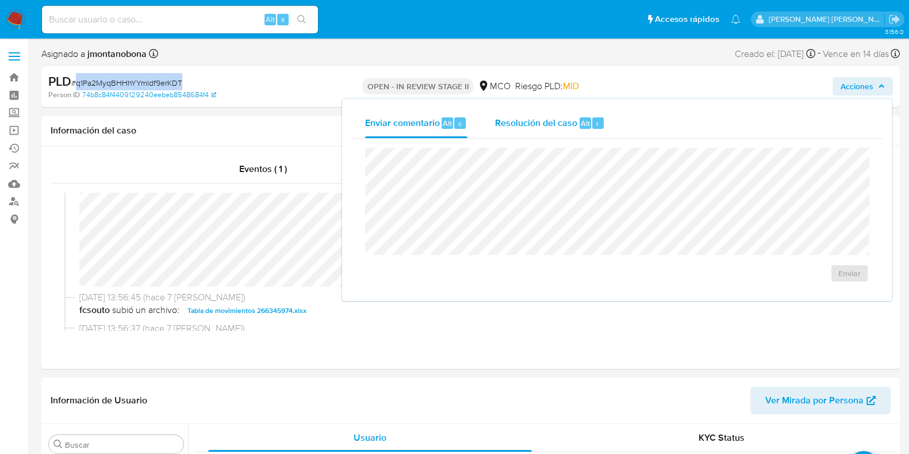
click at [538, 122] on span "Resolución del caso" at bounding box center [536, 122] width 82 height 13
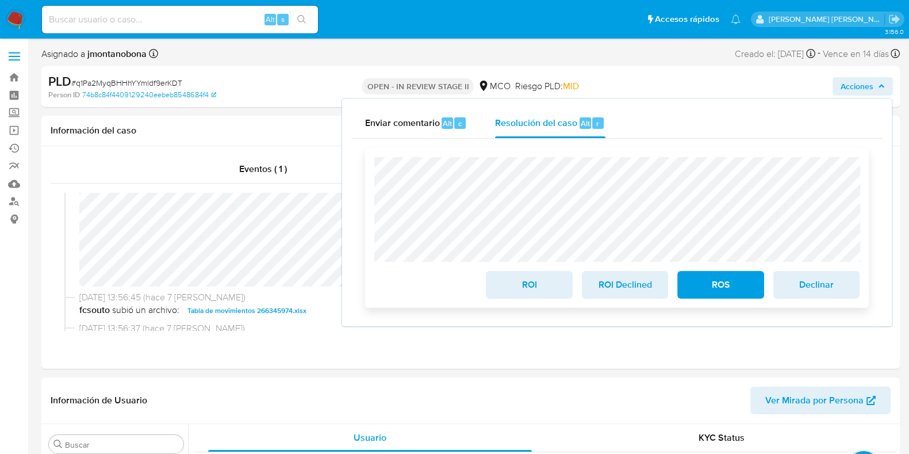
click at [539, 286] on span "ROI" at bounding box center [529, 284] width 56 height 25
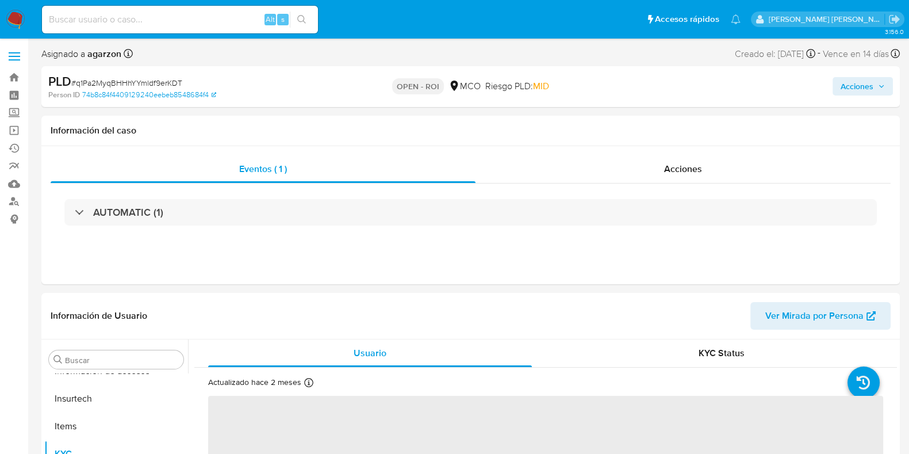
scroll to position [485, 0]
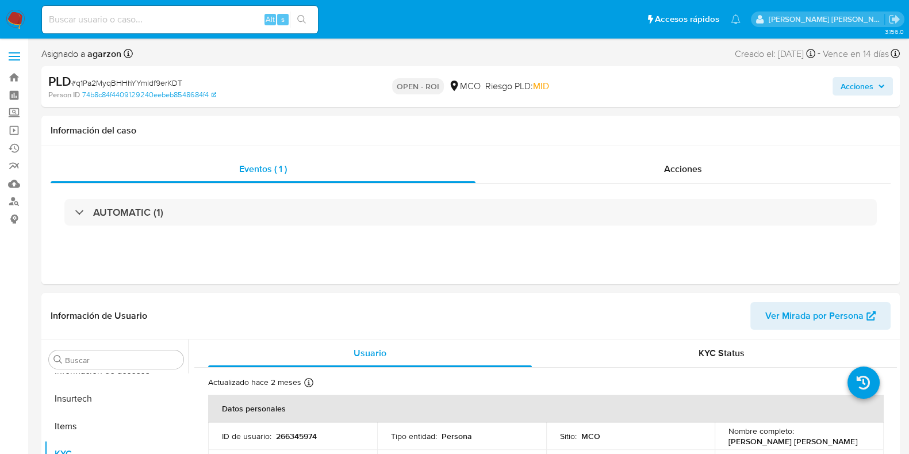
select select "10"
drag, startPoint x: 186, startPoint y: 79, endPoint x: 76, endPoint y: 79, distance: 110.4
click at [76, 79] on div "PLD # q1Pa2MyqBHHhYYmldf9erKDT" at bounding box center [186, 81] width 277 height 17
copy span "q1Pa2MyqBHHhYYmldf9erKDT"
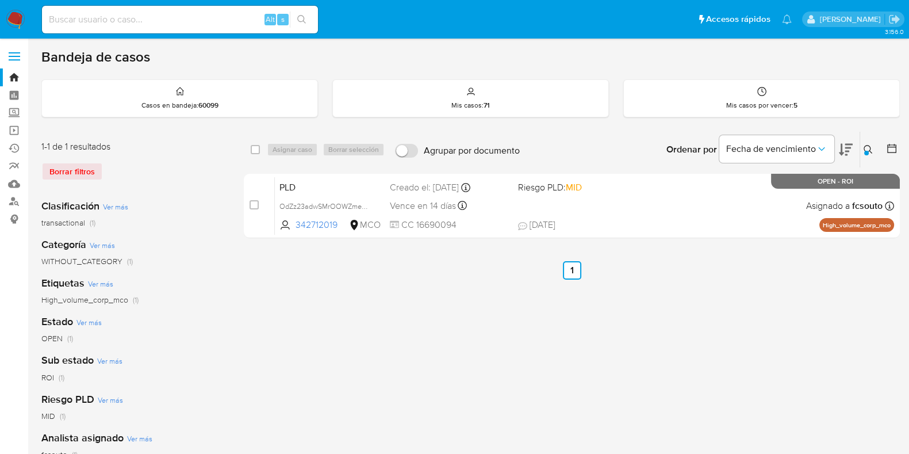
click at [871, 148] on icon at bounding box center [868, 149] width 9 height 9
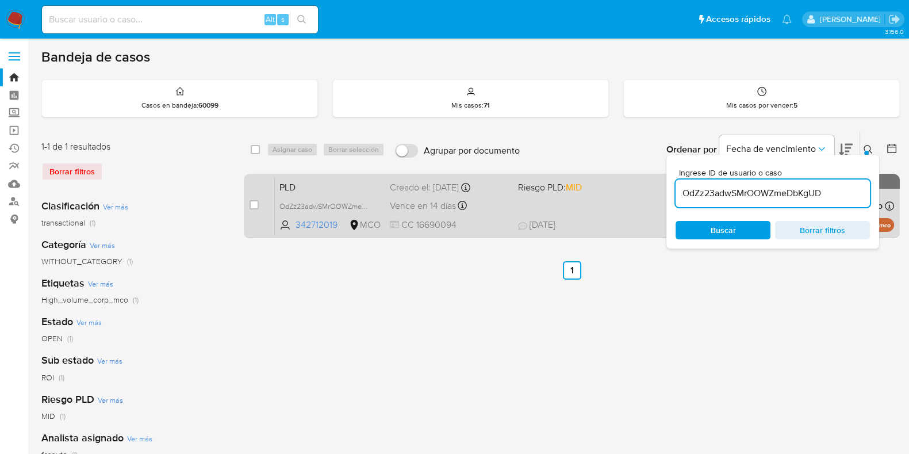
drag, startPoint x: 837, startPoint y: 194, endPoint x: 638, endPoint y: 188, distance: 199.1
click at [663, 188] on div "select-all-cases-checkbox Asignar caso Borrar selección Agrupar por documento O…" at bounding box center [572, 187] width 656 height 112
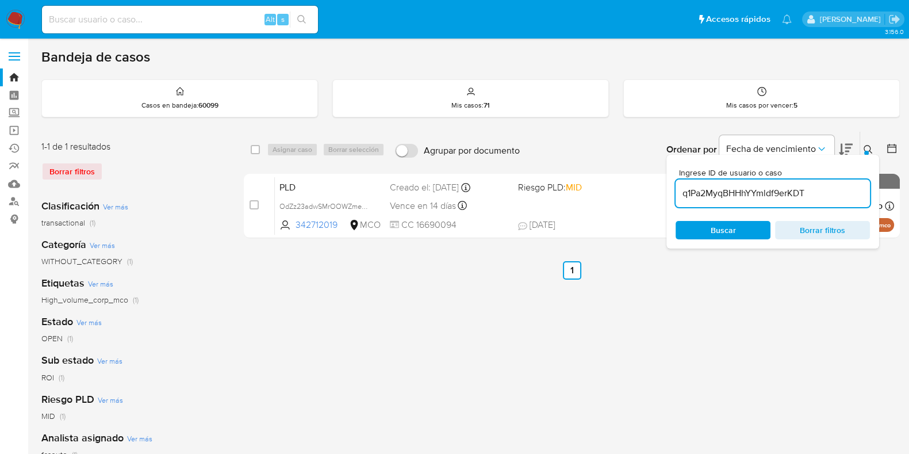
type input "q1Pa2MyqBHHhYYmldf9erKDT"
click at [745, 235] on span "Buscar" at bounding box center [723, 230] width 79 height 16
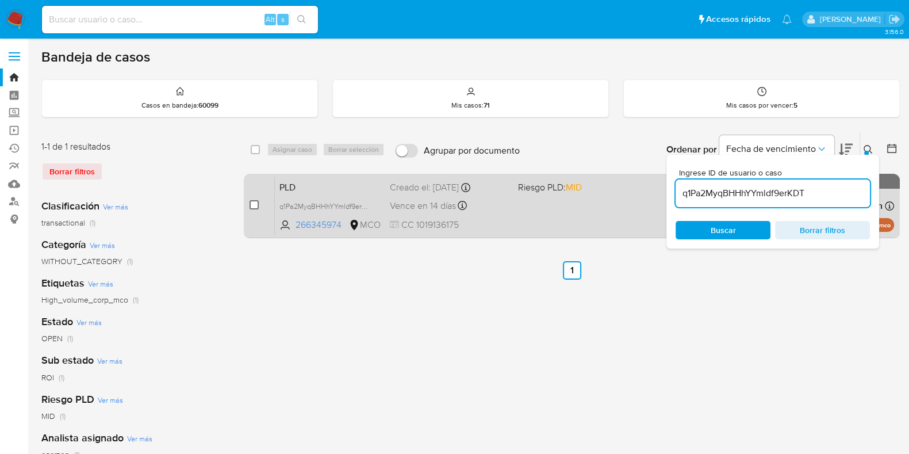
click at [253, 205] on input "checkbox" at bounding box center [254, 204] width 9 height 9
checkbox input "true"
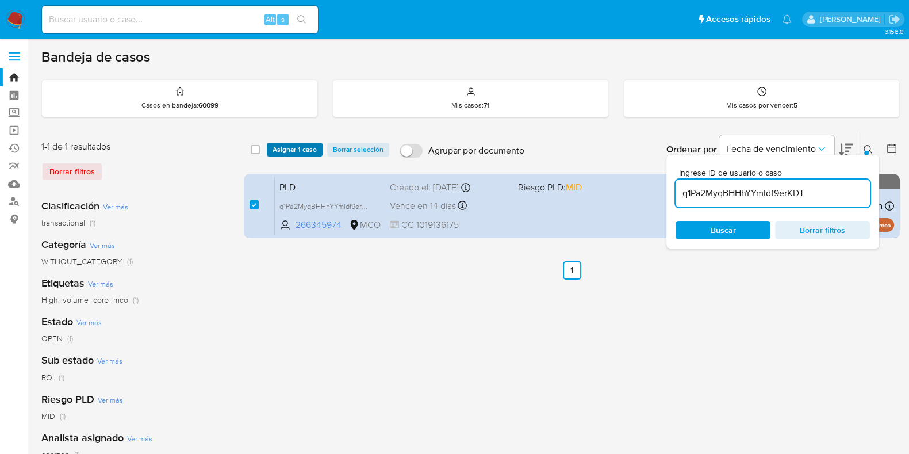
click at [307, 144] on span "Asignar 1 caso" at bounding box center [295, 150] width 44 height 12
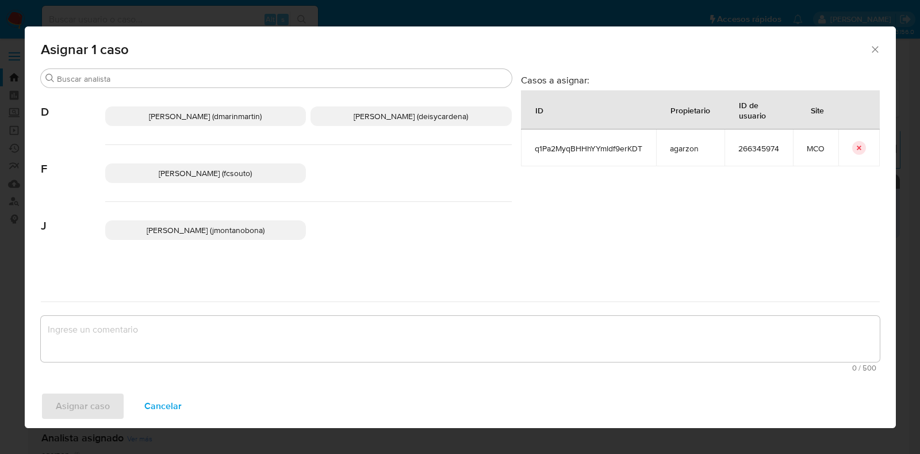
click at [201, 173] on span "Felipe Cayon (fcsouto)" at bounding box center [205, 173] width 93 height 12
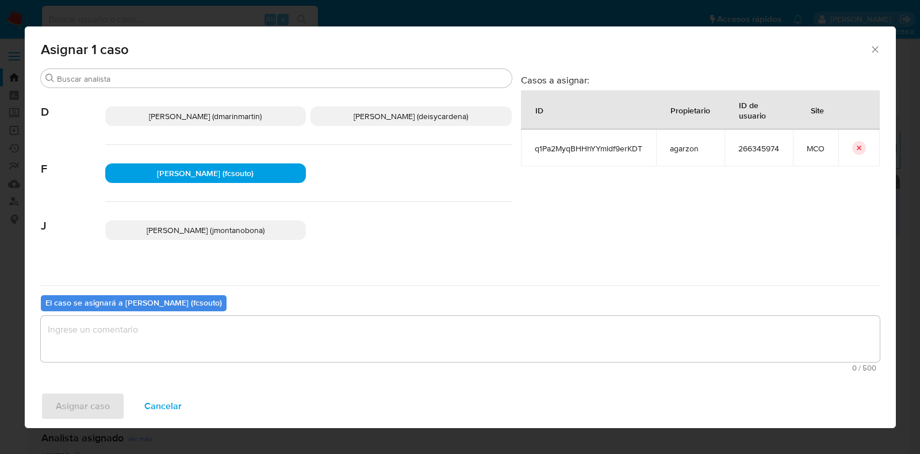
click at [250, 347] on textarea "assign-modal" at bounding box center [460, 339] width 839 height 46
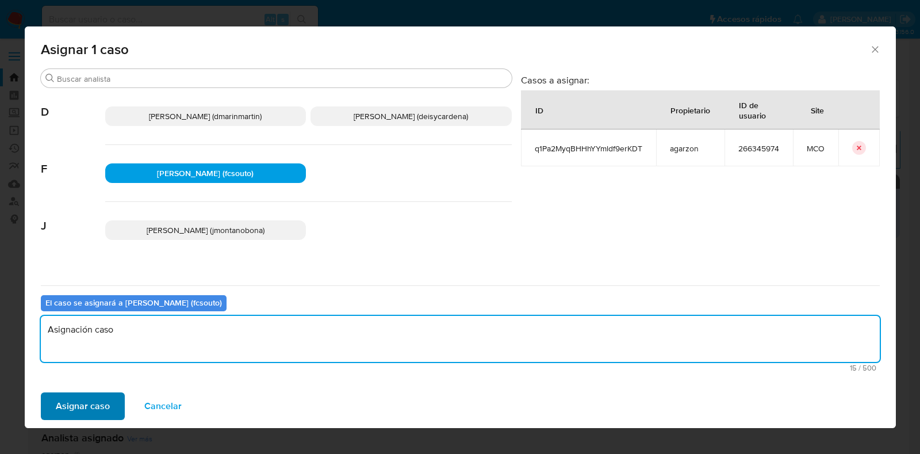
type textarea "Asignación caso"
click at [109, 402] on button "Asignar caso" at bounding box center [83, 406] width 84 height 28
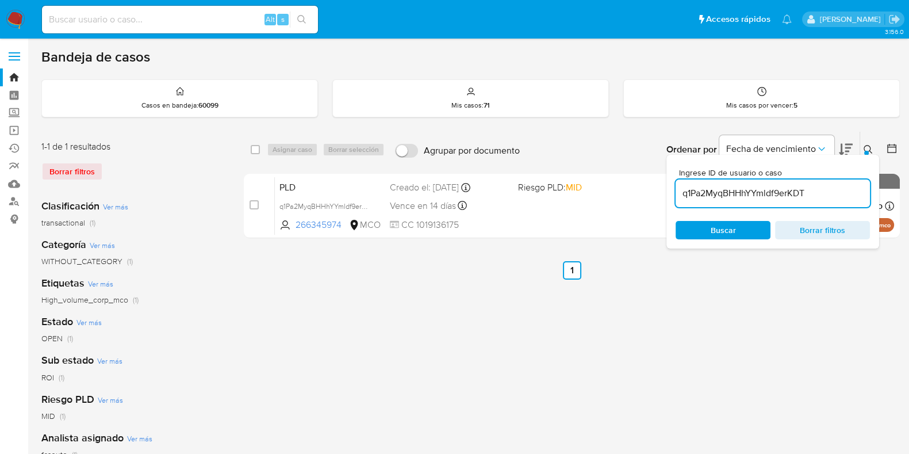
click at [865, 137] on div "Ingrese ID de usuario o caso q1Pa2MyqBHHhYYmldf9erKDT Buscar Borrar filtros" at bounding box center [870, 150] width 20 height 36
click at [866, 143] on button at bounding box center [869, 150] width 19 height 14
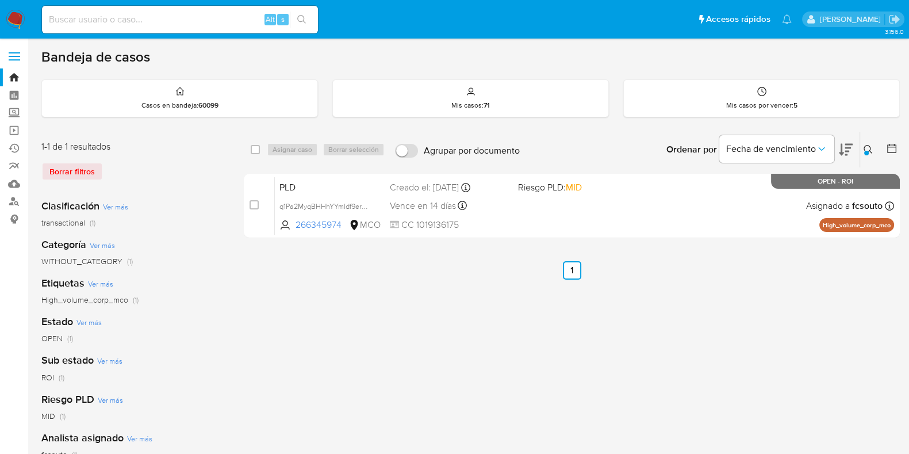
click at [174, 33] on div "Alt s" at bounding box center [180, 19] width 276 height 32
click at [176, 24] on input at bounding box center [180, 19] width 276 height 15
paste input "N07lkB9nUs18oQVrL8TYnKCN"
type input "N07lkB9nUs18oQVrL8TYnKCN"
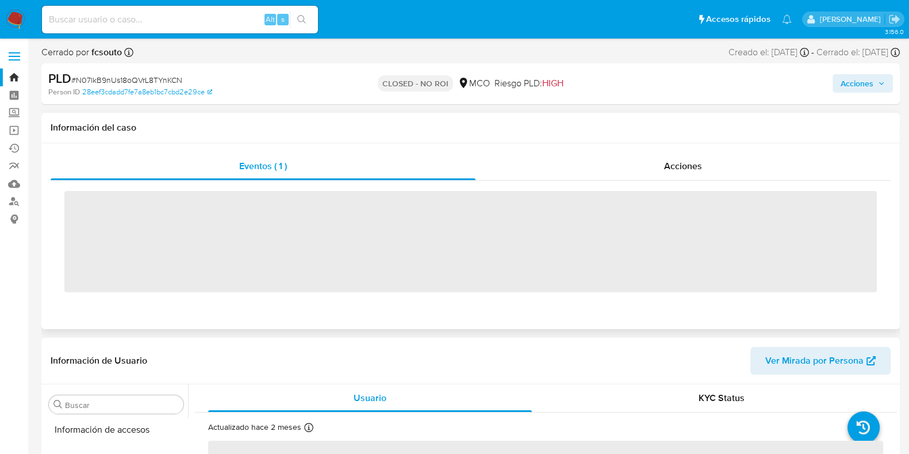
scroll to position [485, 0]
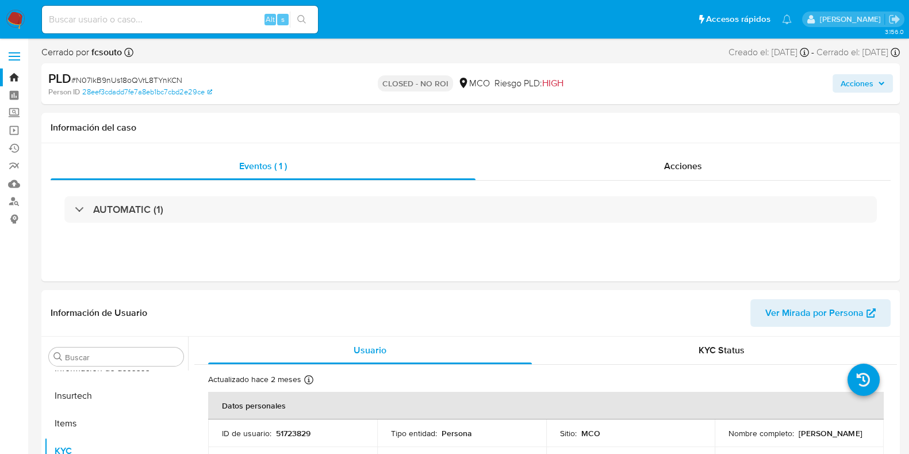
select select "10"
click at [20, 73] on link "Bandeja" at bounding box center [68, 77] width 137 height 18
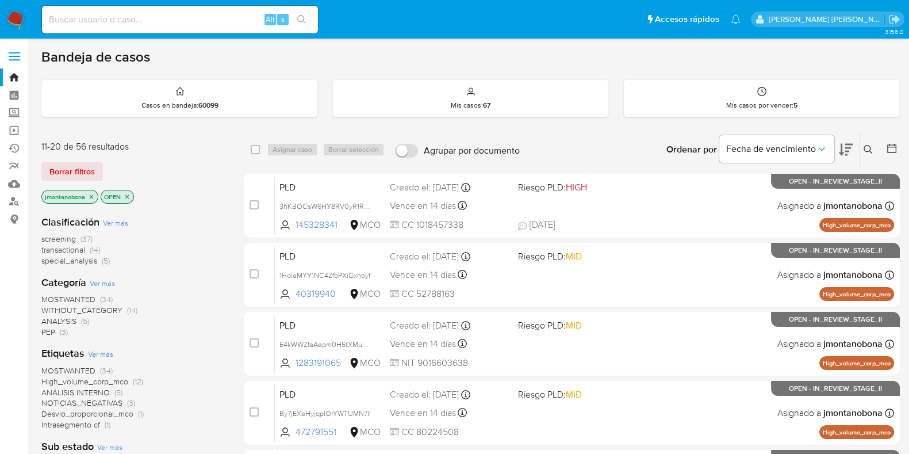
click at [198, 11] on div "Alt s" at bounding box center [180, 20] width 276 height 28
click at [201, 18] on input at bounding box center [180, 19] width 276 height 15
paste input "ZVL82DBG6sJzjDJeb63Fwq5K"
type input "ZVL82DBG6sJzjDJeb63Fwq5K"
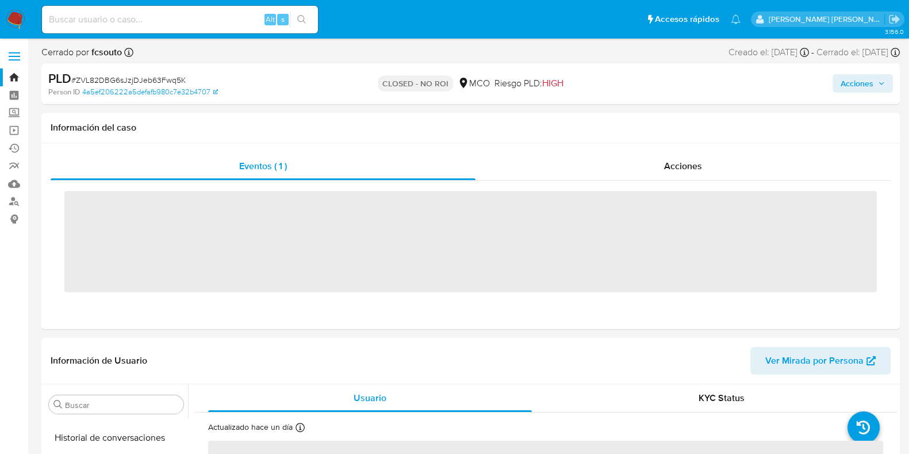
scroll to position [485, 0]
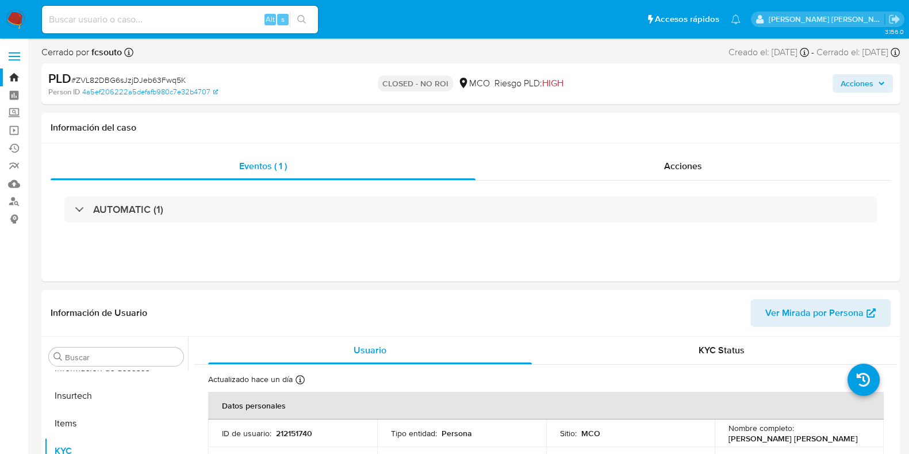
select select "10"
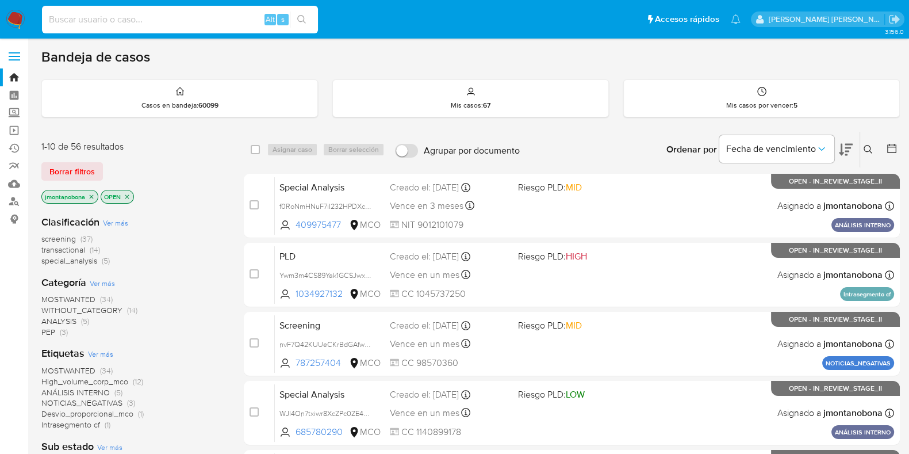
click at [243, 21] on input at bounding box center [180, 19] width 276 height 15
paste input "OdZz23adwSMrOOWZmeDbKgUD"
type input "OdZz23adwSMrOOWZmeDbKgUD"
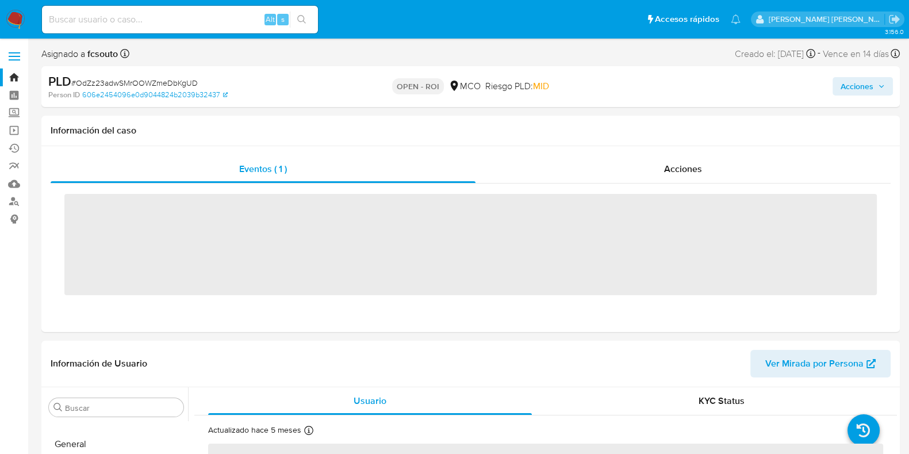
scroll to position [485, 0]
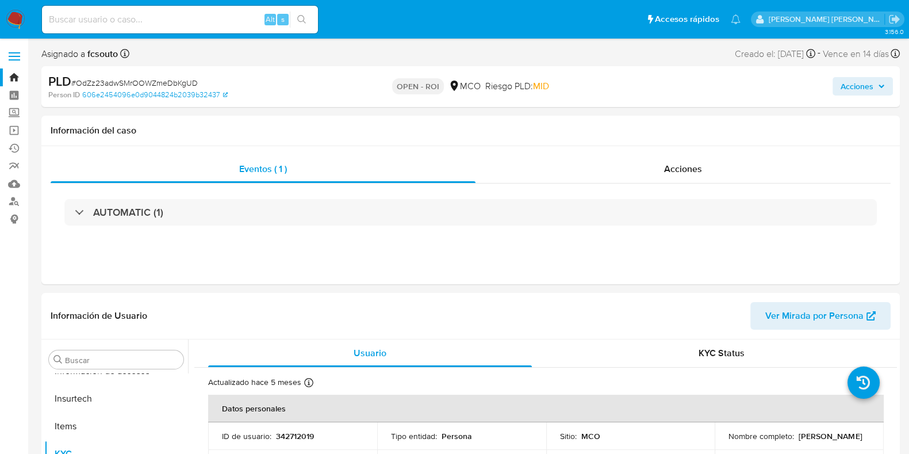
select select "10"
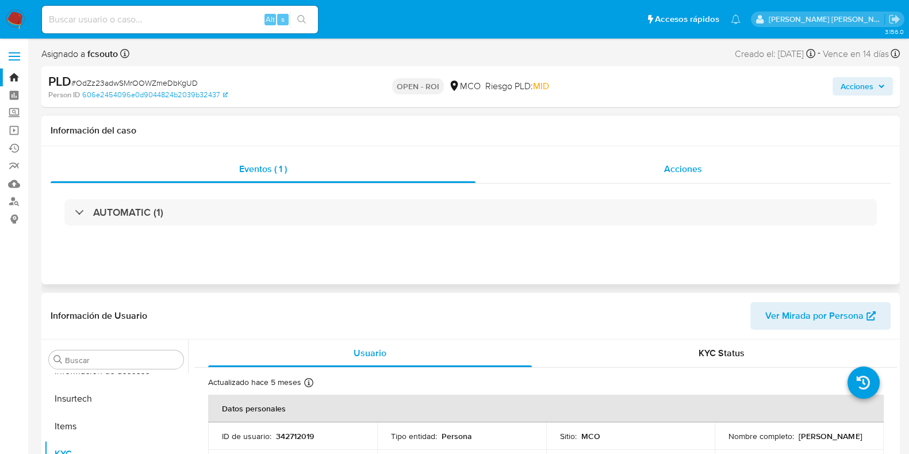
click at [663, 169] on div "Acciones" at bounding box center [683, 169] width 415 height 28
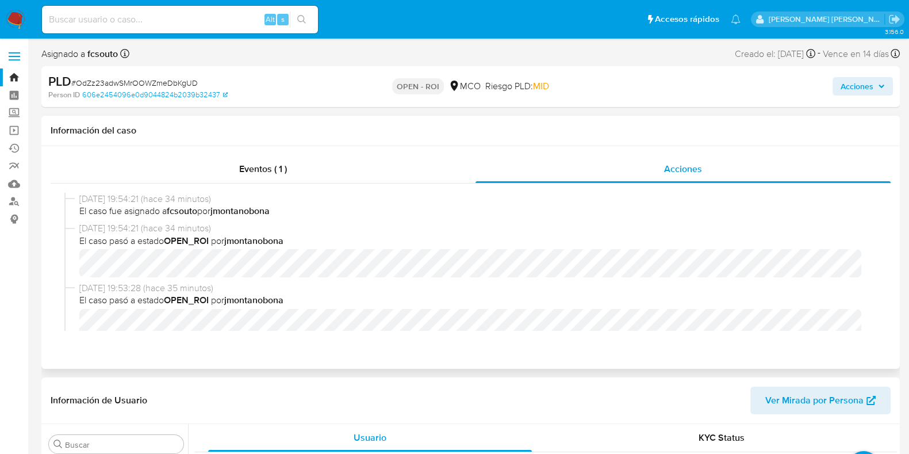
scroll to position [71, 0]
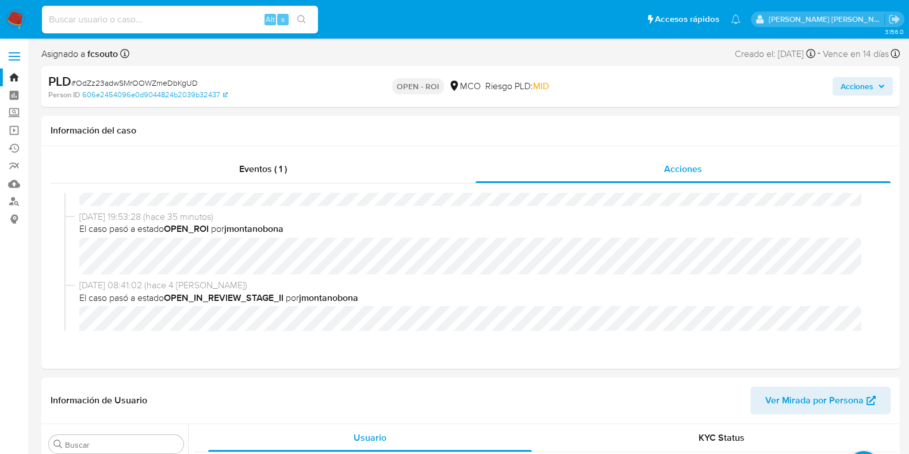
click at [173, 18] on input at bounding box center [180, 19] width 276 height 15
paste input "7pJ45hI7ZPyCP7dSdtt1TyRv"
type input "7pJ45hI7ZPyCP7dSdtt1TyRv"
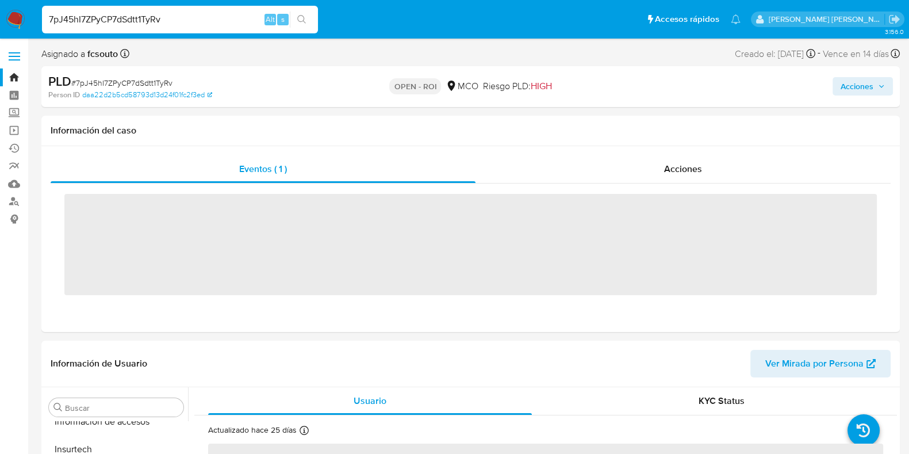
scroll to position [485, 0]
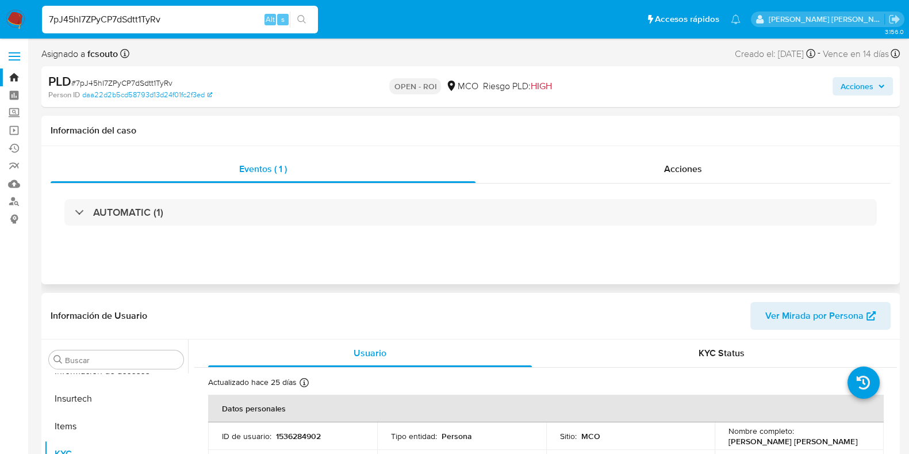
select select "10"
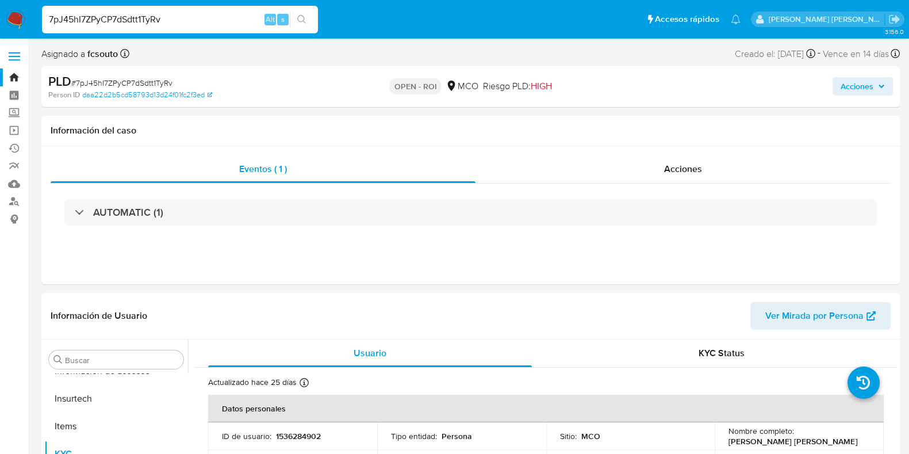
click at [192, 24] on input "7pJ45hI7ZPyCP7dSdtt1TyRv" at bounding box center [180, 19] width 276 height 15
paste input "V8Ubwz5Vhc5cxPRVOebdKAZH"
type input "V8Ubwz5Vhc5cxPRVOebdKAZH"
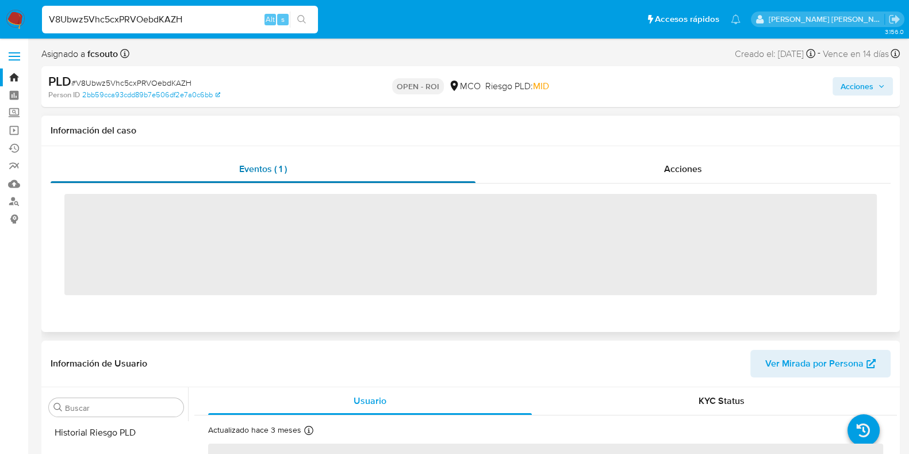
scroll to position [485, 0]
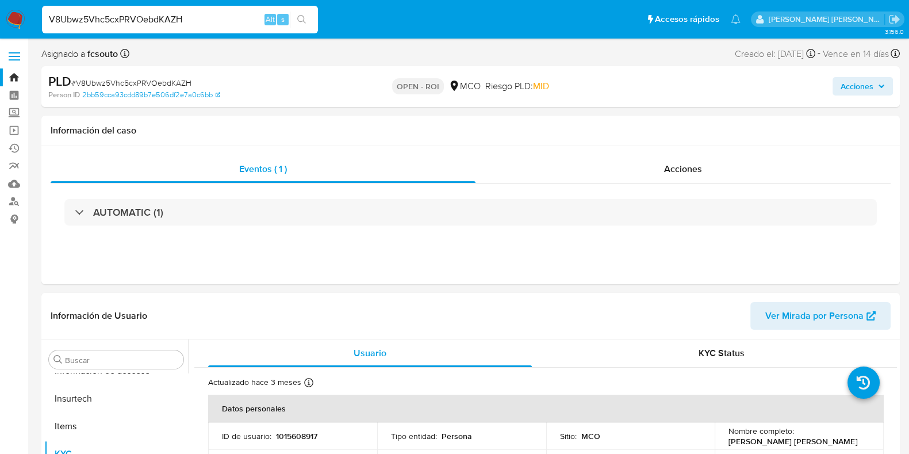
select select "10"
click at [231, 23] on input "V8Ubwz5Vhc5cxPRVOebdKAZH" at bounding box center [180, 19] width 276 height 15
paste input "CZsChKL08jpO3KIVjP4yiDQT"
type input "CZsChKL08jpO3KIVjP4yiDQT"
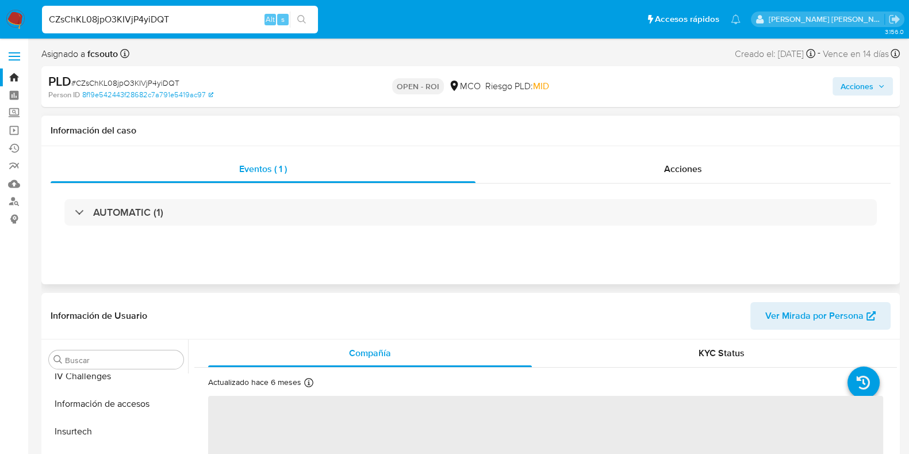
scroll to position [485, 0]
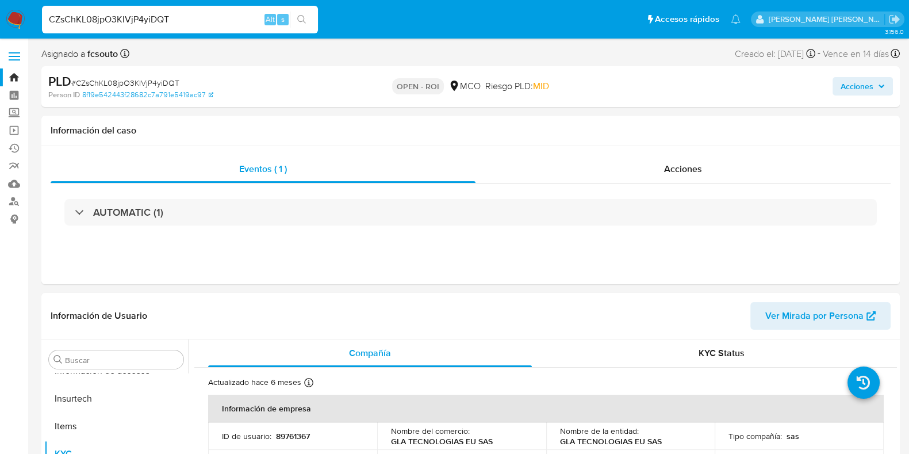
select select "10"
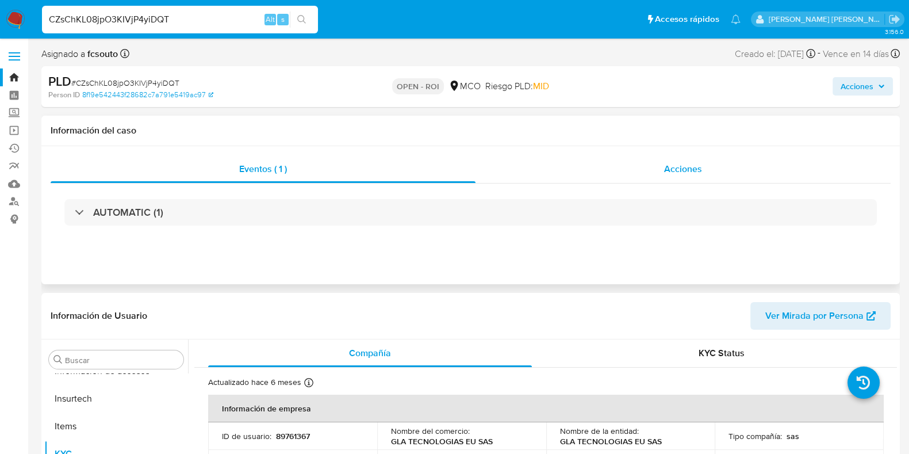
click at [662, 182] on div "Acciones" at bounding box center [683, 169] width 415 height 28
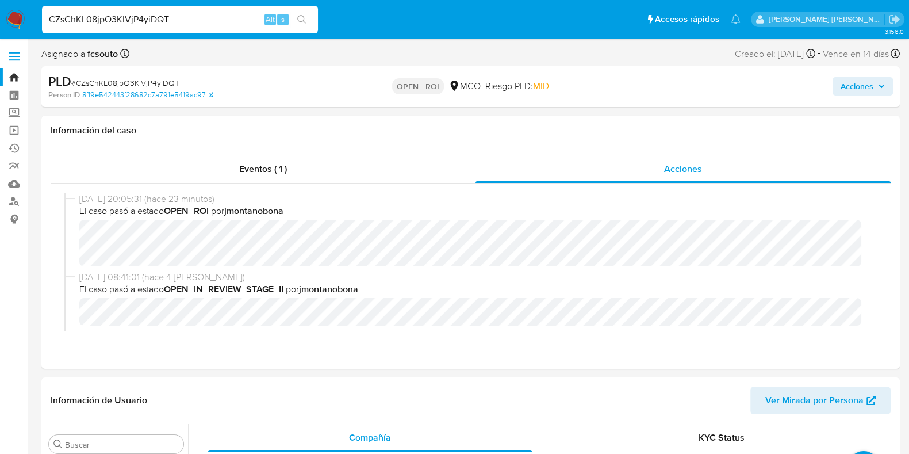
click at [239, 15] on input "CZsChKL08jpO3KIVjP4yiDQT" at bounding box center [180, 19] width 276 height 15
drag, startPoint x: 224, startPoint y: 22, endPoint x: 20, endPoint y: 21, distance: 203.6
click at [20, 21] on nav "Pausado Ver notificaciones CZsChKL08jpO3KIVjP4yiDQT Alt s Accesos rápidos Presi…" at bounding box center [454, 19] width 909 height 39
paste input "wx6Y93S2InKDX0xFITSV7kt7"
type input "wx6Y93S2InKDX0xFITSV7kt7"
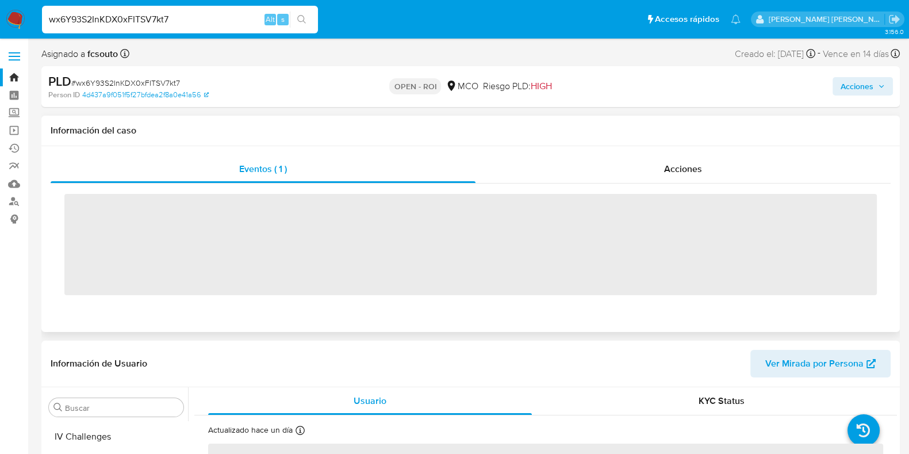
scroll to position [485, 0]
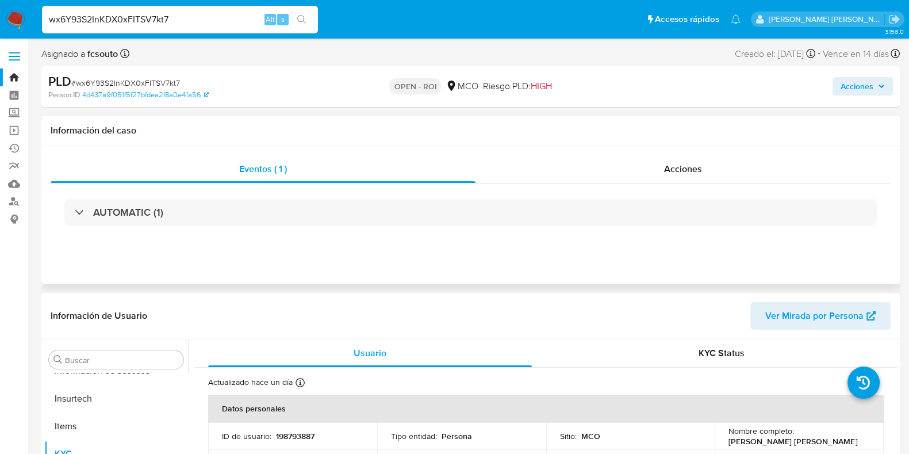
select select "10"
click at [662, 175] on div "Acciones" at bounding box center [683, 169] width 415 height 28
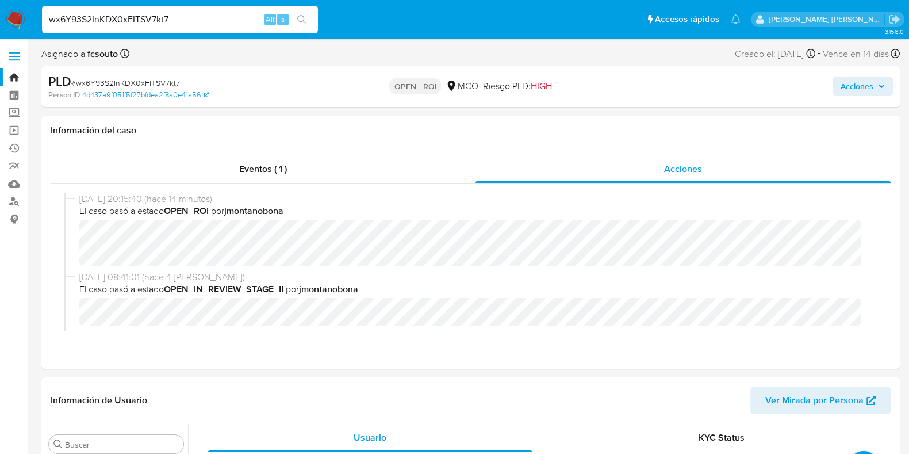
click at [213, 27] on div "wx6Y93S2InKDX0xFITSV7kt7 Alt s" at bounding box center [180, 20] width 276 height 28
click at [212, 26] on input "wx6Y93S2InKDX0xFITSV7kt7" at bounding box center [180, 19] width 276 height 15
paste input "hHTmjYaUiL8Rlyf6lkYnRoP3"
type input "hHTmjYaUiL8Rlyf6lkYnRoP3"
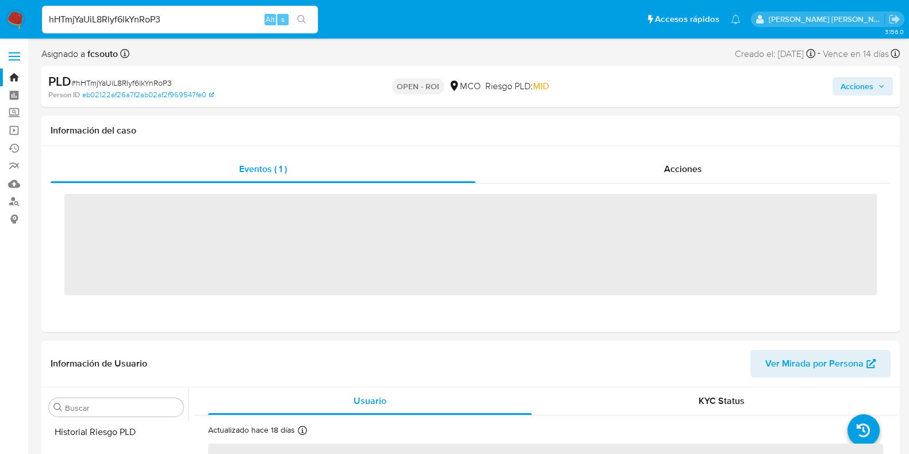
scroll to position [485, 0]
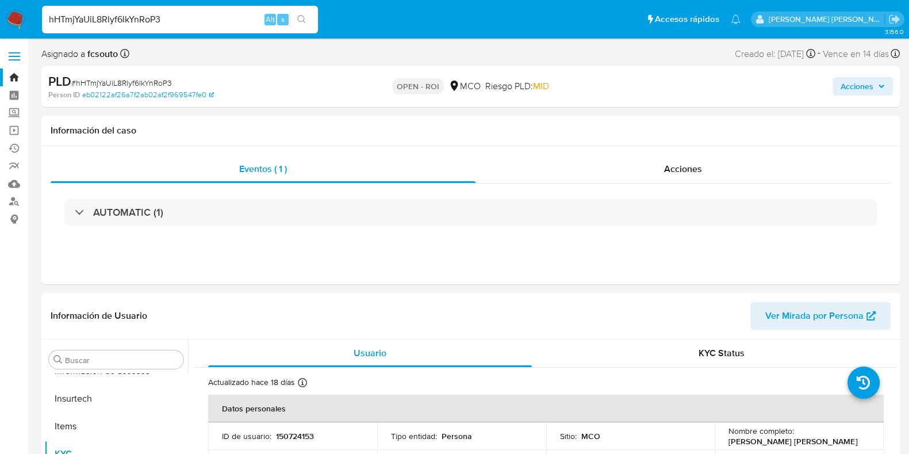
select select "10"
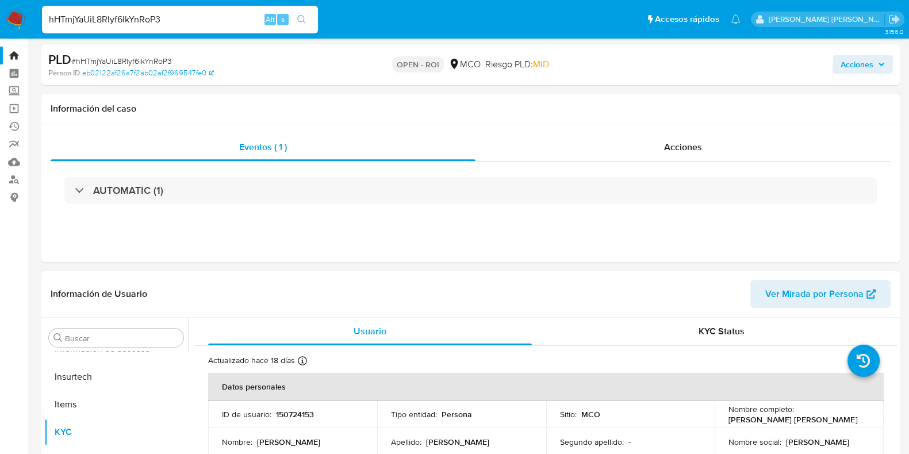
scroll to position [0, 0]
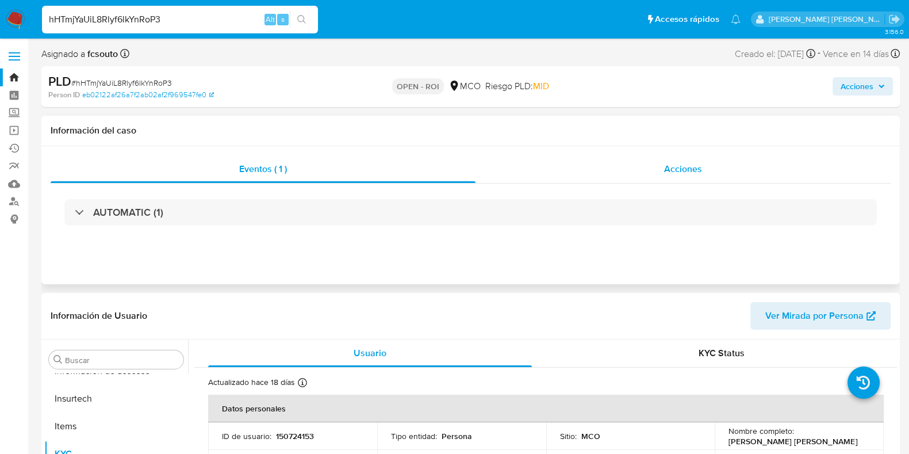
click at [699, 173] on span "Acciones" at bounding box center [683, 168] width 38 height 13
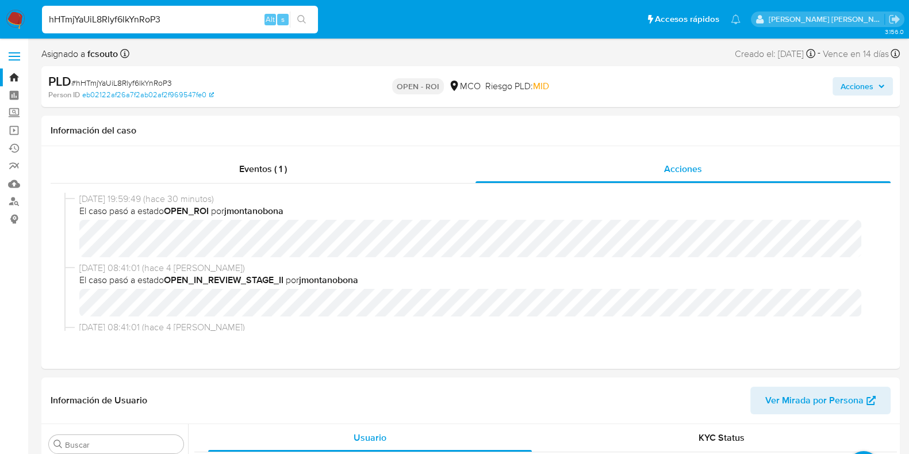
click at [212, 19] on input "hHTmjYaUiL8Rlyf6lkYnRoP3" at bounding box center [180, 19] width 276 height 15
paste input "q1Pa2MyqBHHhYYmldf9erKDT"
type input "q1Pa2MyqBHHhYYmldf9erKDT"
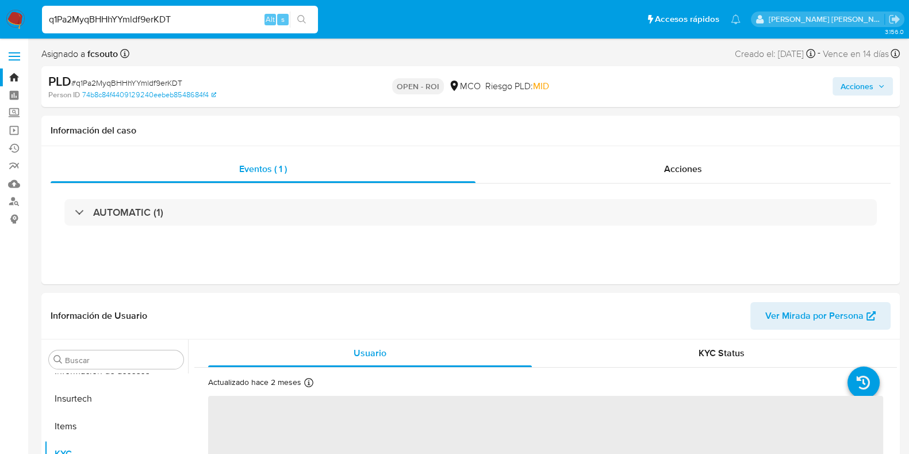
scroll to position [485, 0]
click at [639, 170] on div "Acciones" at bounding box center [683, 169] width 415 height 28
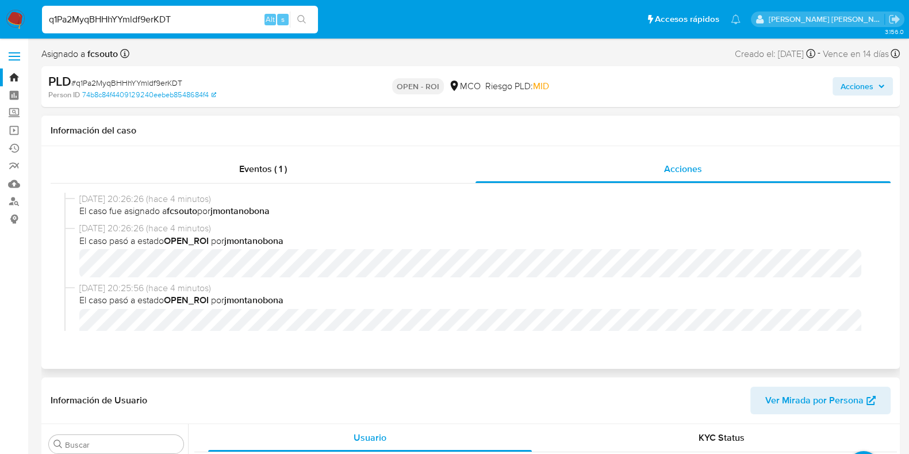
select select "10"
click at [186, 23] on input "q1Pa2MyqBHHhYYmldf9erKDT" at bounding box center [180, 19] width 276 height 15
paste input "N07lkB9nUs18oQVrL8TYnKCN"
type input "N07lkB9nUs18oQVrL8TYnKCN"
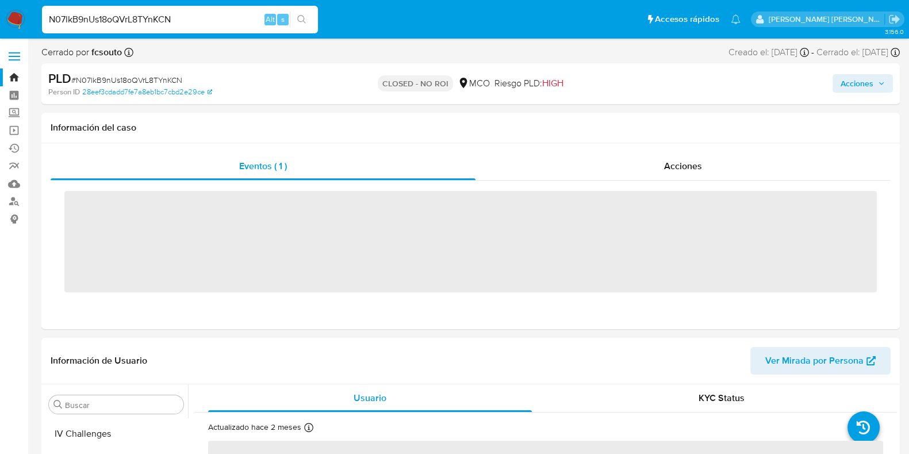
scroll to position [485, 0]
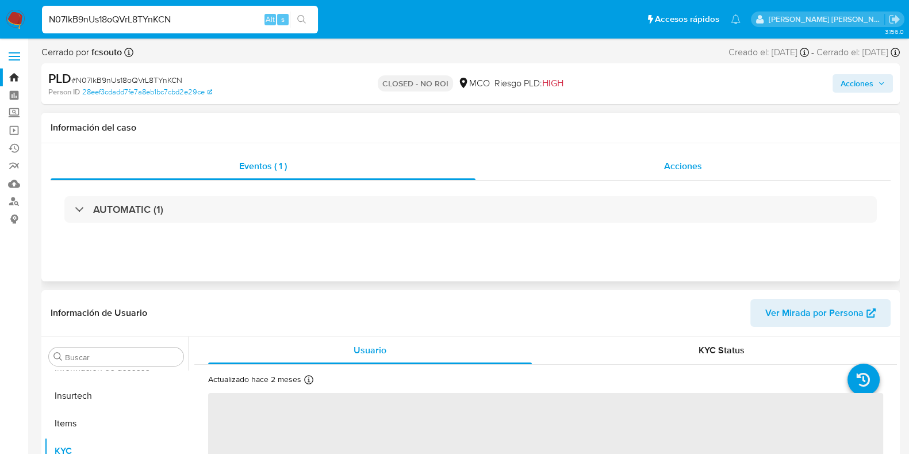
click at [633, 158] on div "Acciones" at bounding box center [683, 166] width 415 height 28
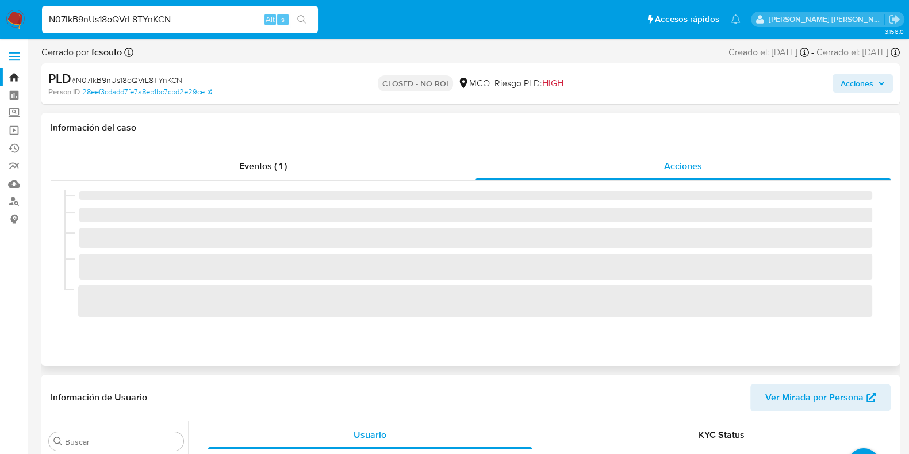
select select "10"
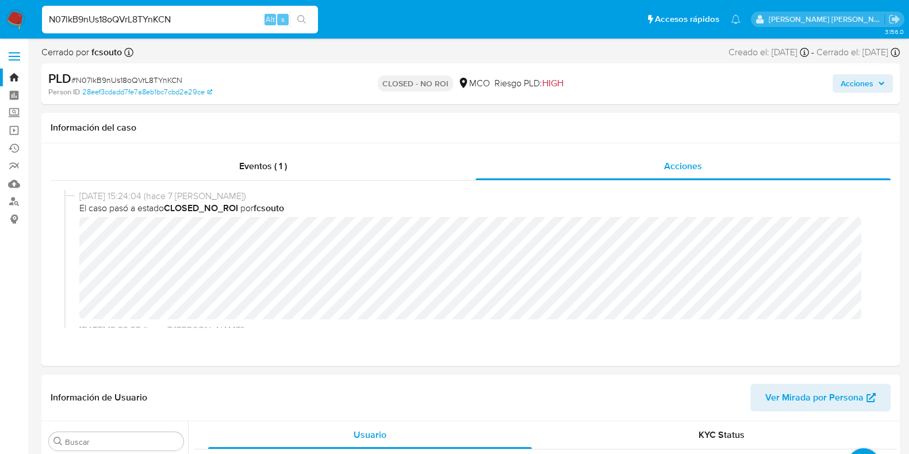
click at [239, 19] on input "N07lkB9nUs18oQVrL8TYnKCN" at bounding box center [180, 19] width 276 height 15
click at [239, 18] on input "N07lkB9nUs18oQVrL8TYnKCN" at bounding box center [180, 19] width 276 height 15
paste input "ZVL82DBG6sJzjDJeb63Fwq5K"
type input "ZVL82DBG6sJzjDJeb63Fwq5K"
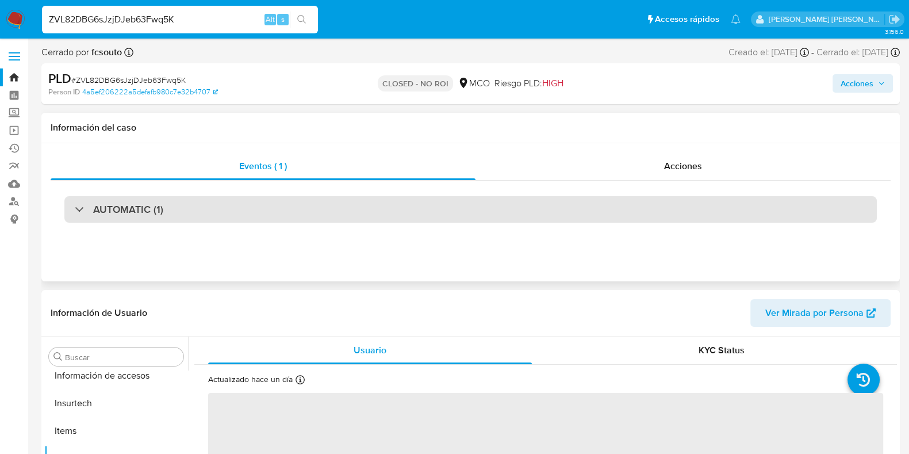
scroll to position [485, 0]
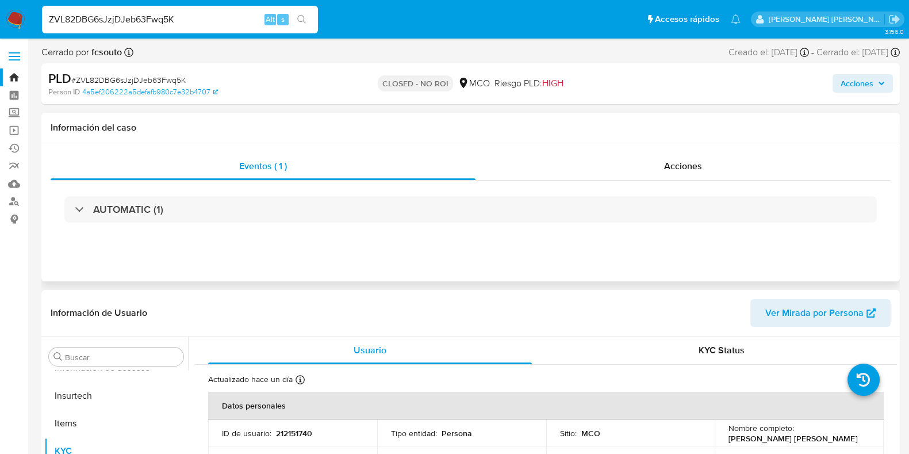
select select "10"
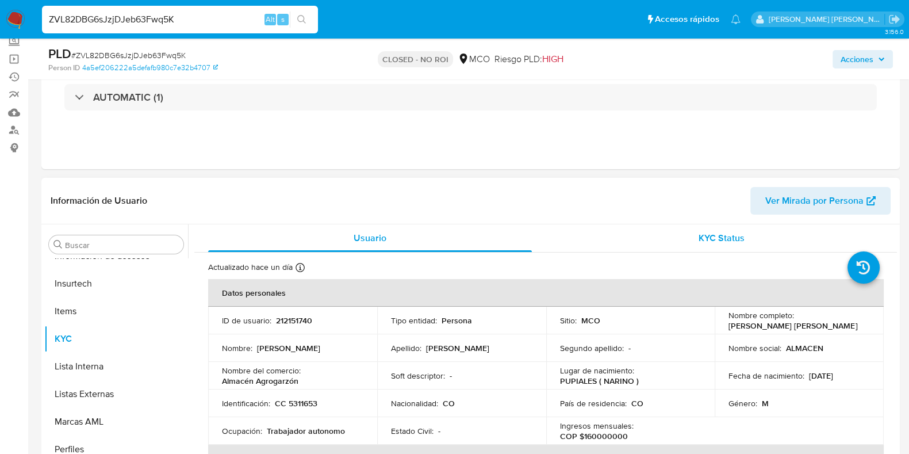
scroll to position [0, 0]
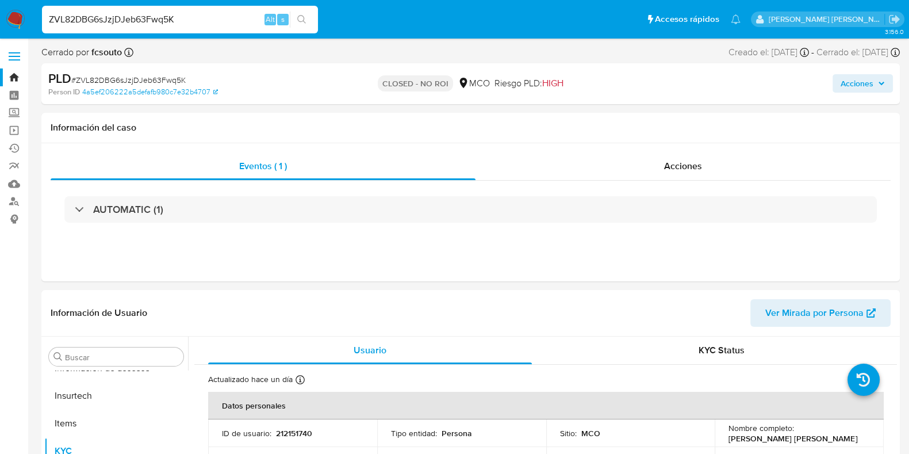
click at [205, 21] on input "ZVL82DBG6sJzjDJeb63Fwq5K" at bounding box center [180, 19] width 276 height 15
paste input "RRyDxot4Wn2t5O8oGcTSSOUW"
type input "RRyDxot4Wn2t5O8oGcTSSOUW"
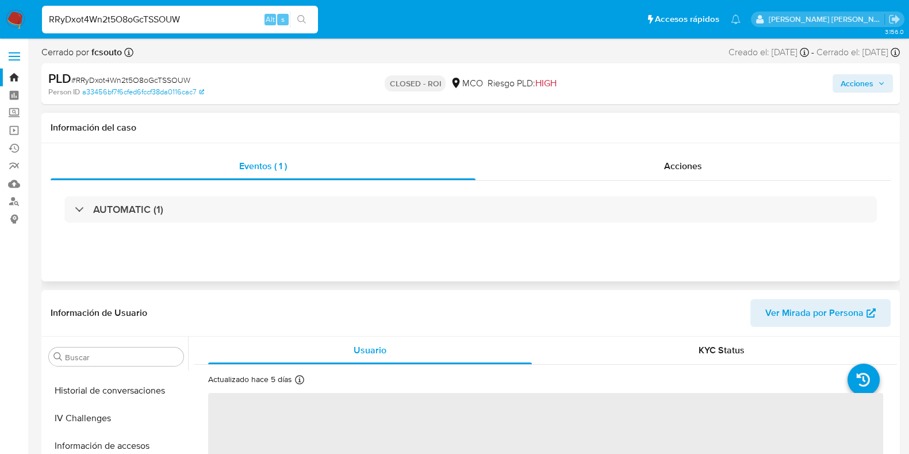
scroll to position [485, 0]
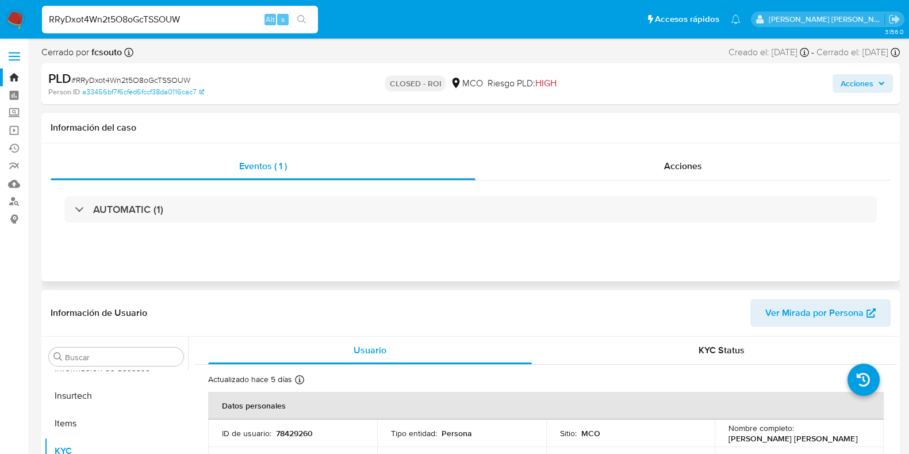
select select "10"
click at [204, 19] on input "RRyDxot4Wn2t5O8oGcTSSOUW" at bounding box center [180, 19] width 276 height 15
paste input "iO3MG9NRvvMiDSdA6OPppEP3"
type input "iO3MG9NRvvMiDSdA6OPppEP3"
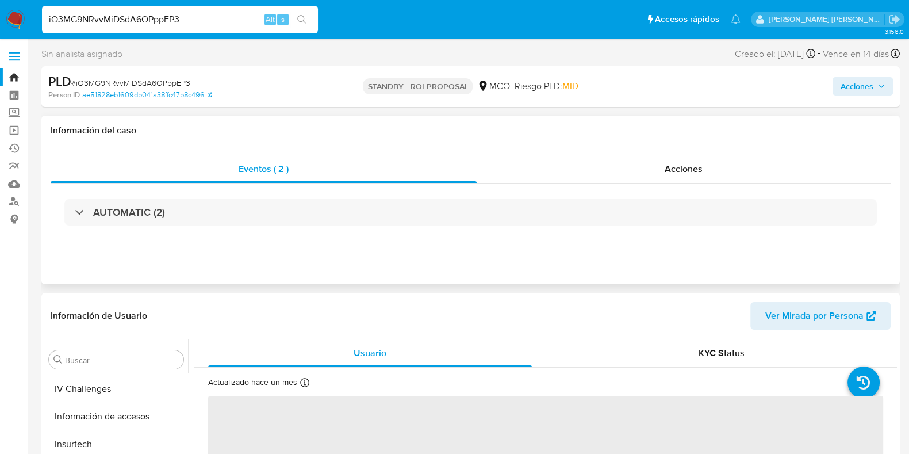
scroll to position [485, 0]
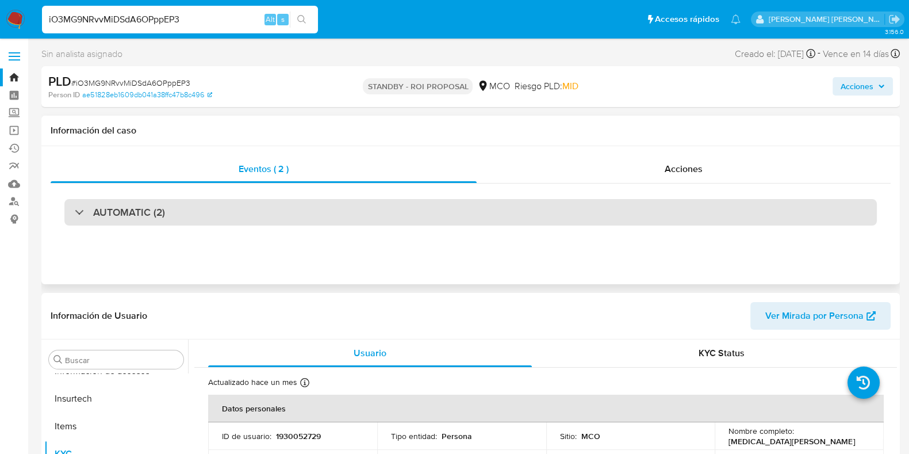
select select "10"
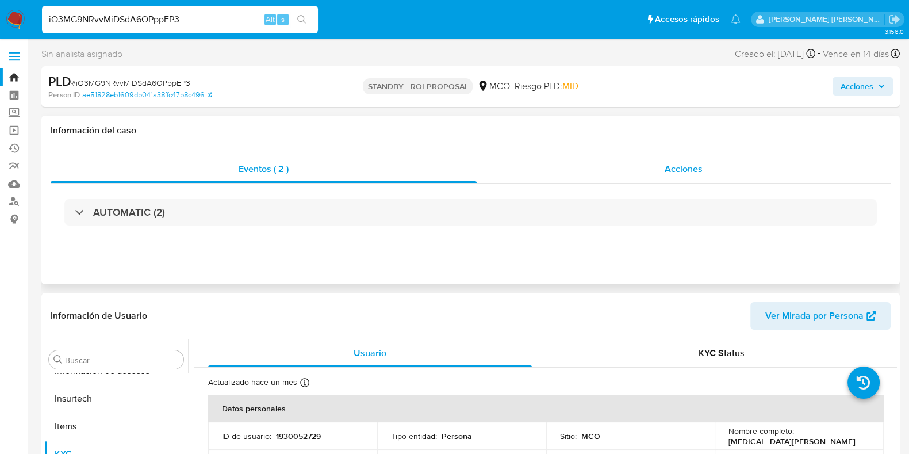
click at [653, 168] on div "Acciones" at bounding box center [684, 169] width 414 height 28
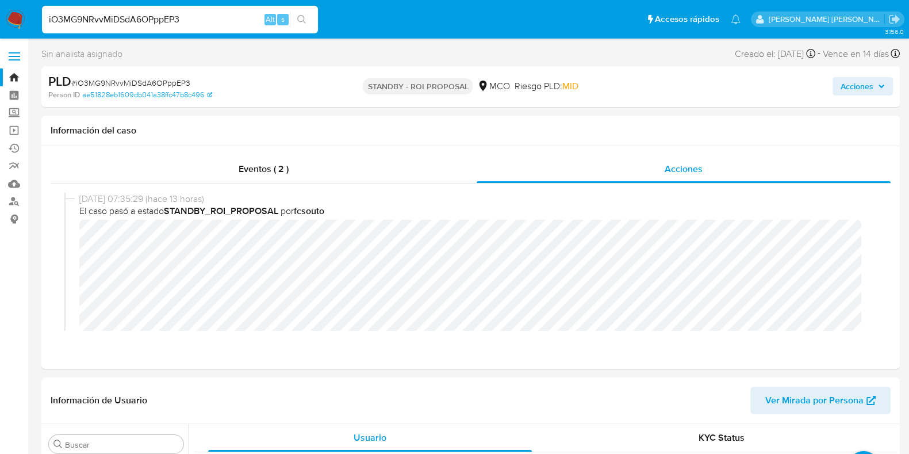
click at [207, 11] on div "iO3MG9NRvvMiDSdA6OPppEP3 Alt s" at bounding box center [180, 20] width 276 height 28
click at [223, 21] on input "iO3MG9NRvvMiDSdA6OPppEP3" at bounding box center [180, 19] width 276 height 15
drag, startPoint x: 225, startPoint y: 21, endPoint x: 0, endPoint y: 21, distance: 224.9
click at [0, 21] on nav "Pausado Ver notificaciones iO3MG9NRvvMiDSdA6OPppEP3 Alt s Accesos rápidos Presi…" at bounding box center [454, 19] width 909 height 39
paste input "f0RoNmHNuF7iI232HPDXc7wM"
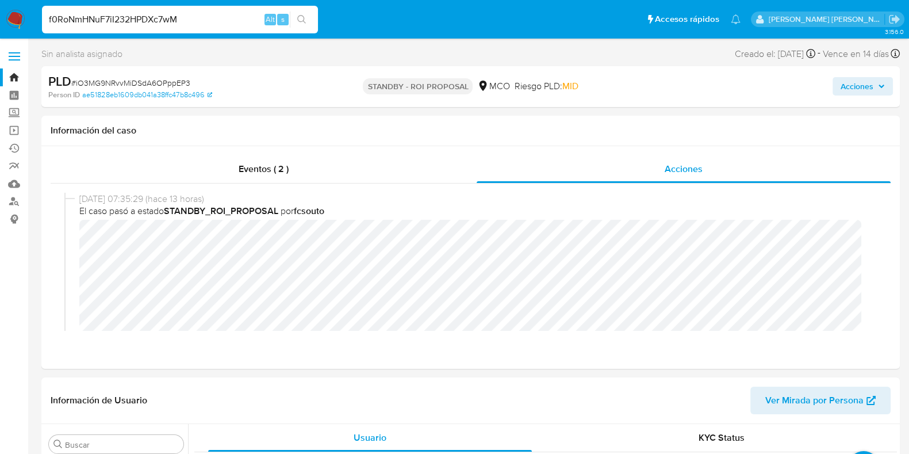
type input "f0RoNmHNuF7iI232HPDXc7wM"
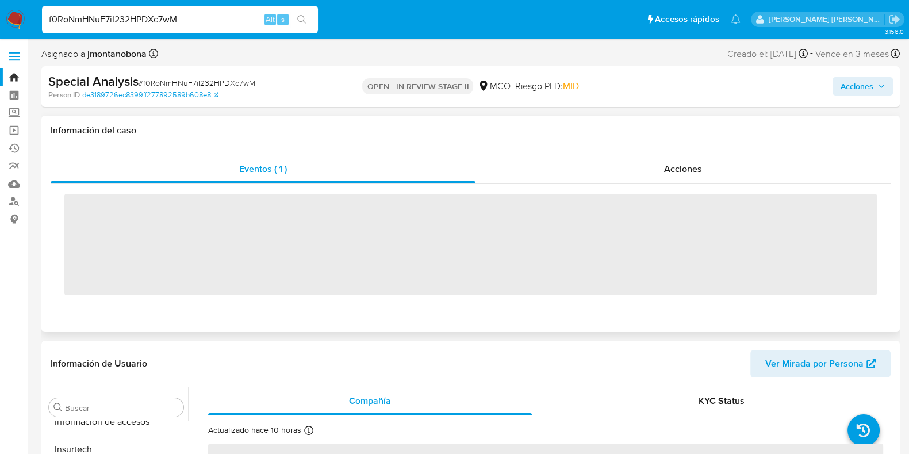
scroll to position [485, 0]
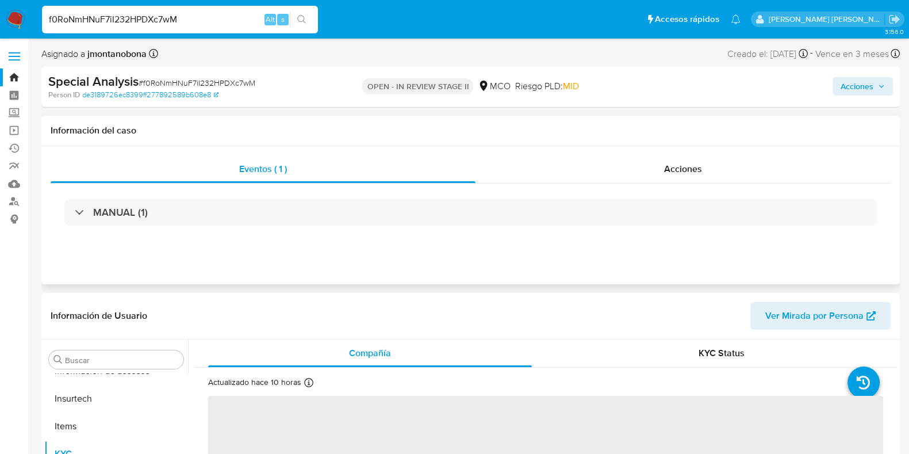
select select "10"
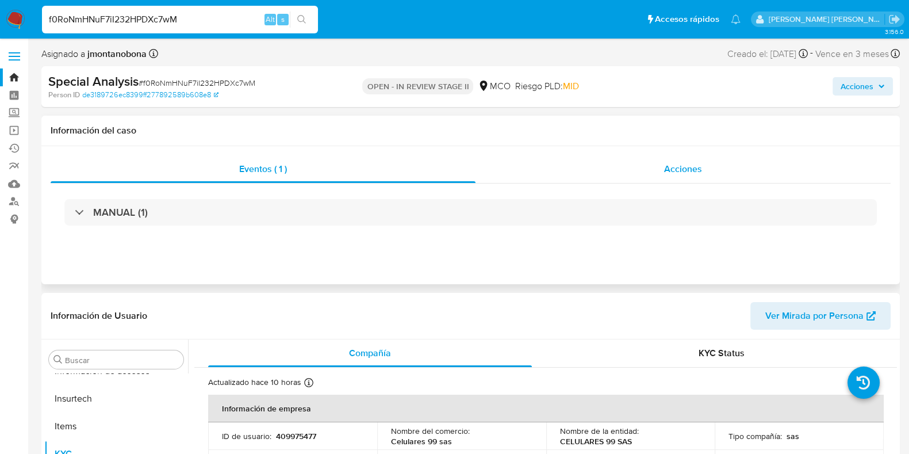
click at [685, 167] on span "Acciones" at bounding box center [683, 168] width 38 height 13
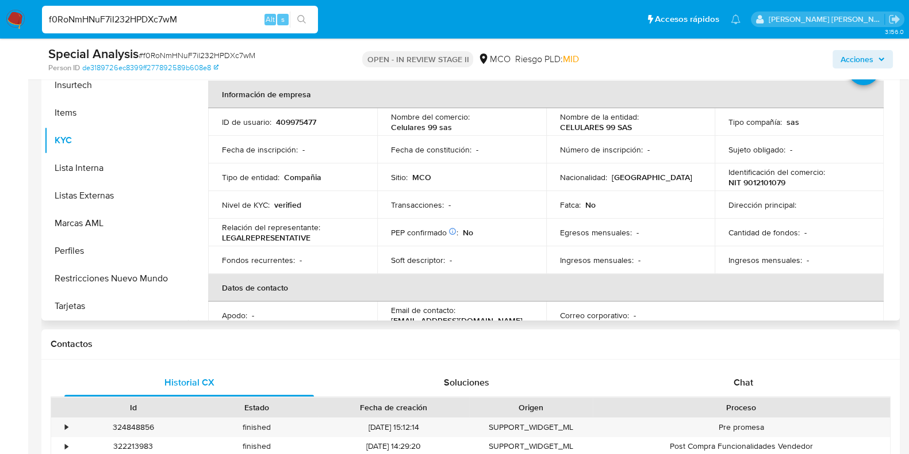
scroll to position [335, 0]
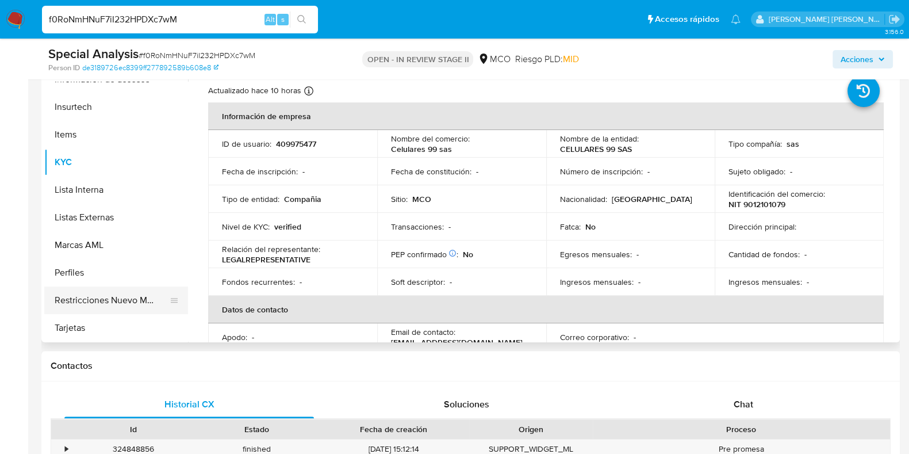
click at [101, 293] on button "Restricciones Nuevo Mundo" at bounding box center [111, 300] width 135 height 28
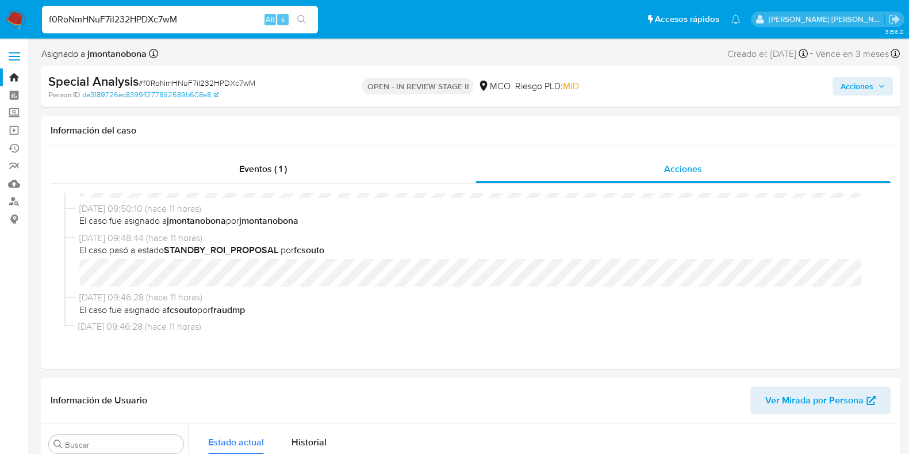
scroll to position [57, 0]
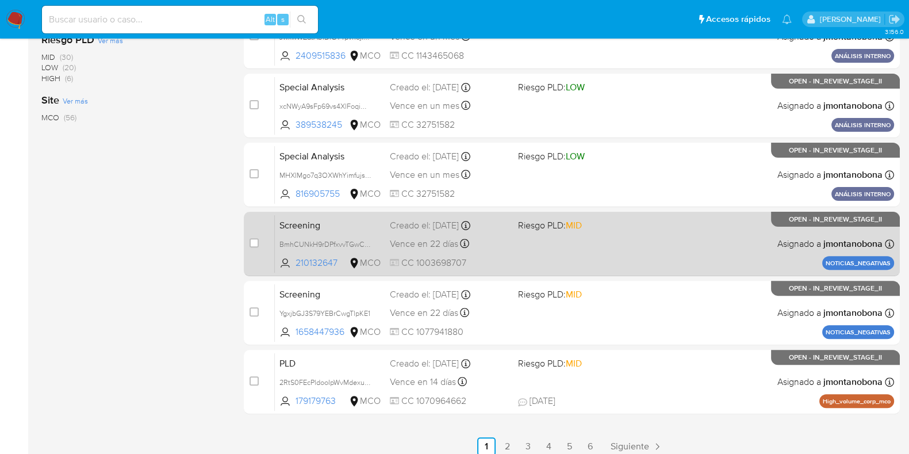
scroll to position [453, 0]
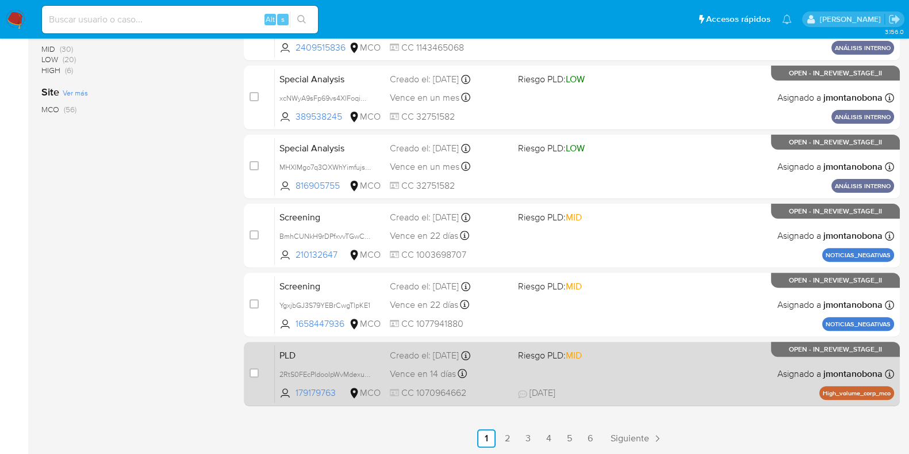
click at [322, 355] on span "PLD" at bounding box center [330, 354] width 101 height 15
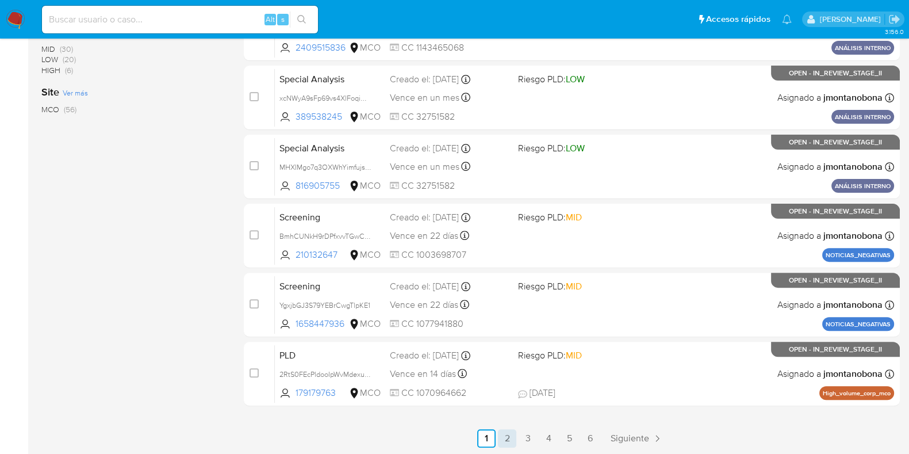
click at [510, 441] on link "2" at bounding box center [507, 438] width 18 height 18
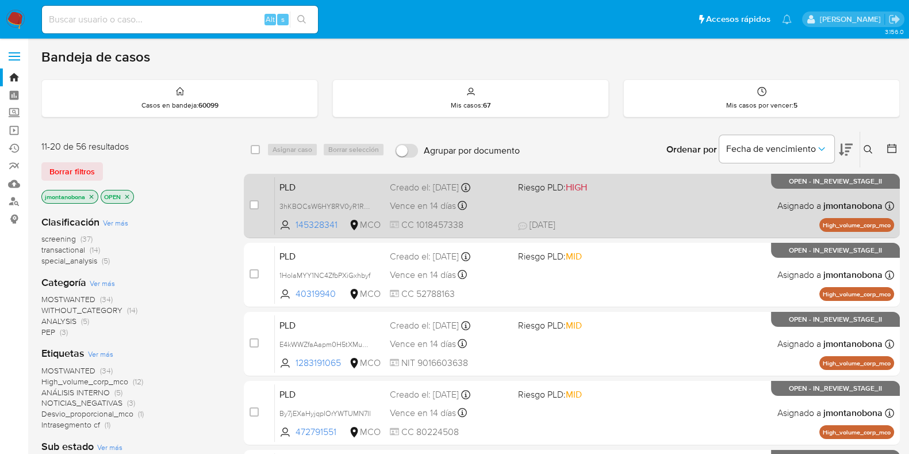
click at [343, 188] on span "PLD" at bounding box center [330, 186] width 101 height 15
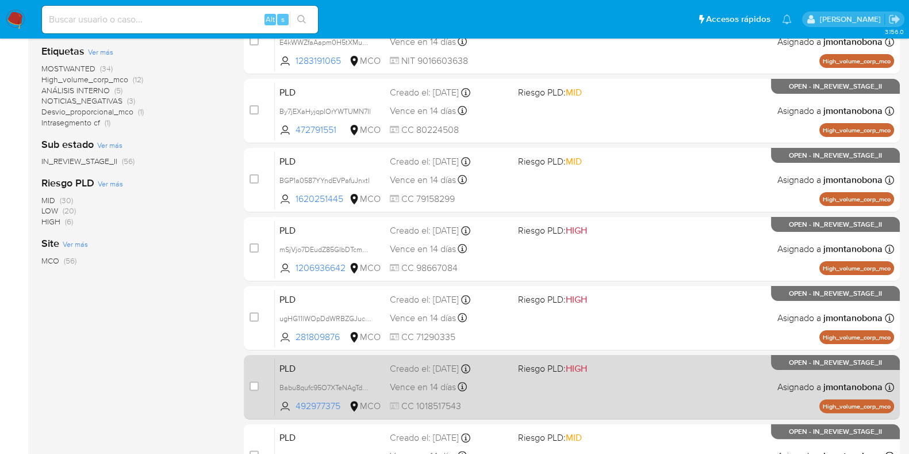
scroll to position [453, 0]
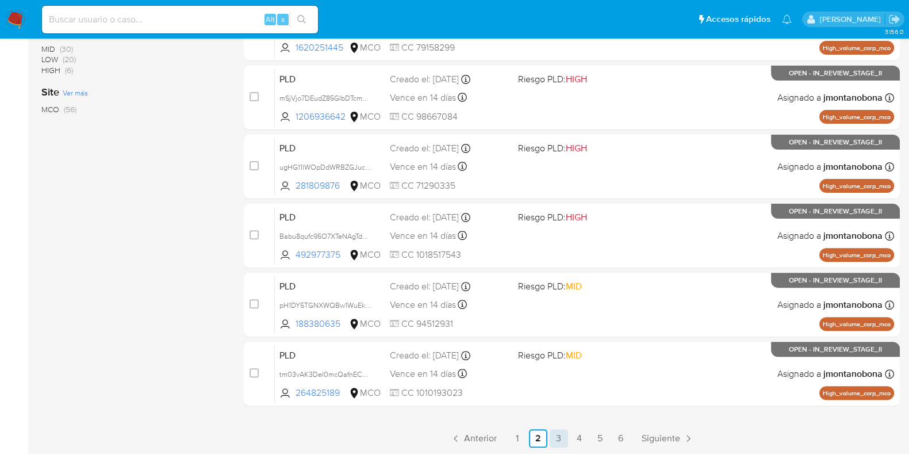
click at [561, 437] on link "3" at bounding box center [559, 438] width 18 height 18
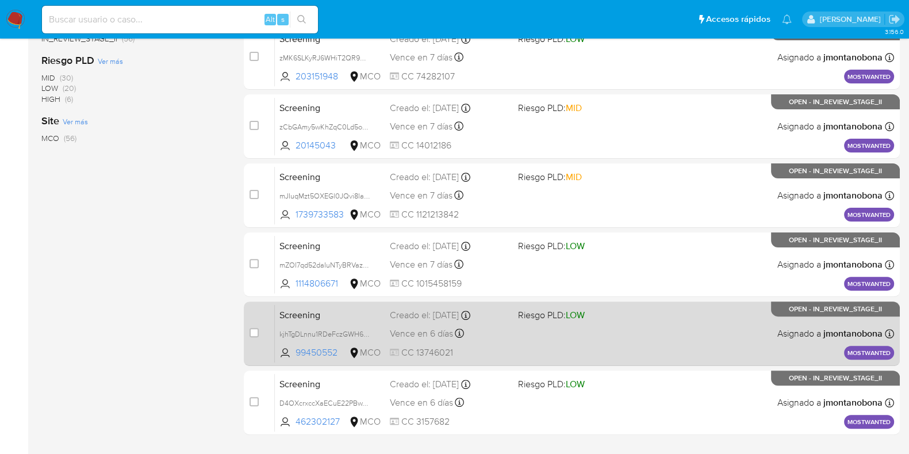
scroll to position [453, 0]
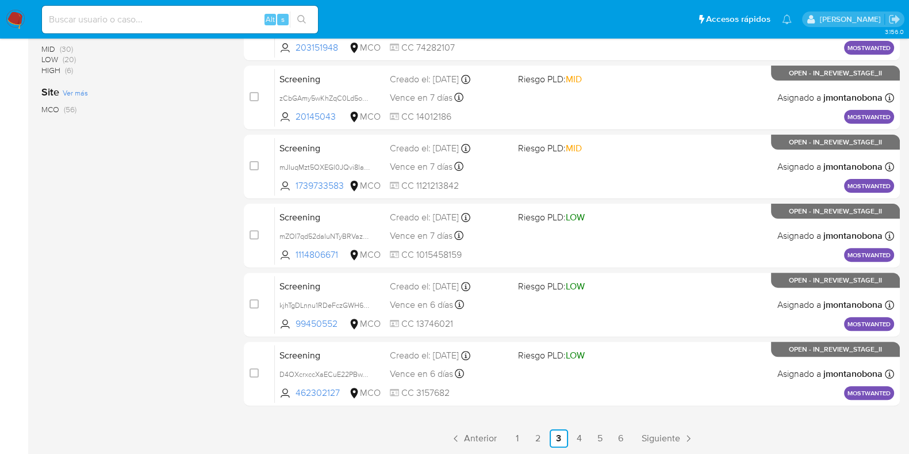
click at [538, 440] on link "2" at bounding box center [538, 438] width 18 height 18
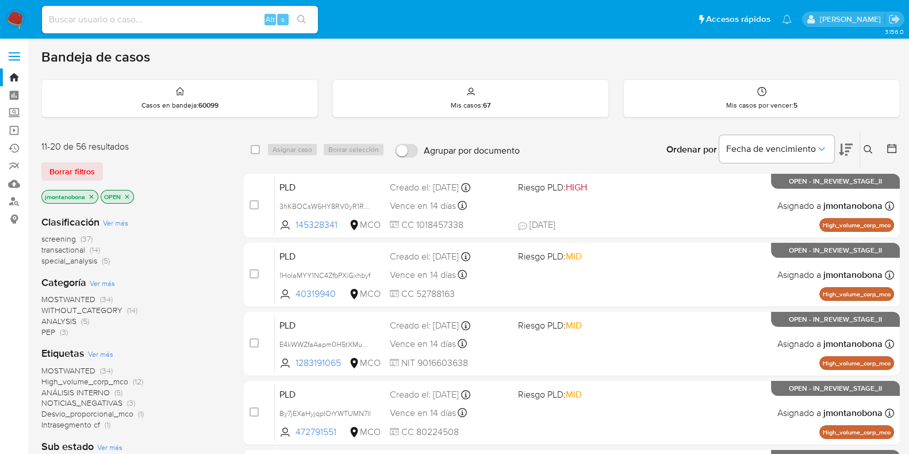
click at [116, 221] on span "Ver más" at bounding box center [115, 222] width 25 height 10
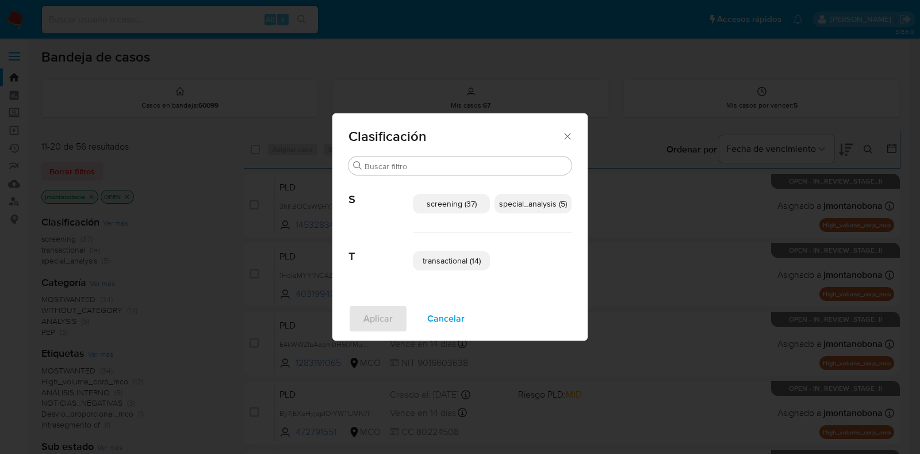
click at [473, 259] on span "transactional (14)" at bounding box center [452, 261] width 58 height 12
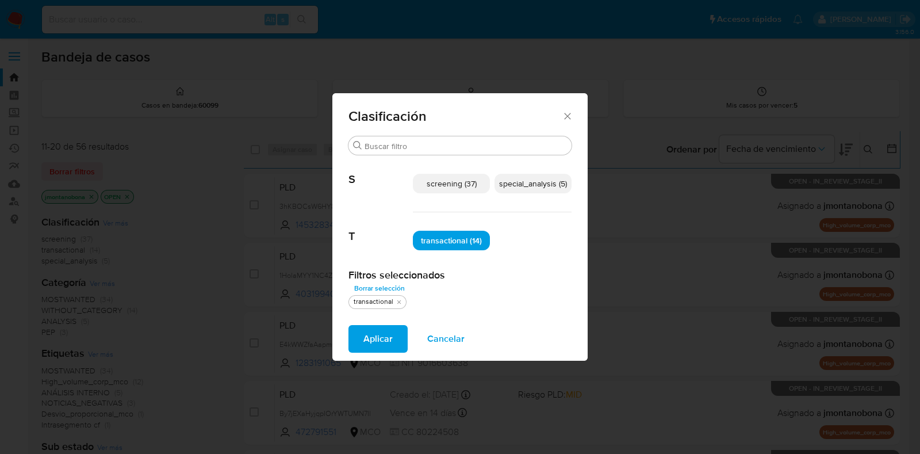
click at [537, 184] on span "special_analysis (5)" at bounding box center [533, 184] width 68 height 12
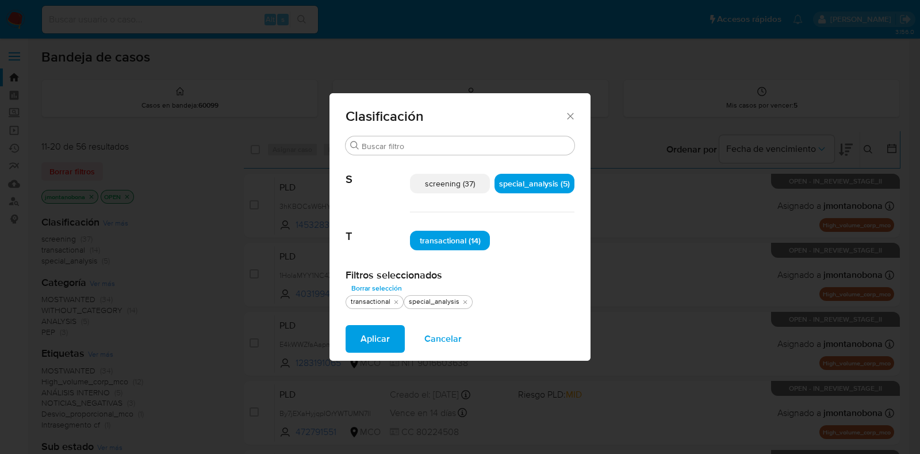
click at [379, 335] on span "Aplicar" at bounding box center [375, 338] width 29 height 25
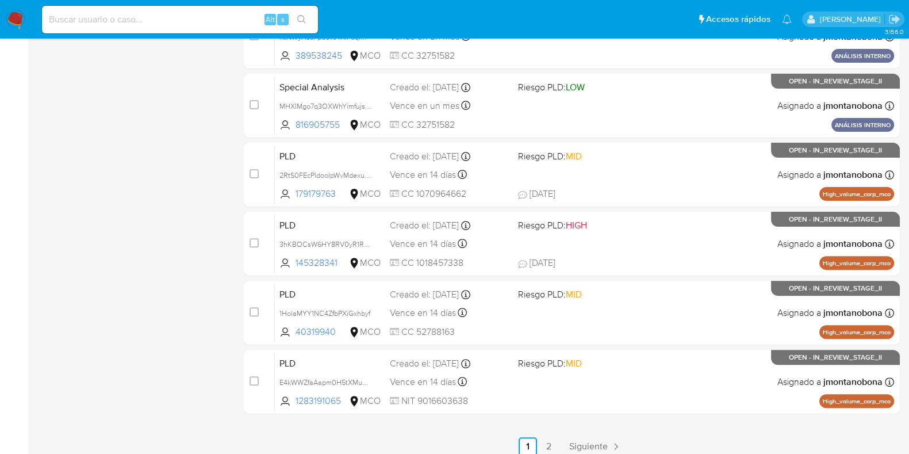
scroll to position [453, 0]
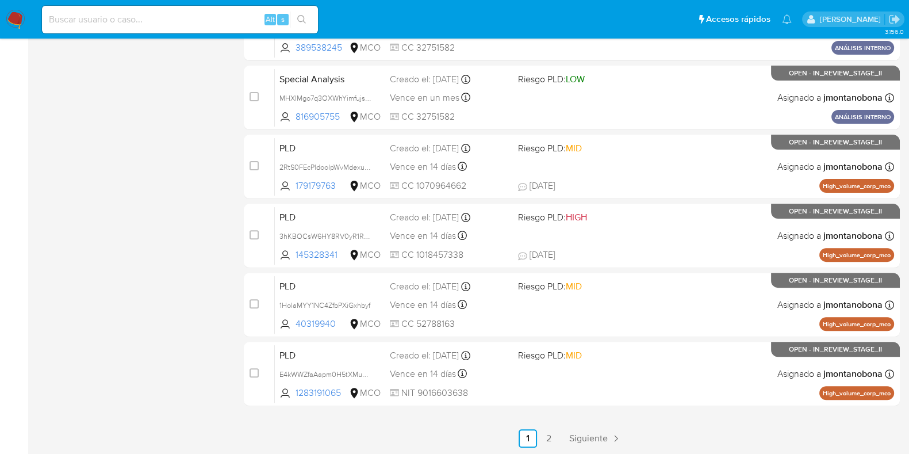
click at [545, 439] on link "2" at bounding box center [548, 438] width 18 height 18
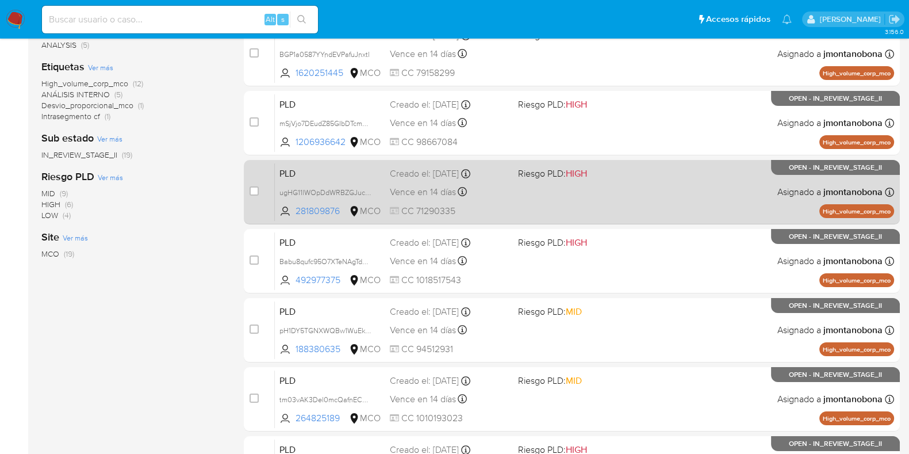
scroll to position [384, 0]
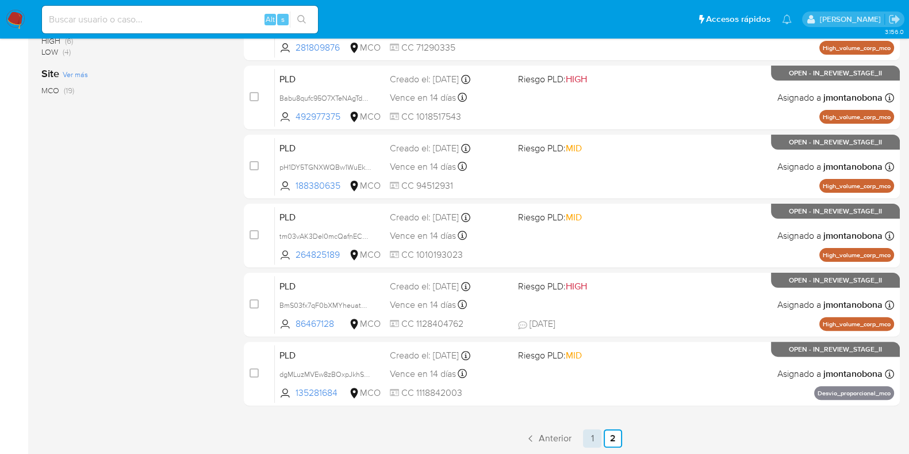
click at [587, 442] on link "1" at bounding box center [592, 438] width 18 height 18
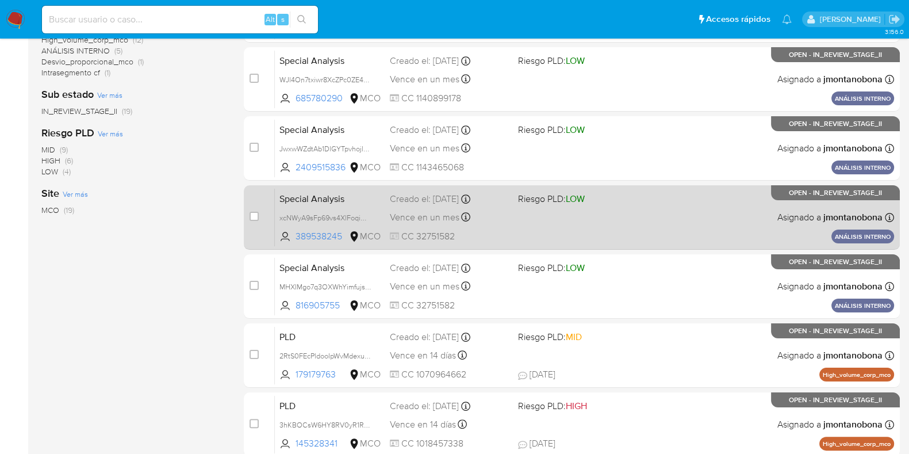
scroll to position [309, 0]
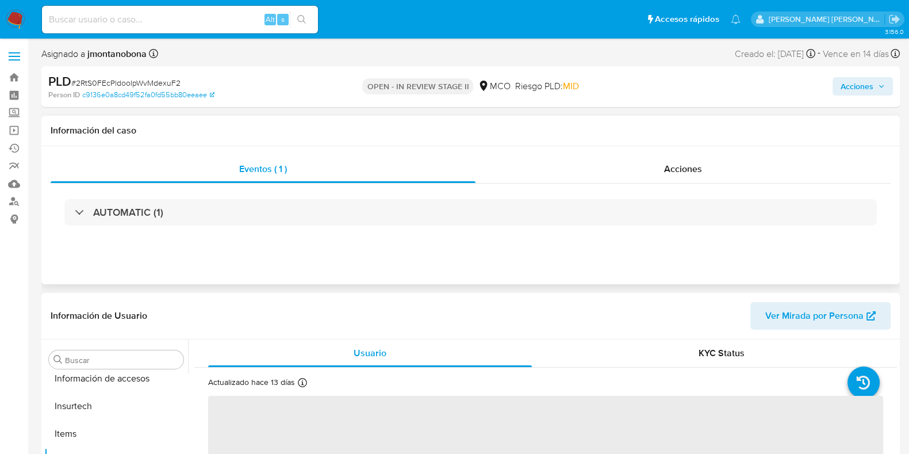
scroll to position [485, 0]
click at [659, 163] on div "Acciones" at bounding box center [683, 169] width 415 height 28
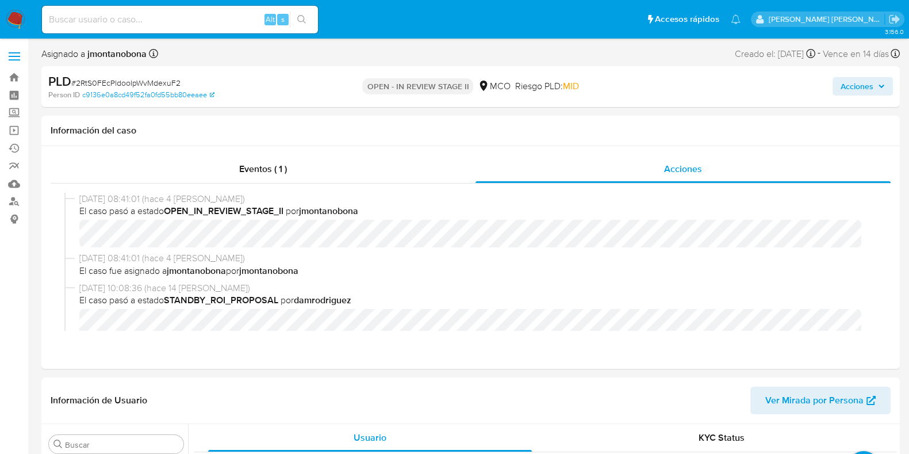
select select "10"
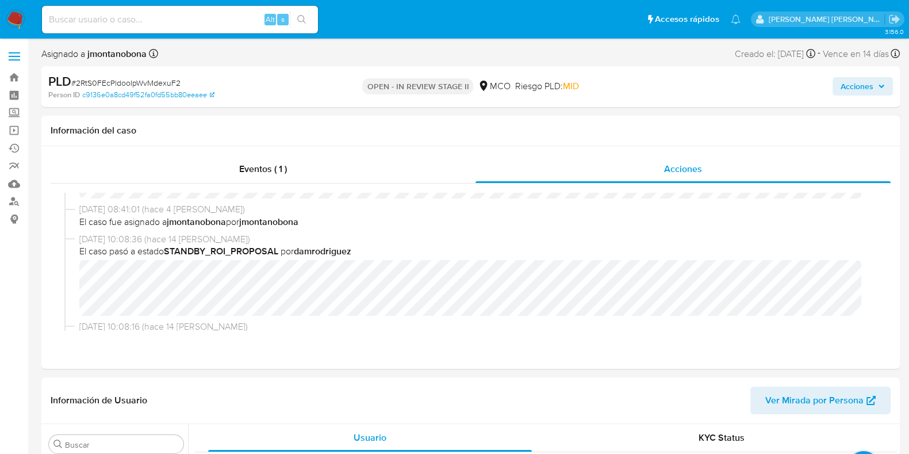
scroll to position [71, 0]
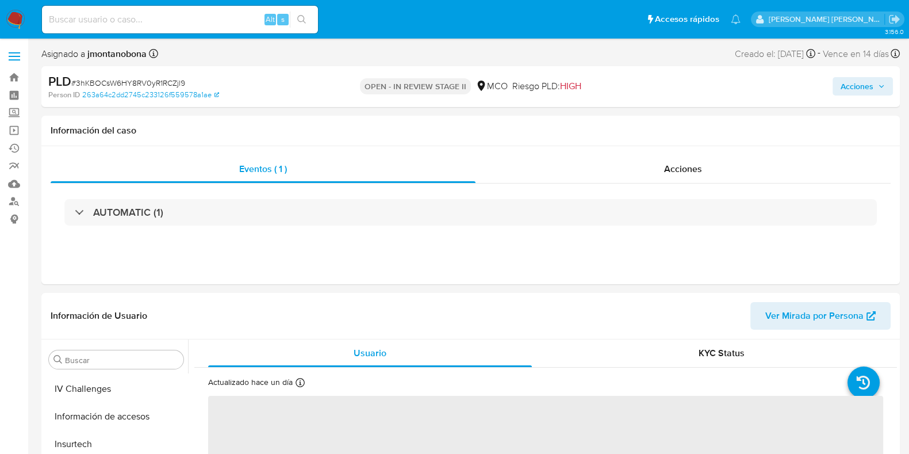
scroll to position [485, 0]
click at [661, 171] on div "Acciones" at bounding box center [683, 169] width 415 height 28
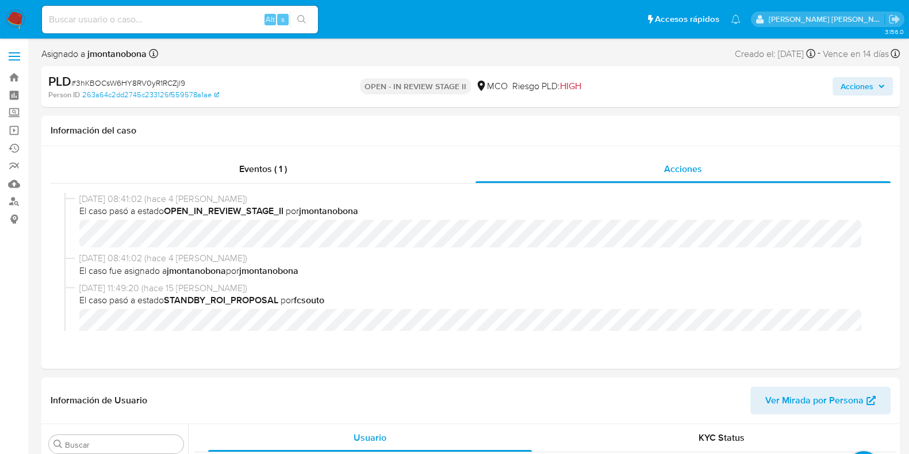
select select "10"
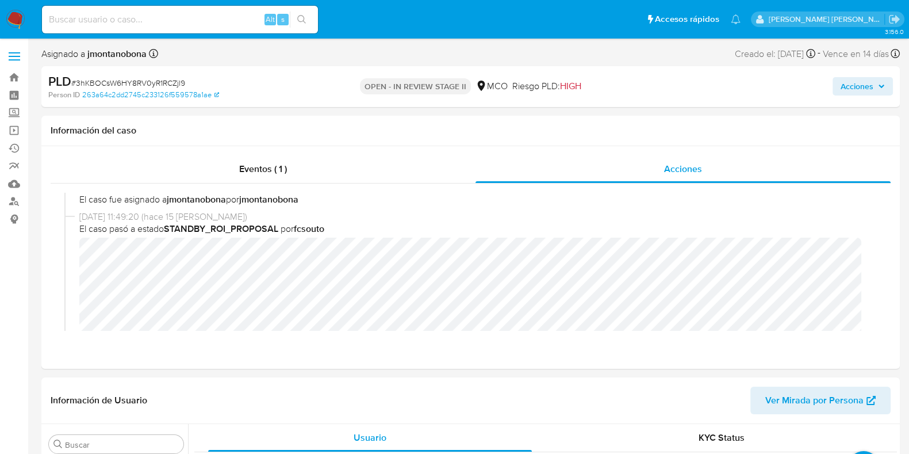
scroll to position [143, 0]
